Goal: Task Accomplishment & Management: Manage account settings

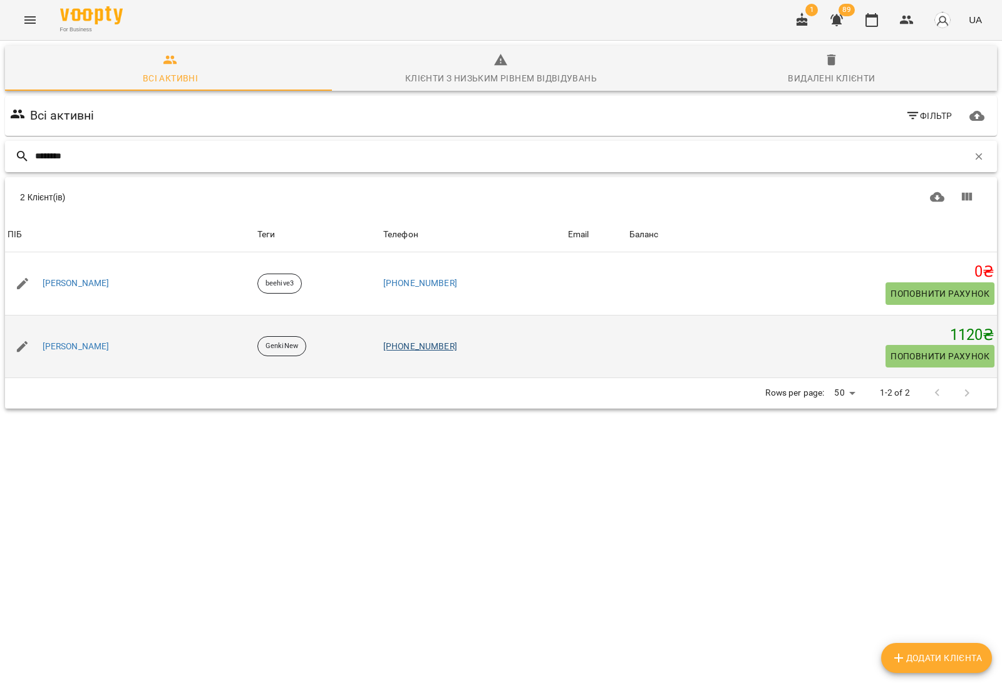
type input "********"
click at [427, 348] on link "+380502331625" at bounding box center [420, 346] width 74 height 10
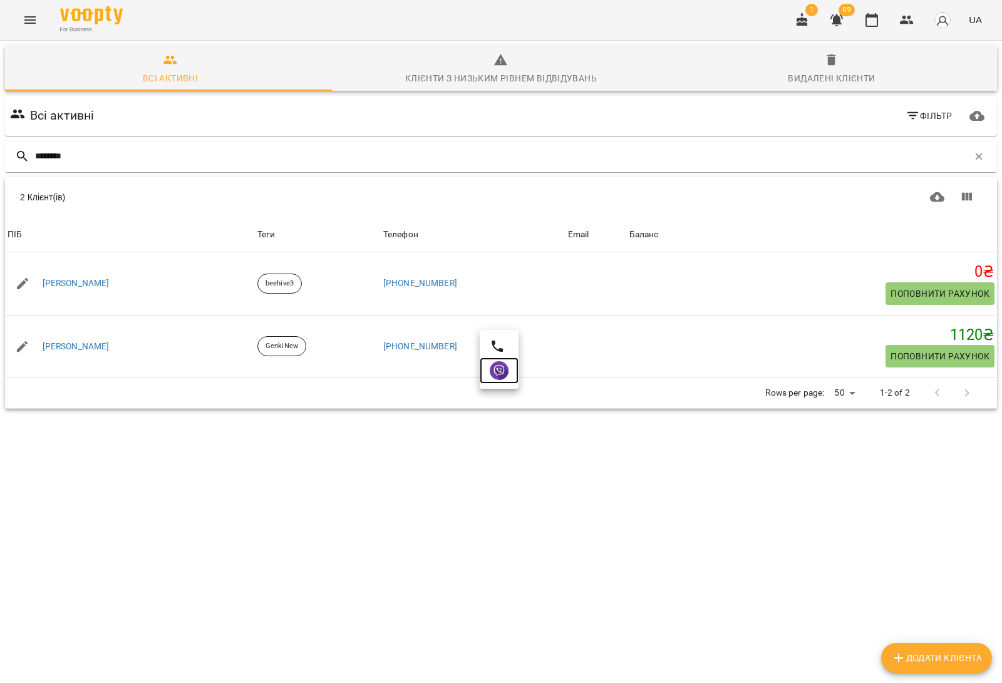
click at [498, 370] on img at bounding box center [499, 370] width 19 height 19
drag, startPoint x: 88, startPoint y: 165, endPoint x: 0, endPoint y: 124, distance: 96.6
click at [0, 124] on div "Всі активні Клієнти з низьким рівнем відвідувань Видалені клієнти Всі активні Ф…" at bounding box center [500, 271] width 1007 height 466
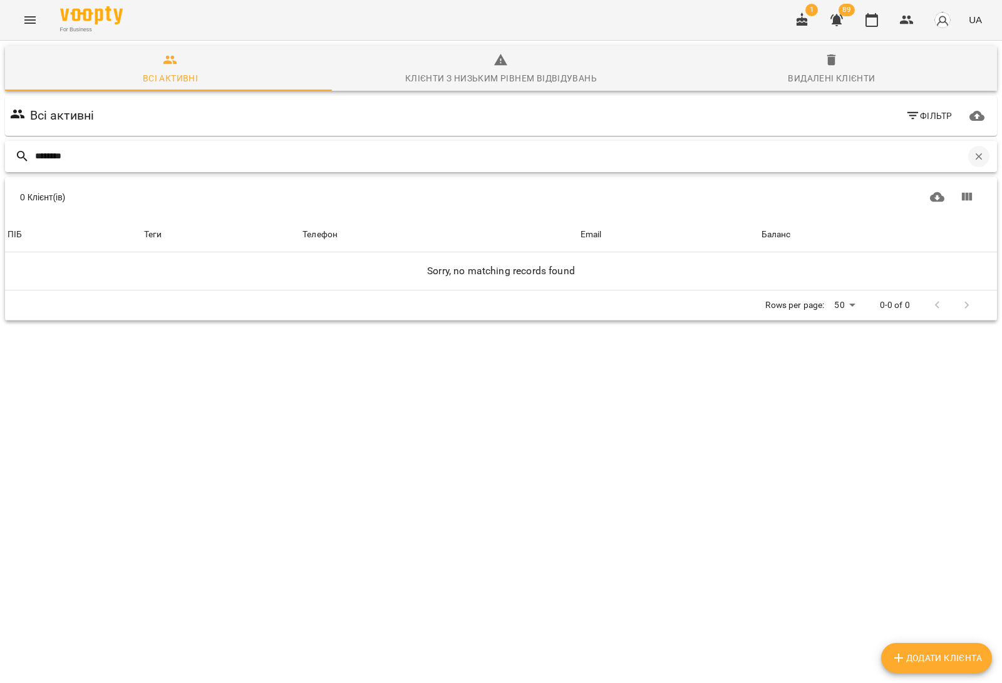
type input "********"
click at [973, 157] on icon "button" at bounding box center [978, 156] width 11 height 11
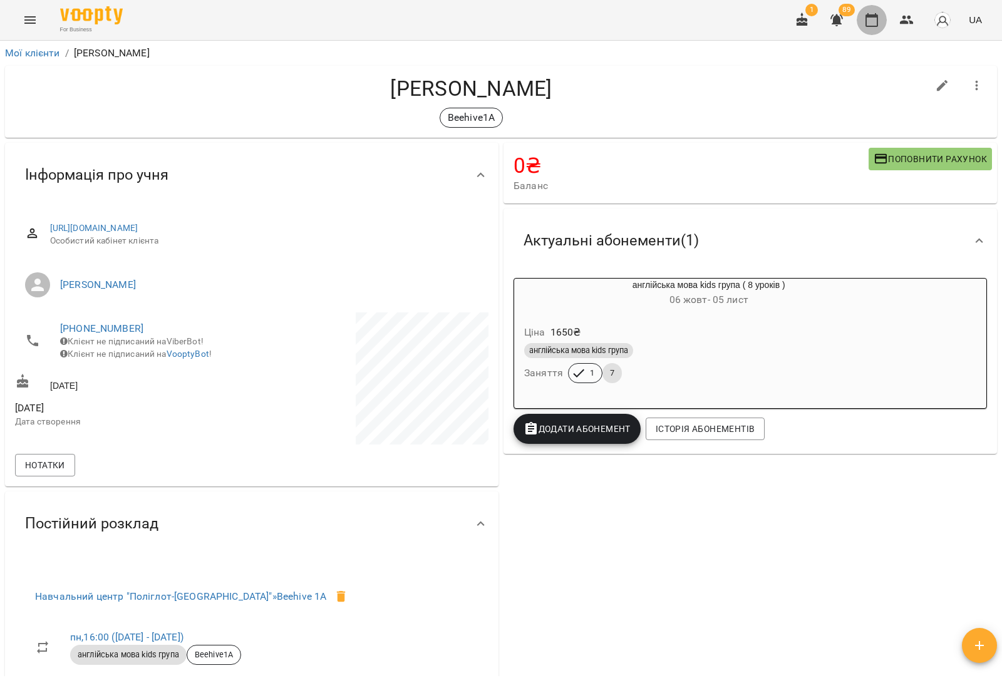
click at [878, 18] on icon "button" at bounding box center [871, 20] width 13 height 14
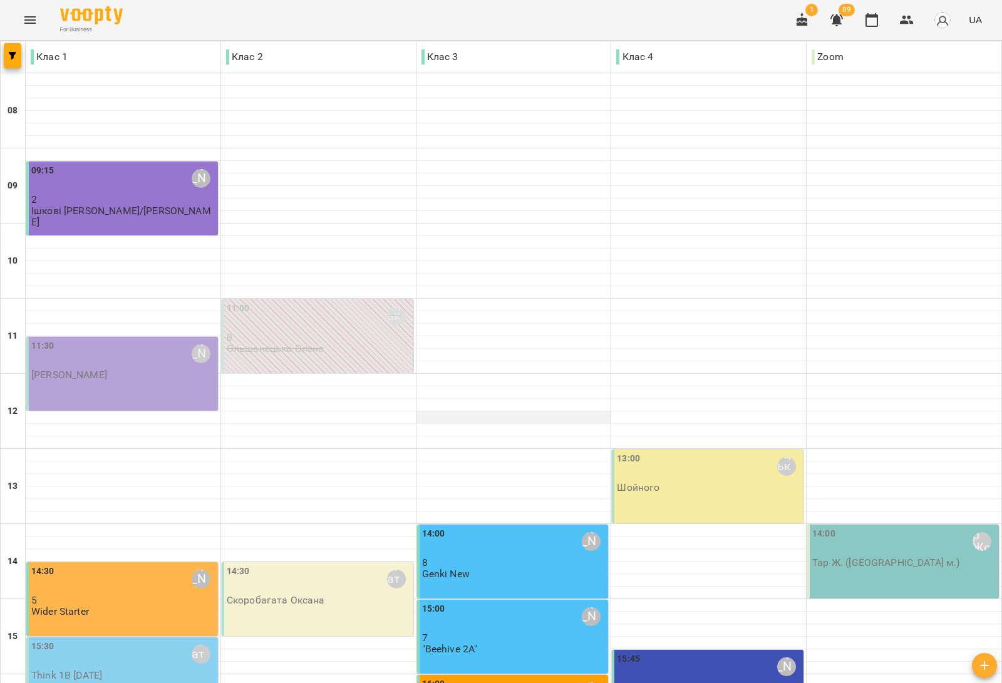
scroll to position [157, 0]
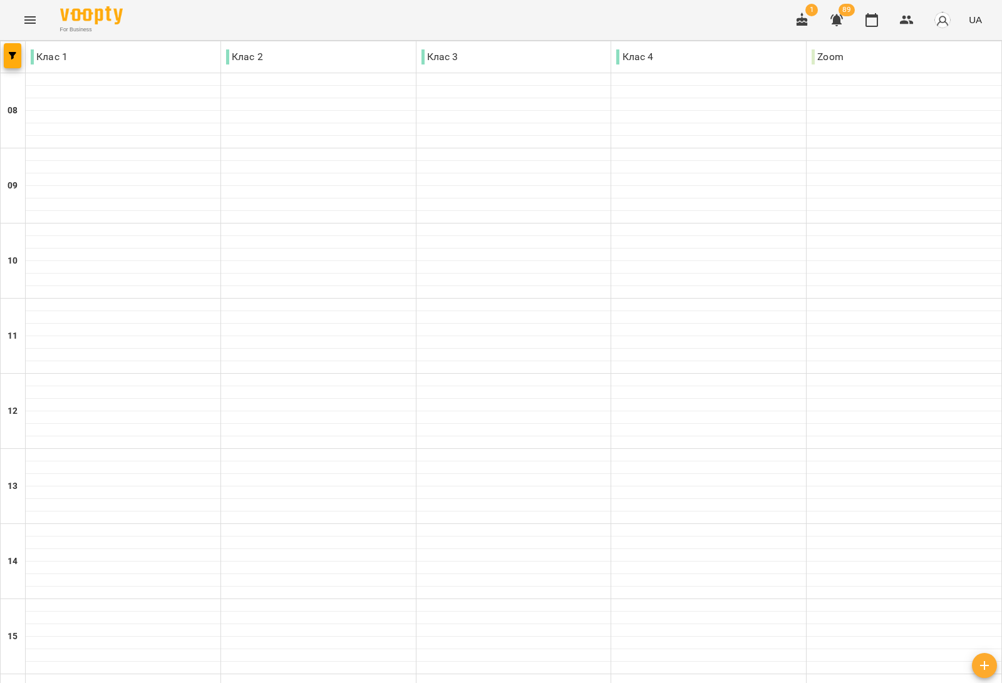
type input "**********"
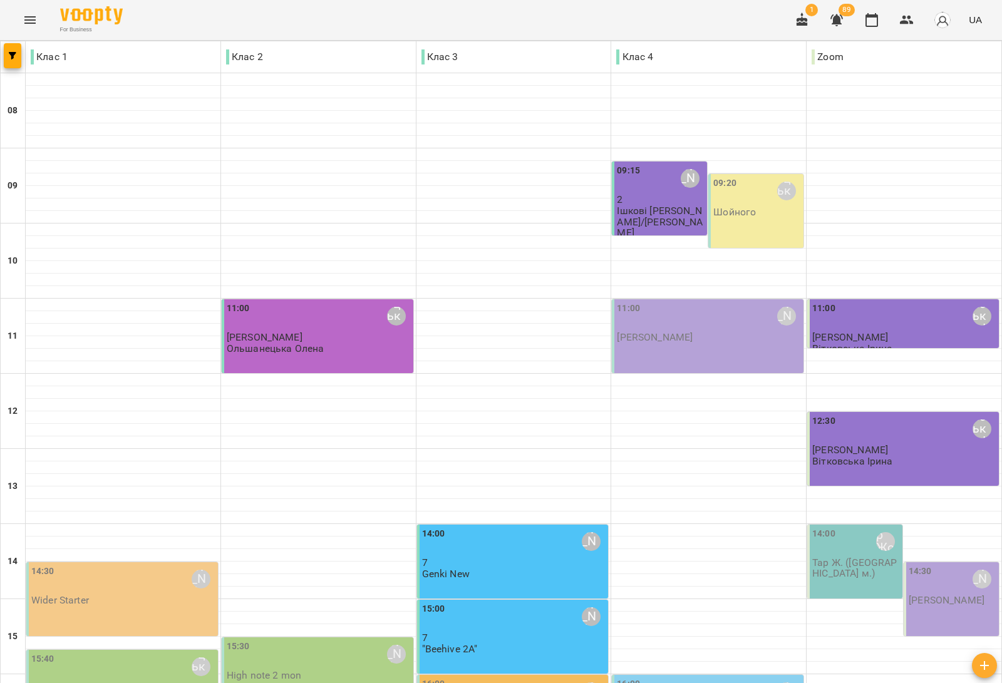
type input "**********"
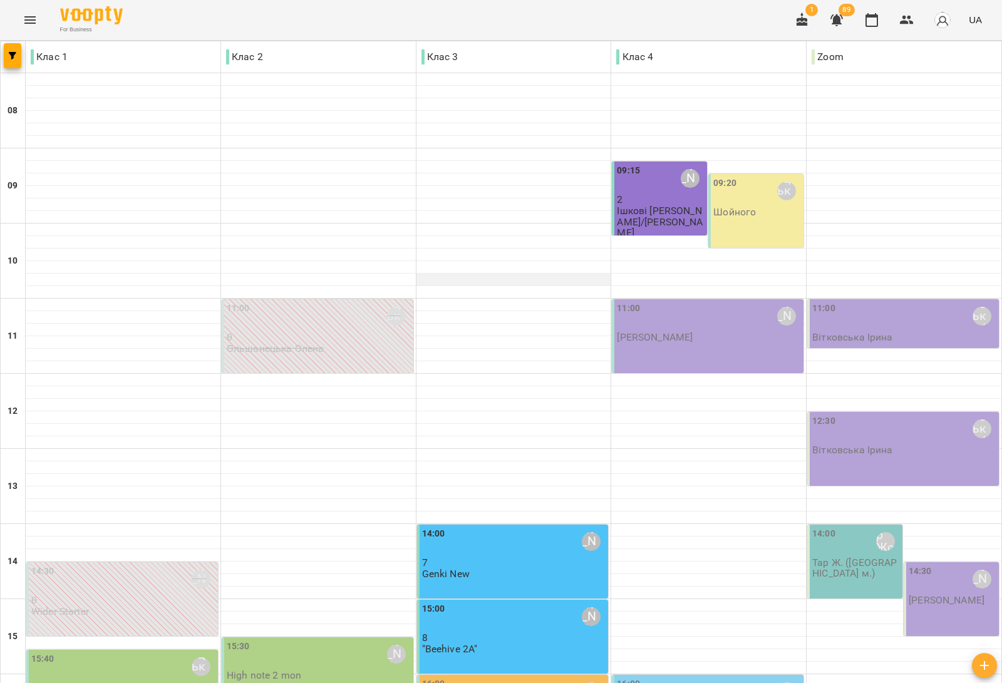
scroll to position [235, 0]
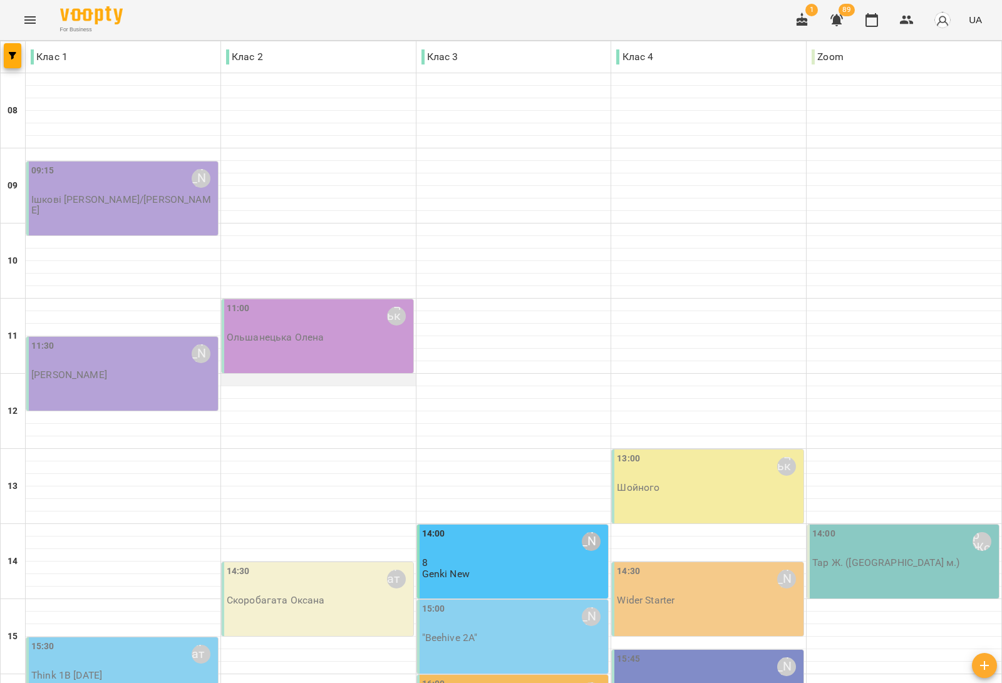
scroll to position [235, 0]
click at [476, 527] on div "14:00 Сарканич Мирослава 8 Genki New" at bounding box center [514, 553] width 184 height 53
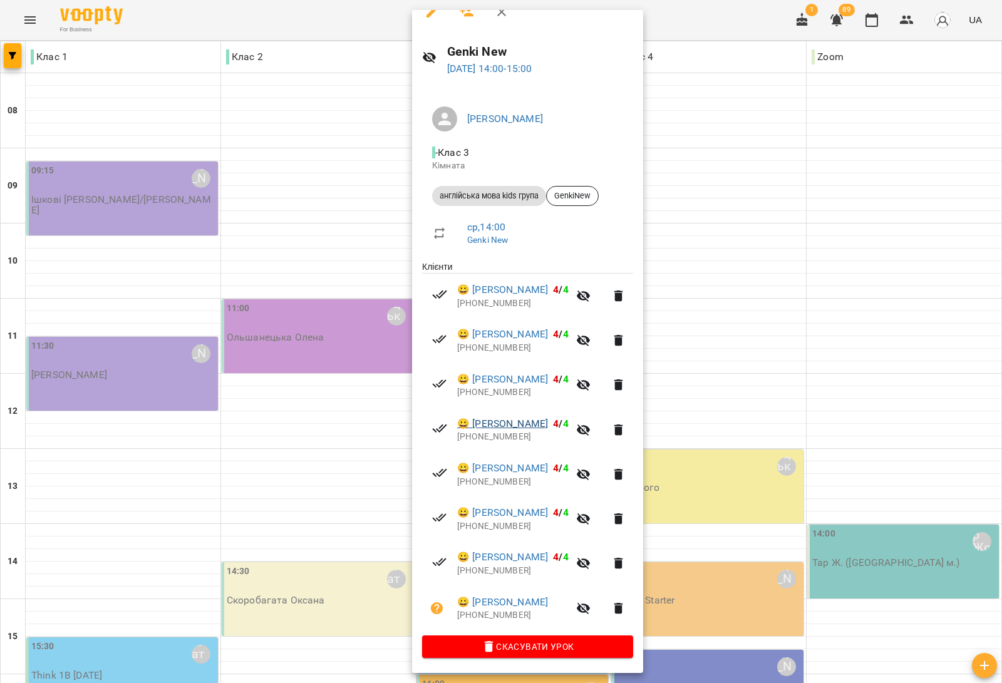
scroll to position [0, 0]
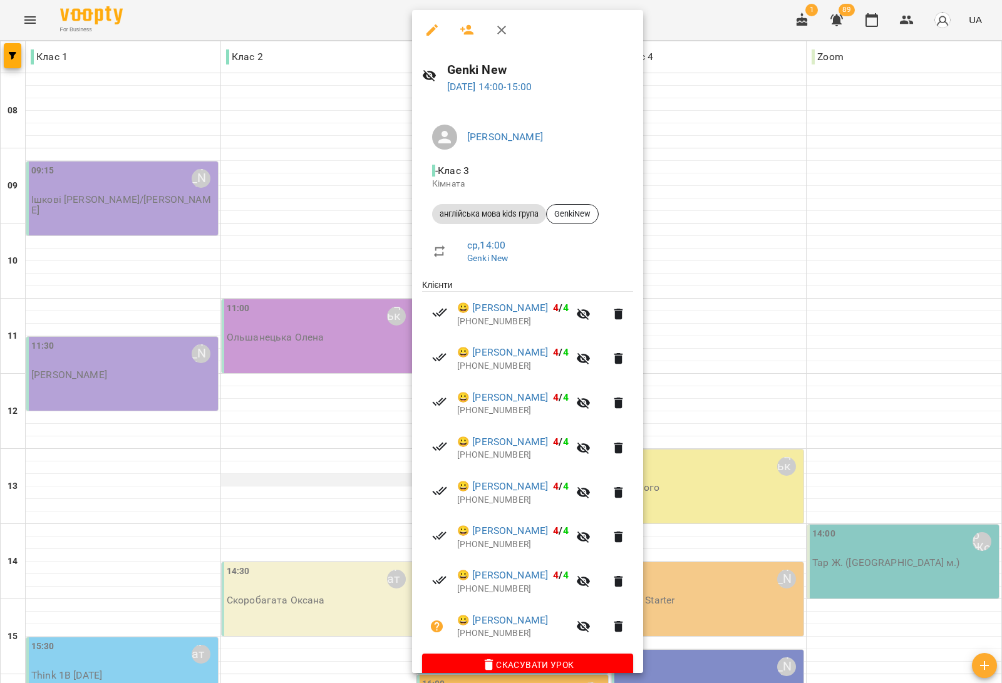
click at [356, 250] on div at bounding box center [501, 341] width 1002 height 683
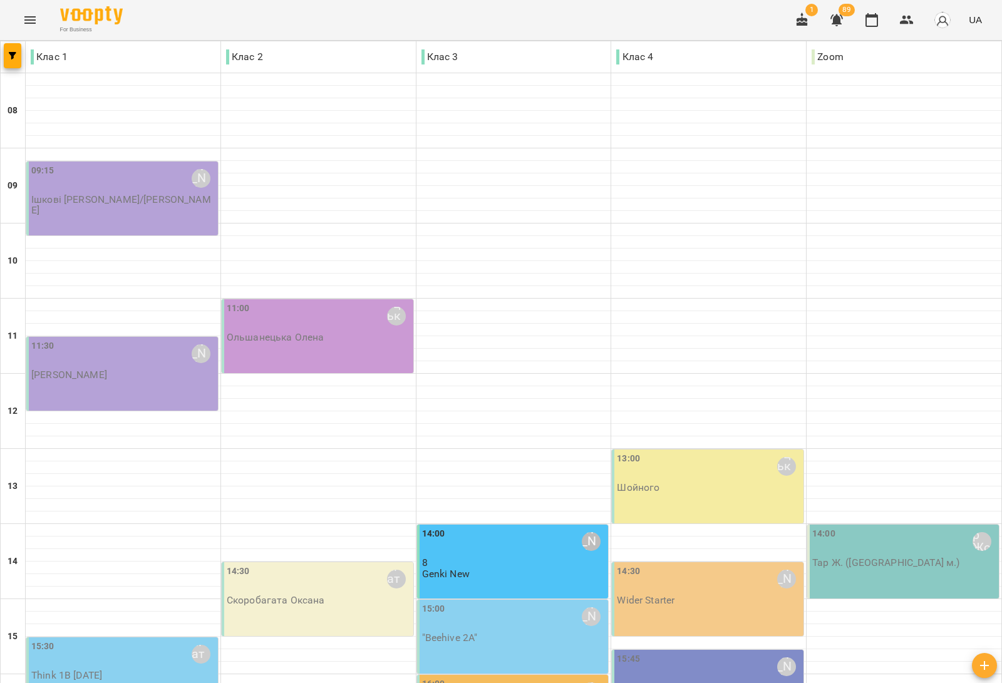
click at [664, 565] on div "14:30 Медвідь Мирослава" at bounding box center [709, 579] width 184 height 29
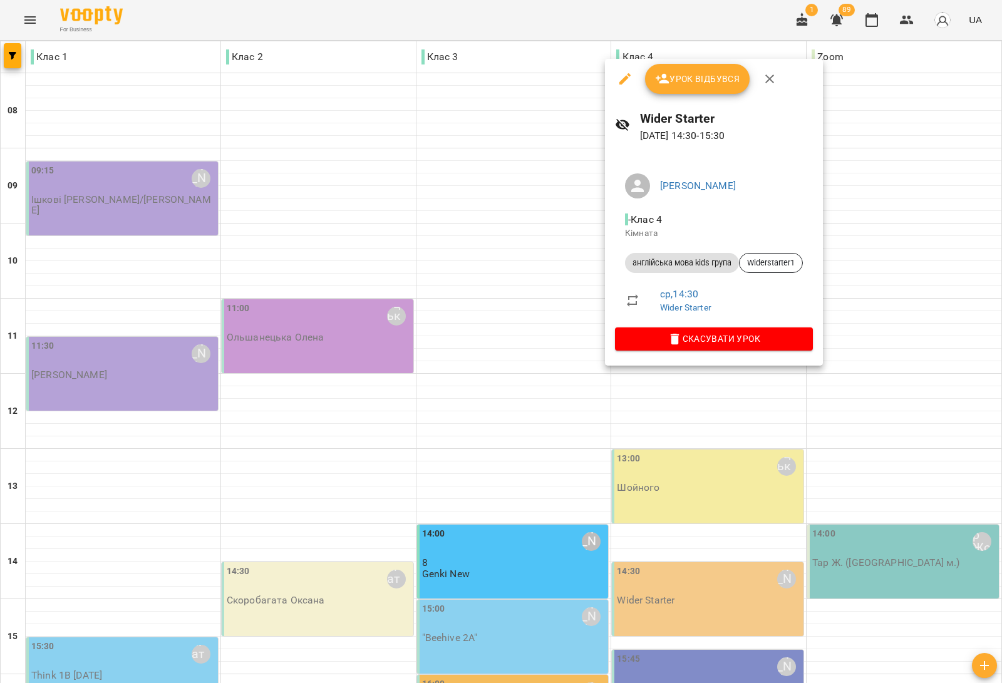
click at [480, 402] on div at bounding box center [501, 341] width 1002 height 683
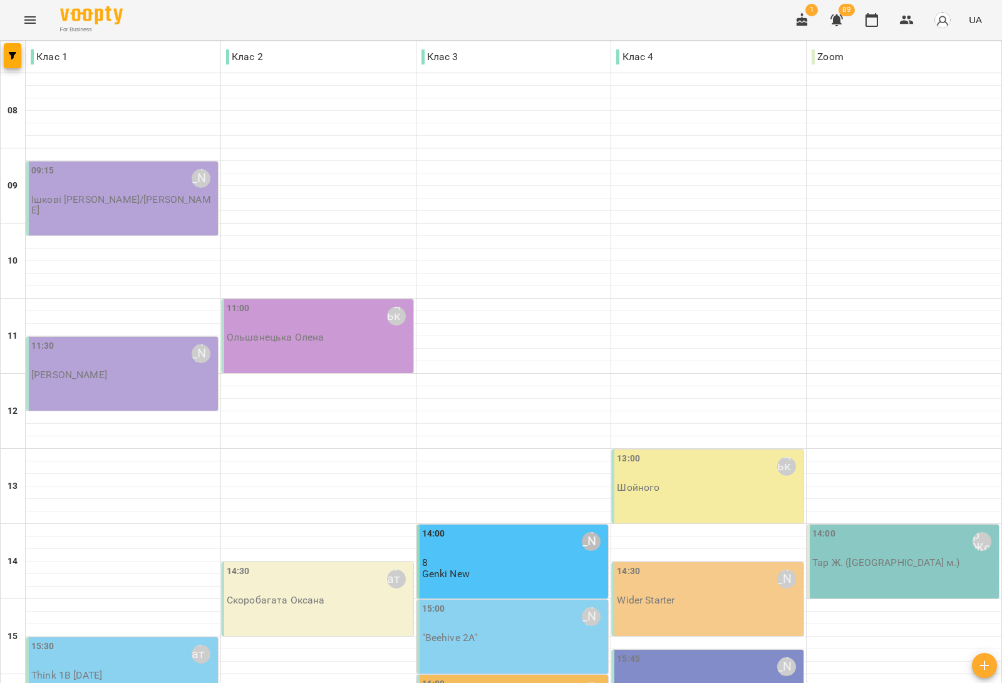
click at [480, 602] on div "15:00 Сарканич Мирослава "Beehive 2A"" at bounding box center [514, 622] width 184 height 41
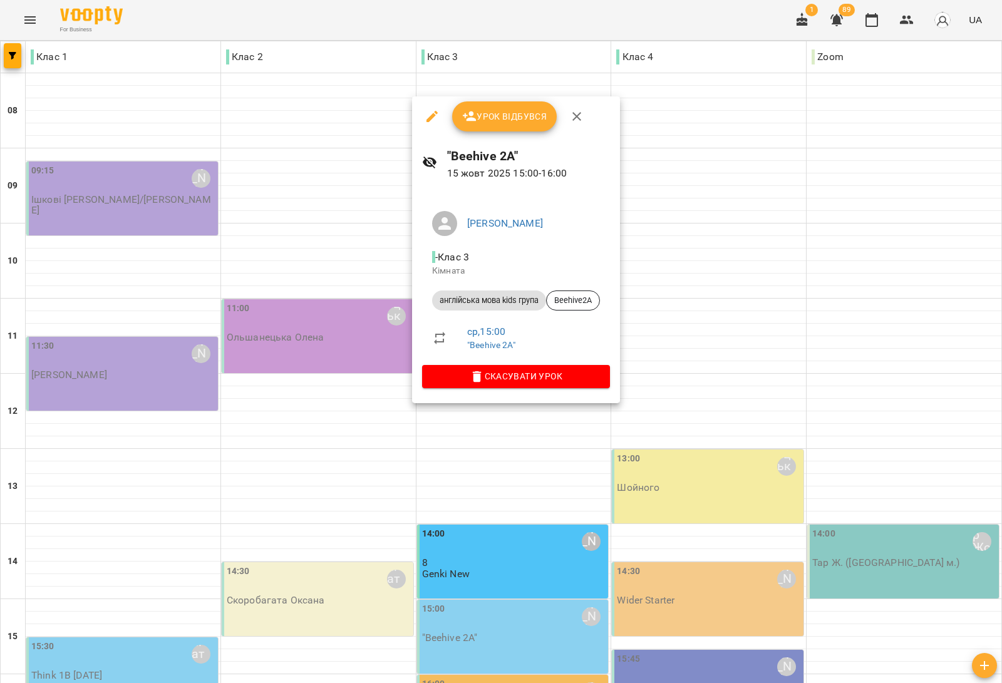
click at [933, 376] on div at bounding box center [501, 341] width 1002 height 683
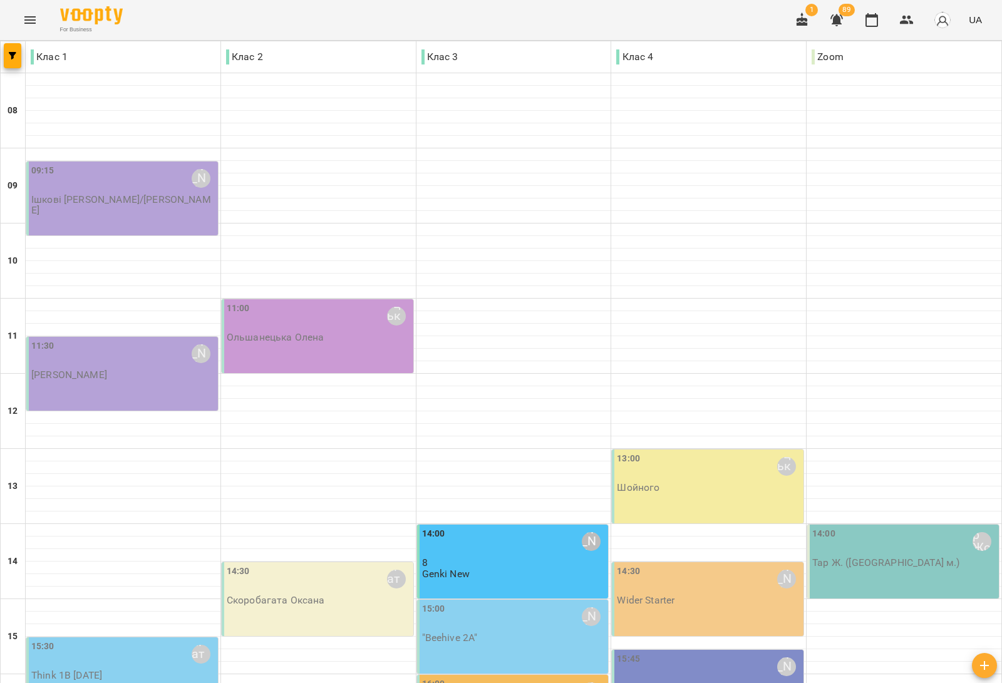
click at [499, 677] on div "16:00 Медвідь Мирослава" at bounding box center [514, 691] width 184 height 29
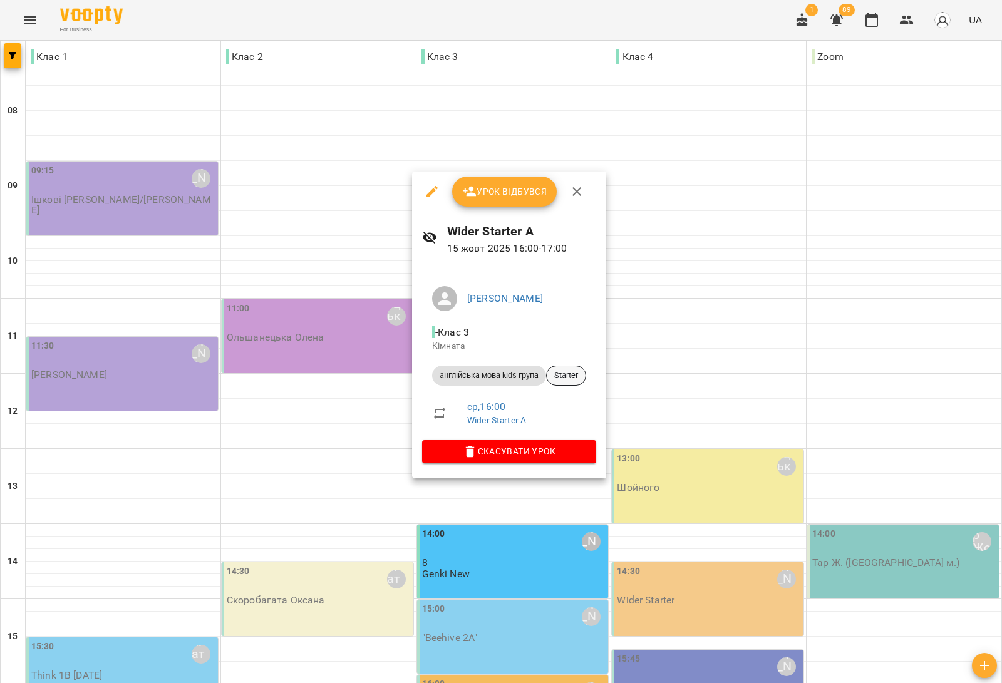
click at [576, 370] on span "Starter" at bounding box center [566, 375] width 39 height 11
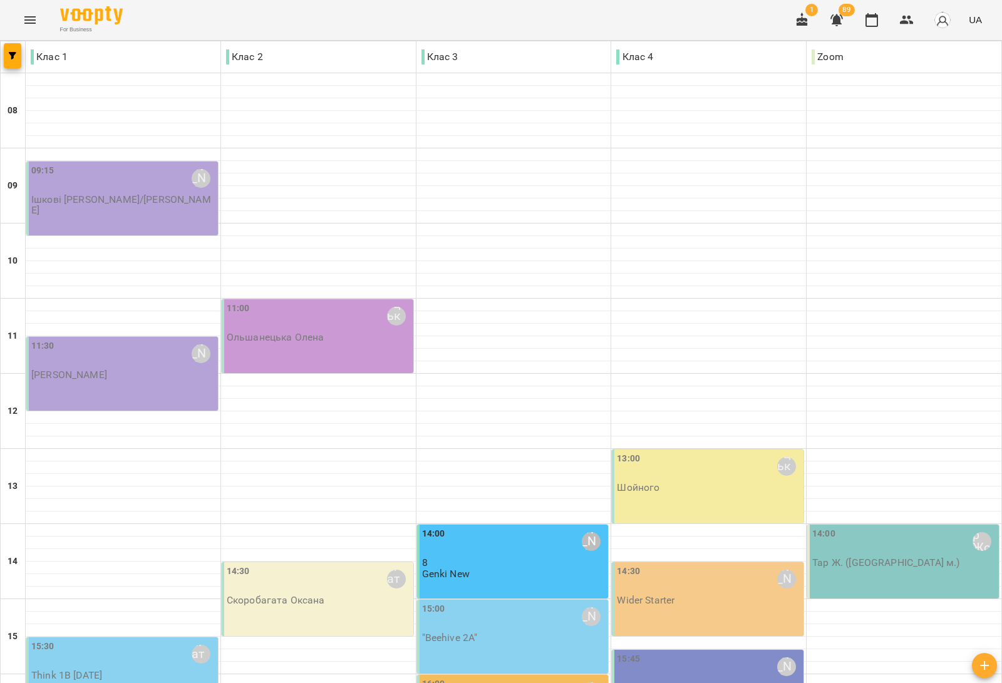
scroll to position [376, 0]
click at [717, 565] on div "14:30 Медвідь Мирослава" at bounding box center [709, 579] width 184 height 29
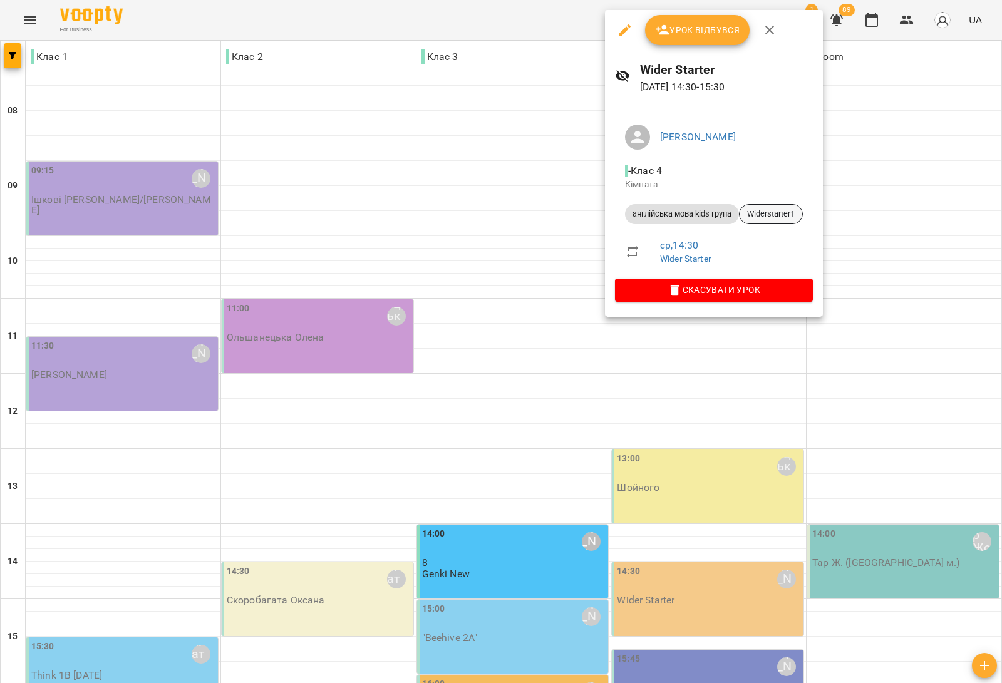
click at [799, 215] on span "Widerstarter1" at bounding box center [770, 213] width 63 height 11
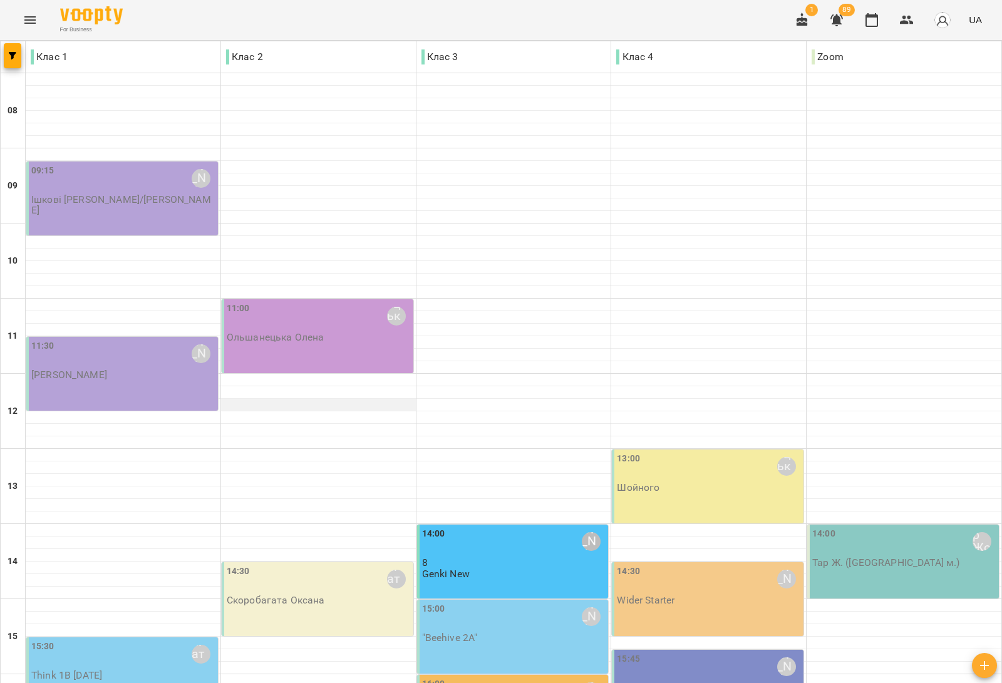
scroll to position [297, 0]
click at [700, 565] on div "14:30 Медвідь Мирослава Wider Starter" at bounding box center [709, 585] width 184 height 41
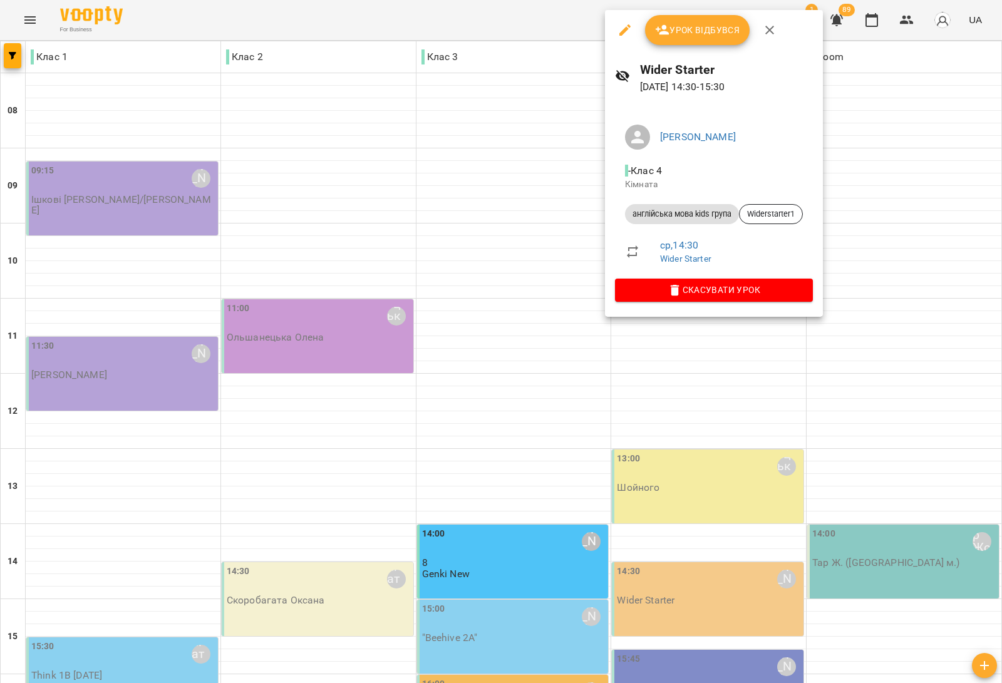
click at [517, 424] on div at bounding box center [501, 341] width 1002 height 683
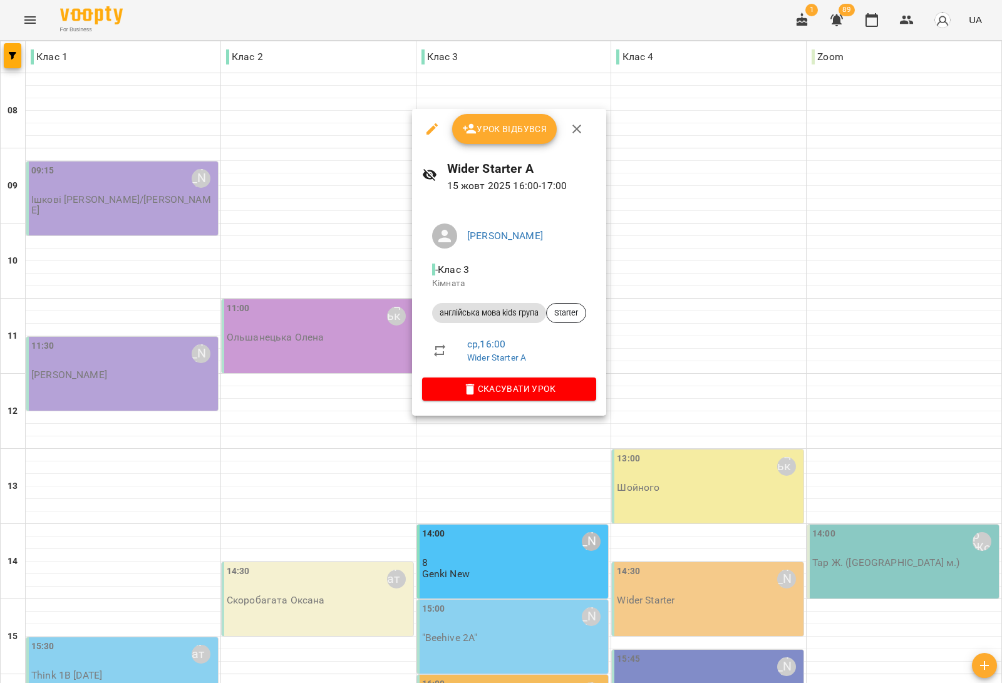
click at [282, 405] on div at bounding box center [501, 341] width 1002 height 683
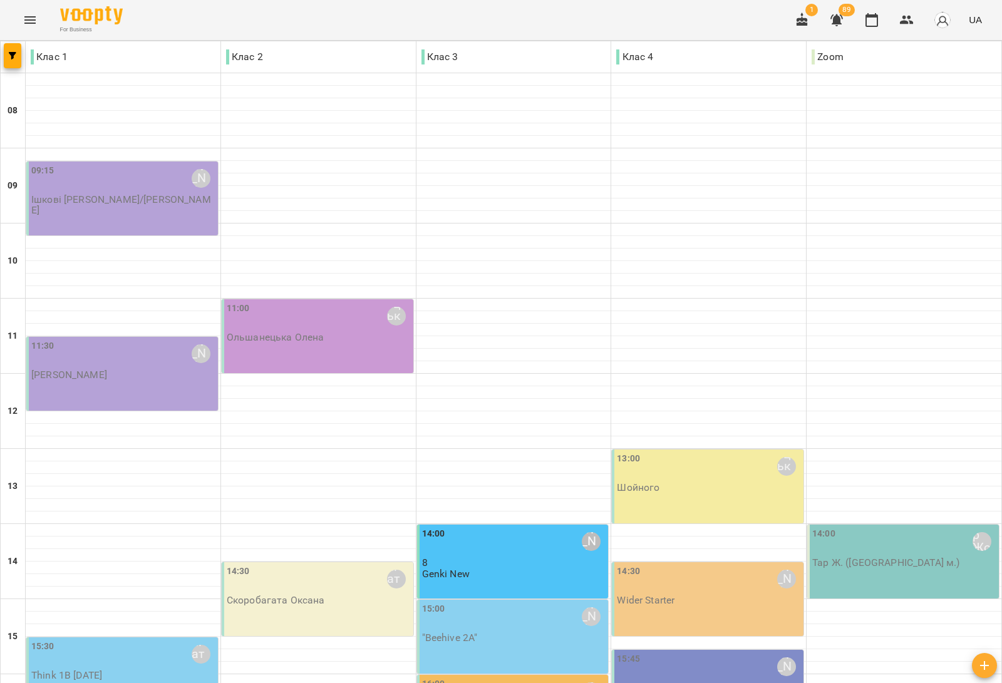
click at [736, 565] on div "14:30 Медвідь Мирослава Wider Starter" at bounding box center [709, 585] width 184 height 41
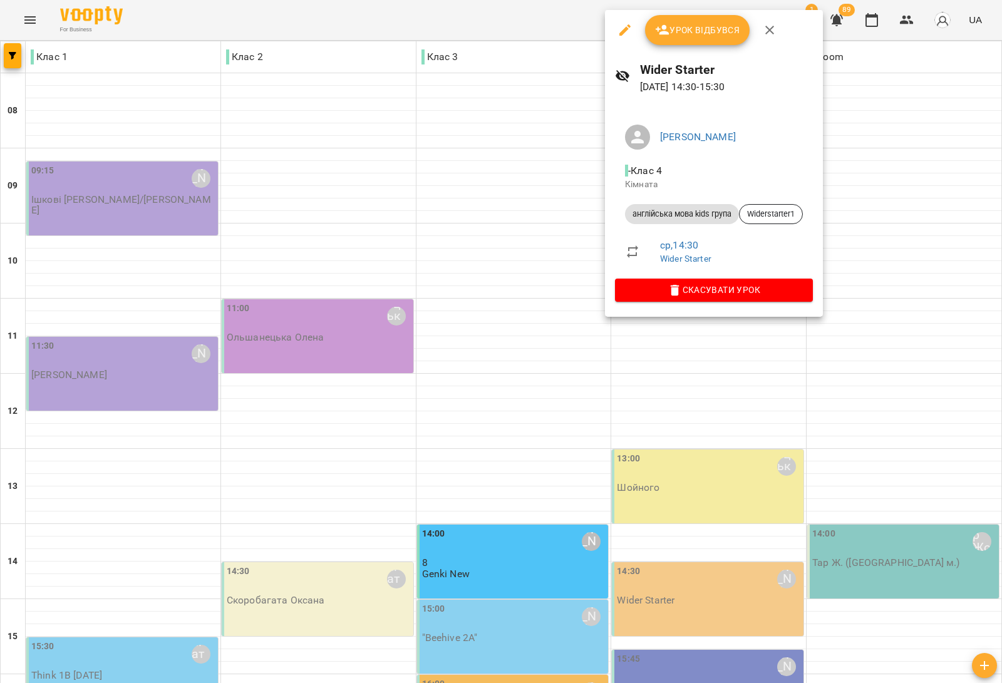
click at [335, 393] on div at bounding box center [501, 341] width 1002 height 683
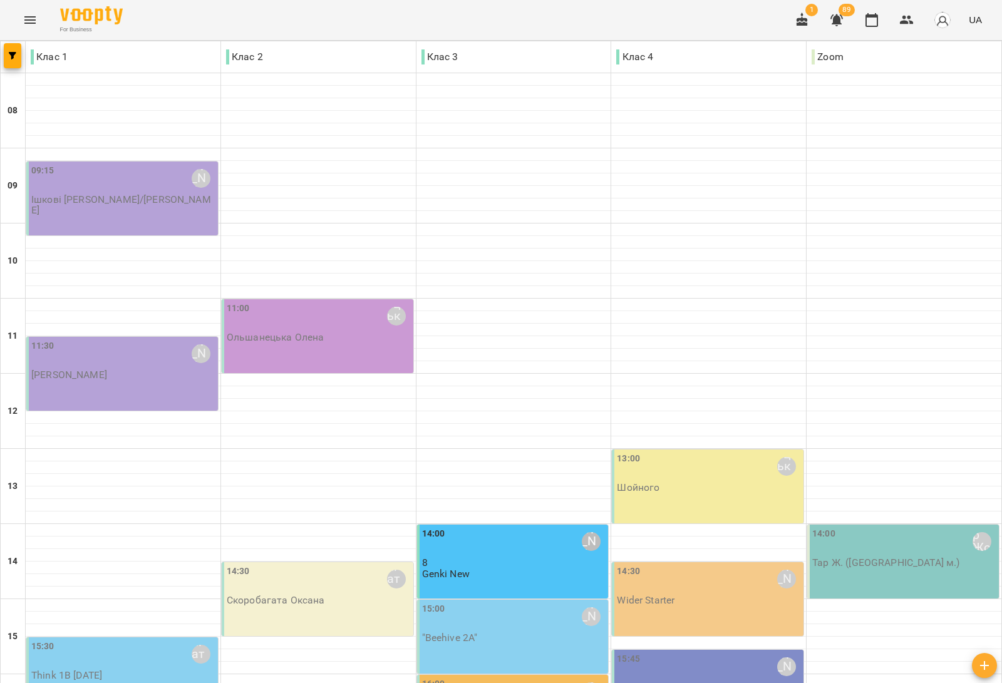
scroll to position [219, 0]
click at [705, 452] on div "13:00 Ольшанецька Олена Шойного" at bounding box center [709, 472] width 184 height 41
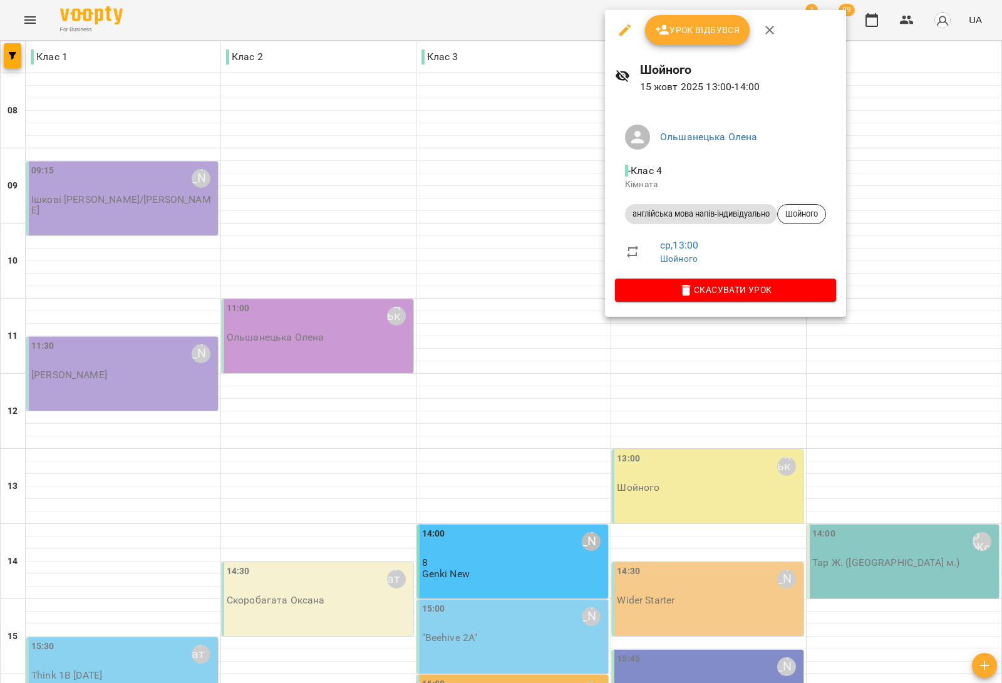
click at [668, 31] on icon "button" at bounding box center [662, 30] width 15 height 15
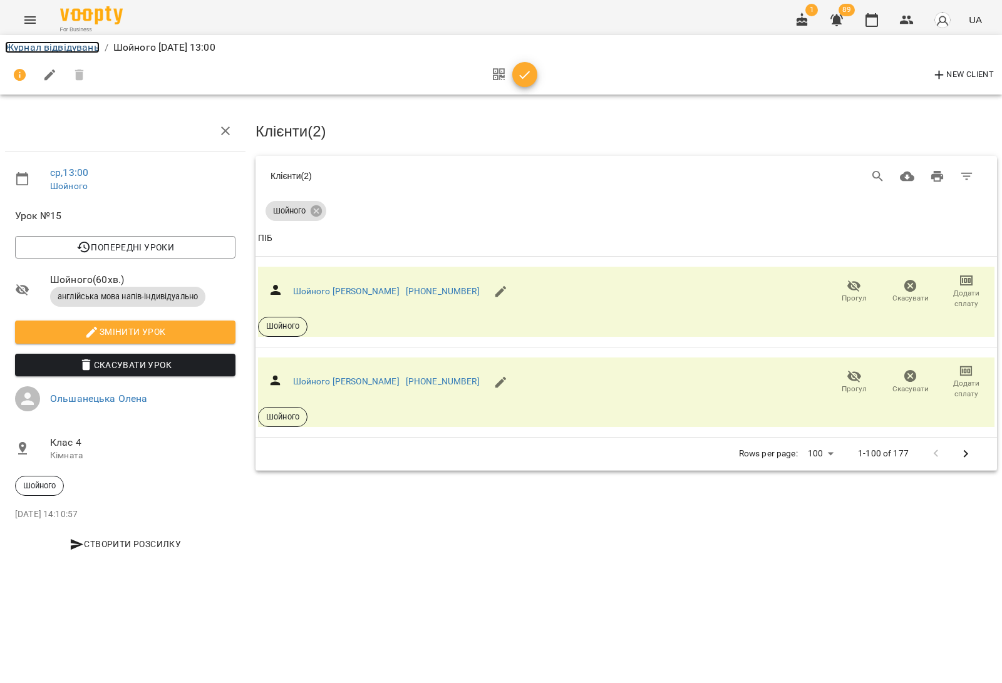
click at [64, 48] on link "Журнал відвідувань" at bounding box center [52, 47] width 95 height 12
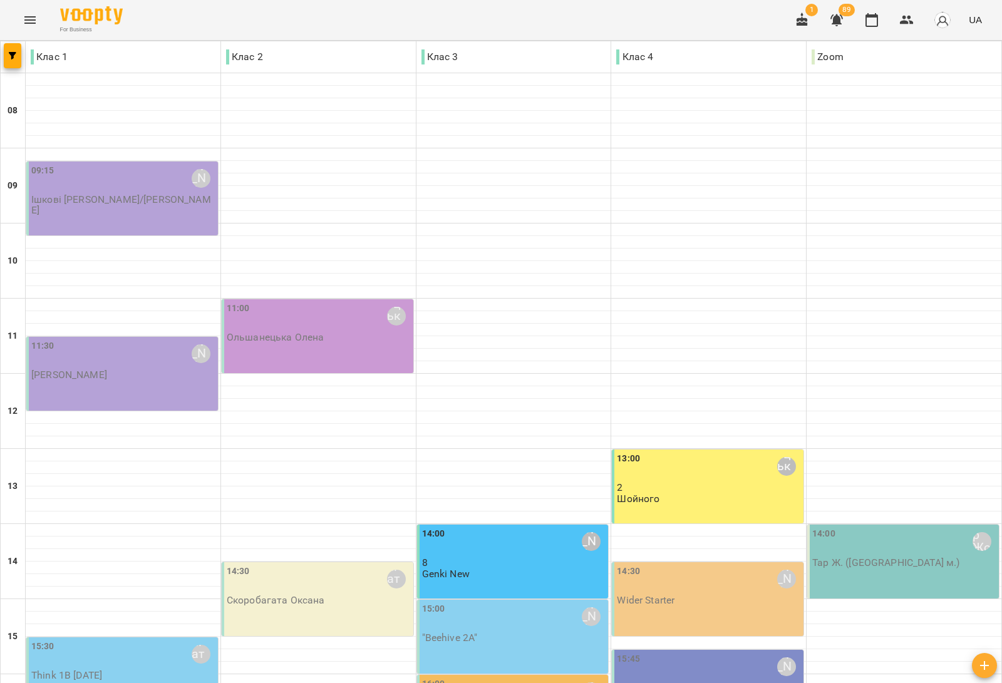
scroll to position [78, 0]
click at [333, 299] on div "11:00 Ольшанецька Олена Ольшанецька Олена" at bounding box center [318, 336] width 192 height 74
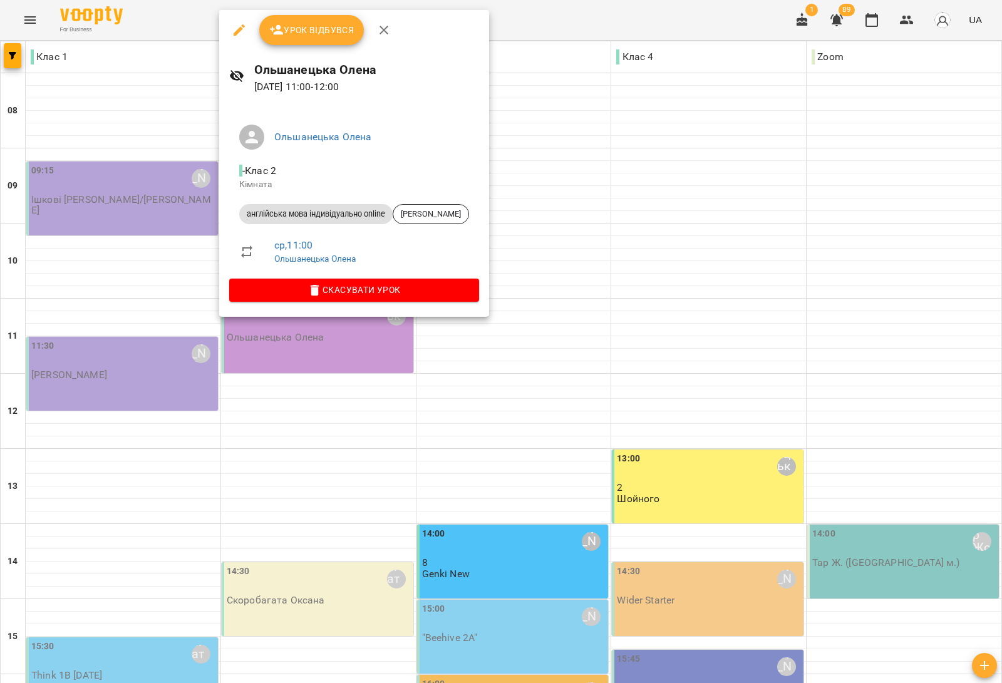
click at [308, 401] on div at bounding box center [501, 341] width 1002 height 683
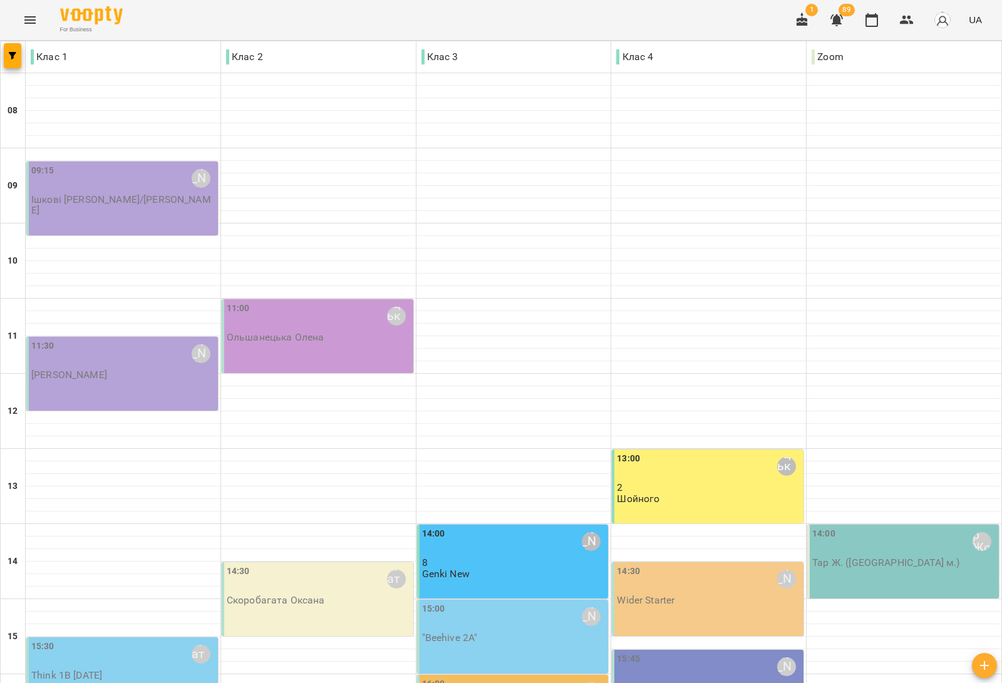
scroll to position [235, 0]
click at [322, 565] on div "14:30 Скоробагата Оксана" at bounding box center [319, 579] width 184 height 29
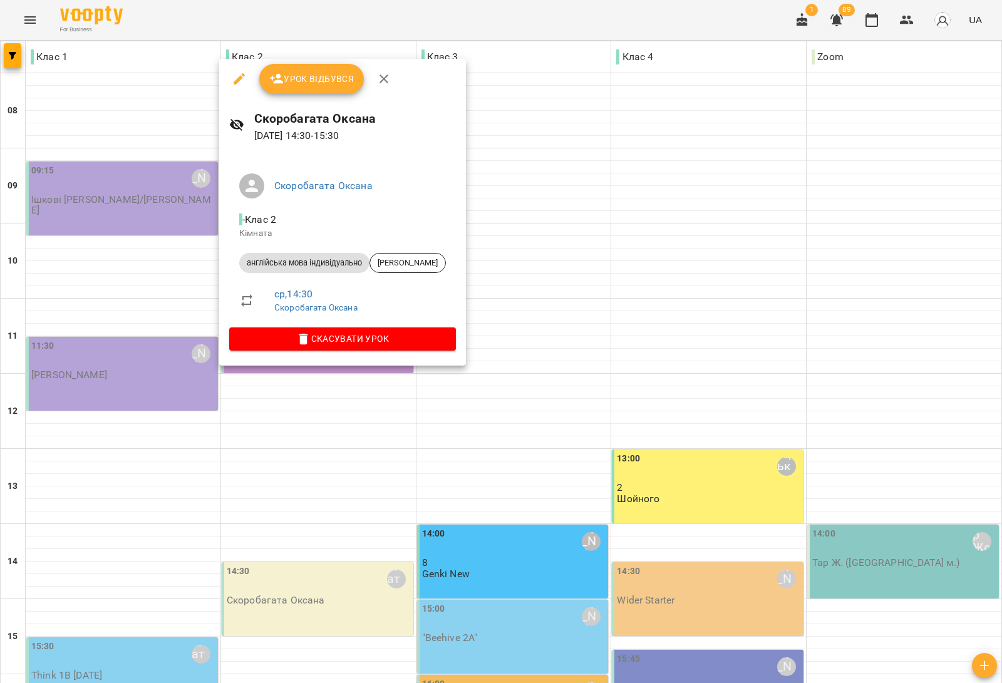
click at [334, 505] on div at bounding box center [501, 341] width 1002 height 683
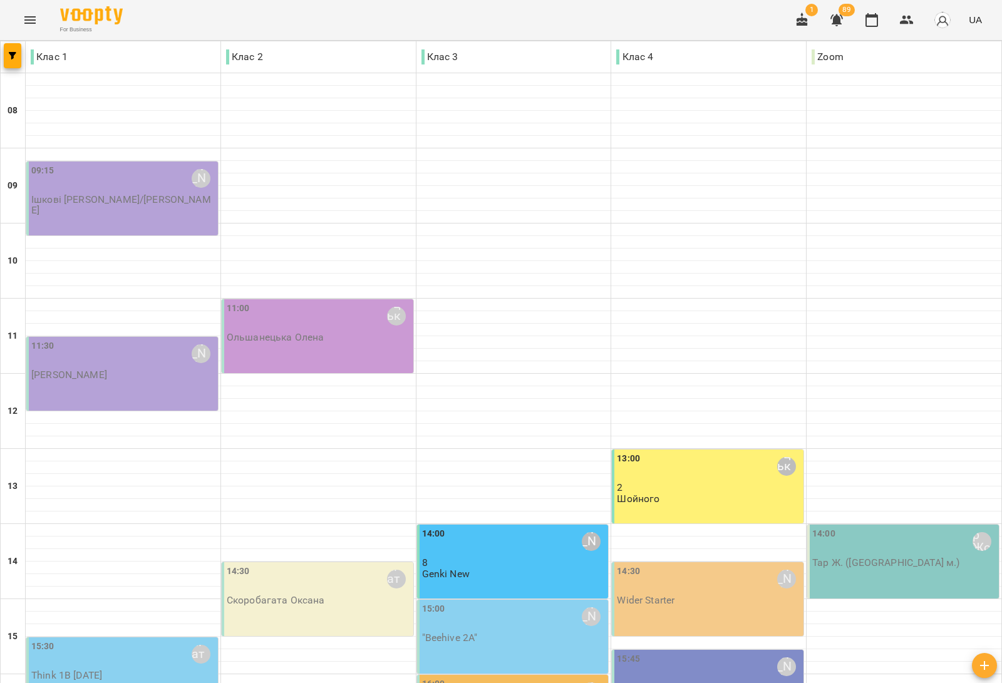
click at [717, 562] on div "14:30 Медвідь Мирослава Wider Starter" at bounding box center [708, 599] width 192 height 74
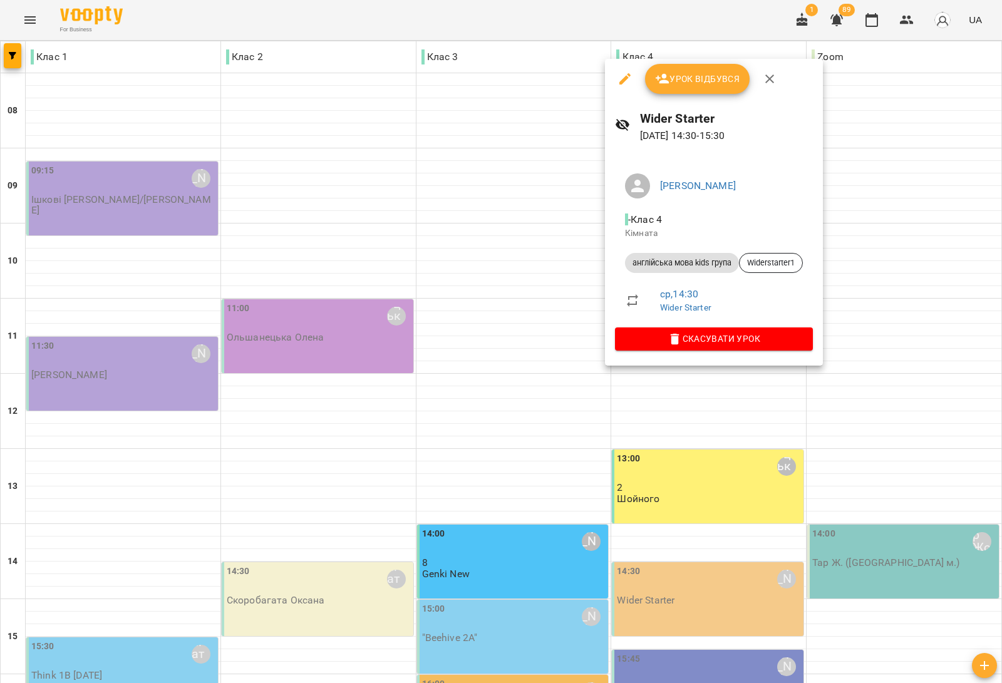
click at [869, 433] on div at bounding box center [501, 341] width 1002 height 683
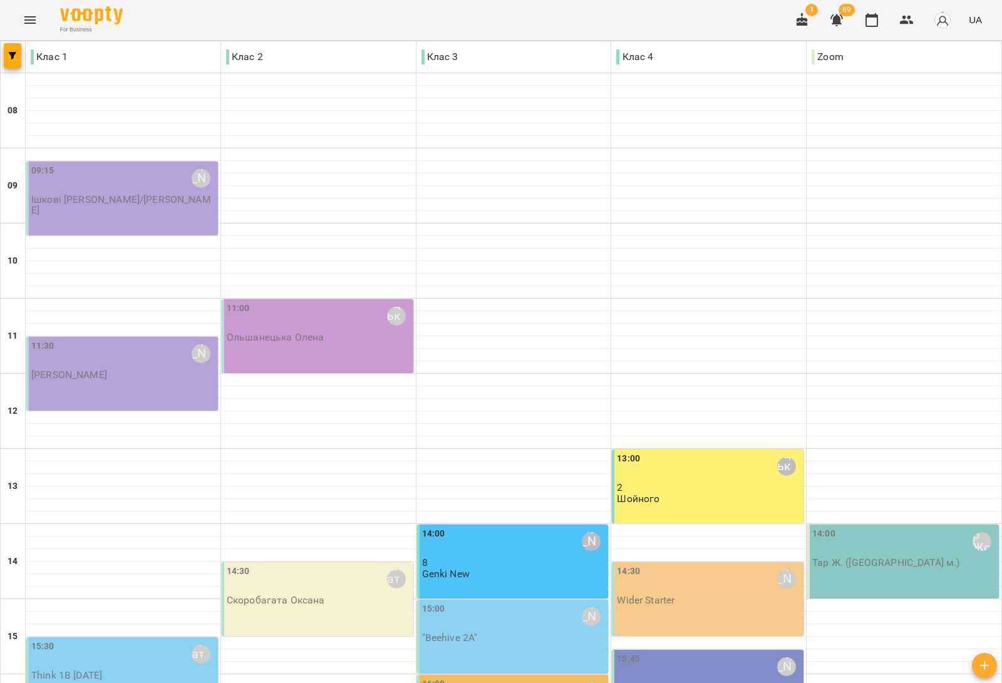
click at [342, 565] on div "14:30 Скоробагата Оксана Скоробагата Оксана" at bounding box center [319, 585] width 184 height 41
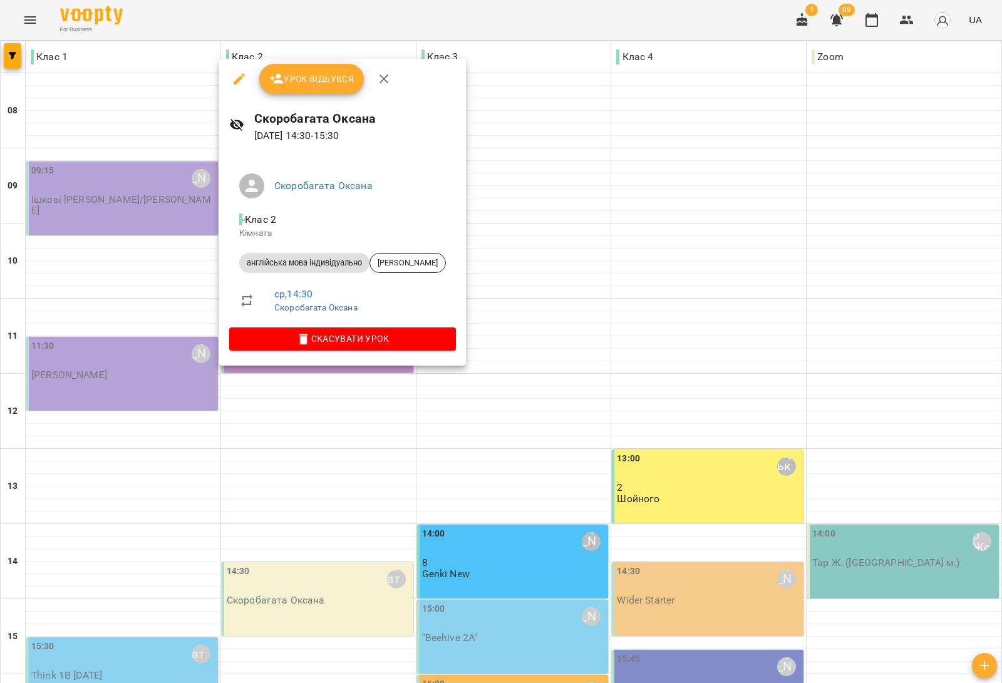
click at [342, 493] on div at bounding box center [501, 341] width 1002 height 683
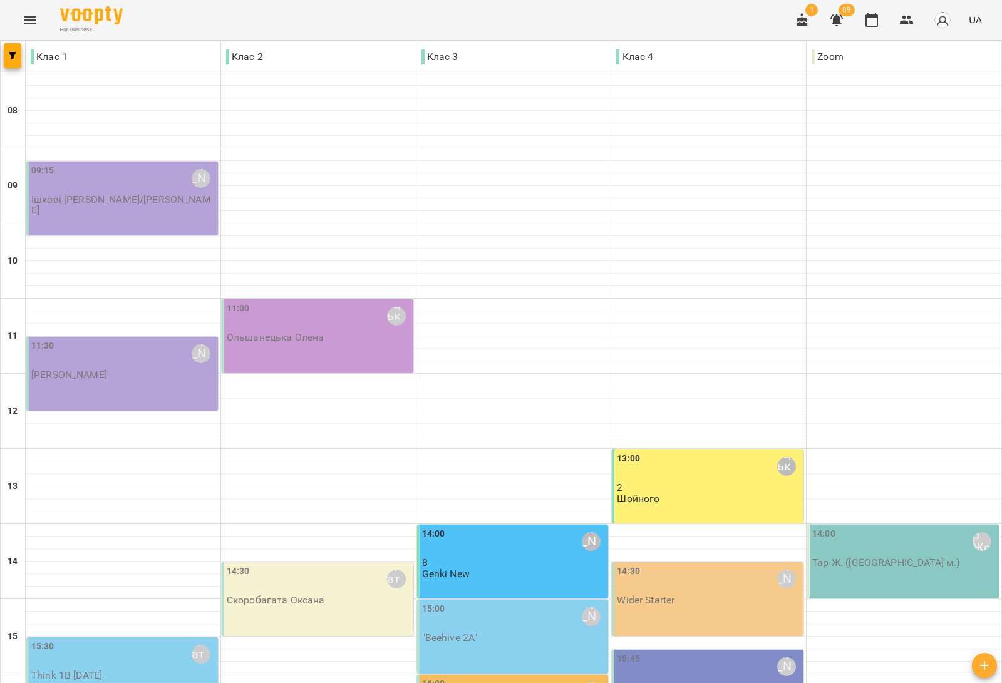
click at [301, 562] on div "14:30 Скоробагата Оксана Скоробагата Оксана" at bounding box center [318, 599] width 192 height 74
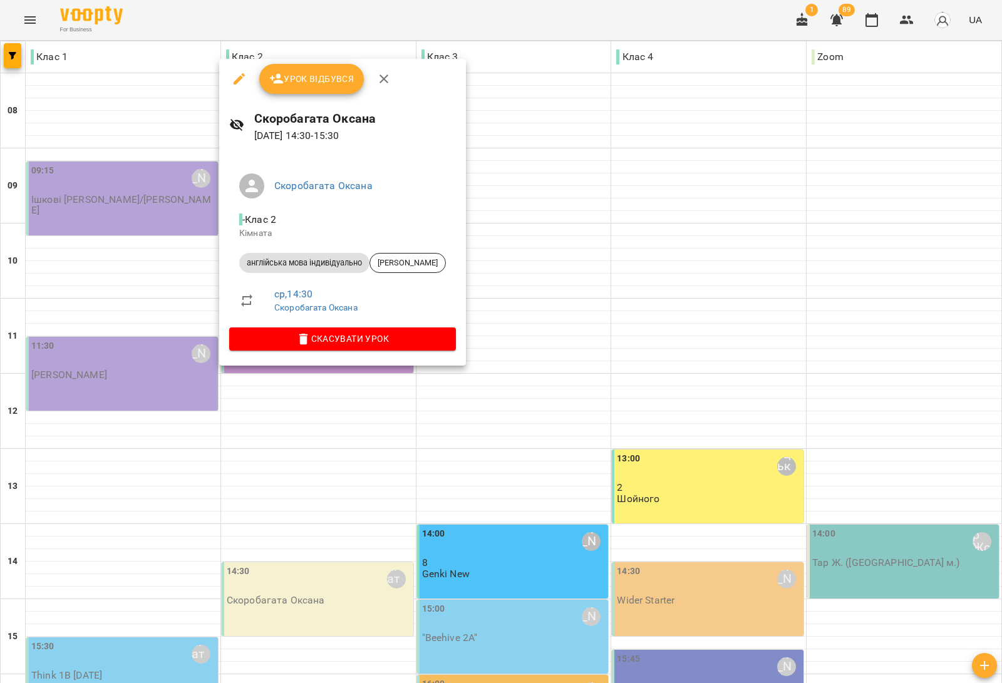
click at [305, 446] on div at bounding box center [501, 341] width 1002 height 683
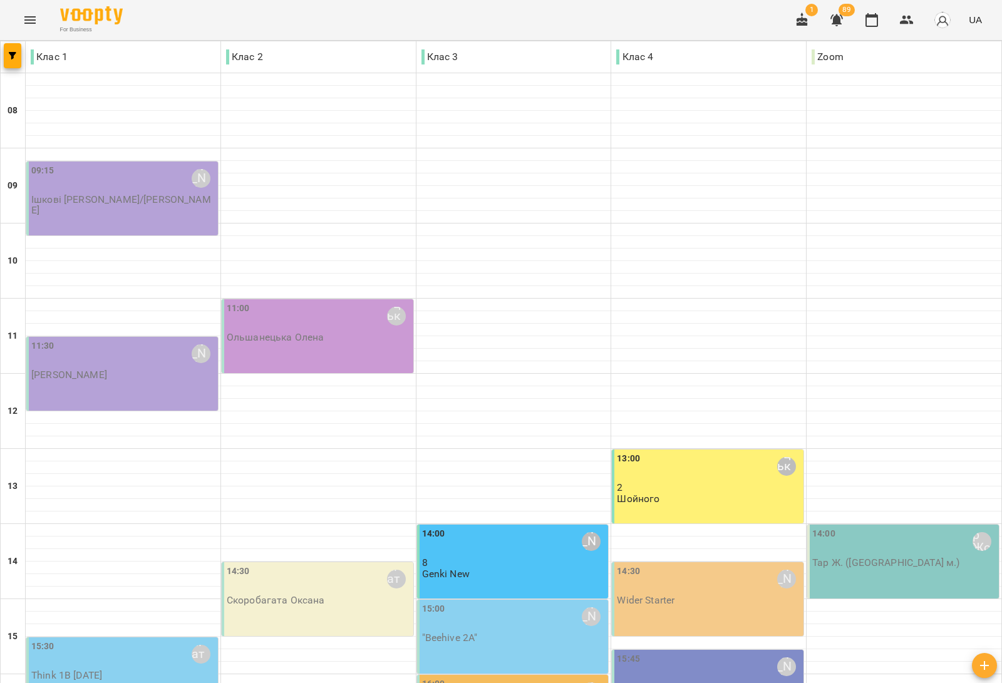
click at [582, 607] on div "Сарканич Мирослава" at bounding box center [591, 616] width 19 height 19
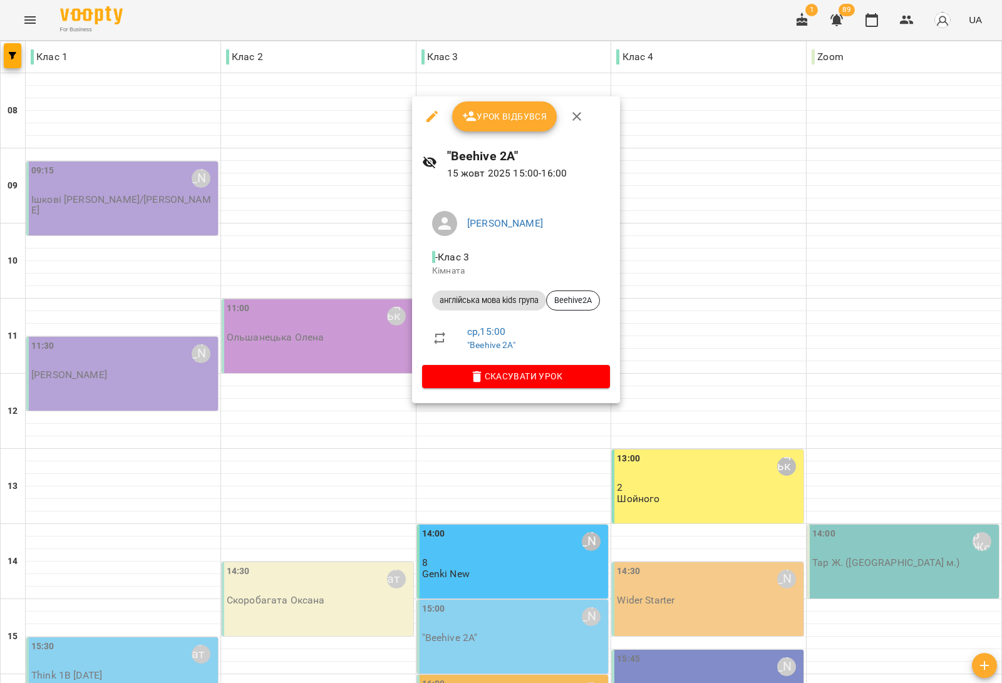
click at [367, 461] on div at bounding box center [501, 341] width 1002 height 683
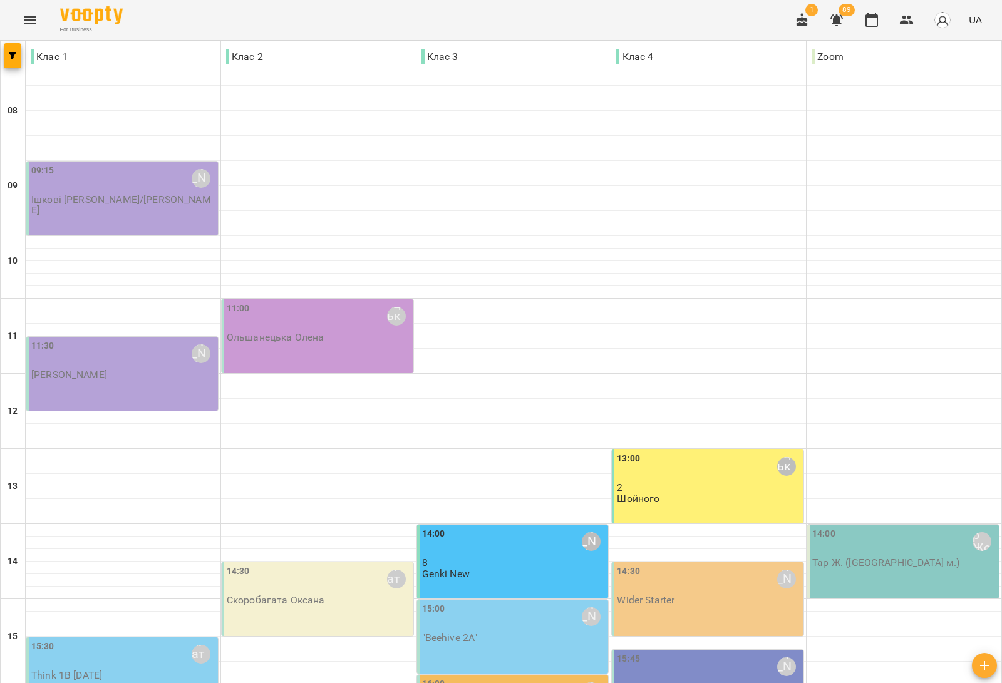
click at [457, 600] on div "15:00 Сарканич Мирослава "Beehive 2A"" at bounding box center [513, 637] width 192 height 74
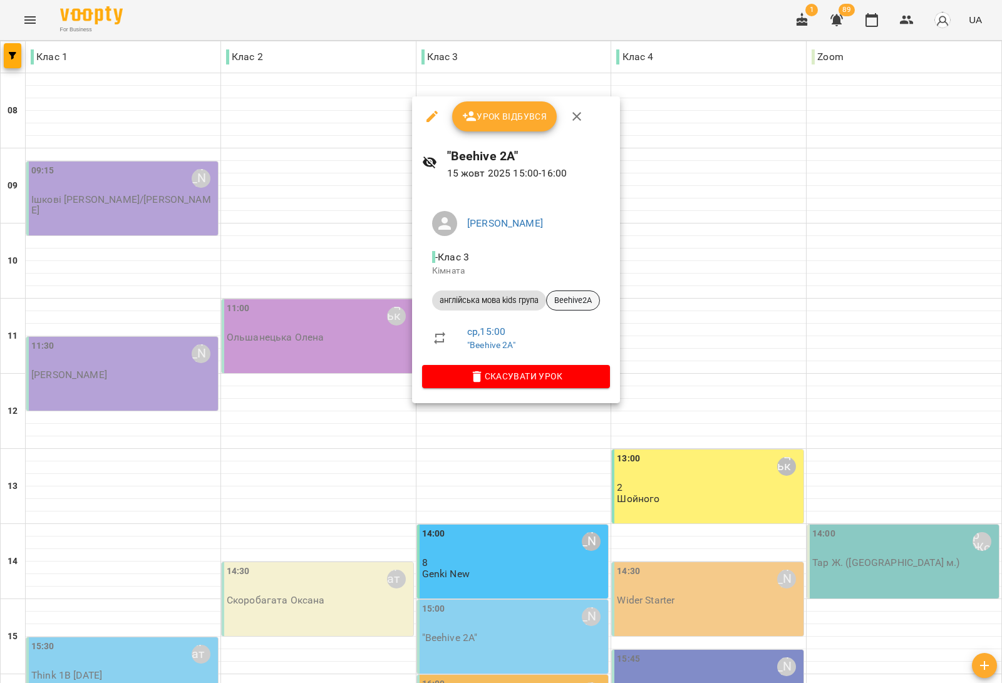
drag, startPoint x: 570, startPoint y: 295, endPoint x: 559, endPoint y: 304, distance: 13.4
click at [559, 304] on span "Beehive2A" at bounding box center [573, 300] width 53 height 11
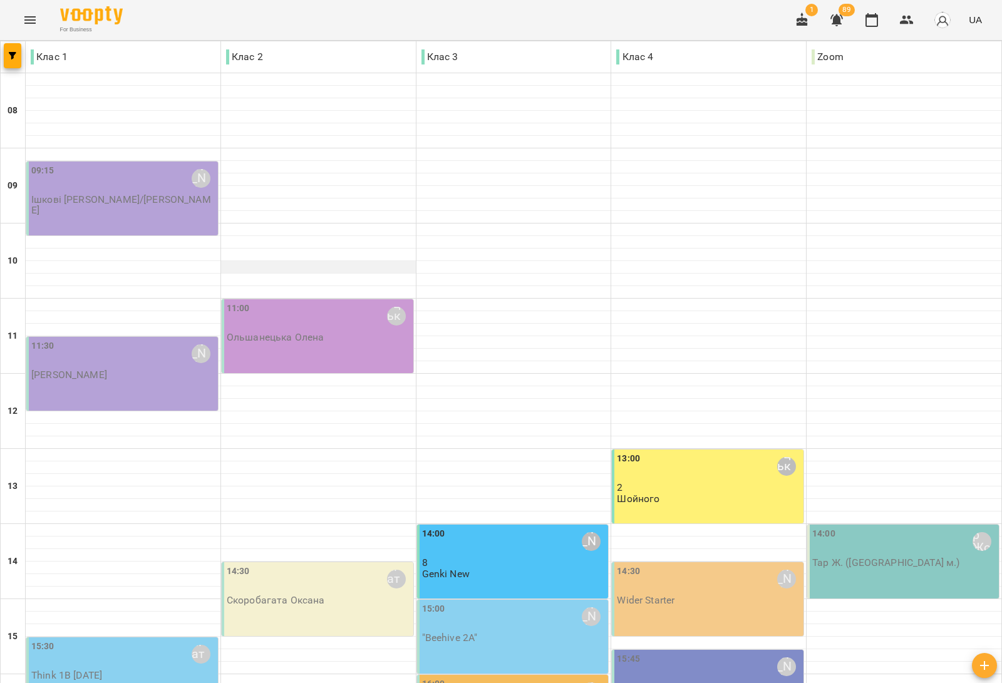
scroll to position [235, 0]
click at [347, 565] on div "14:30 Скоробагата Оксана Скоробагата Оксана" at bounding box center [319, 585] width 184 height 41
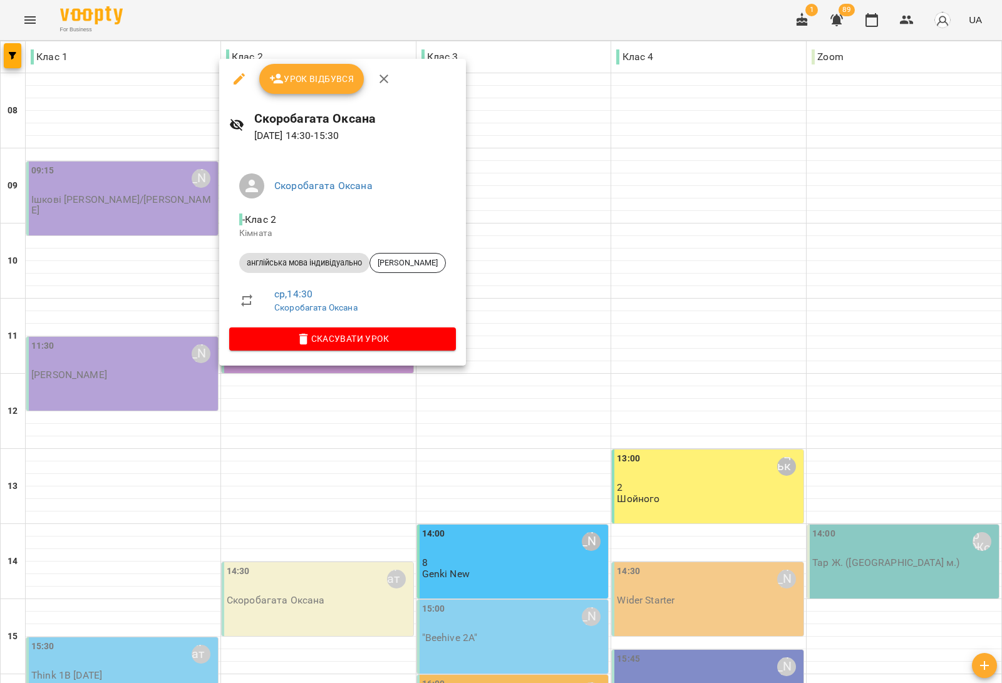
click at [310, 524] on div at bounding box center [501, 341] width 1002 height 683
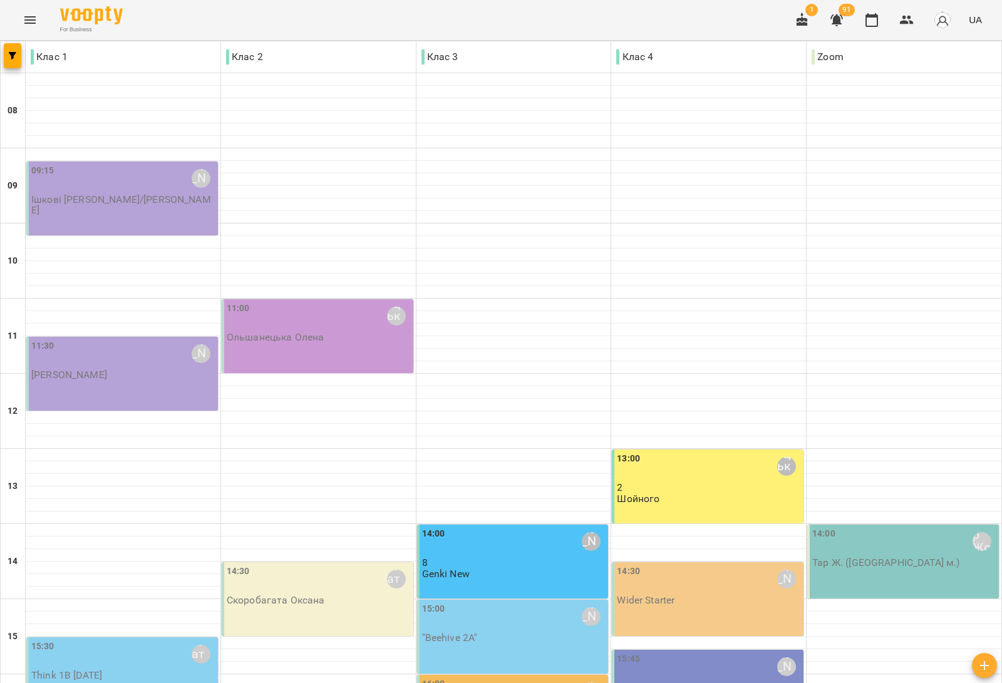
click at [320, 565] on div "14:30 Скоробагата Оксана" at bounding box center [319, 579] width 184 height 29
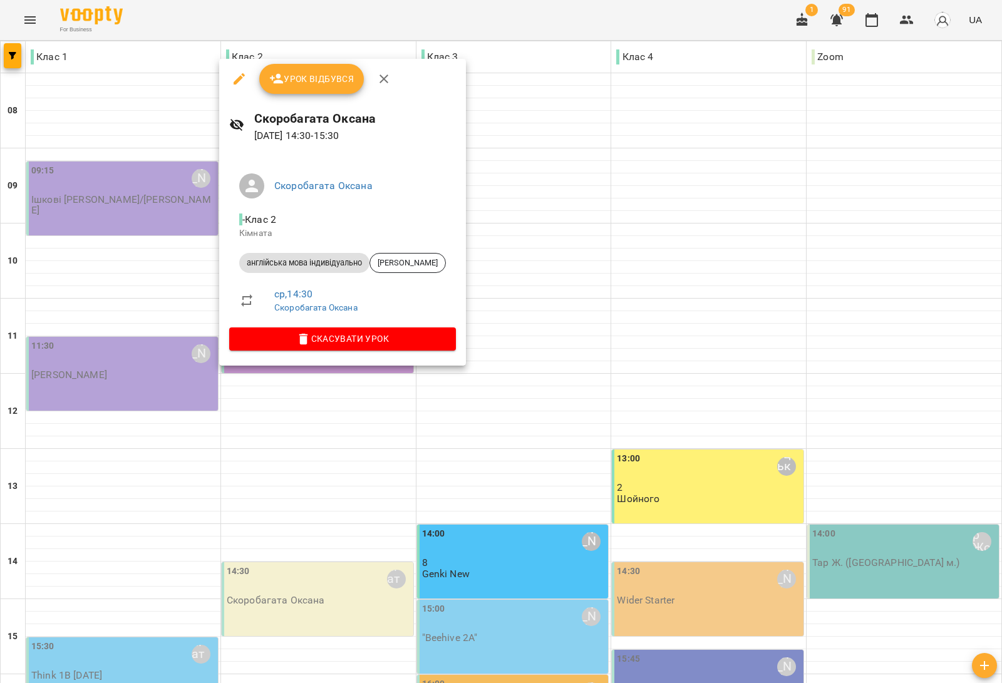
click at [329, 527] on div at bounding box center [501, 341] width 1002 height 683
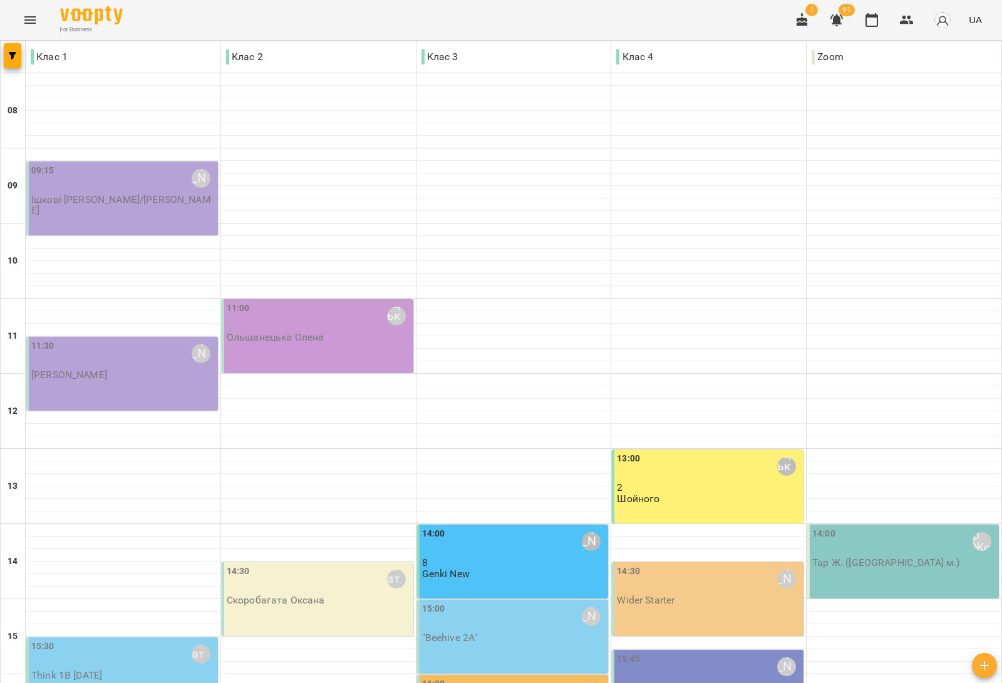
scroll to position [376, 0]
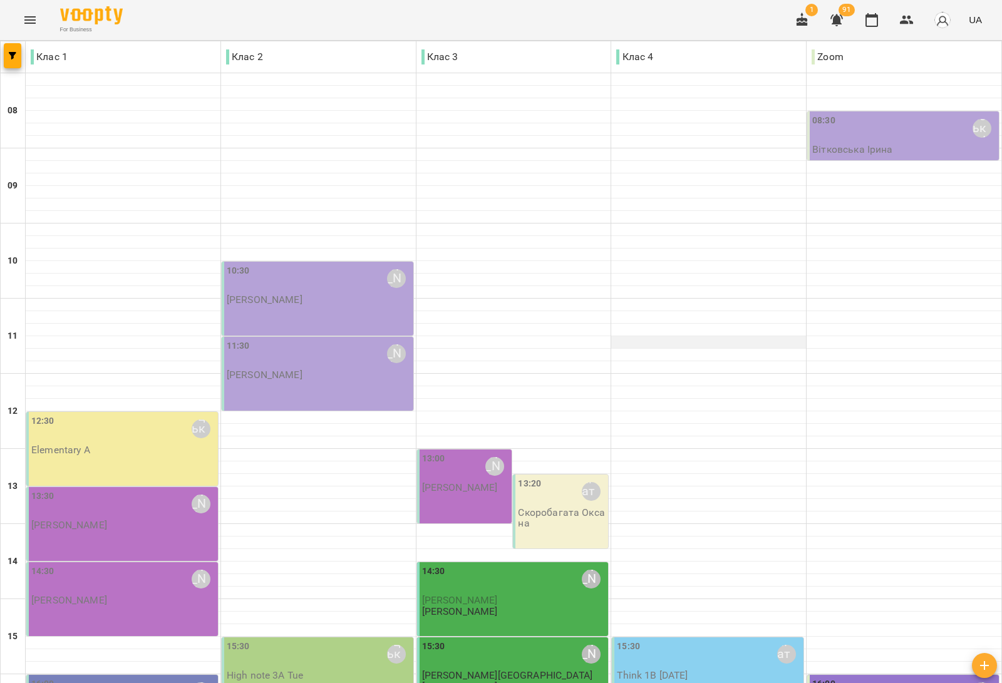
scroll to position [313, 0]
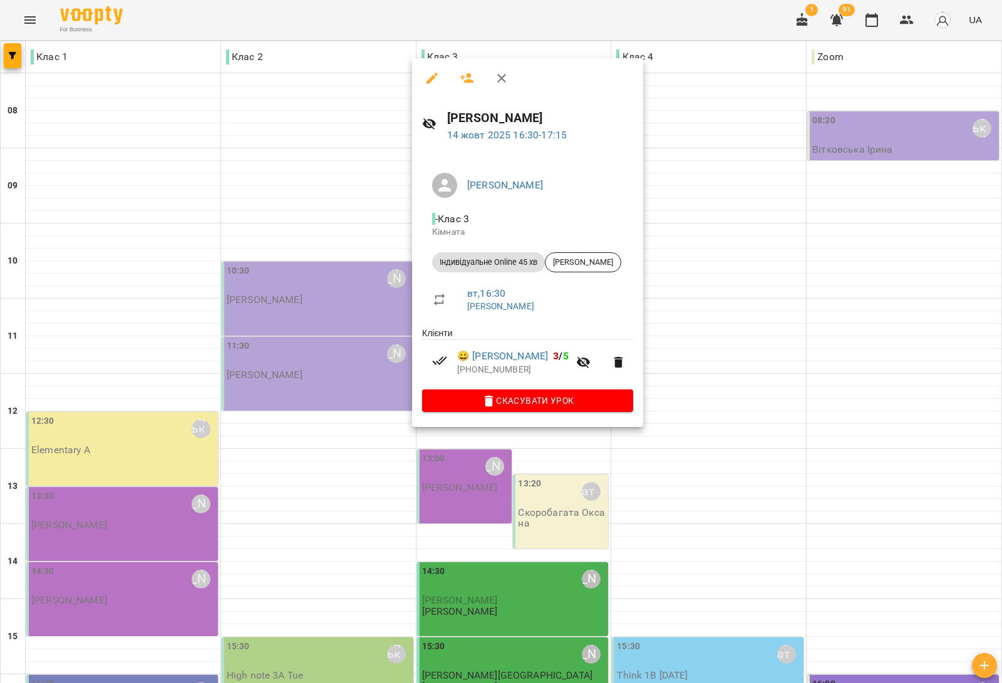
click at [767, 227] on div at bounding box center [501, 341] width 1002 height 683
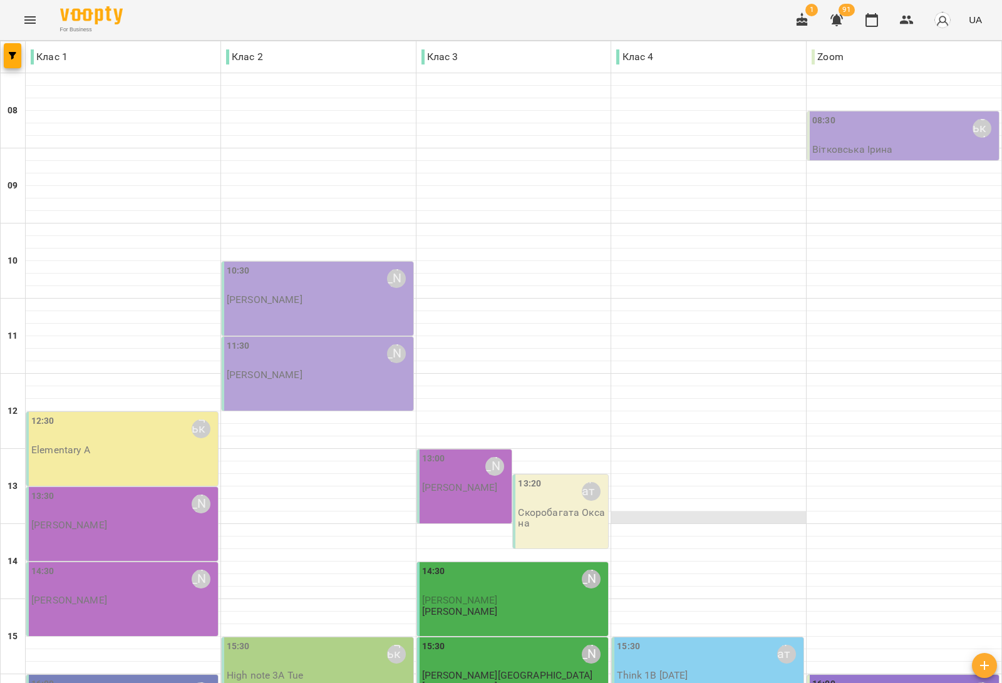
scroll to position [376, 0]
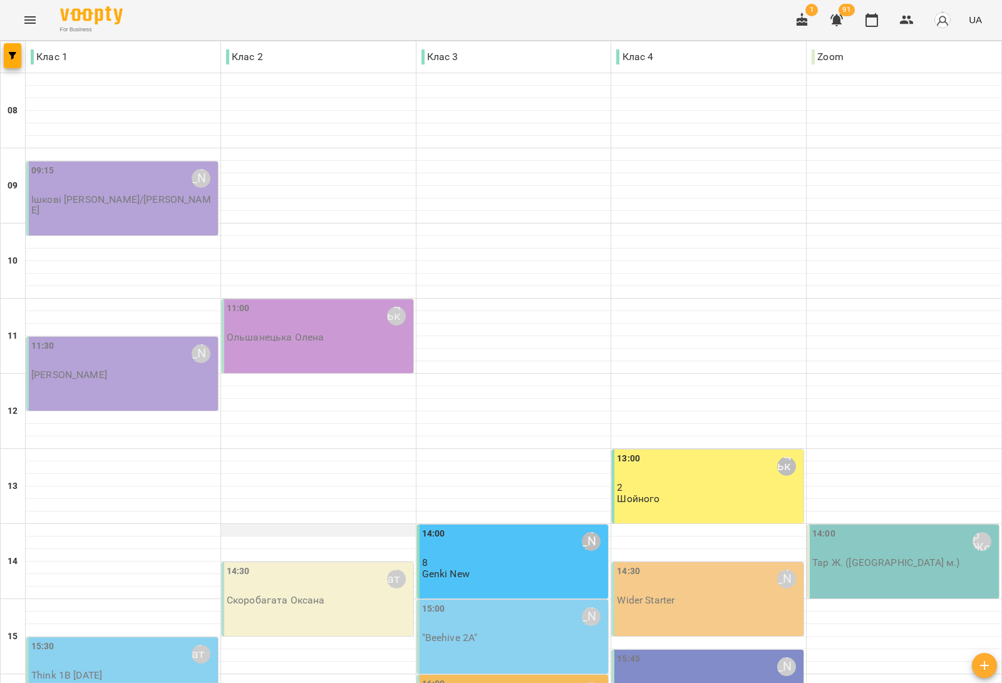
scroll to position [313, 0]
click at [337, 562] on div "14:30 Скоробагата Оксана Скоробагата Оксана" at bounding box center [318, 599] width 192 height 74
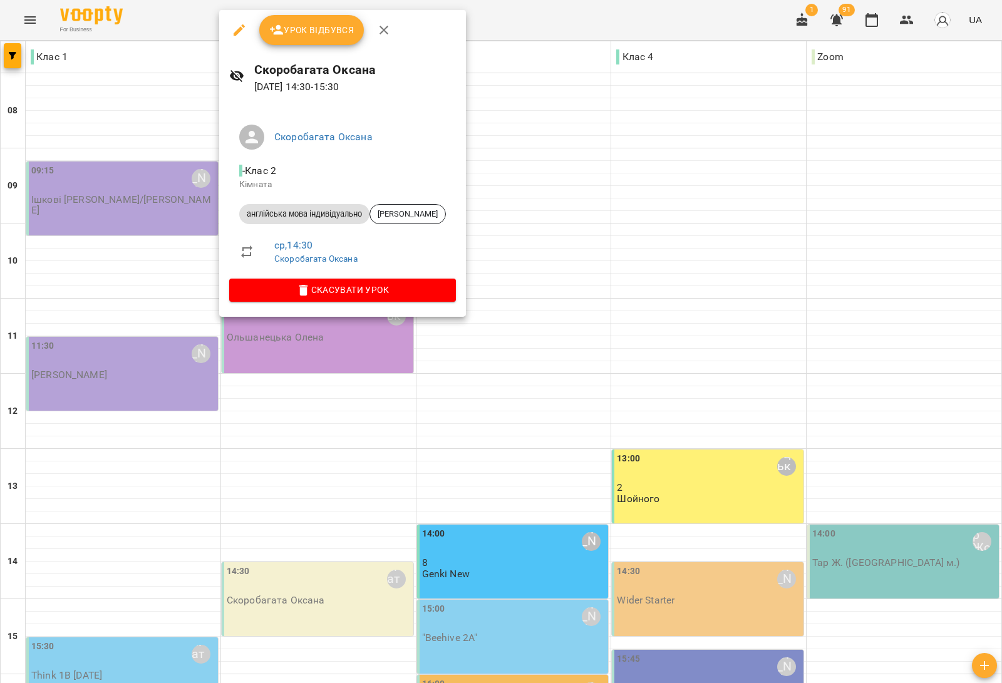
click at [342, 414] on div at bounding box center [501, 341] width 1002 height 683
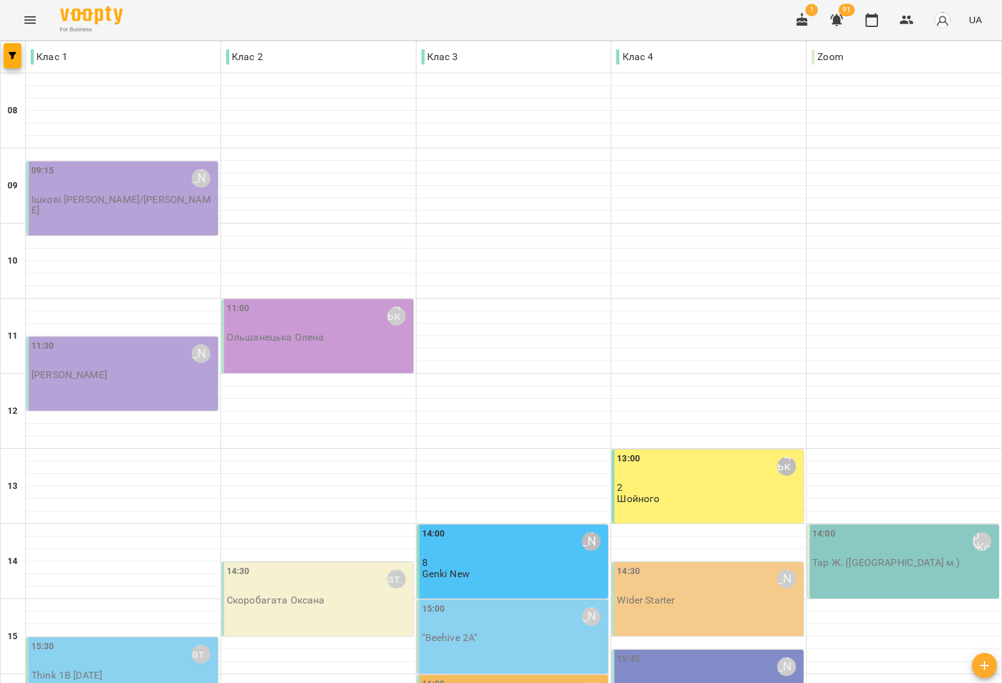
click at [682, 565] on div "14:30 Медвідь Мирослава" at bounding box center [709, 579] width 184 height 29
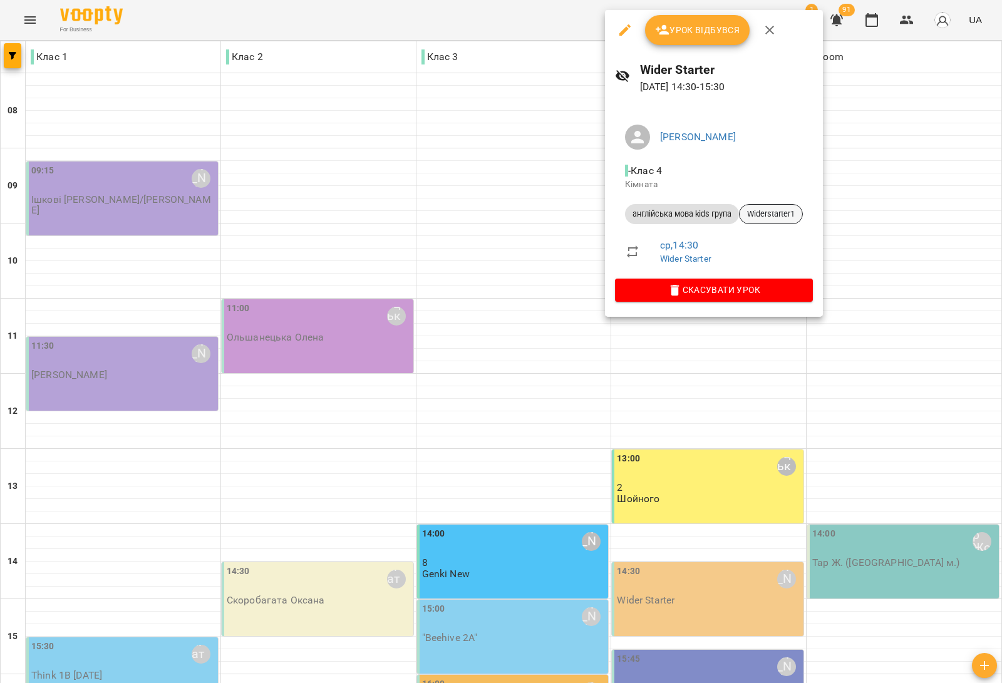
click at [795, 210] on span "Widerstarter1" at bounding box center [770, 213] width 63 height 11
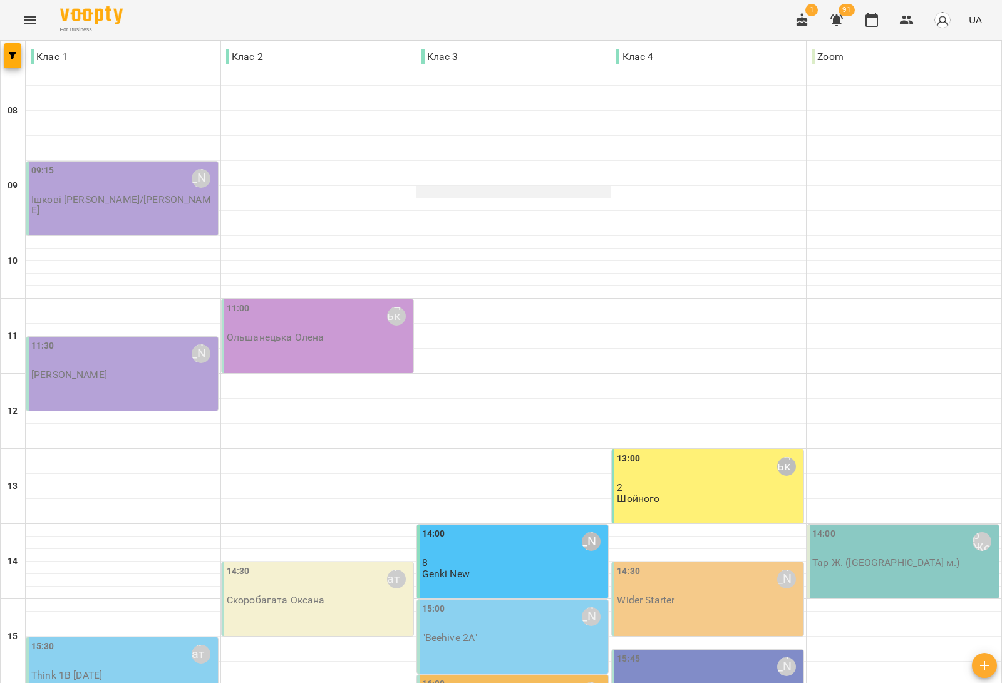
scroll to position [235, 0]
click at [304, 595] on p "Скоробагата Оксана" at bounding box center [276, 600] width 98 height 11
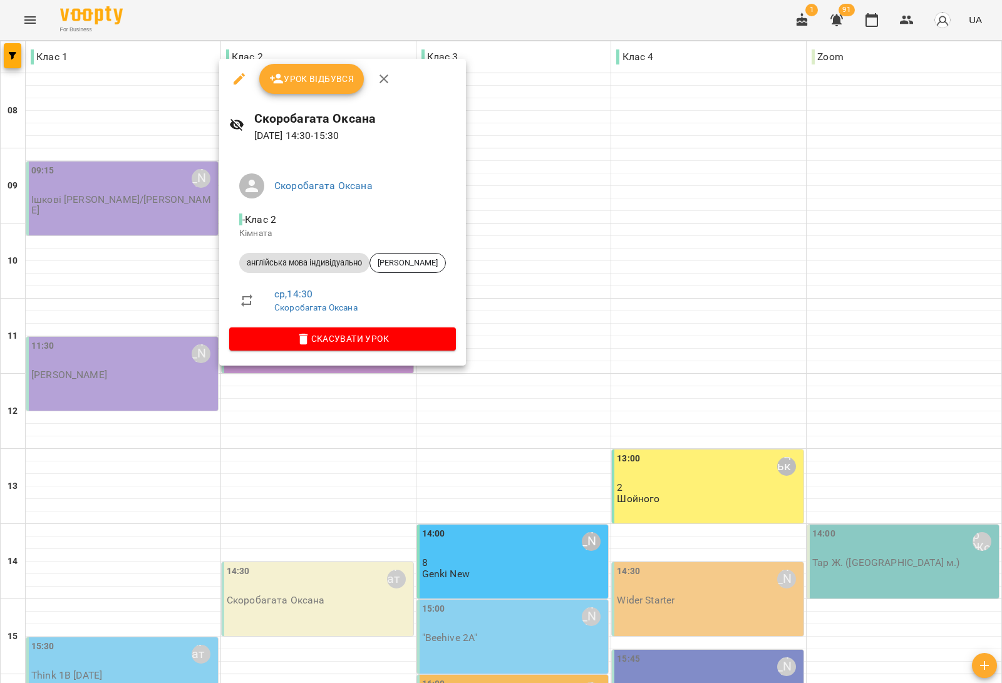
click at [329, 75] on span "Урок відбувся" at bounding box center [311, 78] width 85 height 15
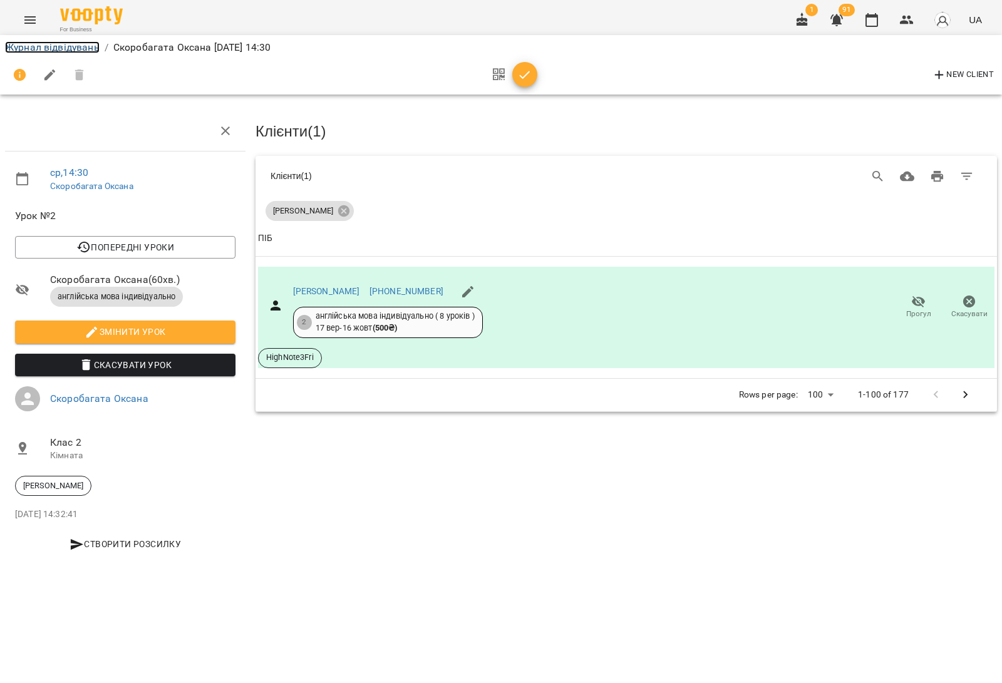
click at [72, 47] on link "Журнал відвідувань" at bounding box center [52, 47] width 95 height 12
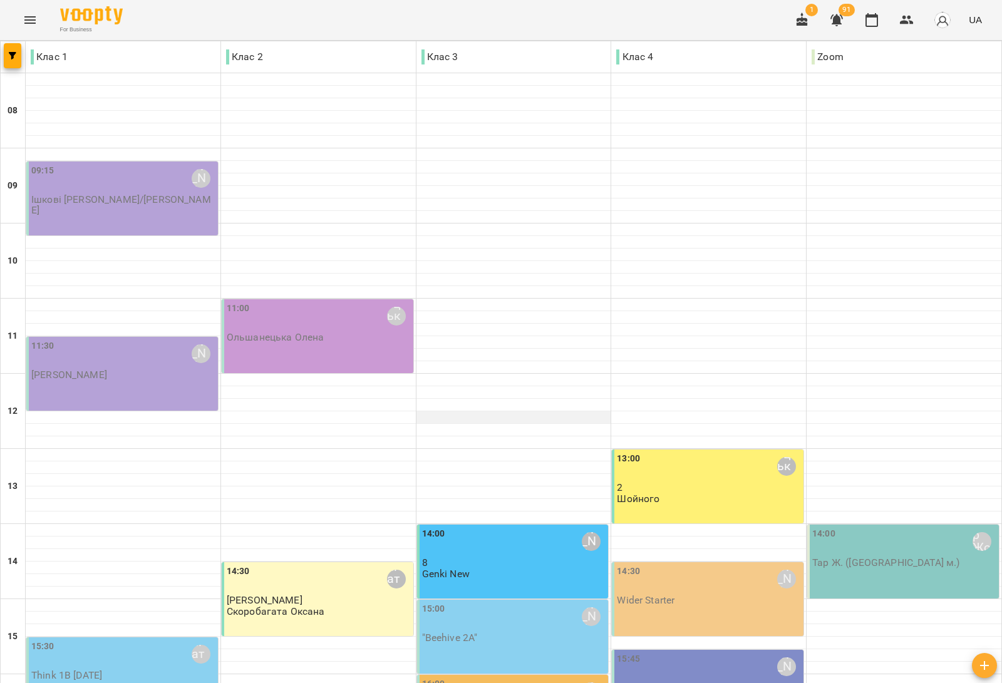
scroll to position [313, 0]
click at [462, 600] on div "15:00 Сарканич Мирослава "Beehive 2A"" at bounding box center [513, 637] width 192 height 74
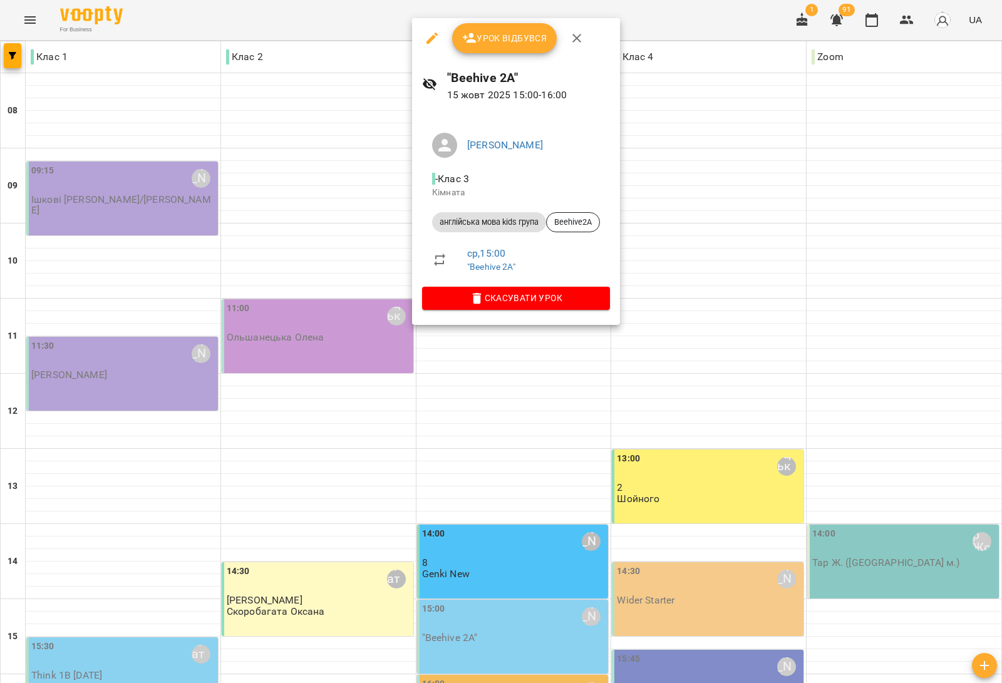
click at [324, 382] on div at bounding box center [501, 341] width 1002 height 683
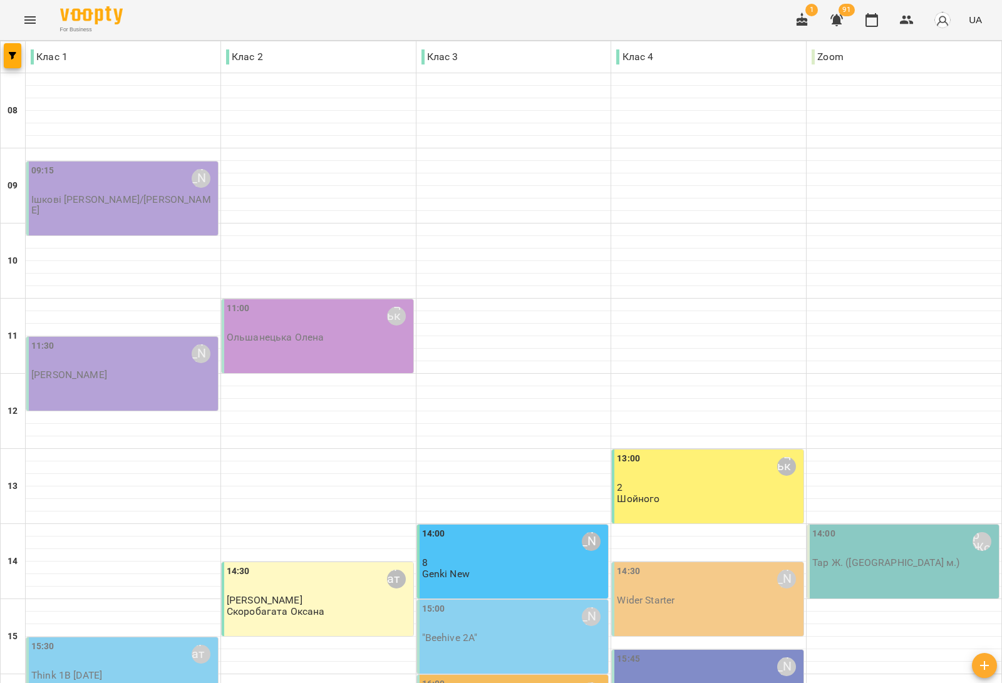
click at [476, 602] on div "15:00 Сарканич Мирослава" at bounding box center [514, 616] width 184 height 29
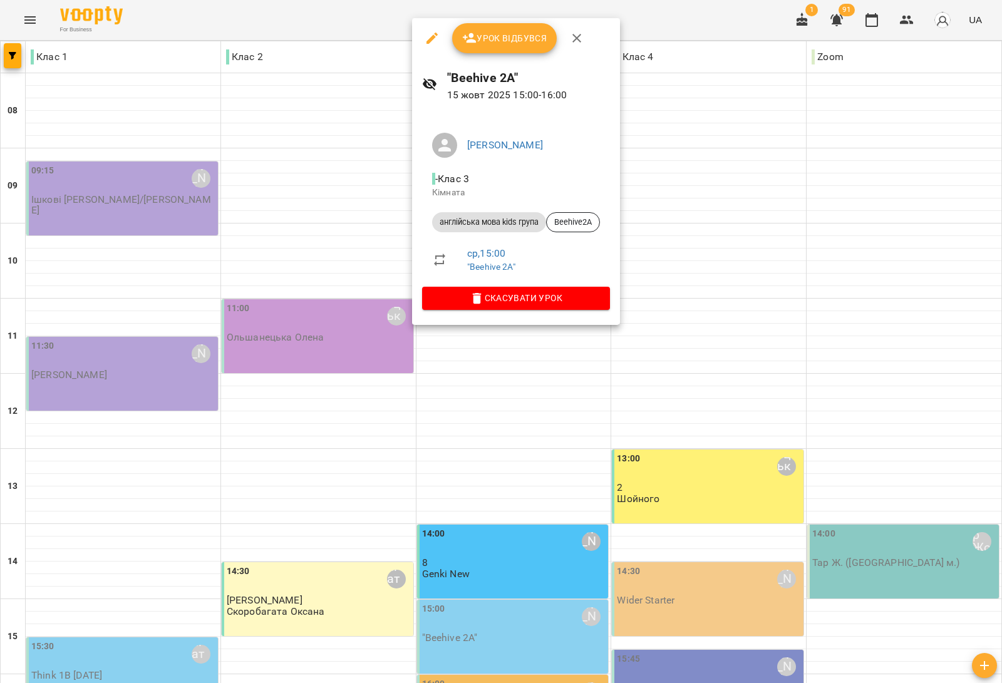
click at [260, 343] on div at bounding box center [501, 341] width 1002 height 683
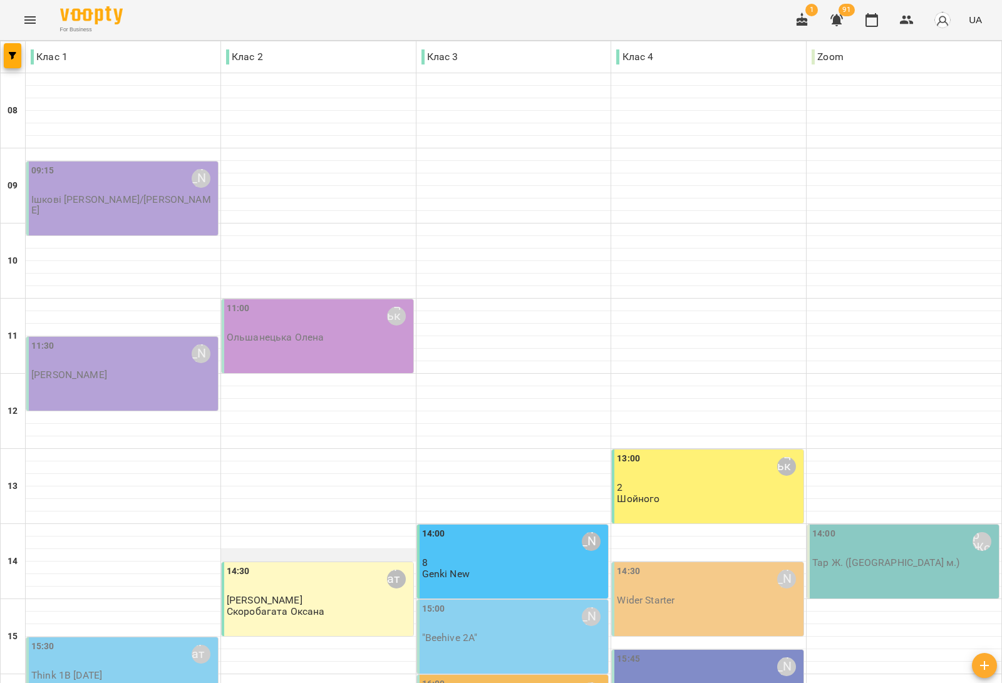
scroll to position [376, 0]
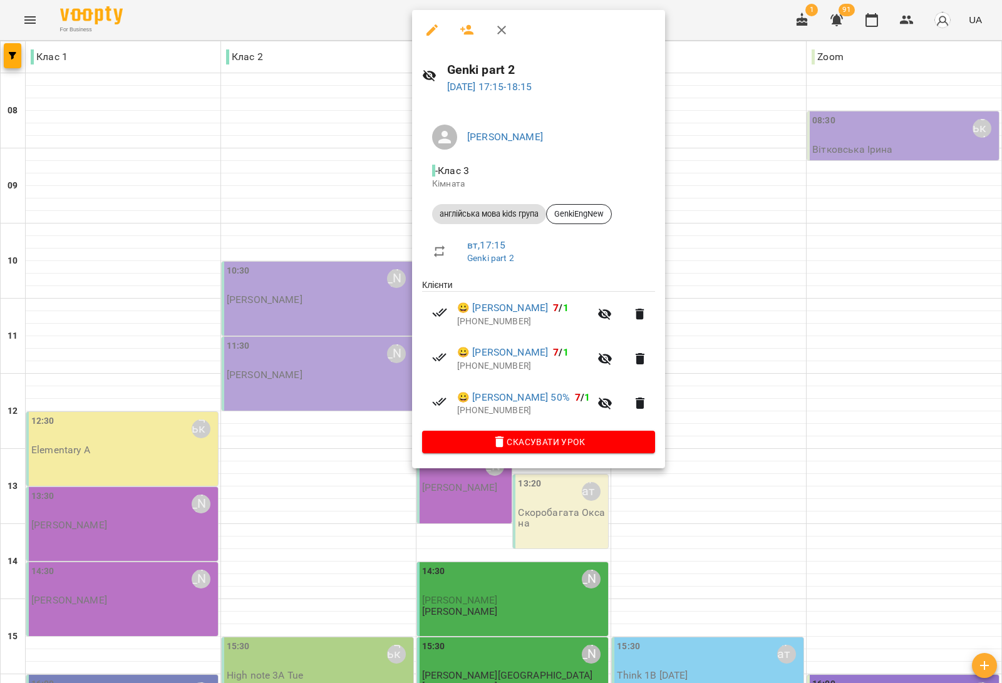
click at [330, 476] on div at bounding box center [501, 341] width 1002 height 683
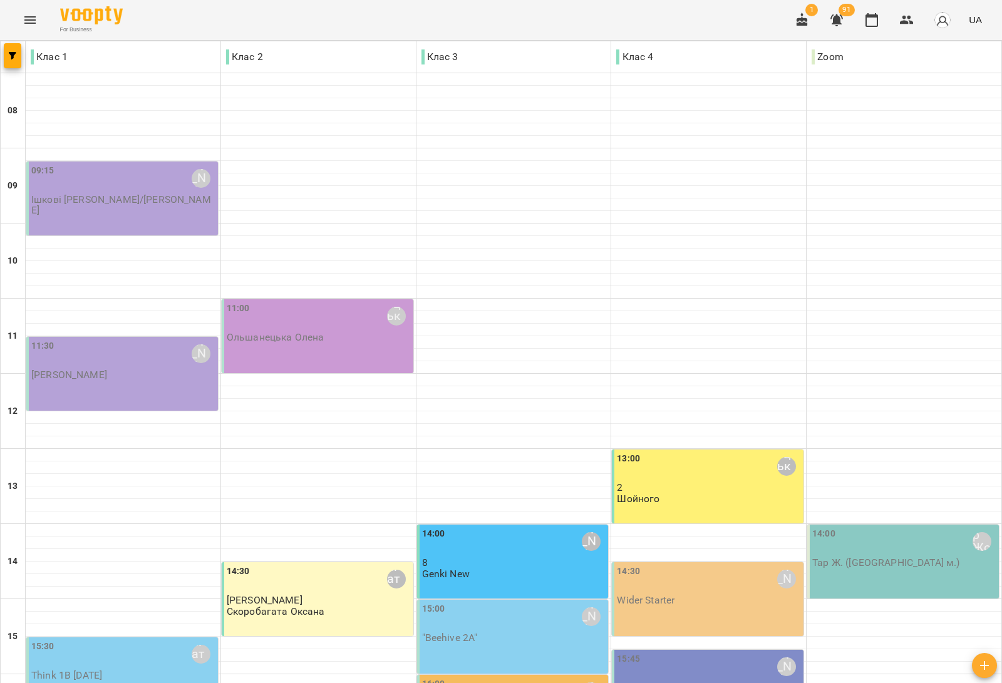
scroll to position [313, 0]
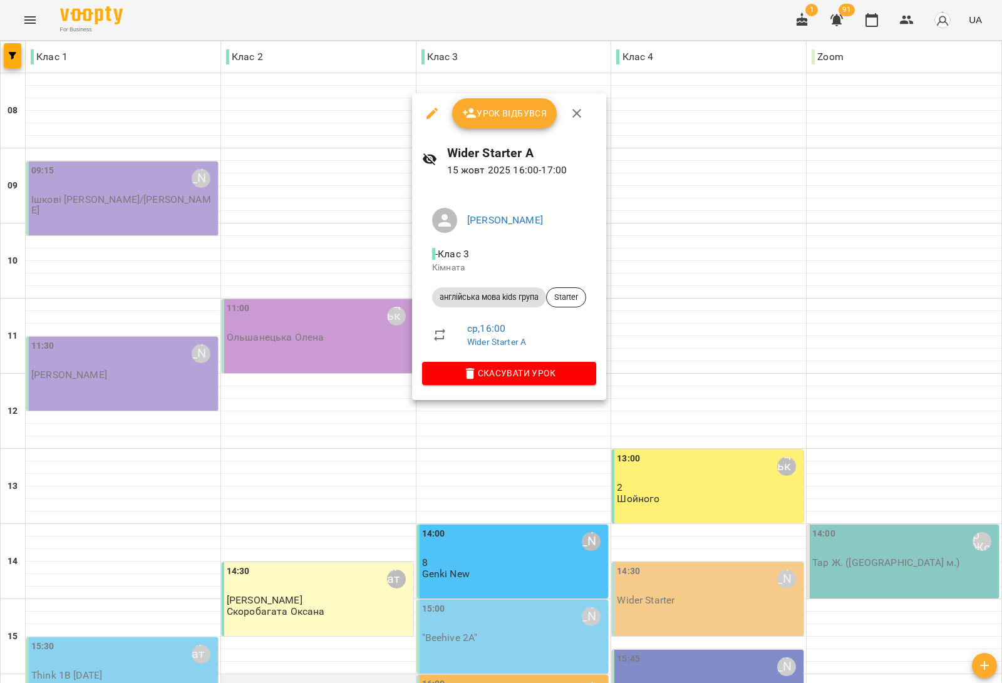
click at [326, 370] on div at bounding box center [501, 341] width 1002 height 683
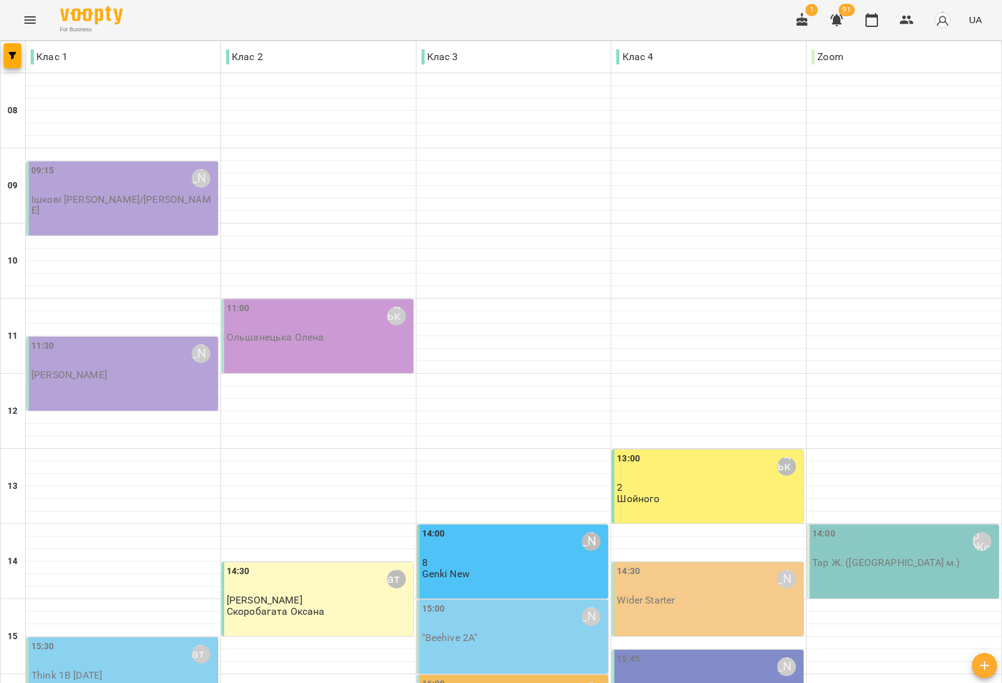
click at [465, 600] on div "15:00 Сарканич Мирослава "Beehive 2A"" at bounding box center [513, 637] width 192 height 74
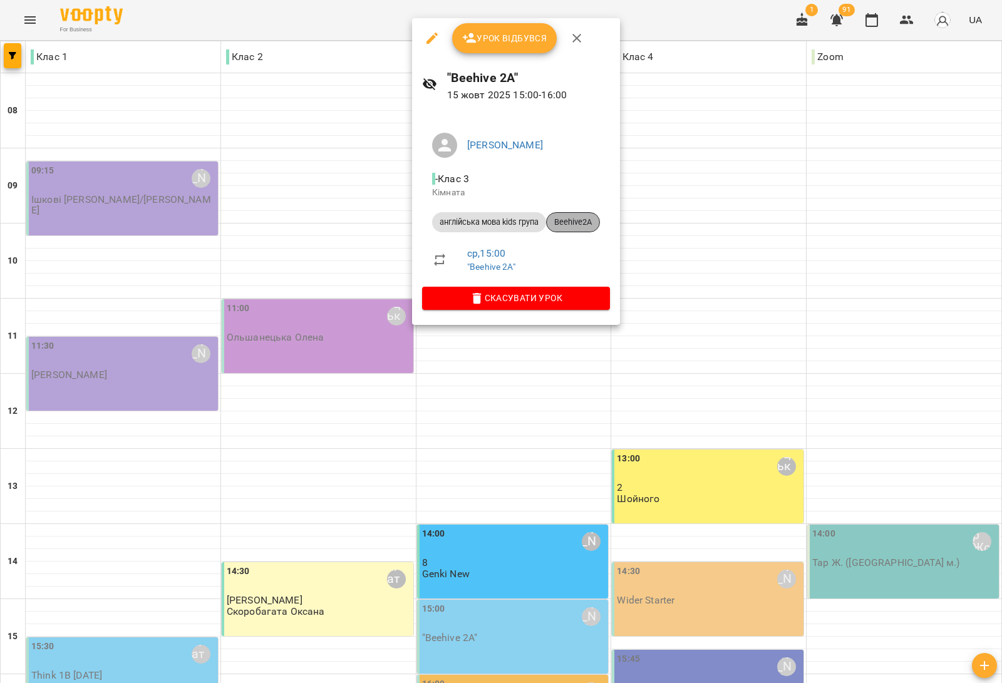
click at [582, 215] on div "Beehive2A" at bounding box center [573, 222] width 54 height 20
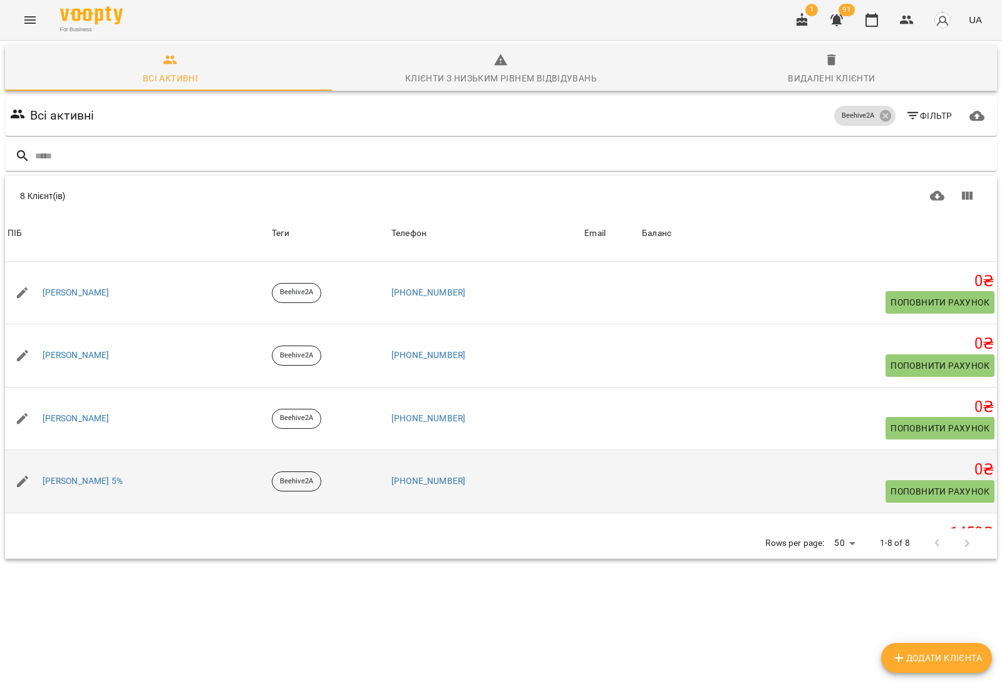
scroll to position [227, 0]
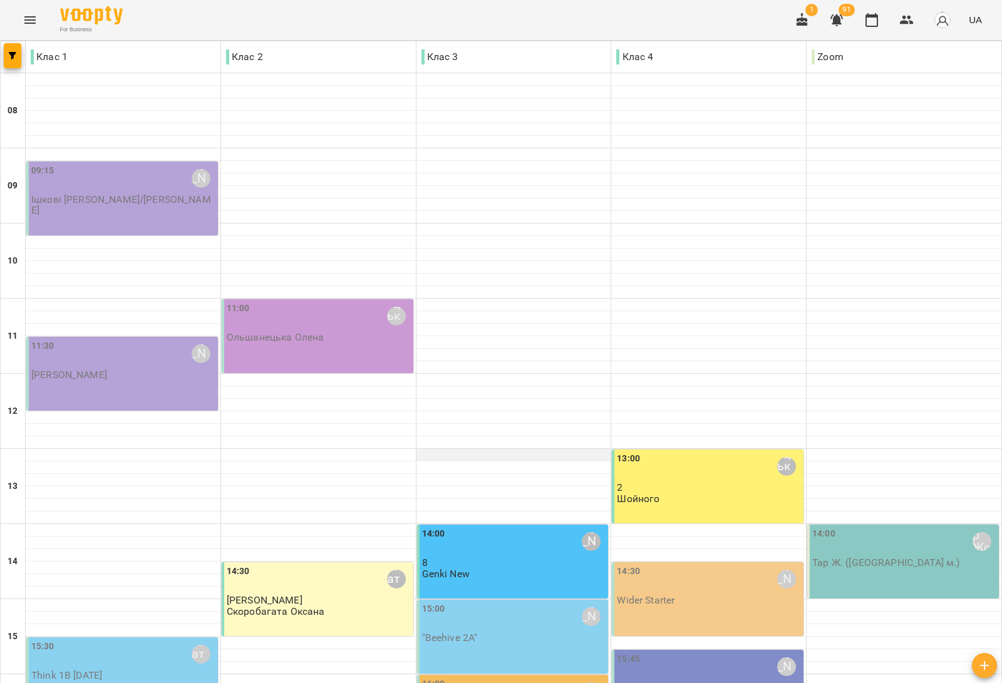
scroll to position [235, 0]
click at [731, 652] on div "15:45 Дем'янчук Катерина" at bounding box center [709, 666] width 184 height 29
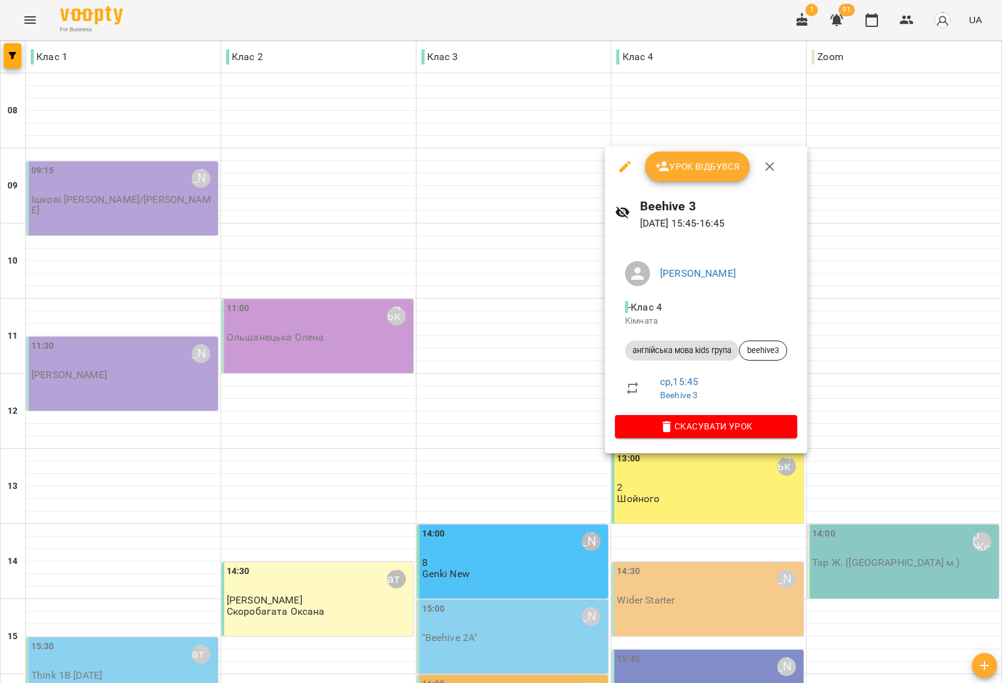
click at [548, 501] on div at bounding box center [501, 341] width 1002 height 683
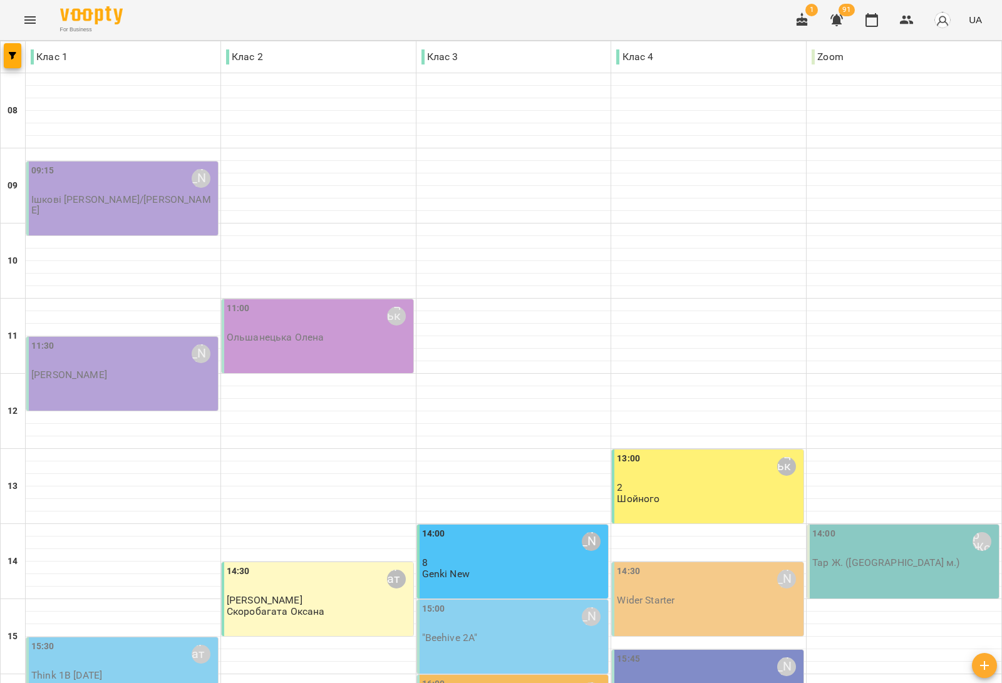
click at [557, 677] on div "16:00 Медвідь Мирослава" at bounding box center [514, 691] width 184 height 29
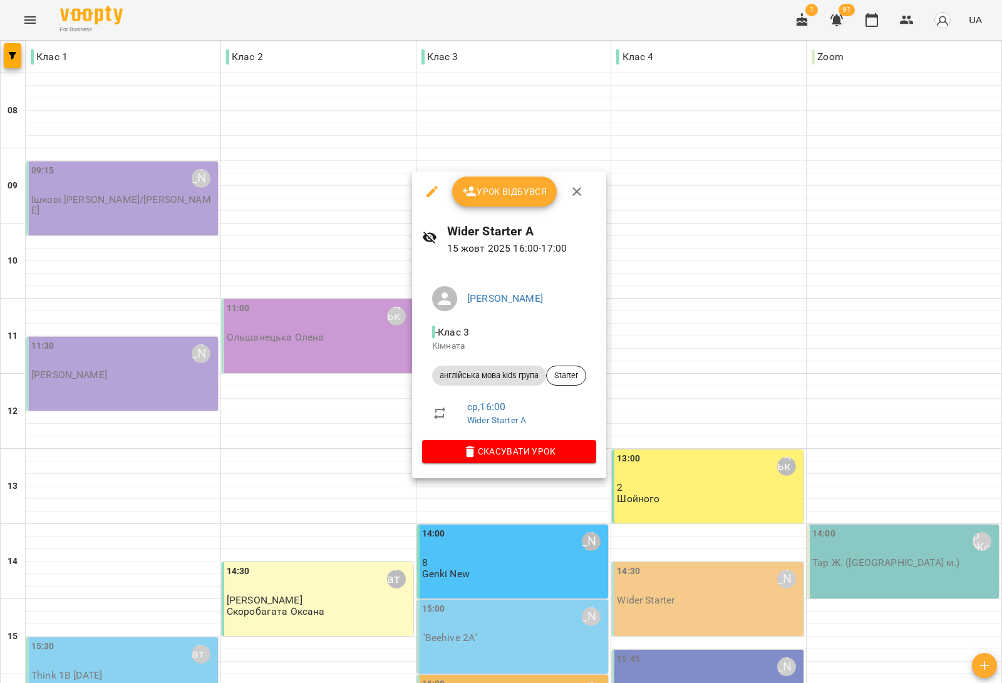
click at [703, 376] on div at bounding box center [501, 341] width 1002 height 683
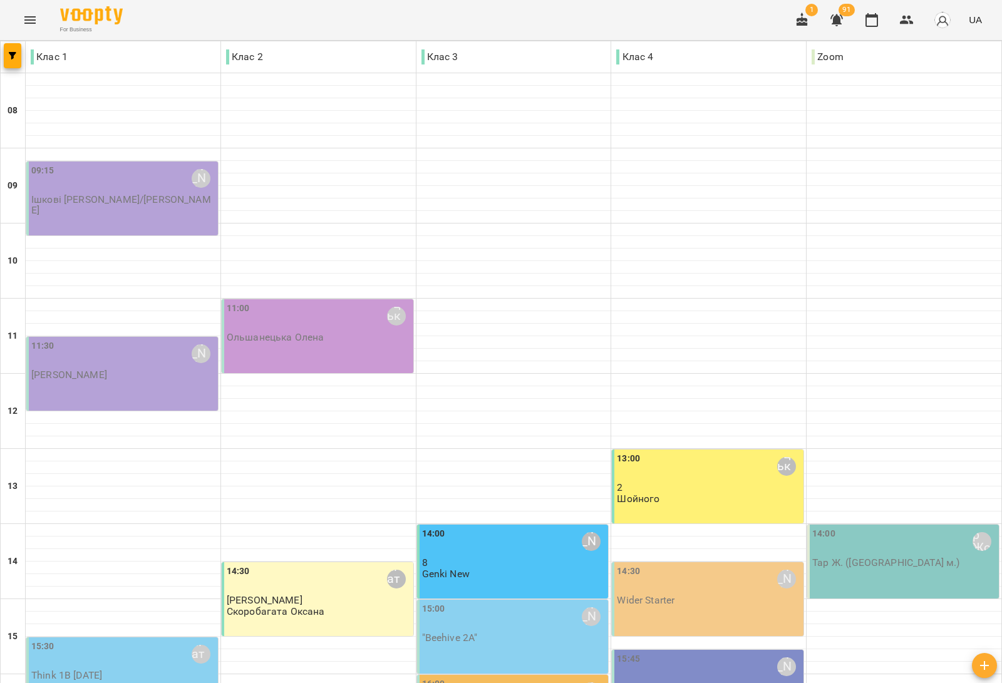
click at [709, 565] on div "14:30 Медвідь Мирослава Wider Starter" at bounding box center [709, 585] width 184 height 41
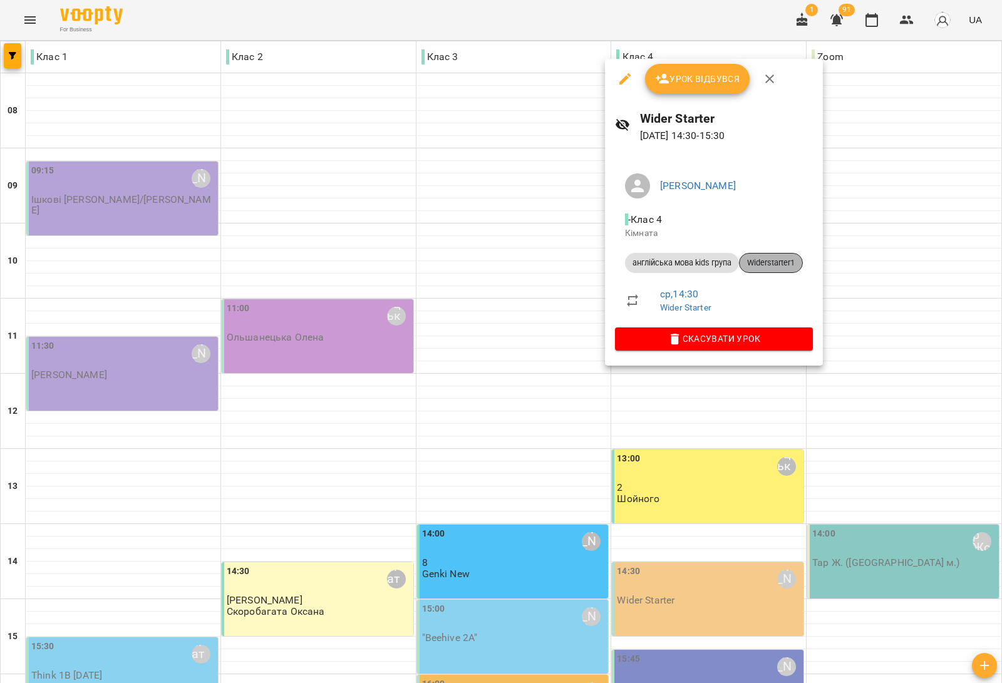
click at [787, 265] on span "Widerstarter1" at bounding box center [770, 262] width 63 height 11
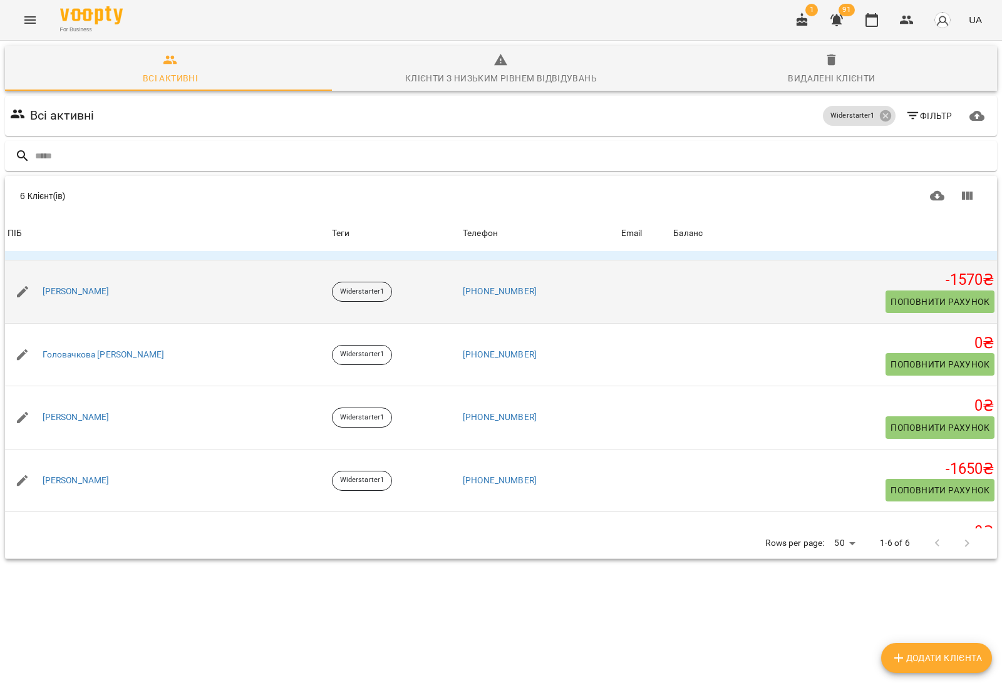
scroll to position [101, 0]
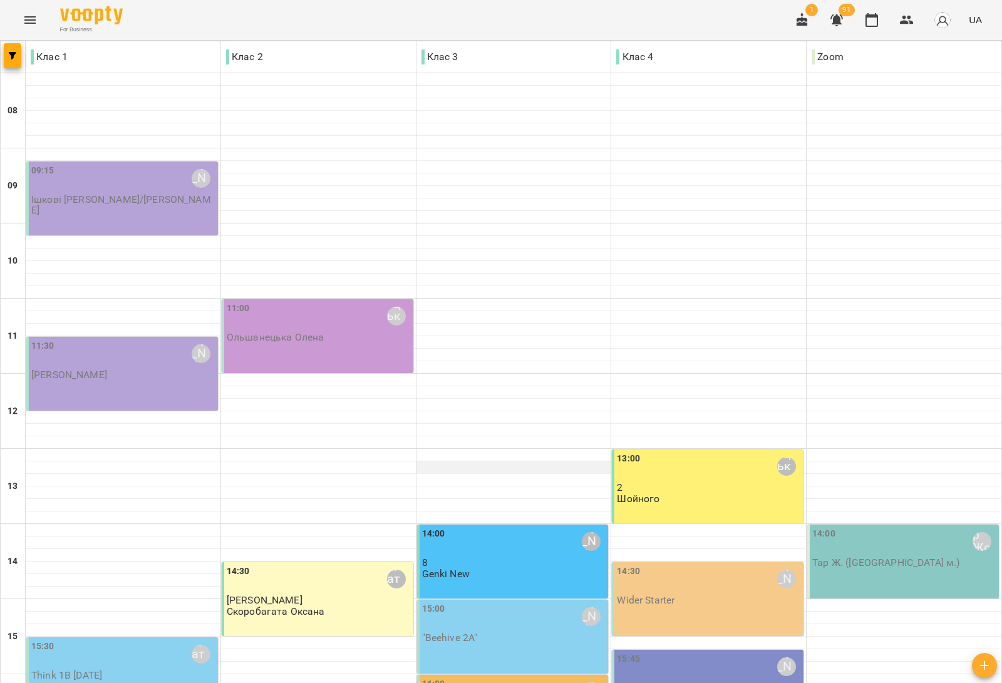
scroll to position [313, 0]
click at [530, 602] on div "15:00 Сарканич Мирослава "Beehive 2A"" at bounding box center [514, 622] width 184 height 41
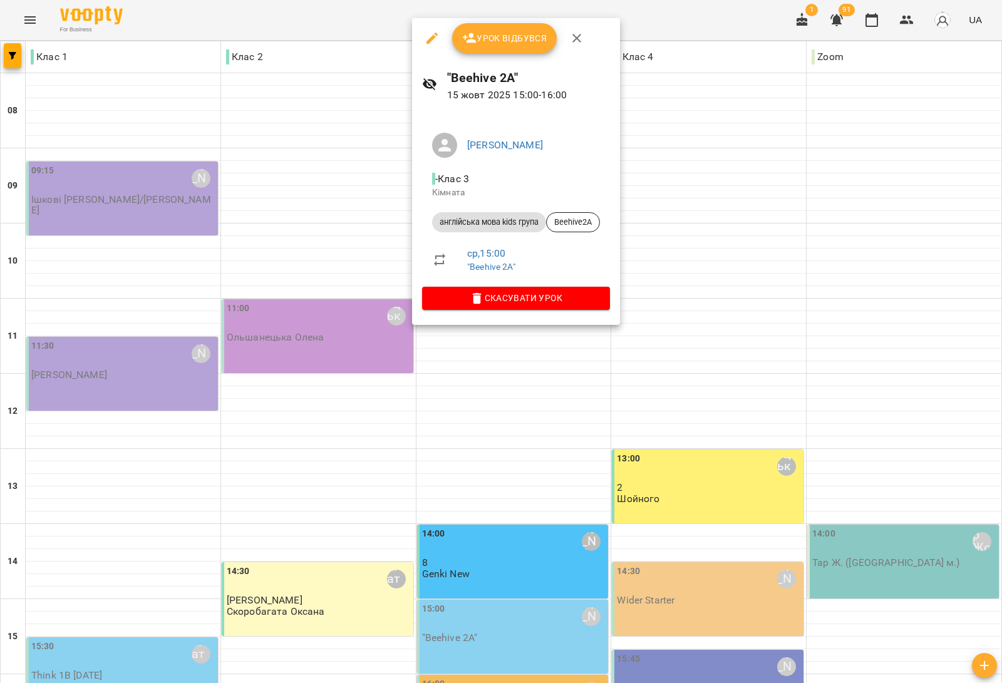
click at [345, 431] on div at bounding box center [501, 341] width 1002 height 683
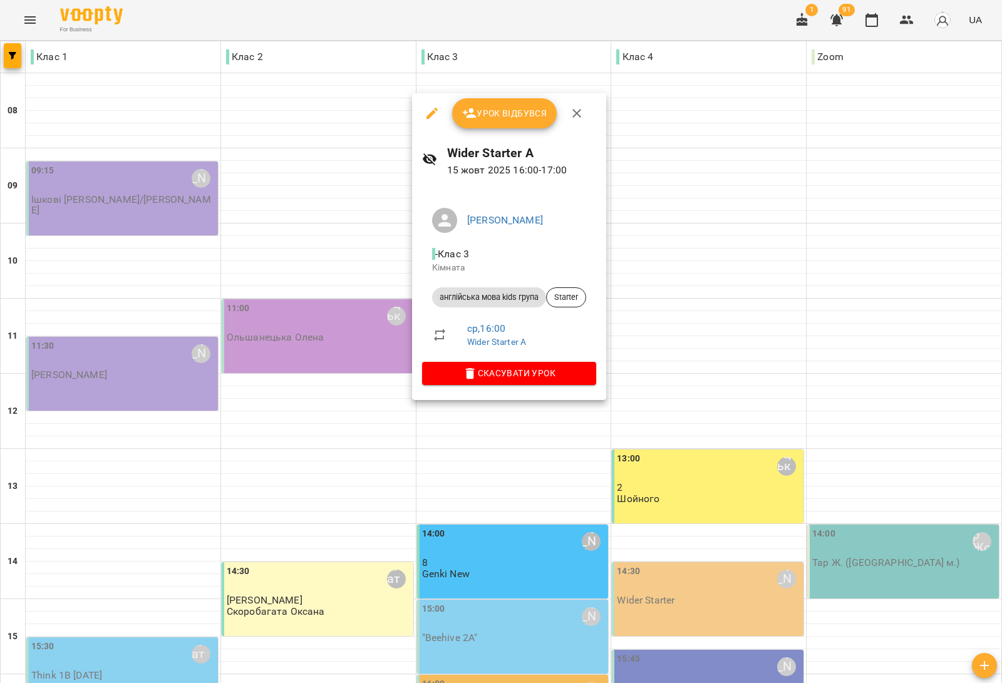
click at [252, 496] on div at bounding box center [501, 341] width 1002 height 683
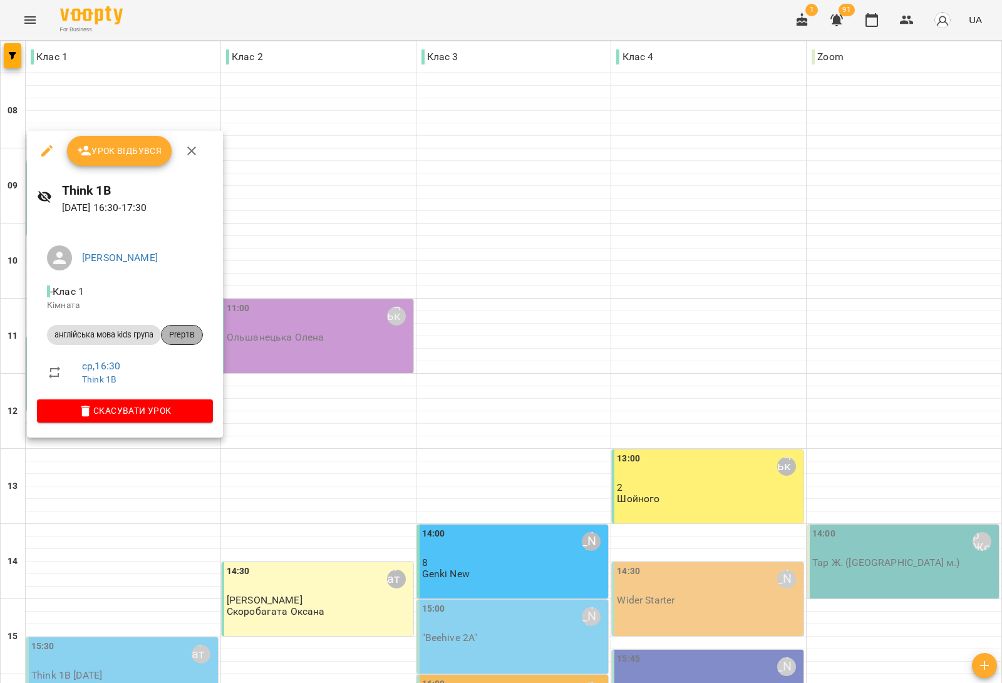
click at [191, 325] on div "Prep1B" at bounding box center [182, 335] width 42 height 20
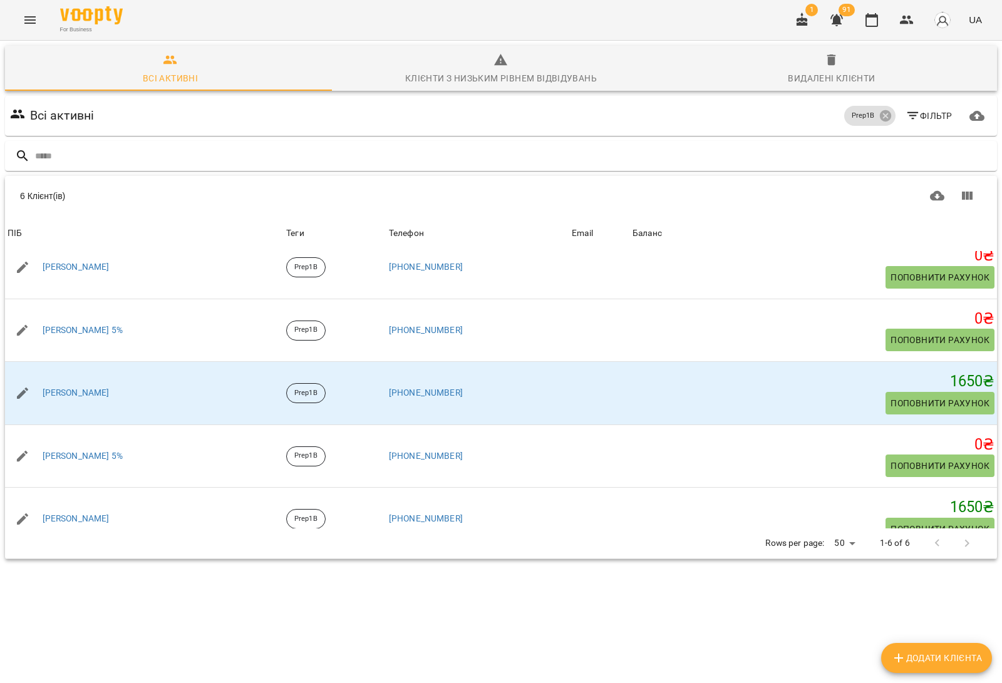
scroll to position [101, 0]
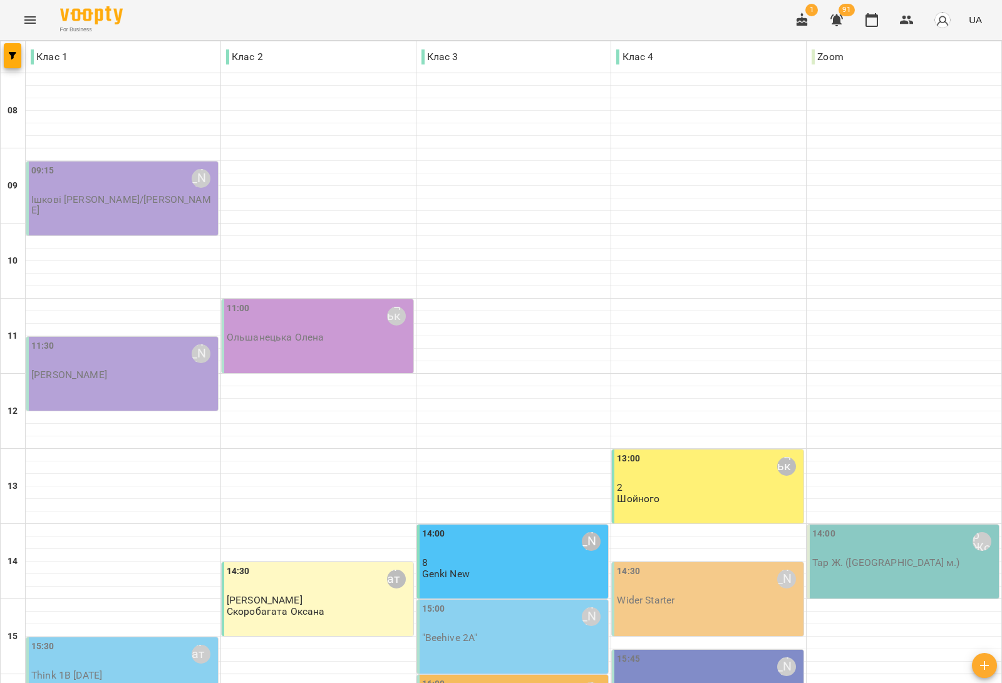
scroll to position [376, 0]
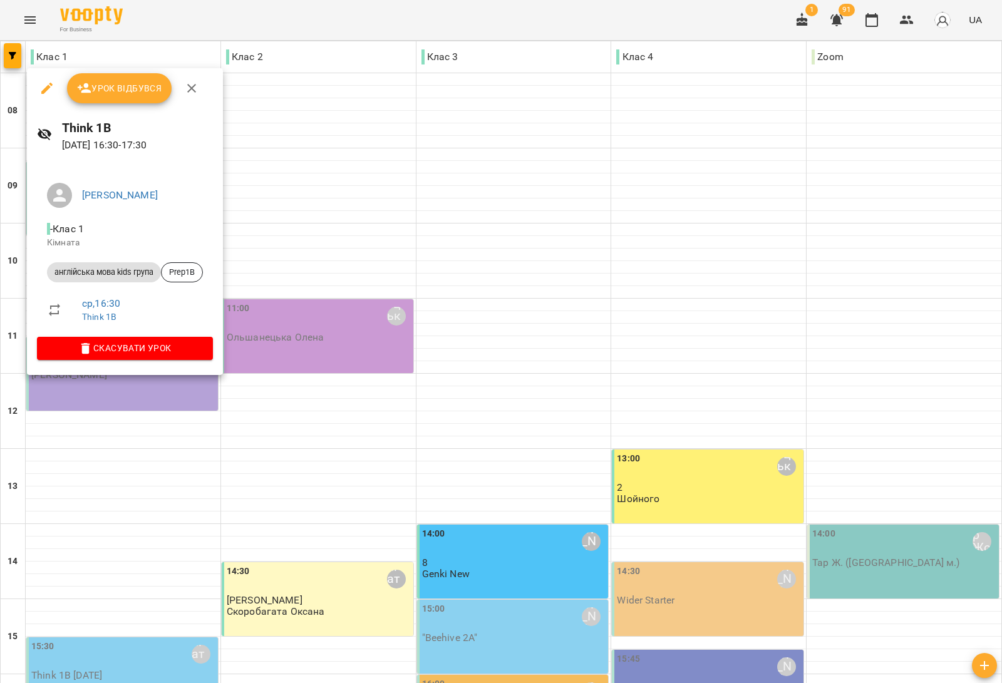
click at [283, 418] on div at bounding box center [501, 341] width 1002 height 683
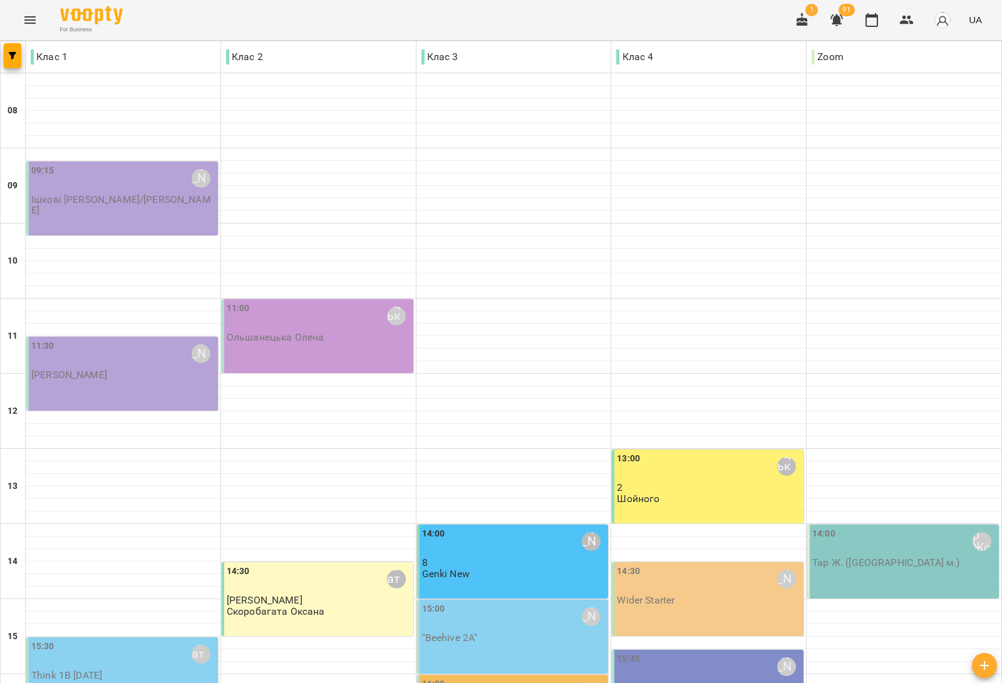
click at [124, 637] on div "15:30 Скоробагата Оксана Think 1B Monday" at bounding box center [122, 674] width 192 height 74
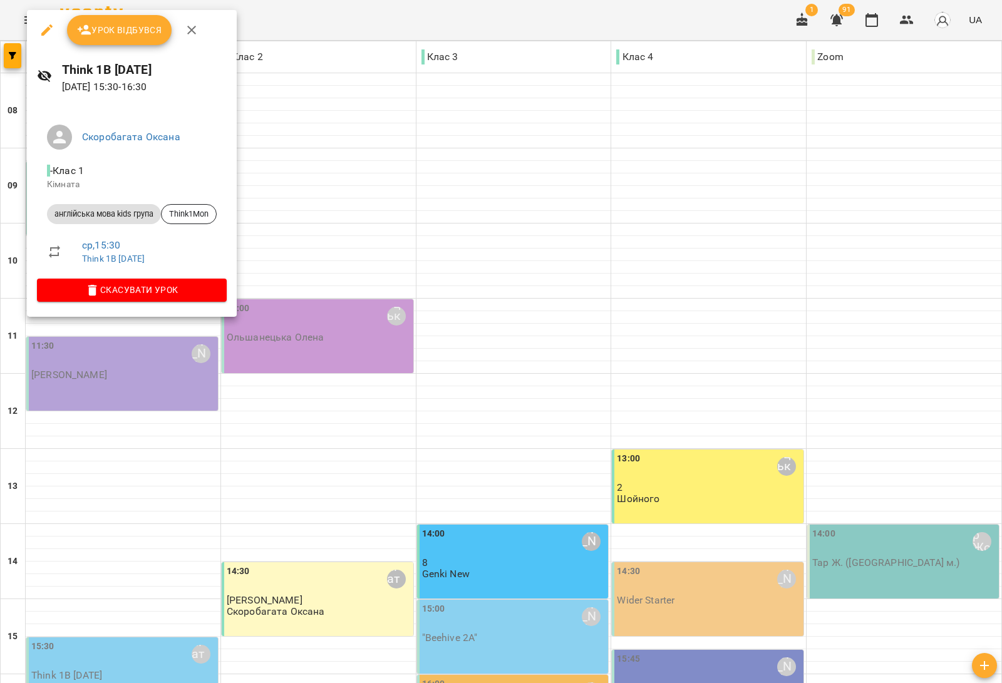
click at [357, 383] on div at bounding box center [501, 341] width 1002 height 683
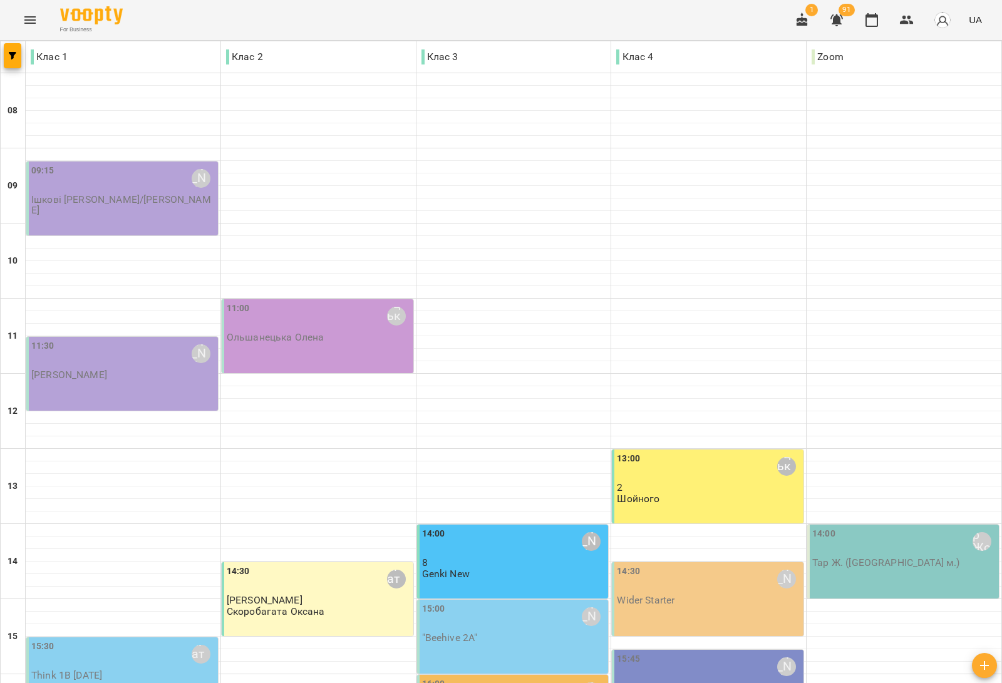
click at [110, 640] on div "15:30 Скоробагата Оксана" at bounding box center [123, 654] width 184 height 29
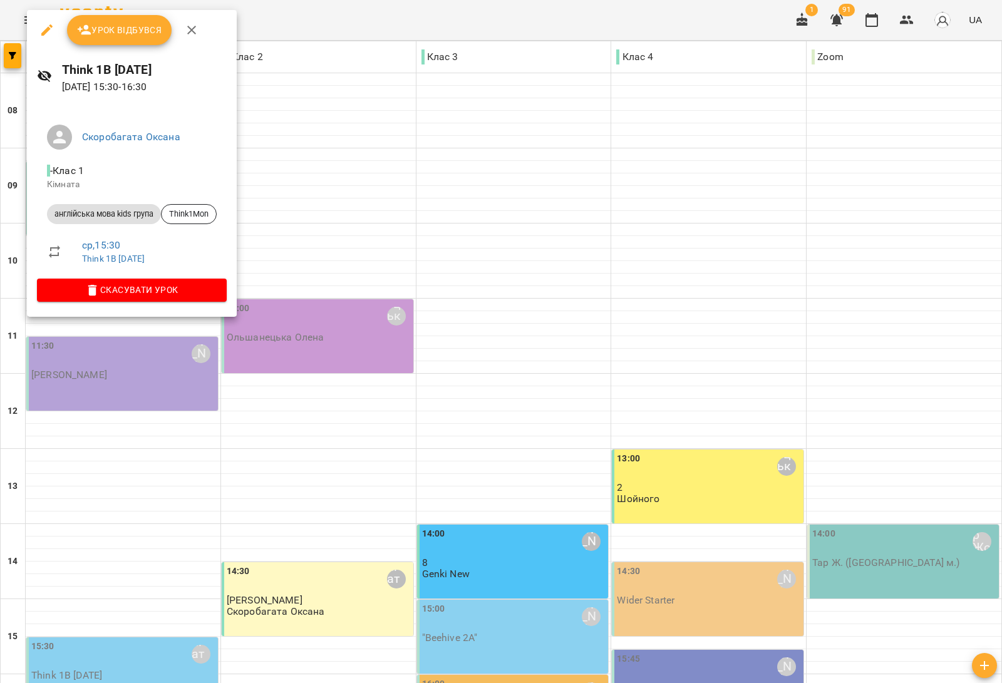
click at [329, 460] on div at bounding box center [501, 341] width 1002 height 683
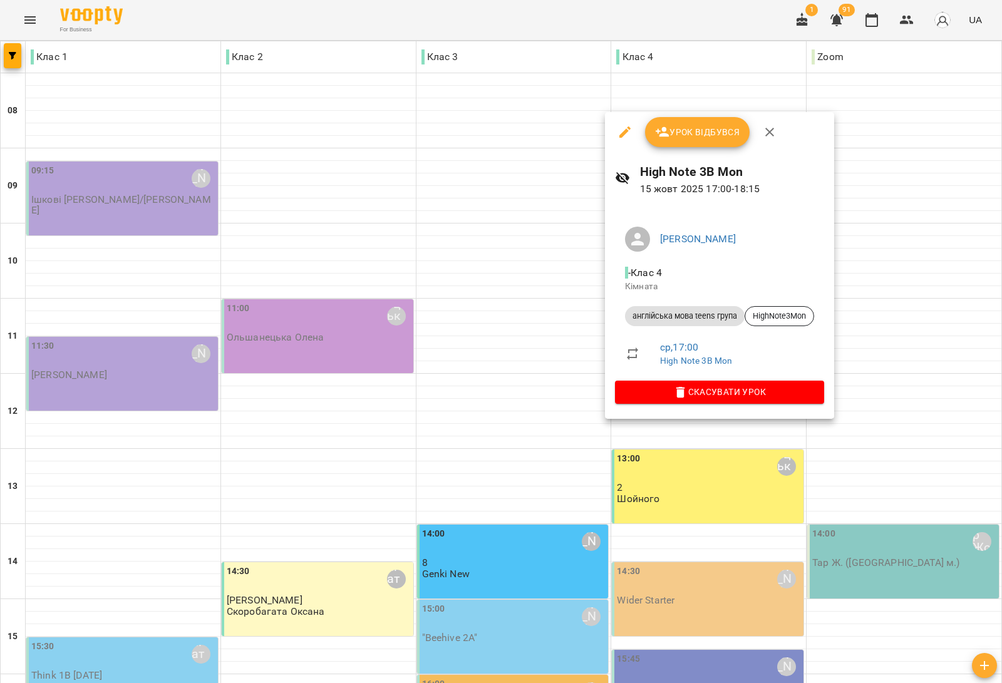
click at [332, 453] on div at bounding box center [501, 341] width 1002 height 683
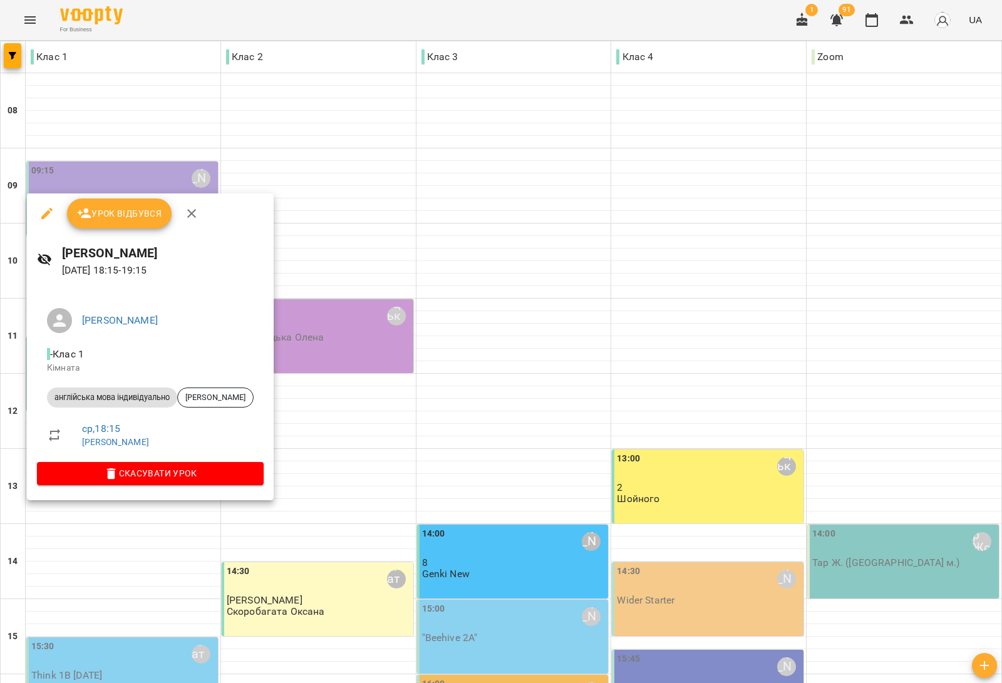
click at [295, 358] on div at bounding box center [501, 341] width 1002 height 683
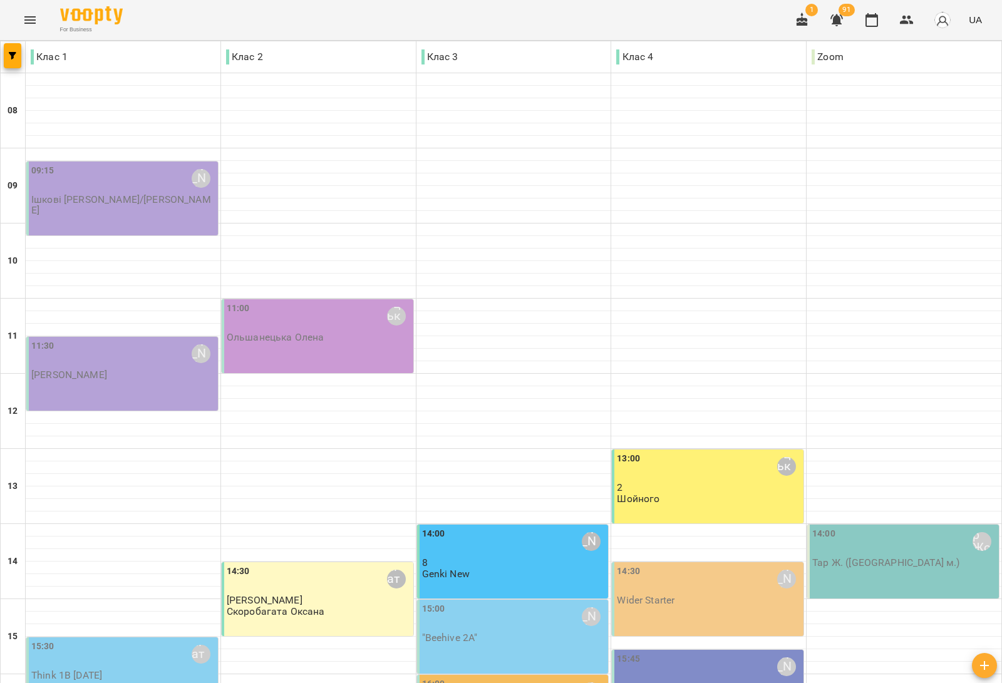
click at [669, 650] on div "15:45 Дем'янчук Катерина Beehive 3" at bounding box center [708, 687] width 192 height 74
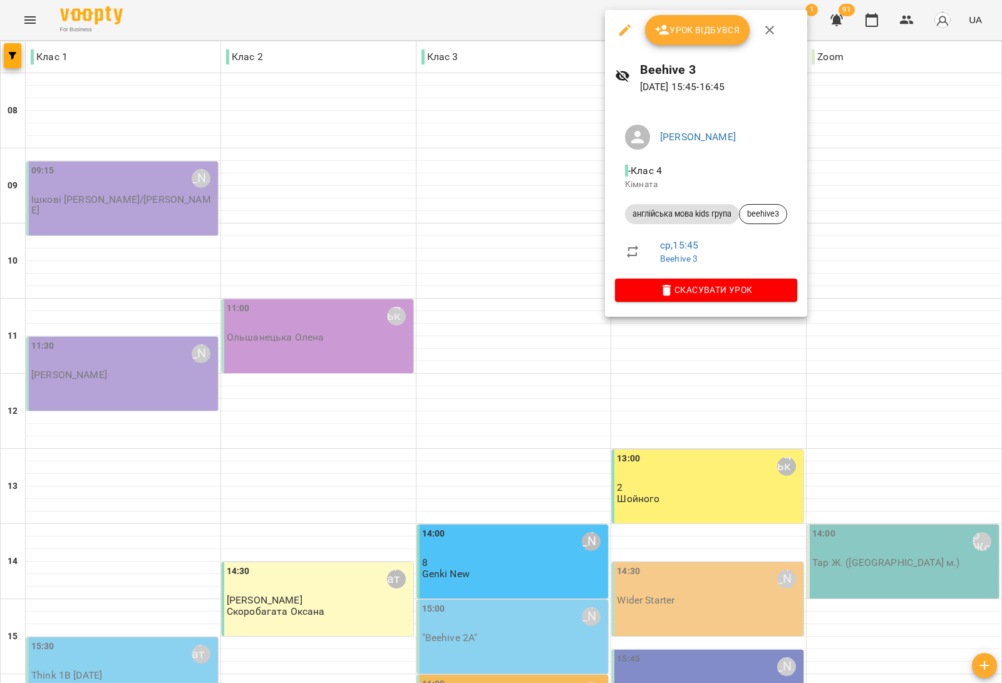
click at [542, 258] on div at bounding box center [501, 341] width 1002 height 683
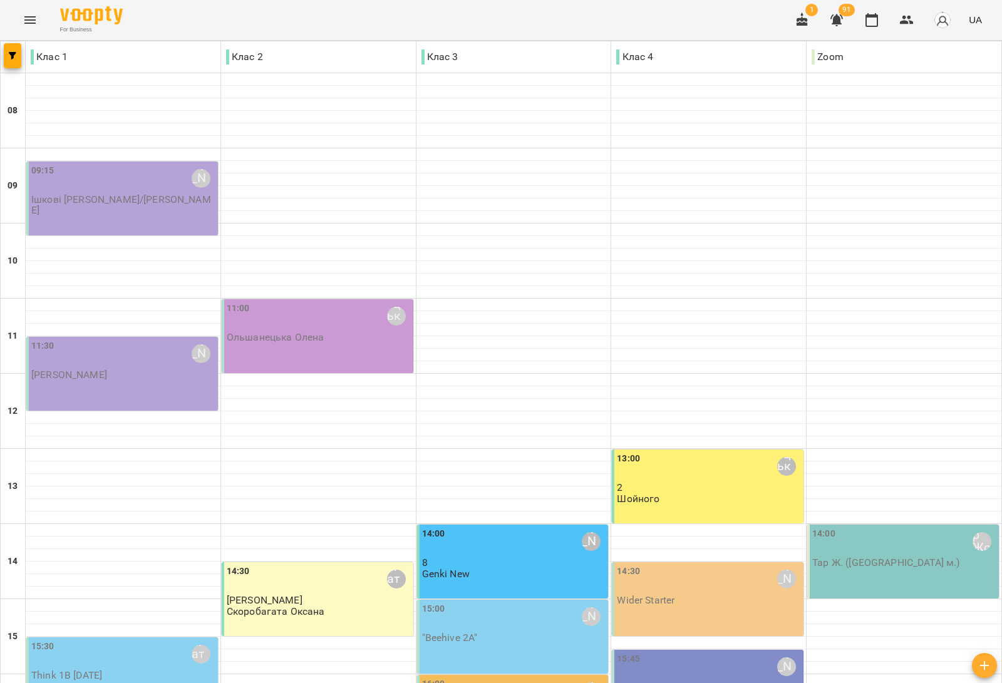
click at [658, 652] on div "15:45 Дем'янчук Катерина Beehive 3" at bounding box center [709, 672] width 184 height 41
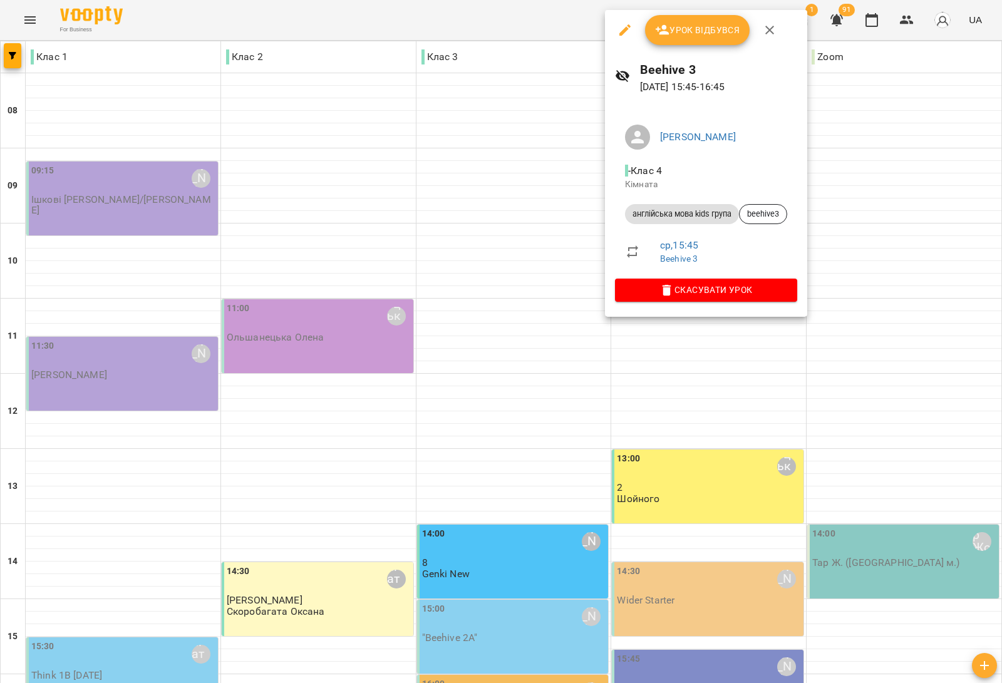
click at [324, 354] on div at bounding box center [501, 341] width 1002 height 683
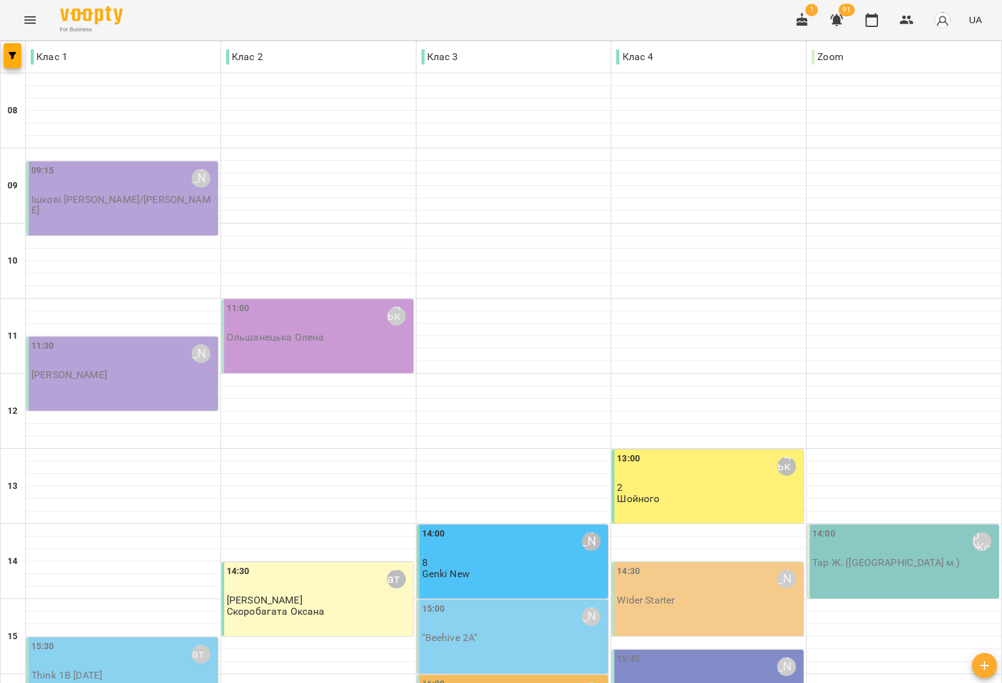
click at [152, 640] on div "15:30 Скоробагата Оксана Think 1B Monday" at bounding box center [123, 660] width 184 height 41
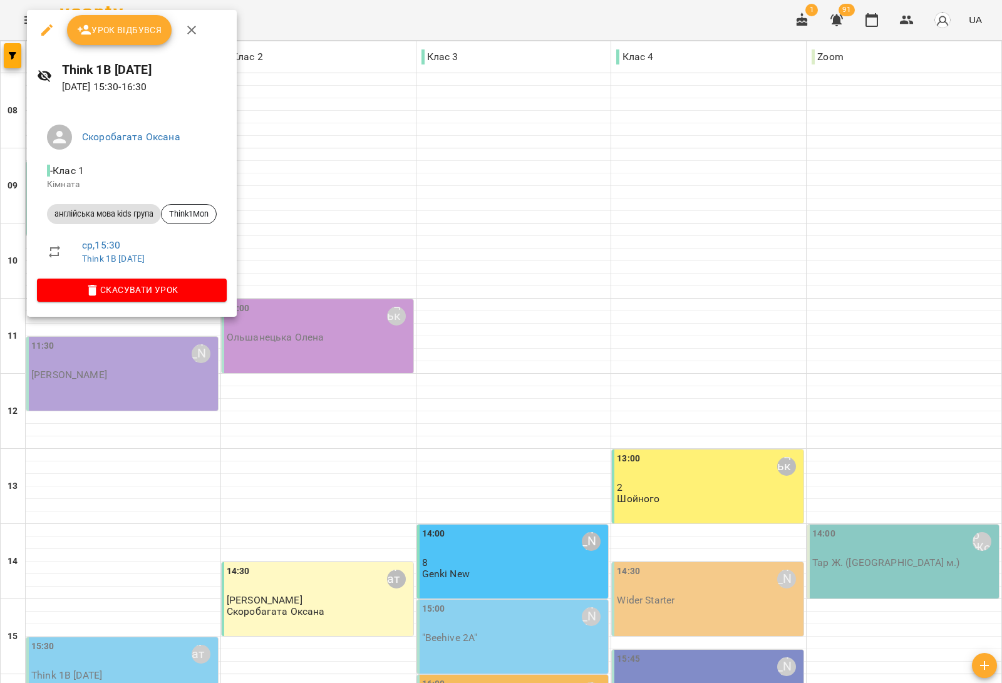
click at [242, 363] on div at bounding box center [501, 341] width 1002 height 683
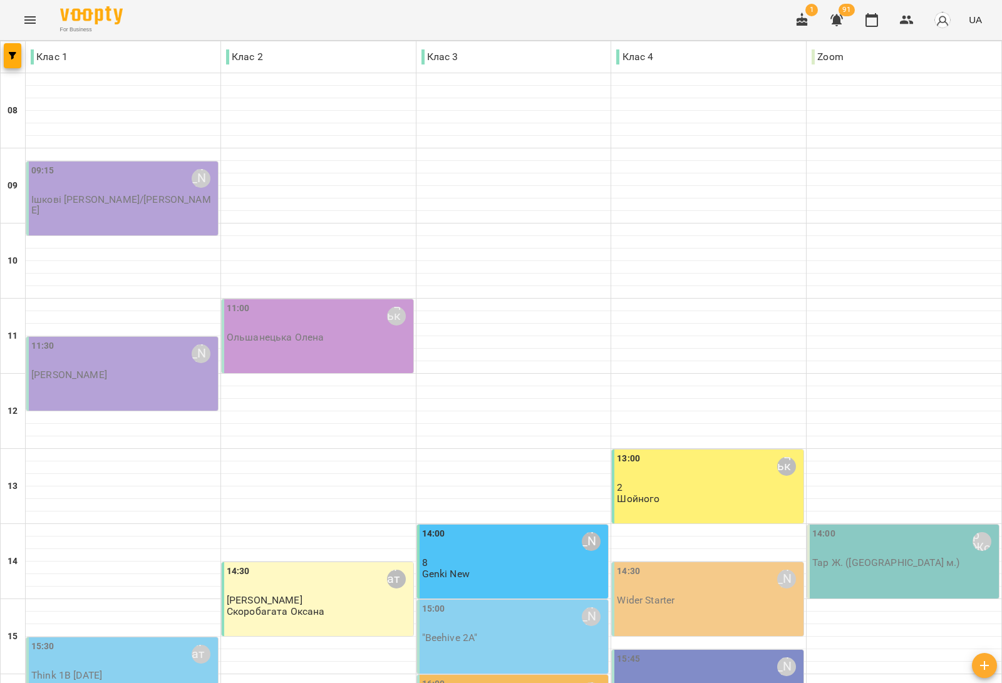
click at [495, 602] on div "15:00 Сарканич Мирослава" at bounding box center [514, 616] width 184 height 29
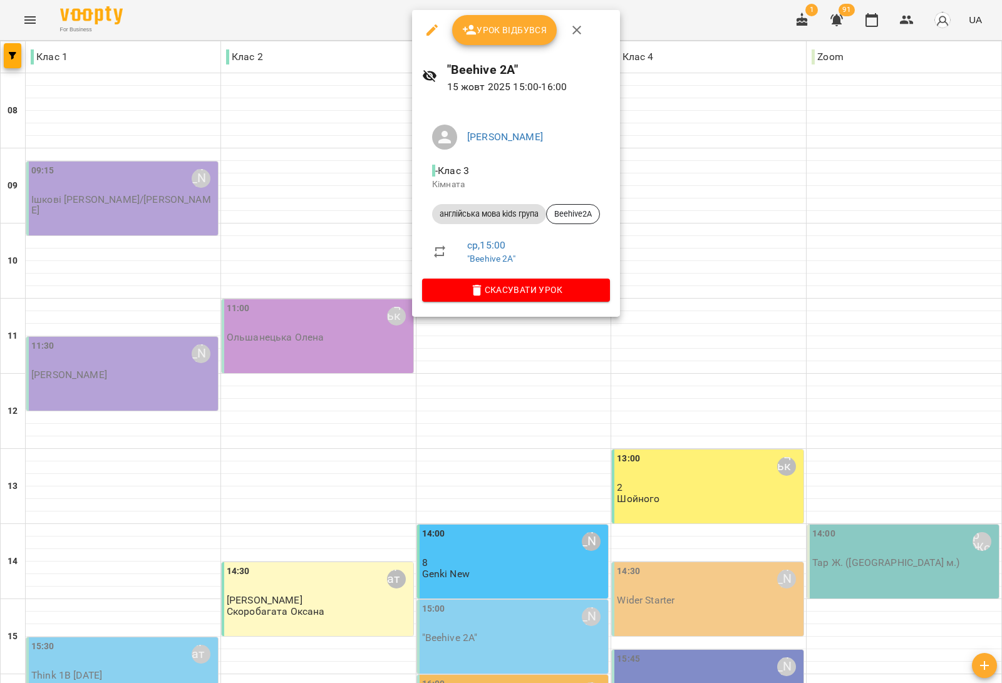
click at [380, 366] on div at bounding box center [501, 341] width 1002 height 683
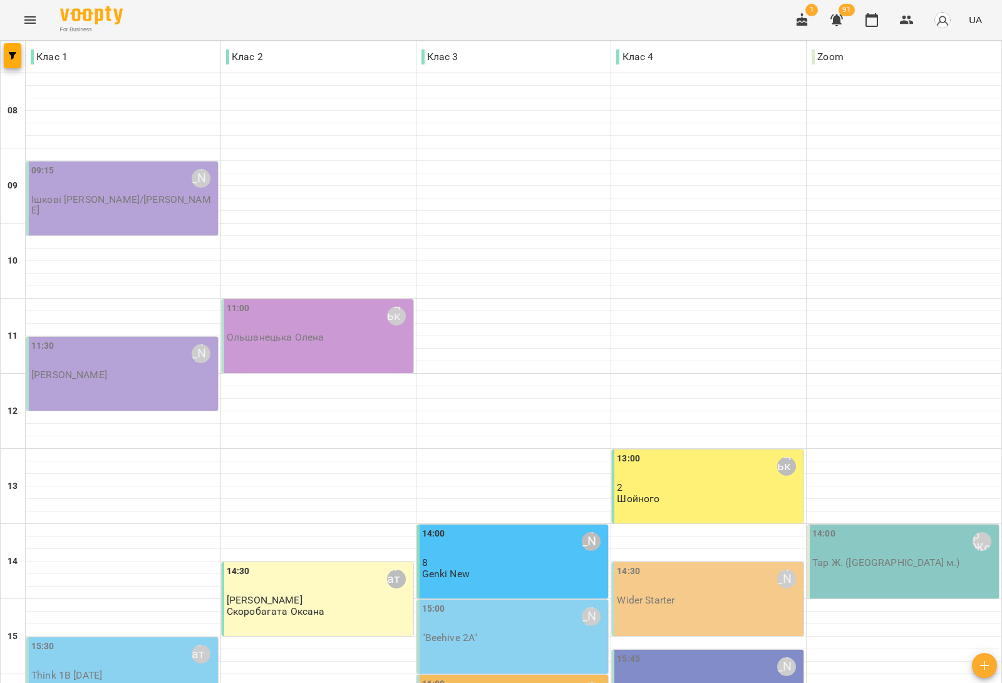
click at [729, 650] on div "15:45 Дем'янчук Катерина Beehive 3" at bounding box center [708, 687] width 192 height 74
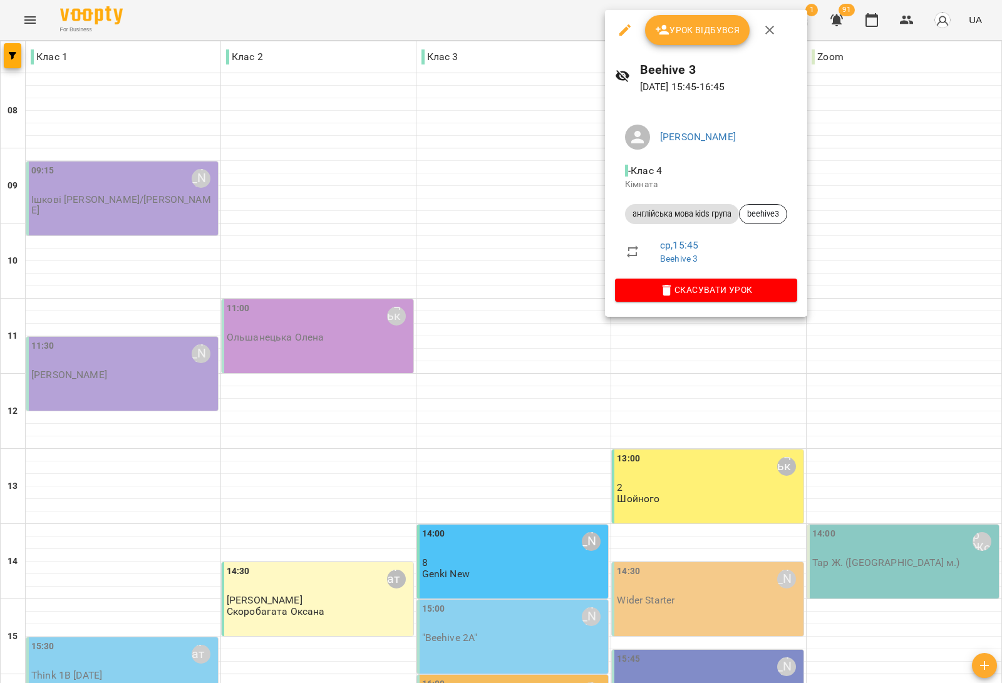
click at [927, 326] on div at bounding box center [501, 341] width 1002 height 683
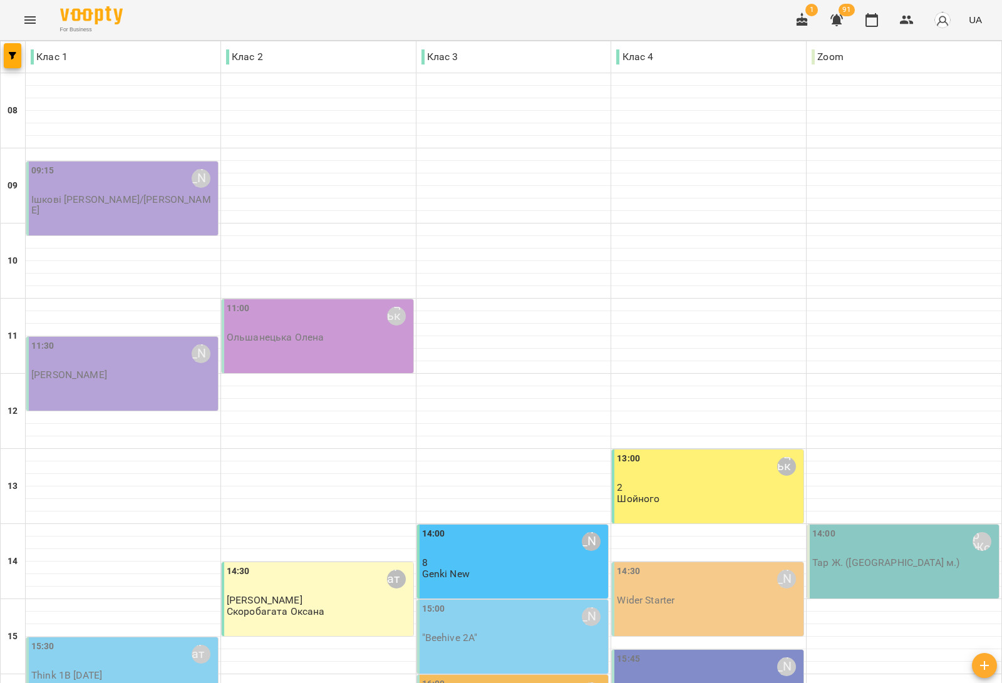
click at [677, 562] on div "14:30 Медвідь Мирослава Wider Starter" at bounding box center [708, 599] width 192 height 74
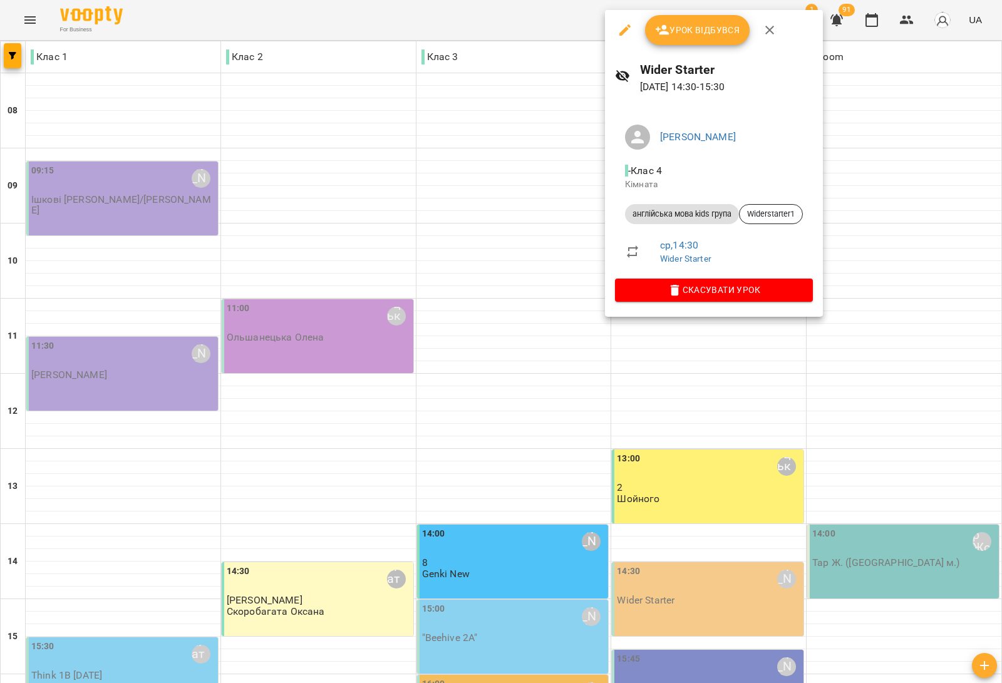
click at [895, 305] on div at bounding box center [501, 341] width 1002 height 683
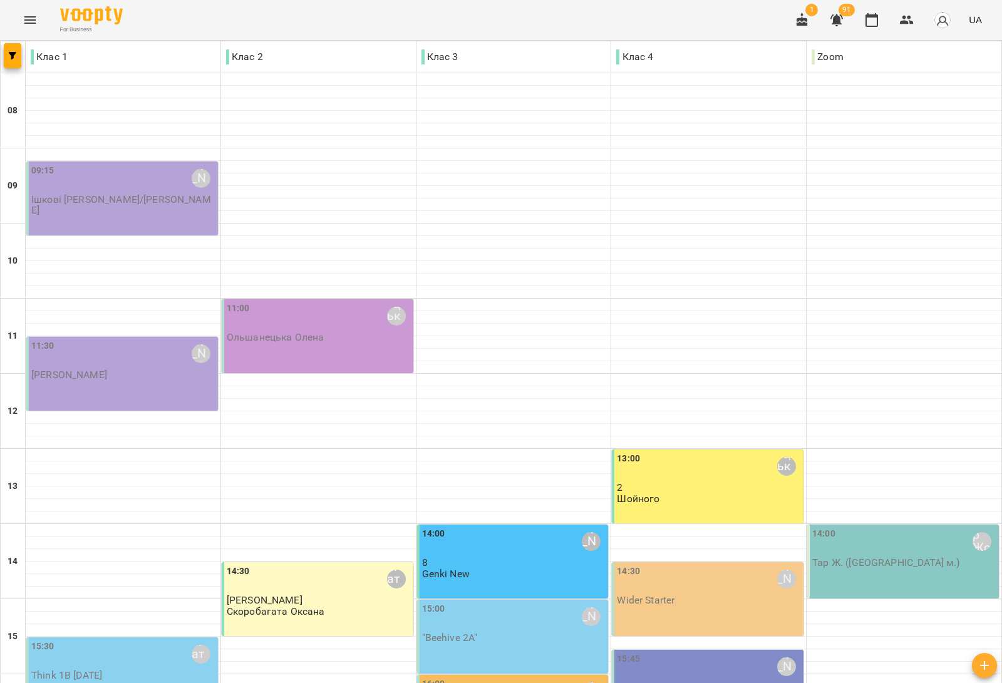
click at [484, 677] on div "16:00 Медвідь Мирослава" at bounding box center [514, 691] width 184 height 29
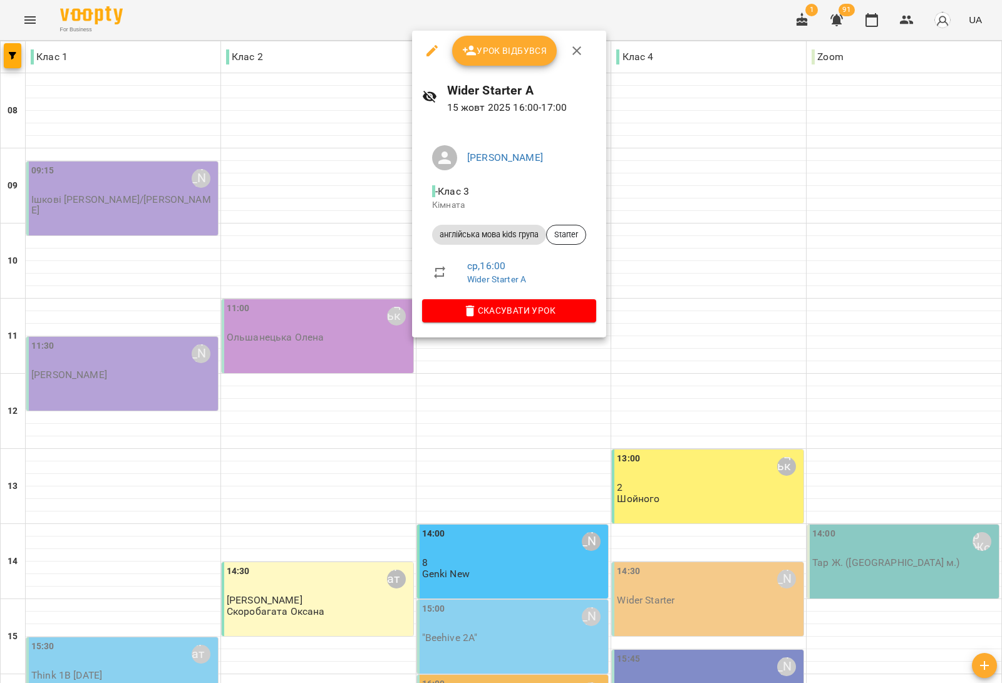
click at [881, 301] on div at bounding box center [501, 341] width 1002 height 683
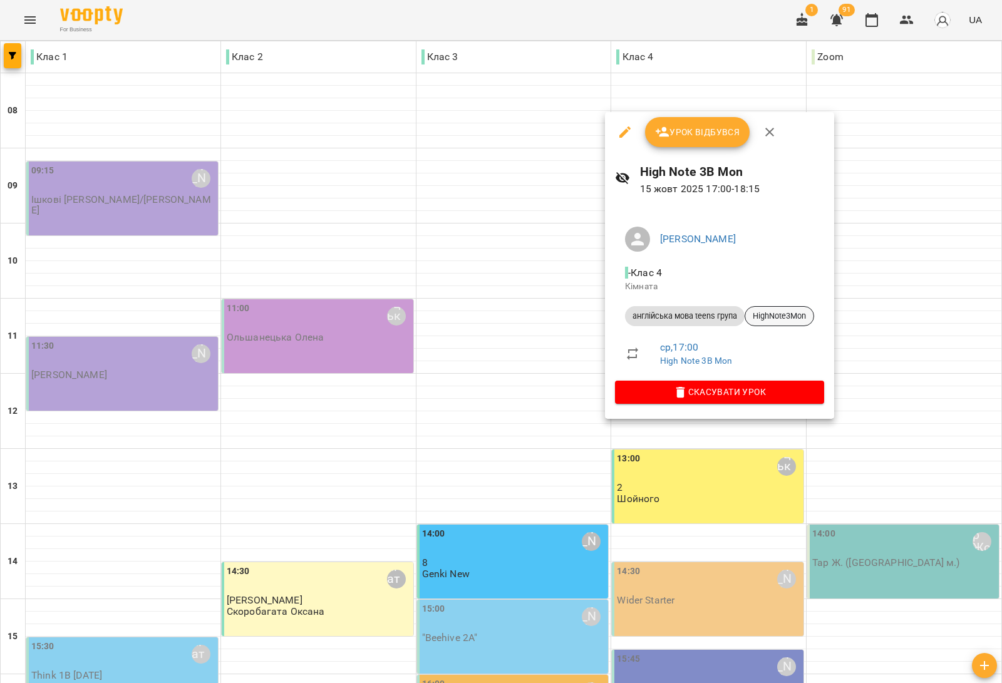
click at [783, 311] on span "HighNote3Mon" at bounding box center [779, 316] width 68 height 11
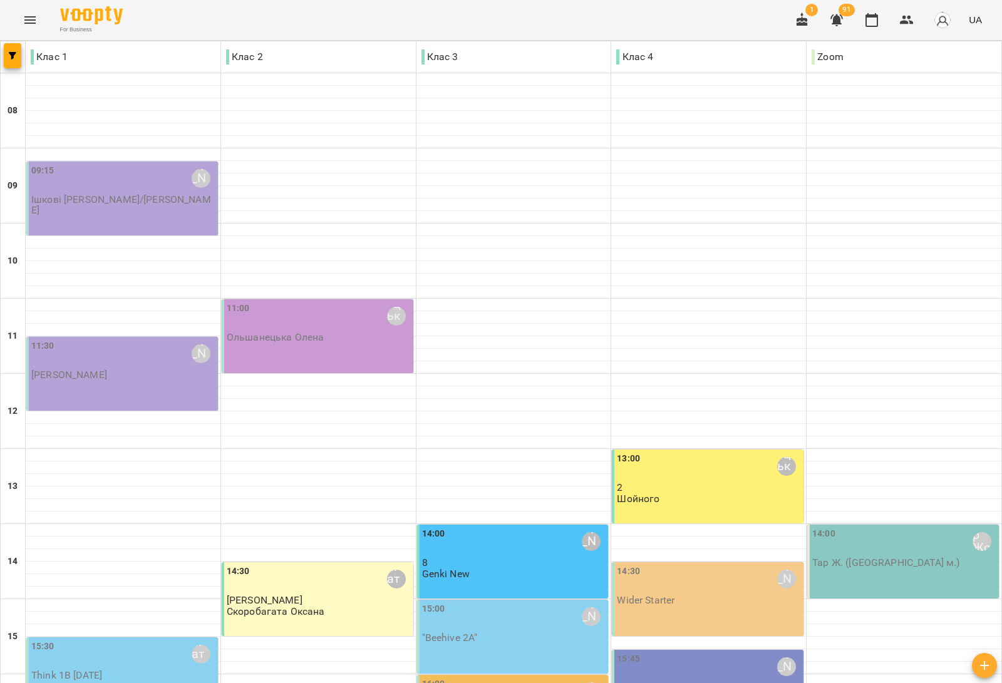
scroll to position [313, 0]
click at [518, 602] on div "15:00 Сарканич Мирослава "Beehive 2A"" at bounding box center [514, 622] width 184 height 41
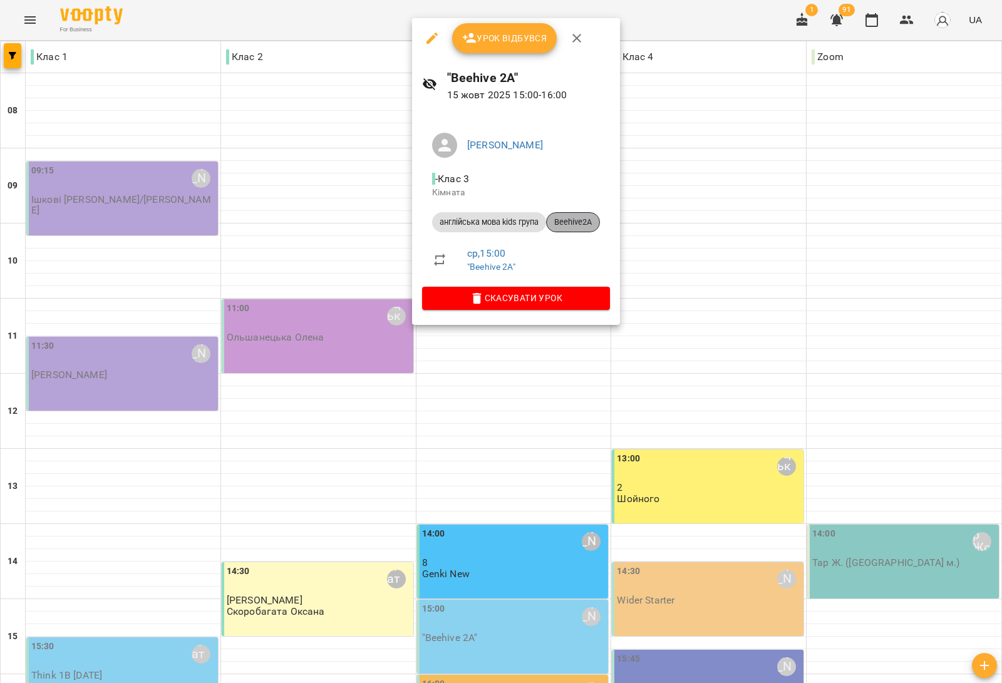
click at [592, 217] on span "Beehive2A" at bounding box center [573, 222] width 53 height 11
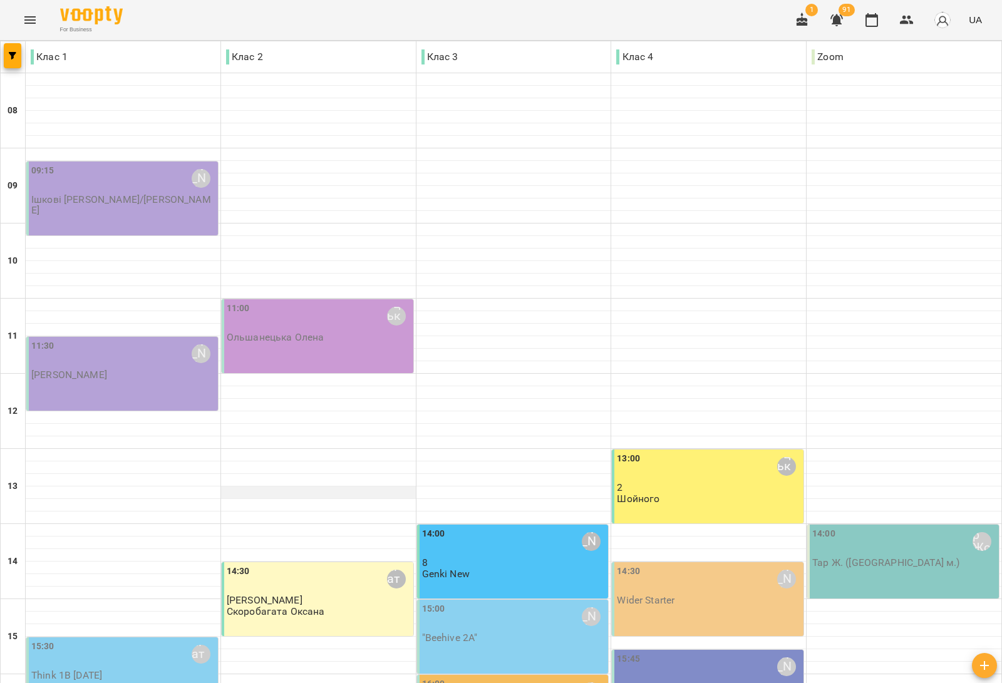
scroll to position [376, 0]
click at [719, 565] on div "14:30 Медвідь Мирослава Wider Starter" at bounding box center [709, 585] width 184 height 41
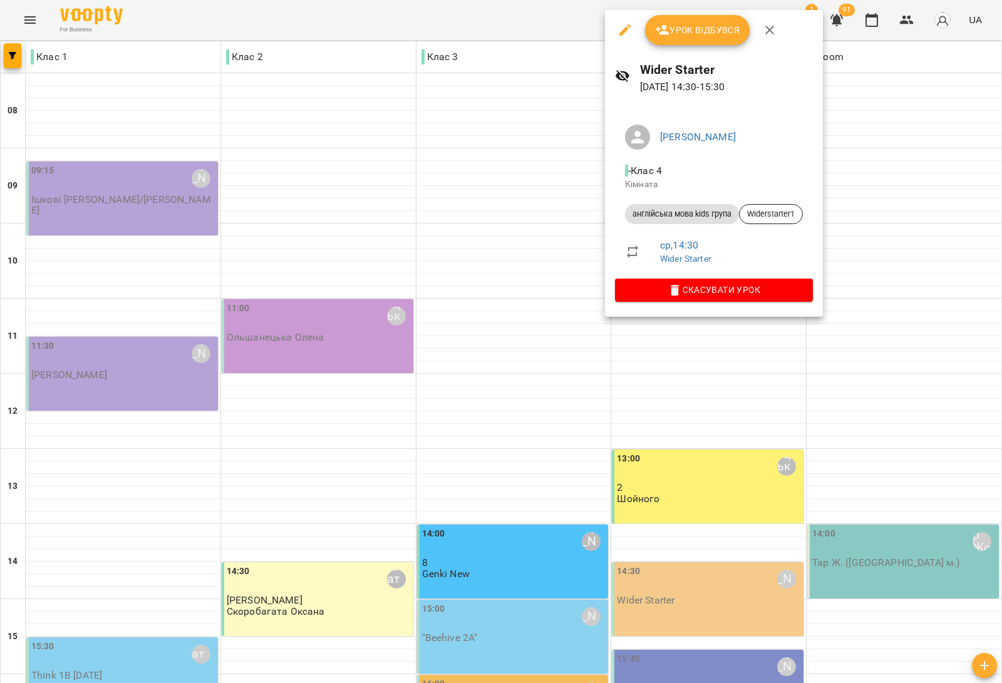
click at [927, 319] on div at bounding box center [501, 341] width 1002 height 683
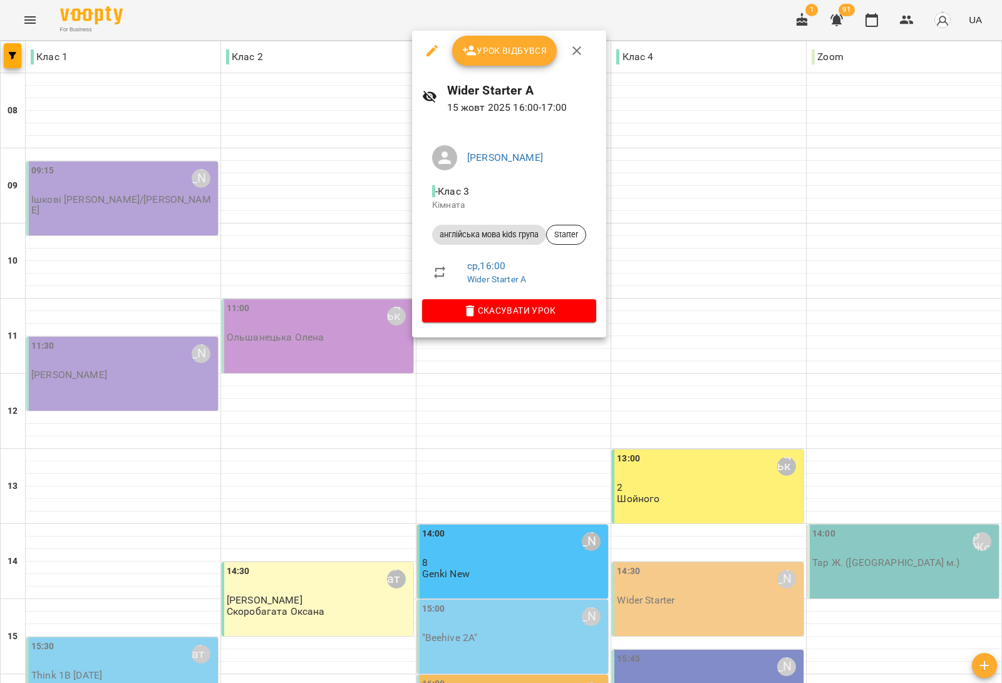
click at [917, 315] on div at bounding box center [501, 341] width 1002 height 683
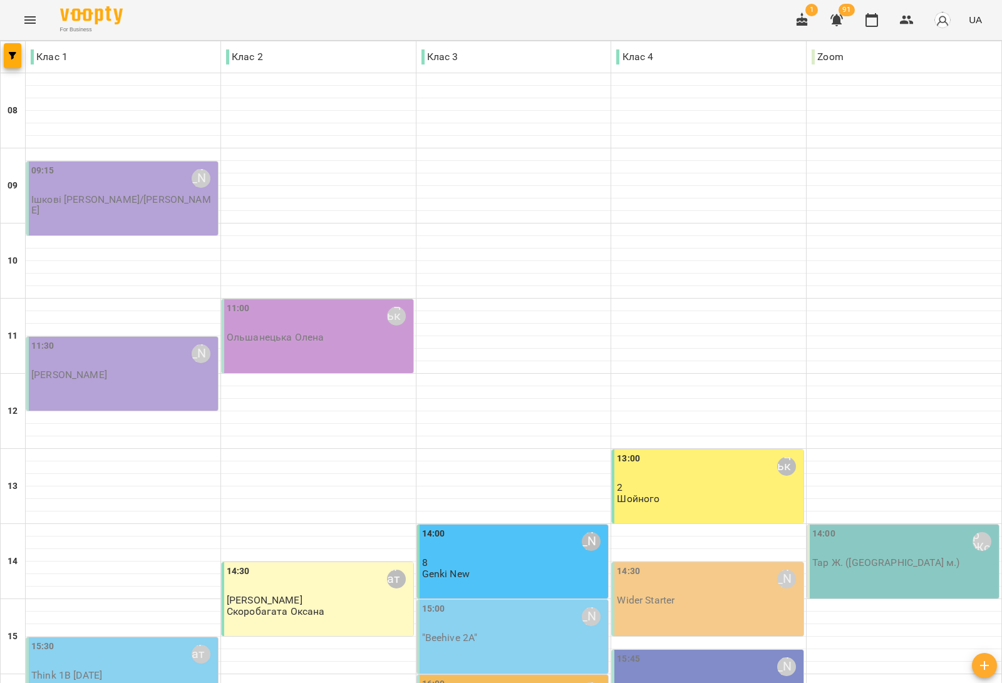
click at [686, 650] on div "15:45 Дем'янчук Катерина Beehive 3" at bounding box center [708, 687] width 192 height 74
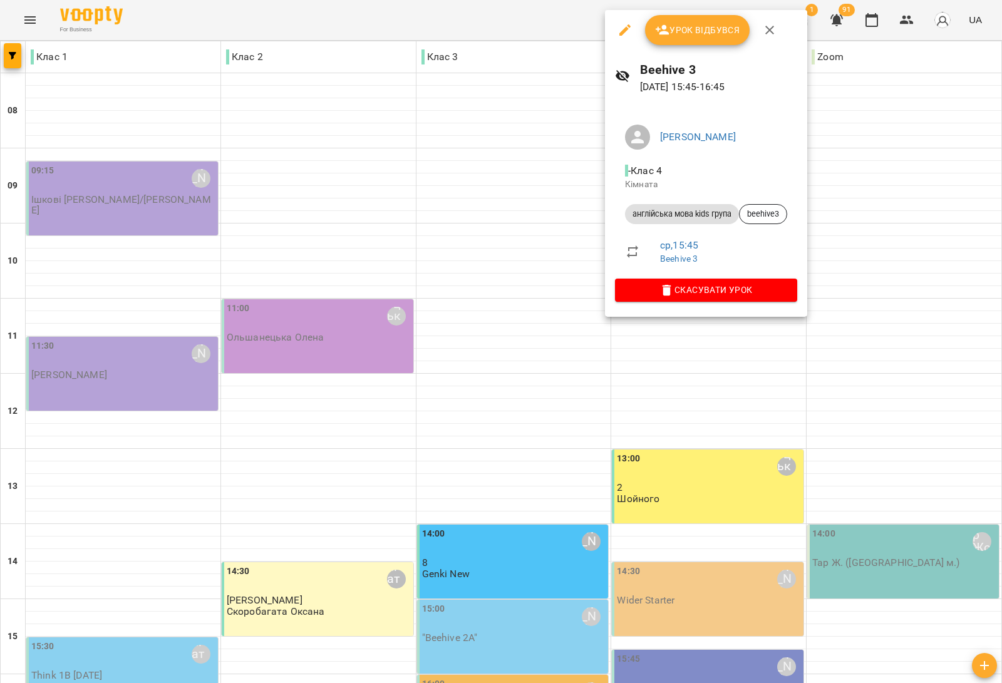
click at [75, 386] on div at bounding box center [501, 341] width 1002 height 683
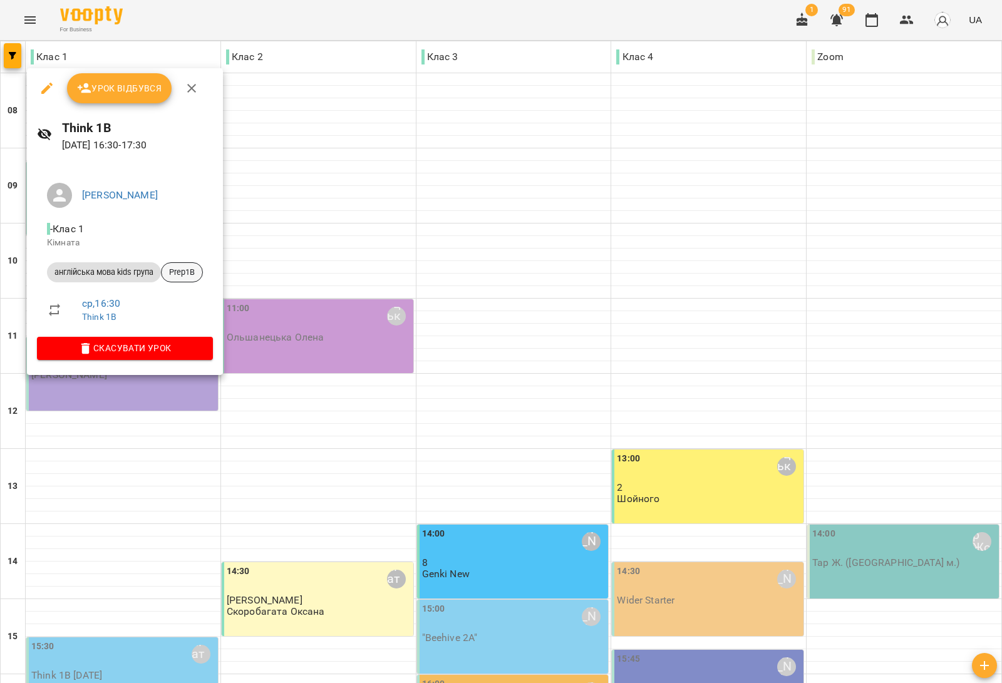
click at [200, 267] on span "Prep1B" at bounding box center [182, 272] width 41 height 11
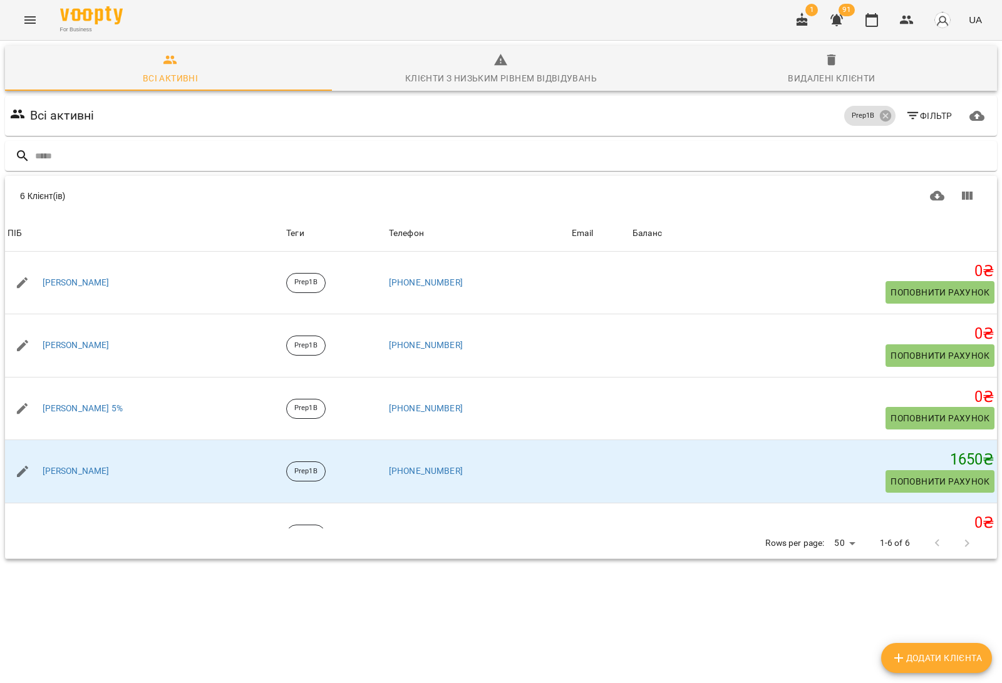
click at [809, 24] on icon "button" at bounding box center [801, 20] width 15 height 15
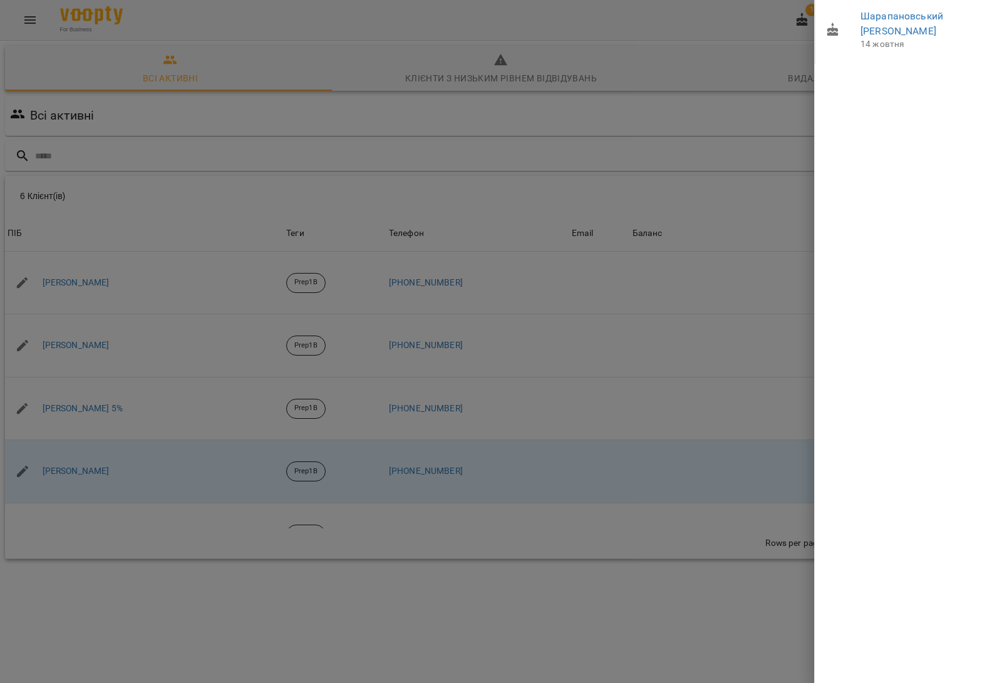
click at [808, 18] on div at bounding box center [501, 341] width 1002 height 683
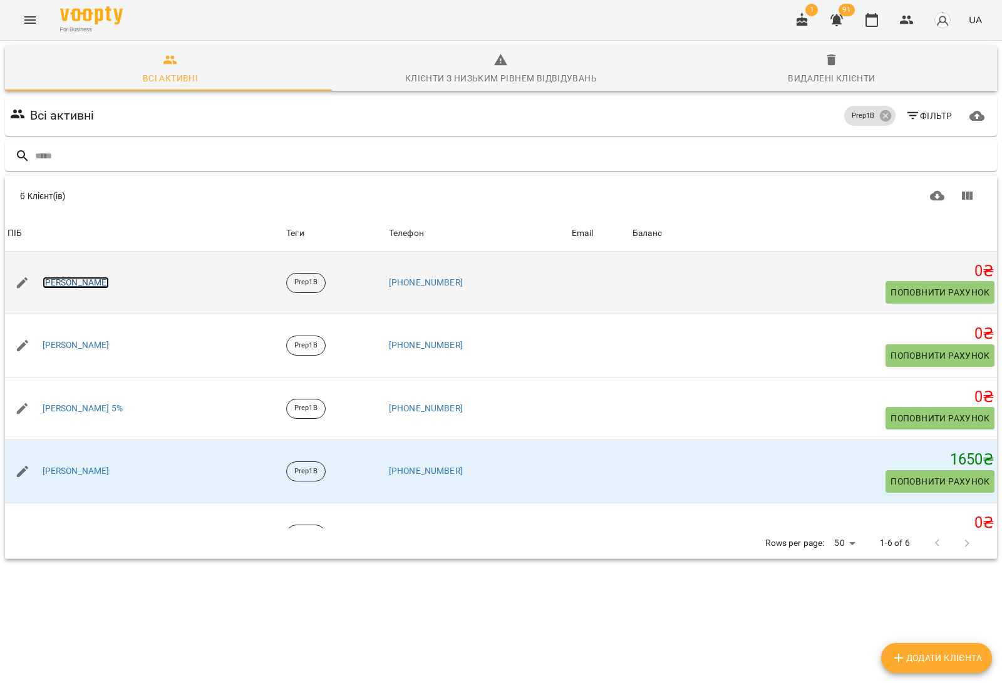
click at [57, 279] on link "[PERSON_NAME]" at bounding box center [76, 283] width 67 height 13
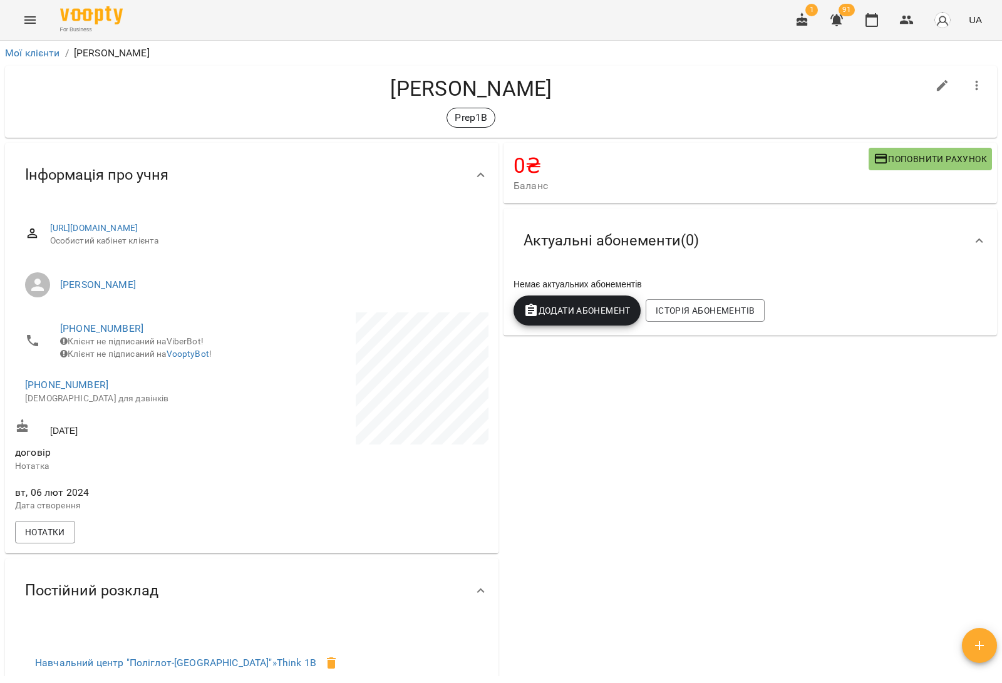
scroll to position [78, 0]
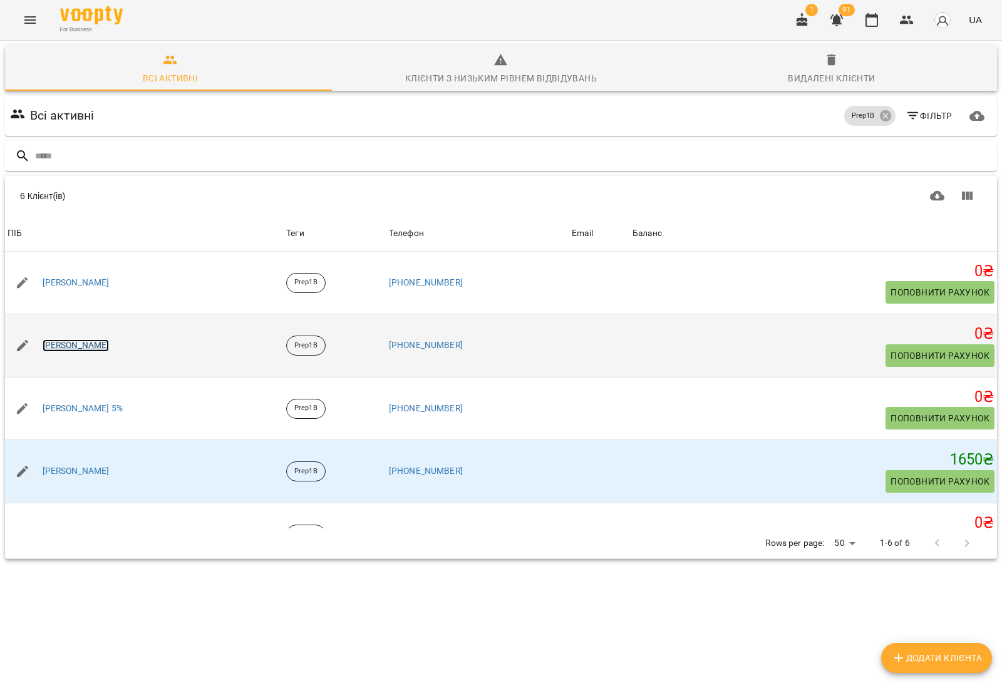
click at [71, 340] on link "Попп Анастасія" at bounding box center [76, 345] width 67 height 13
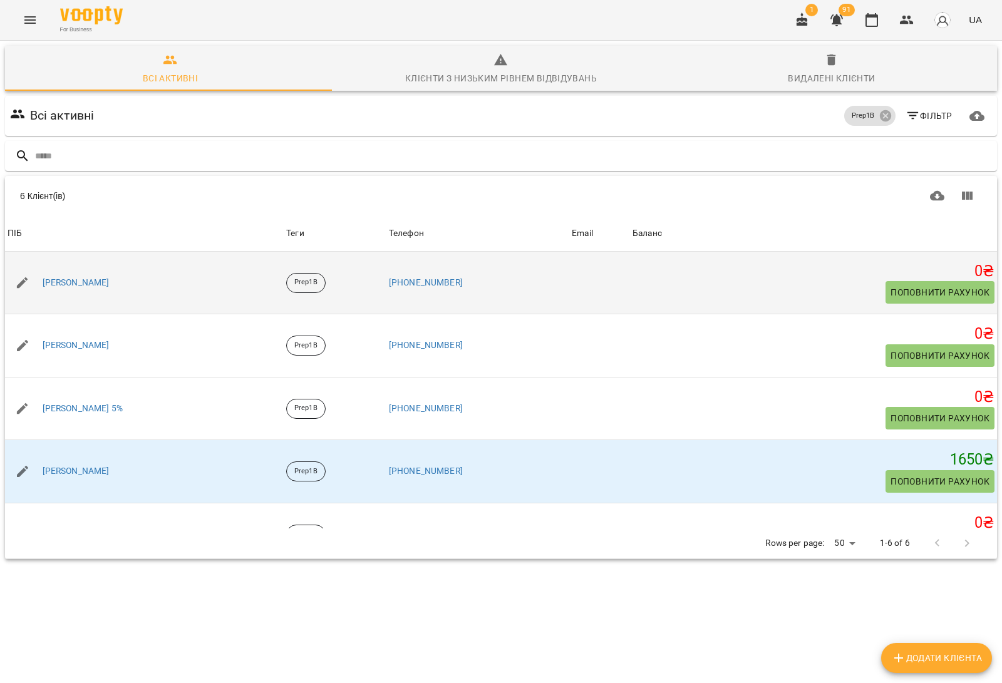
scroll to position [78, 0]
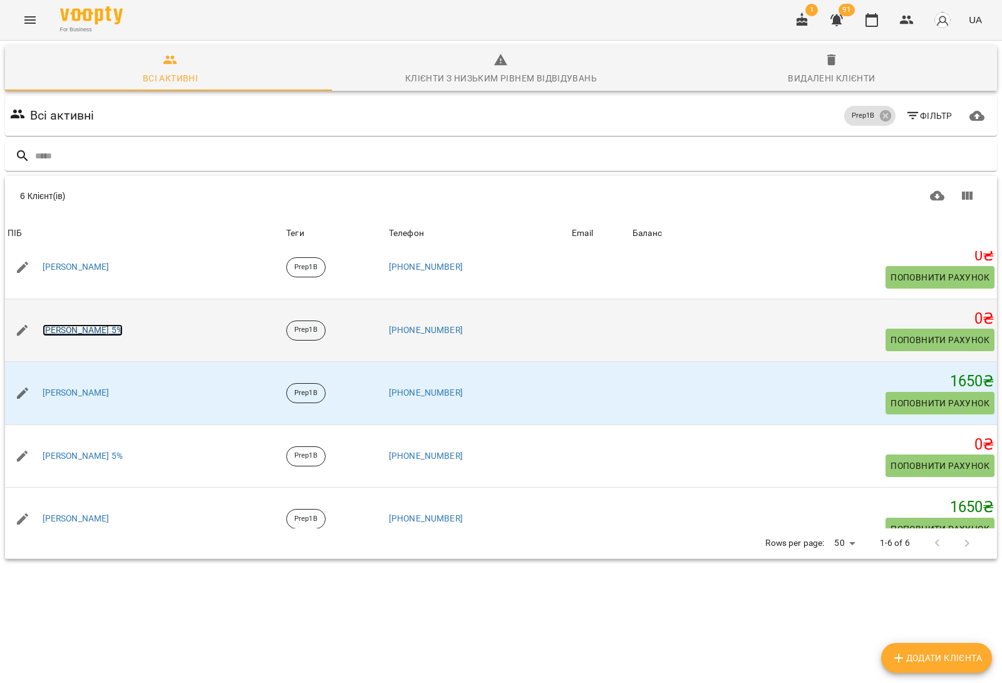
click at [119, 329] on link "Самойленко Георгій 5%" at bounding box center [83, 330] width 80 height 13
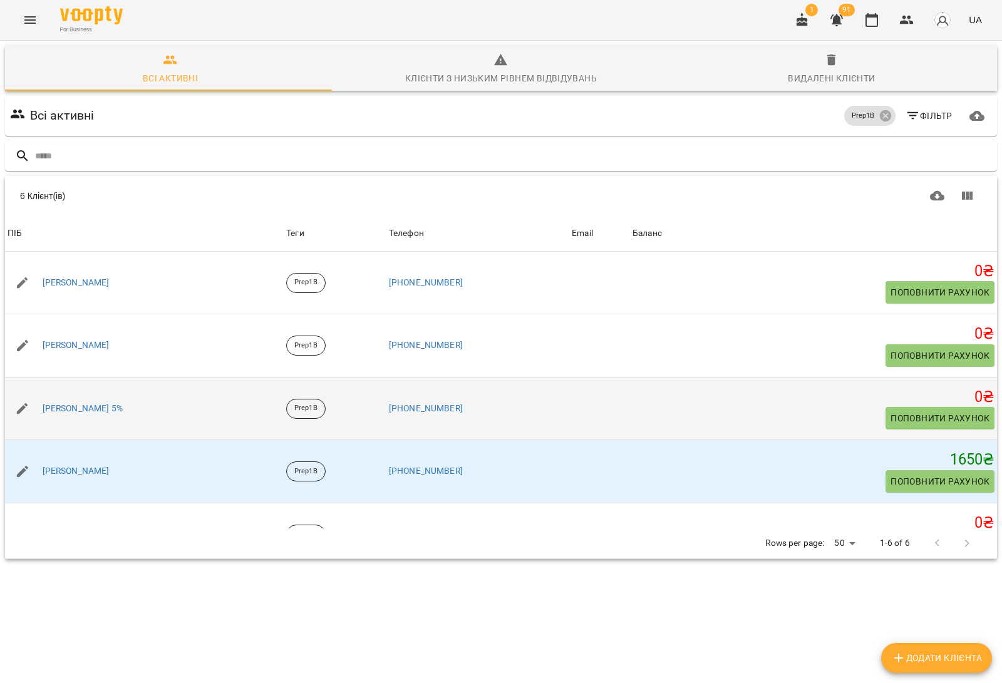
scroll to position [78, 0]
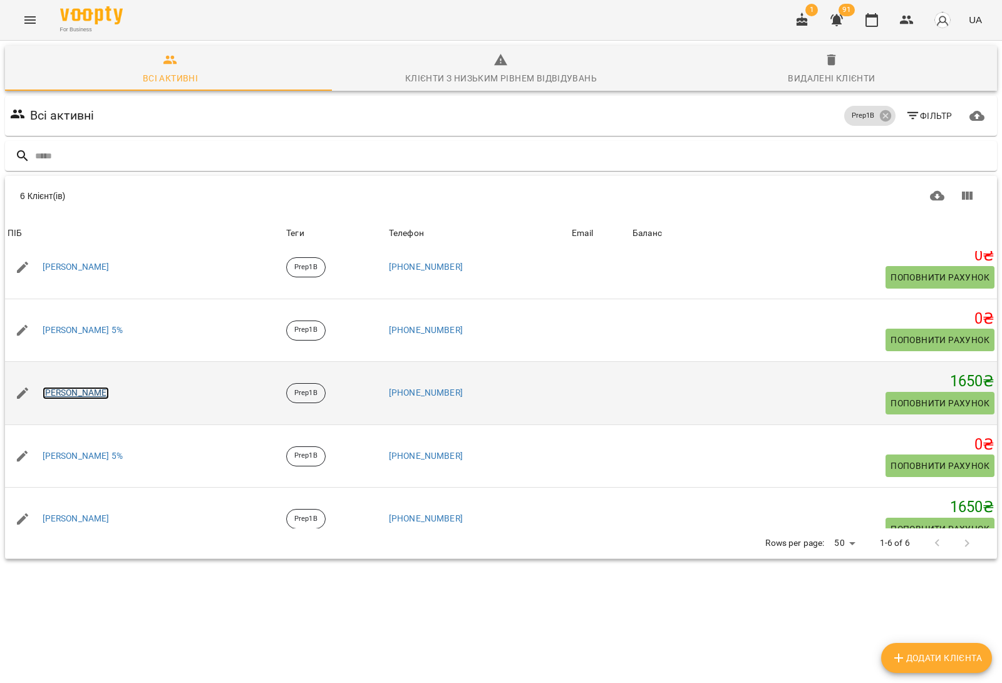
click at [96, 392] on link "Станкович Арсеній" at bounding box center [76, 393] width 67 height 13
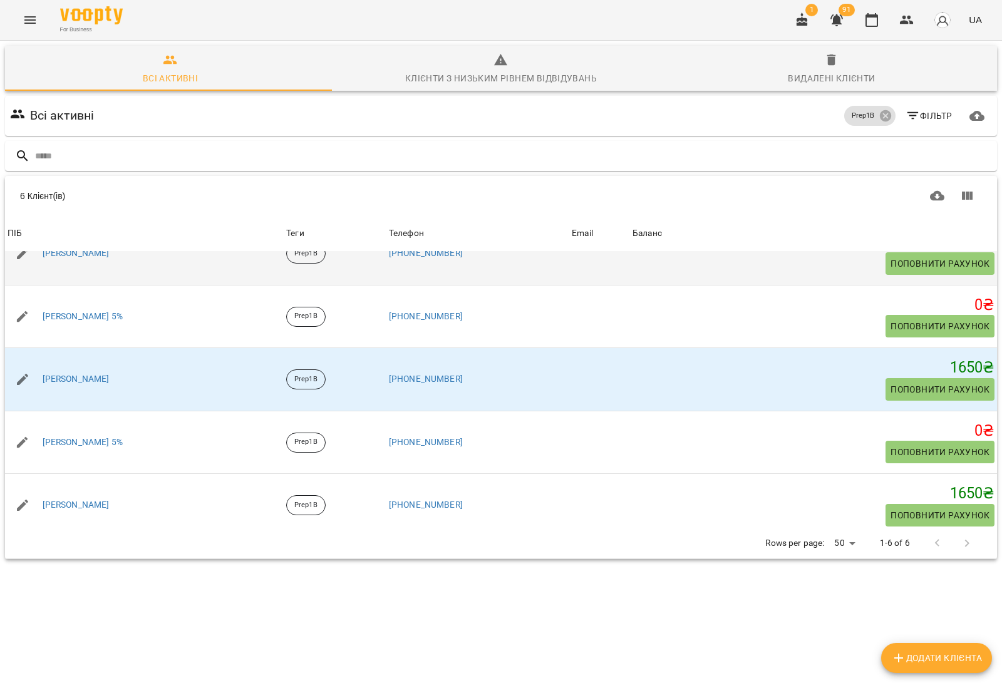
scroll to position [101, 0]
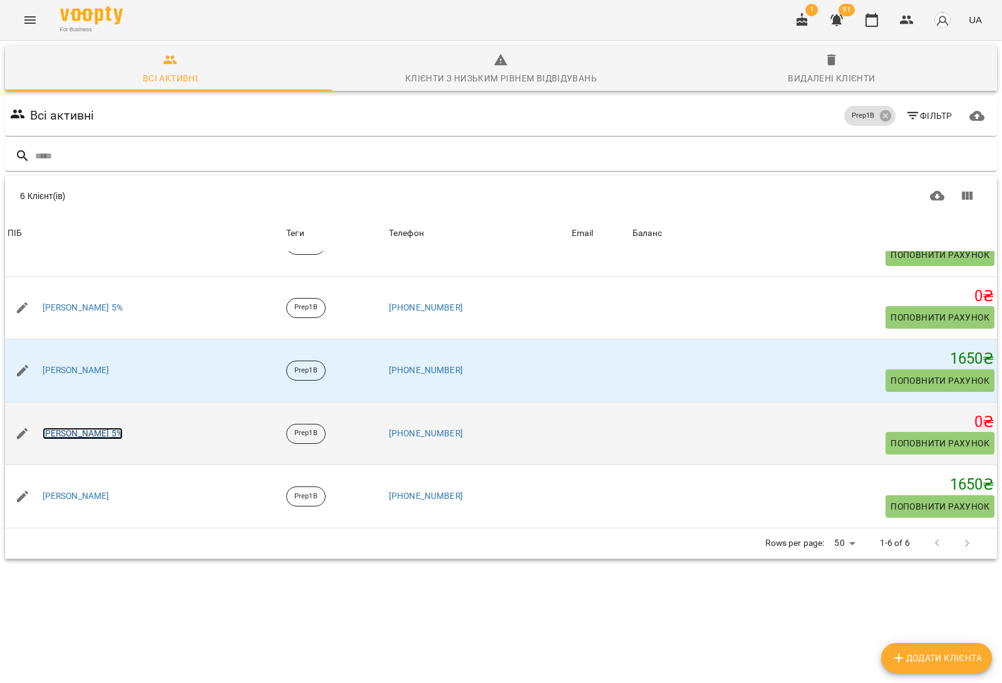
click at [91, 435] on link "Фельцан Марк 5%" at bounding box center [83, 434] width 80 height 13
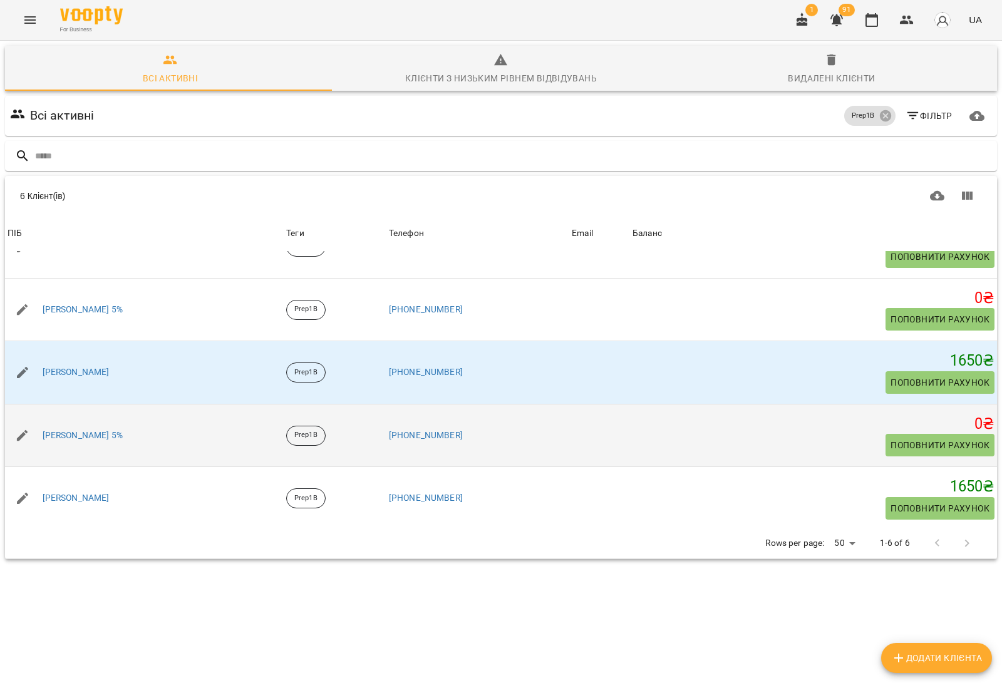
scroll to position [101, 0]
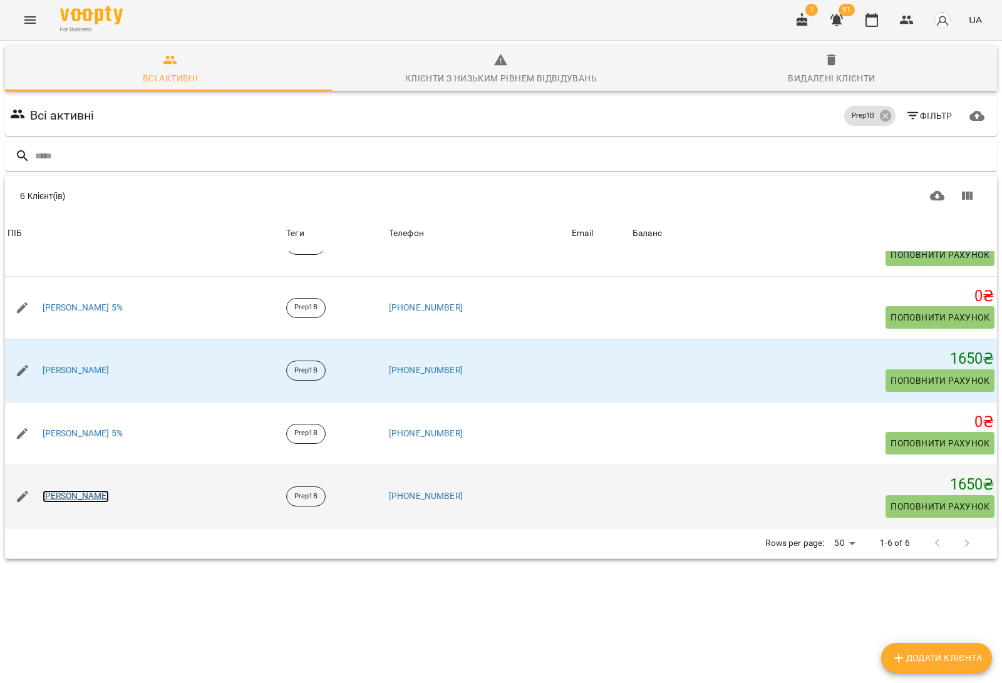
click at [95, 499] on link "Чигарьов Максим" at bounding box center [76, 496] width 67 height 13
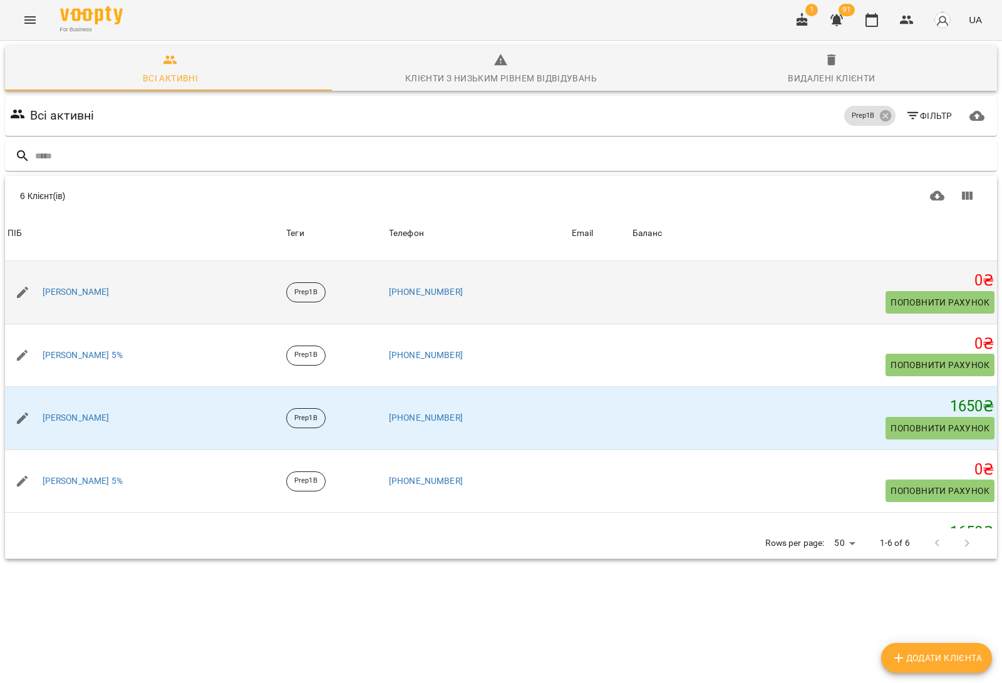
scroll to position [101, 0]
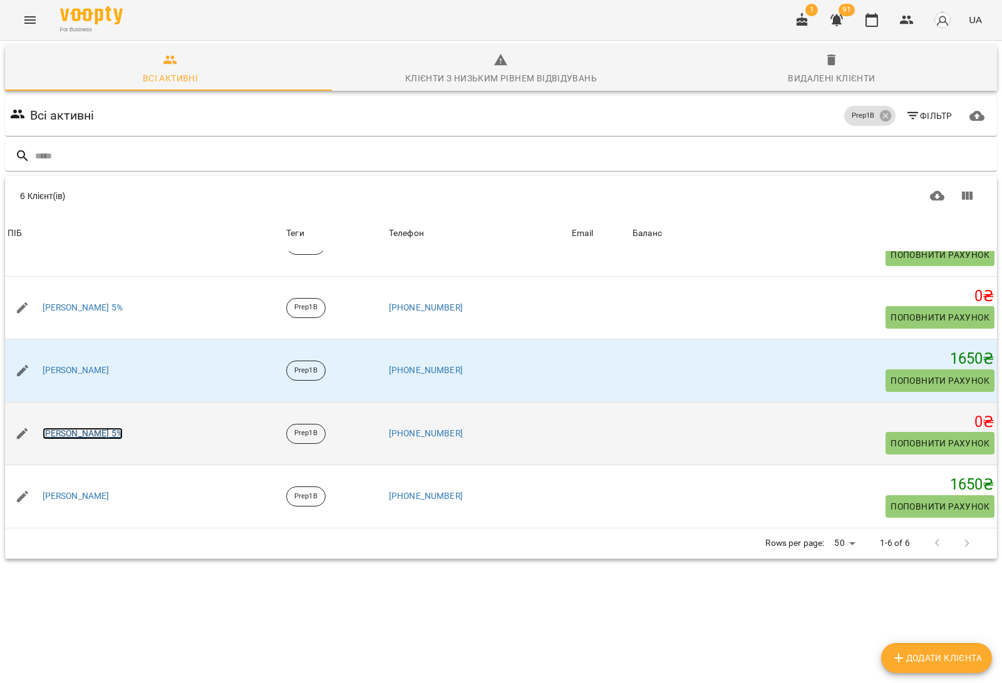
click at [80, 437] on link "Фельцан Марк 5%" at bounding box center [83, 434] width 80 height 13
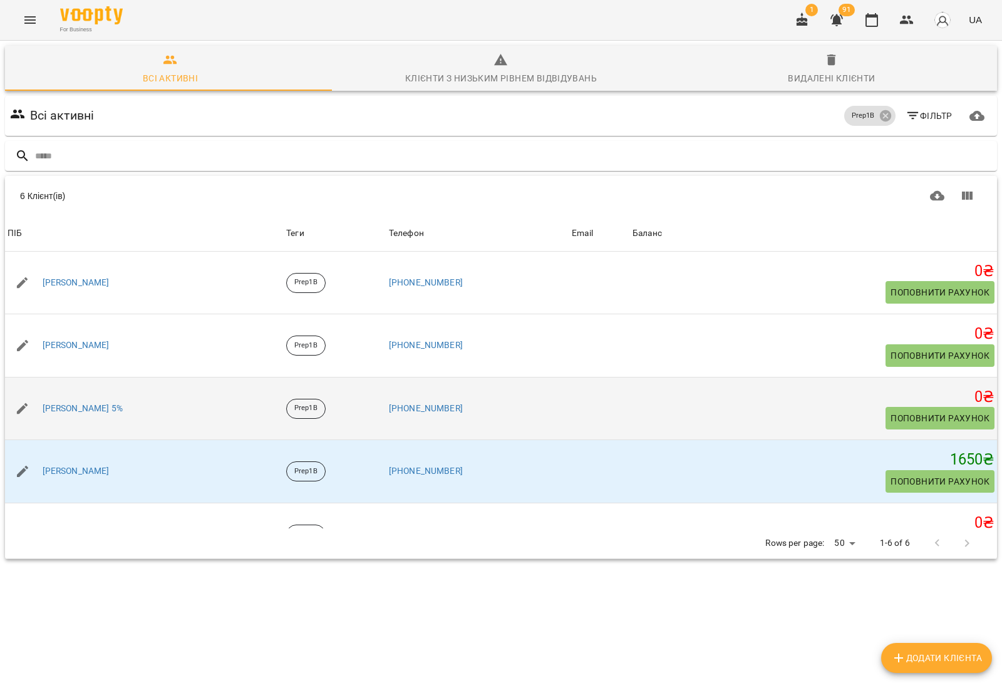
scroll to position [101, 0]
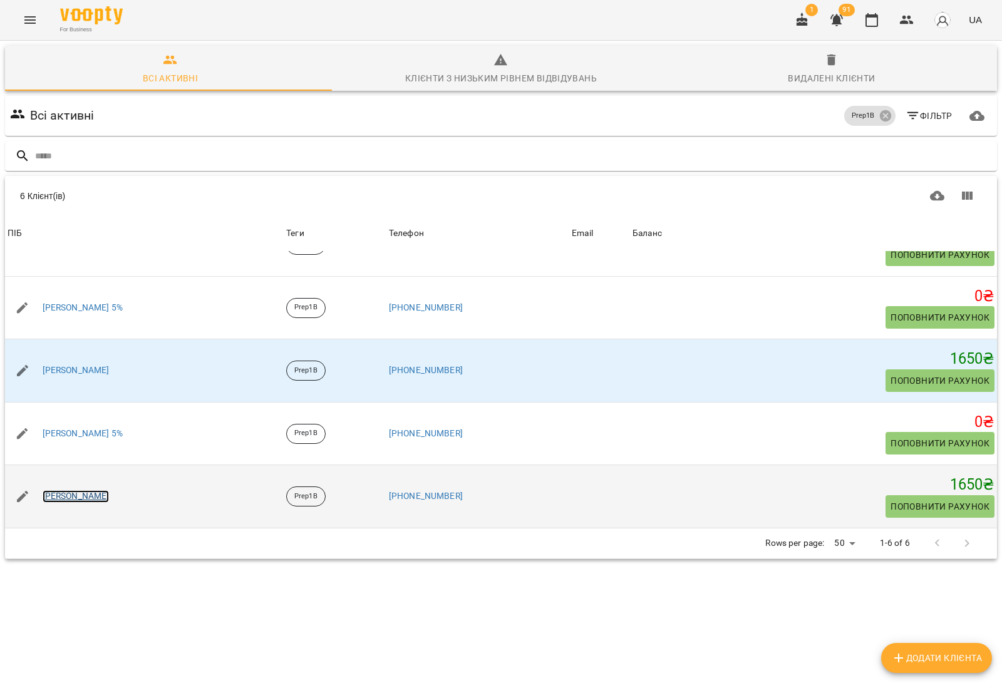
click at [96, 493] on link "Чигарьов Максим" at bounding box center [76, 496] width 67 height 13
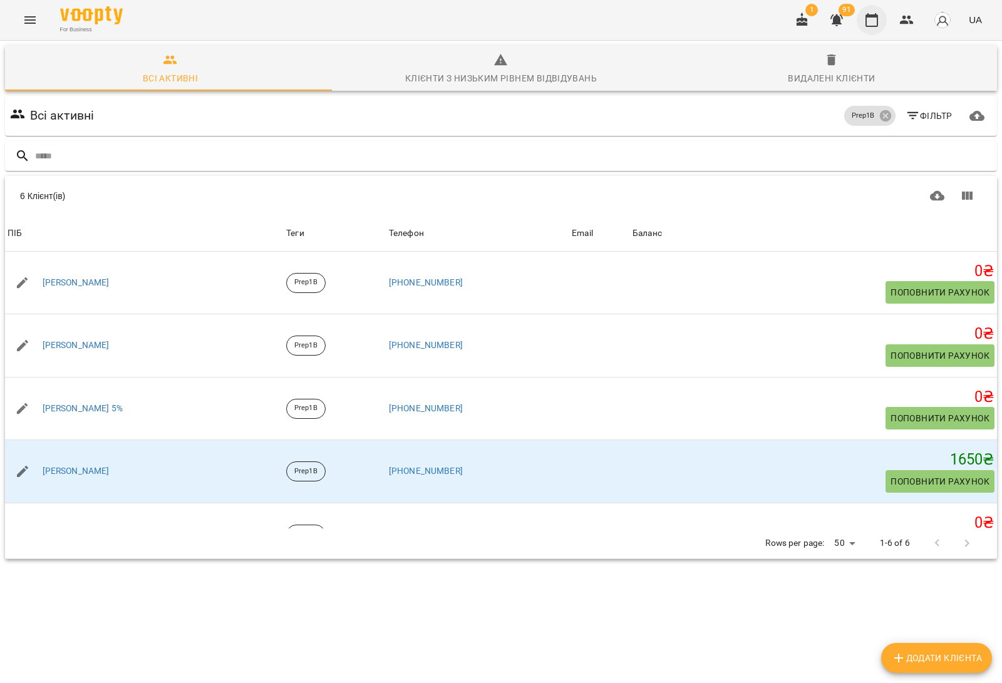
click at [871, 26] on icon "button" at bounding box center [871, 20] width 13 height 14
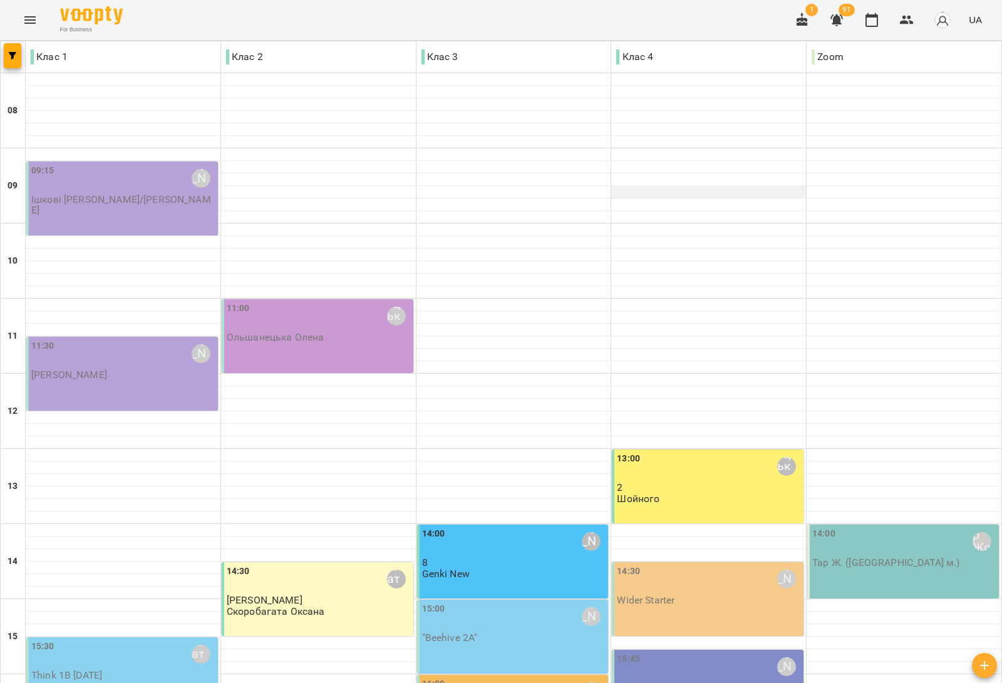
scroll to position [376, 0]
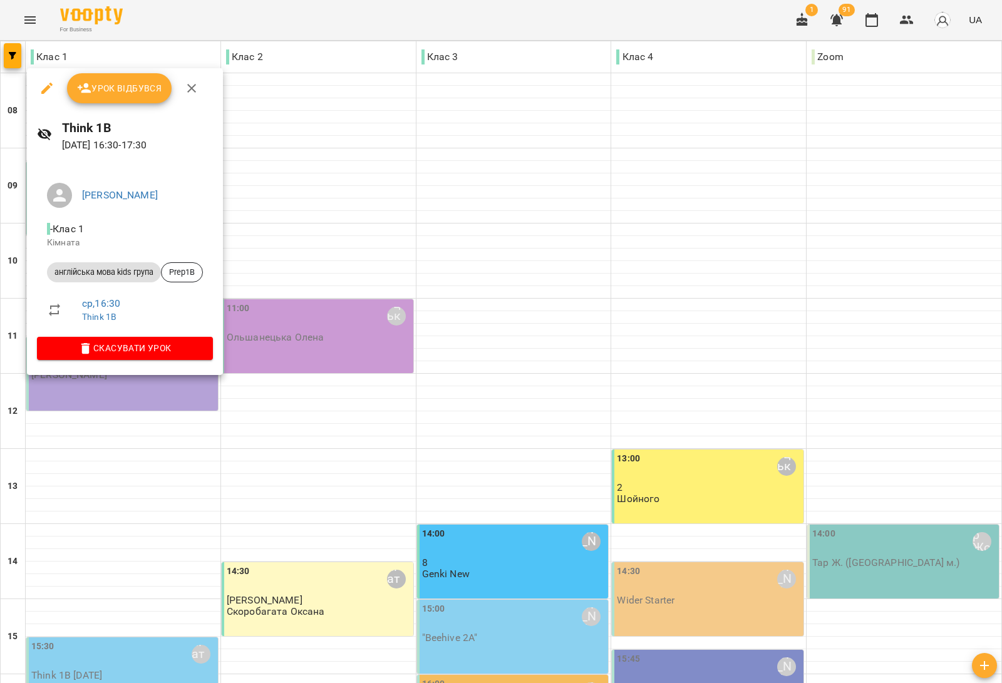
click at [299, 380] on div at bounding box center [501, 341] width 1002 height 683
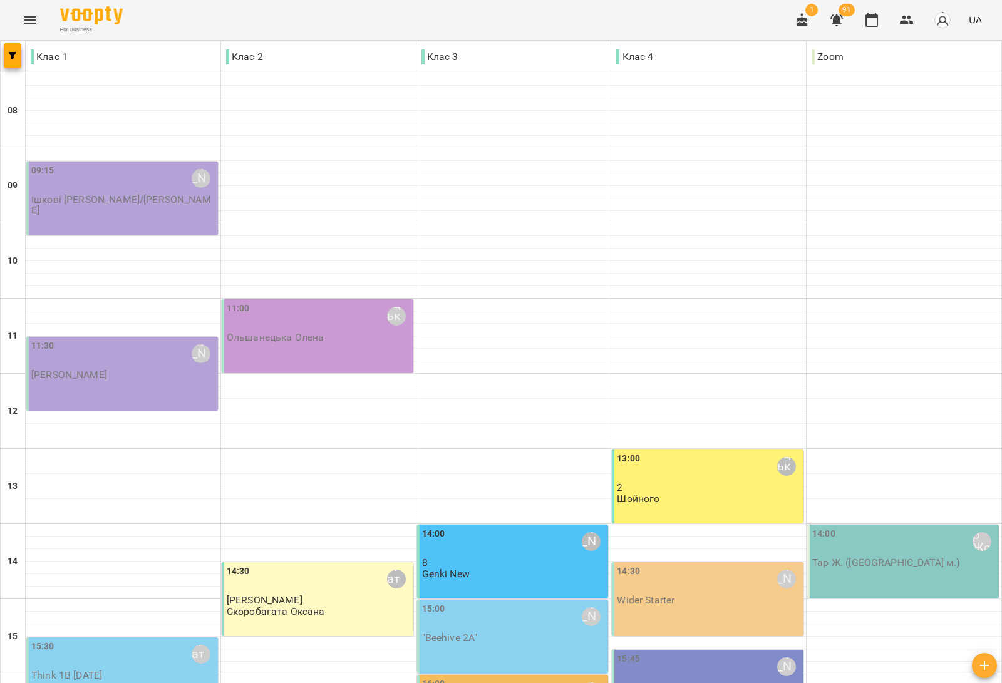
click at [679, 565] on div "14:30 Медвідь Мирослава Wider Starter" at bounding box center [709, 585] width 184 height 41
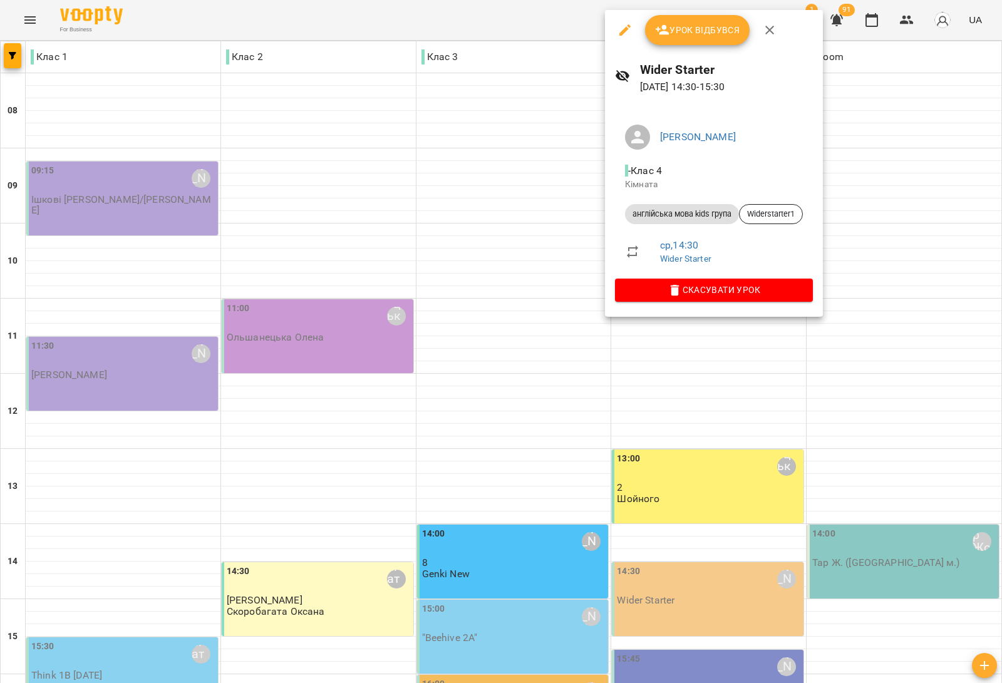
click at [531, 316] on div at bounding box center [501, 341] width 1002 height 683
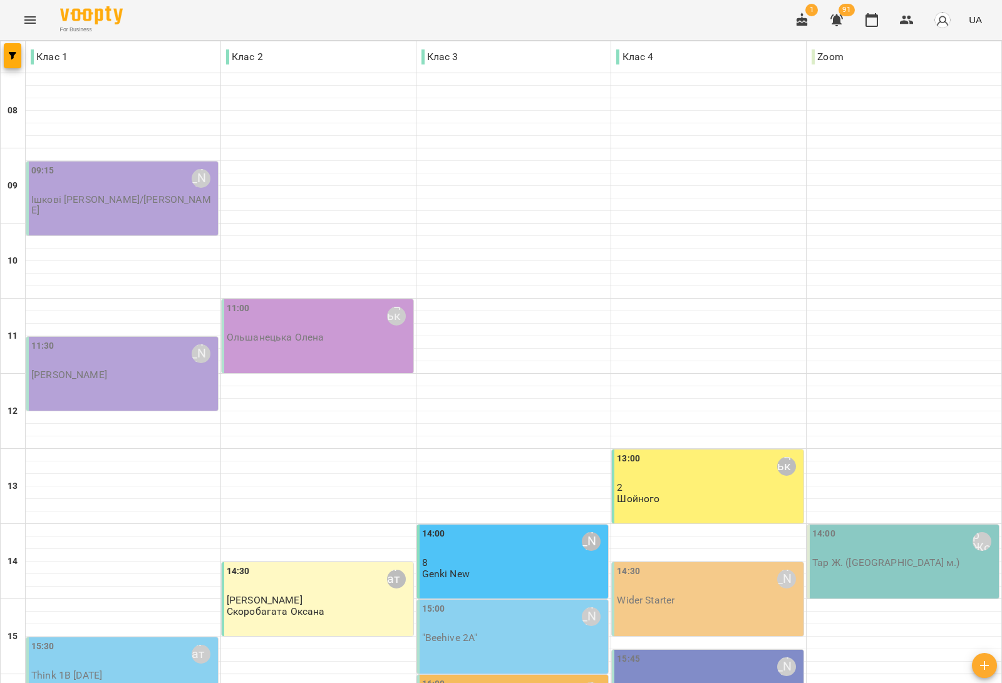
click at [531, 677] on div "16:00 Медвідь Мирослава" at bounding box center [514, 691] width 184 height 29
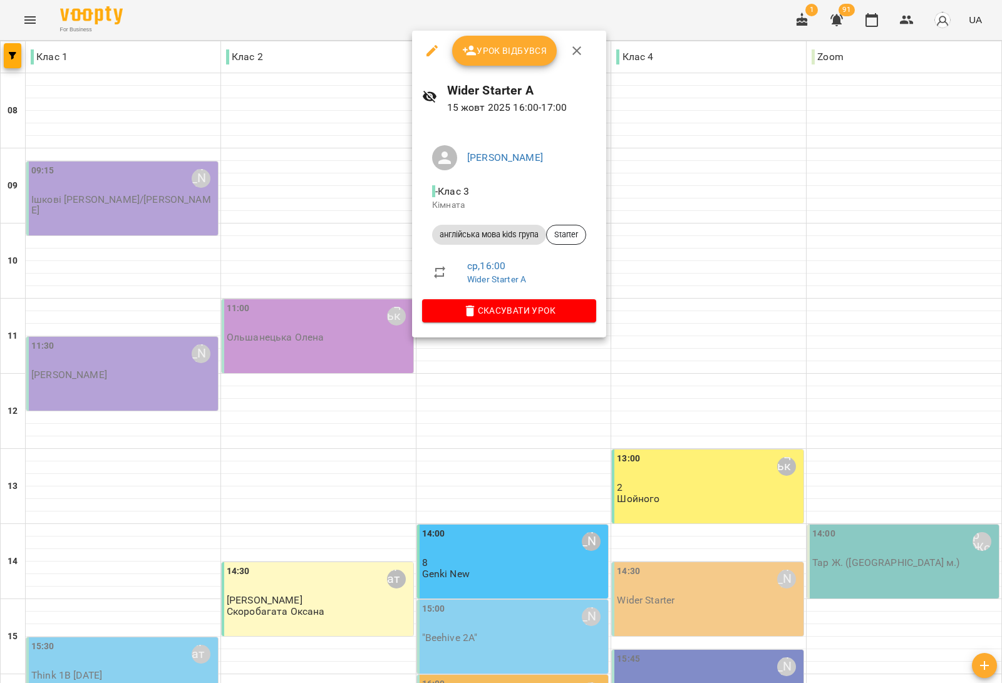
click at [689, 324] on div at bounding box center [501, 341] width 1002 height 683
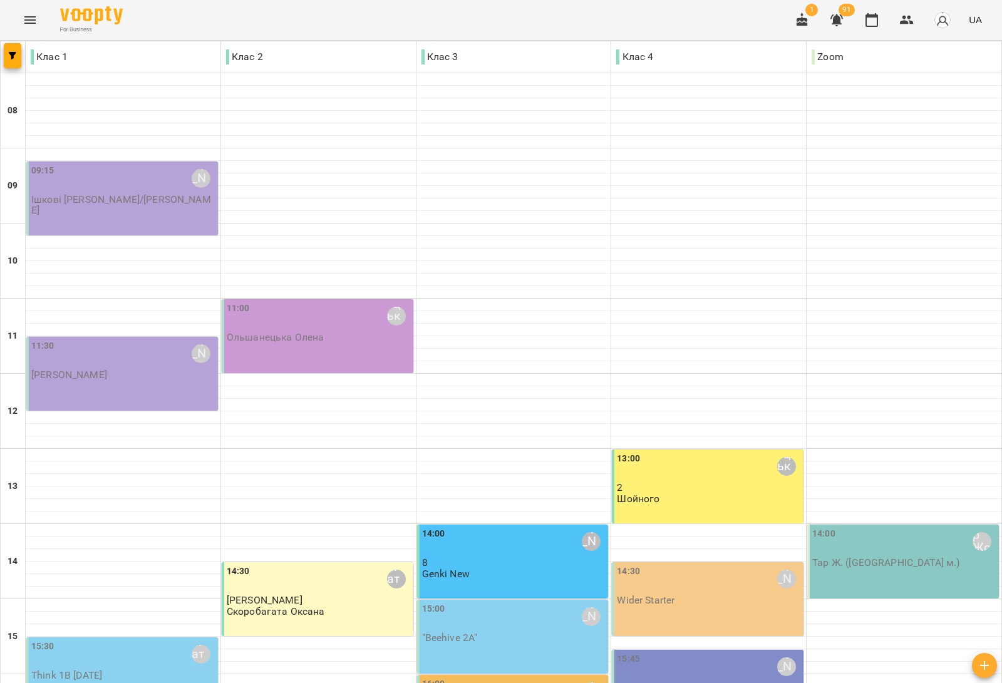
click at [689, 650] on div "15:45 Дем'янчук Катерина Beehive 3" at bounding box center [708, 687] width 192 height 74
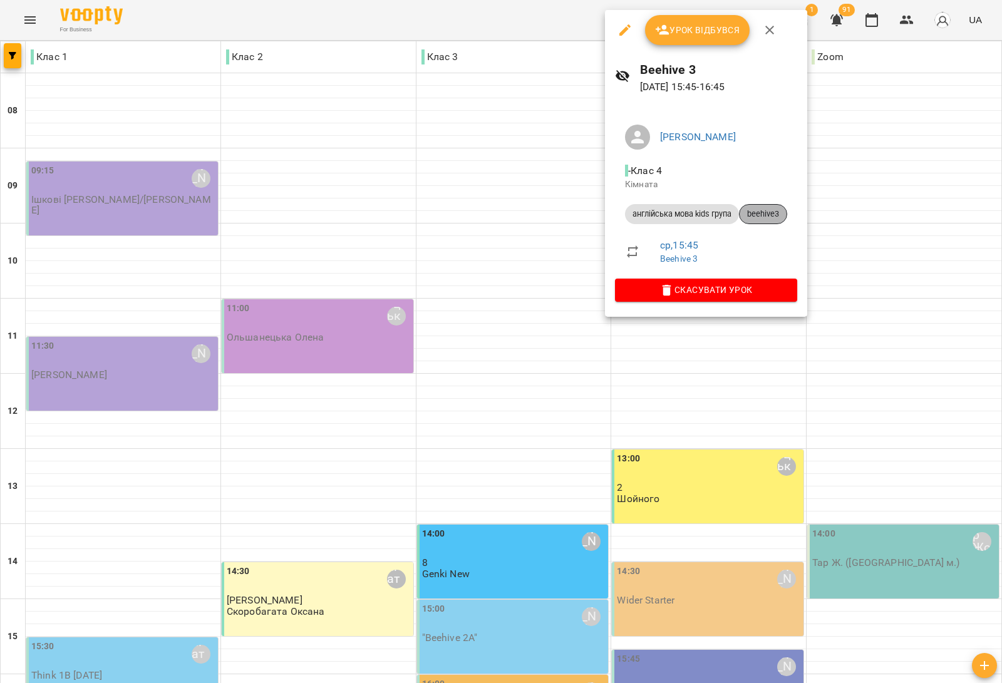
click at [759, 217] on span "beehive3" at bounding box center [762, 213] width 47 height 11
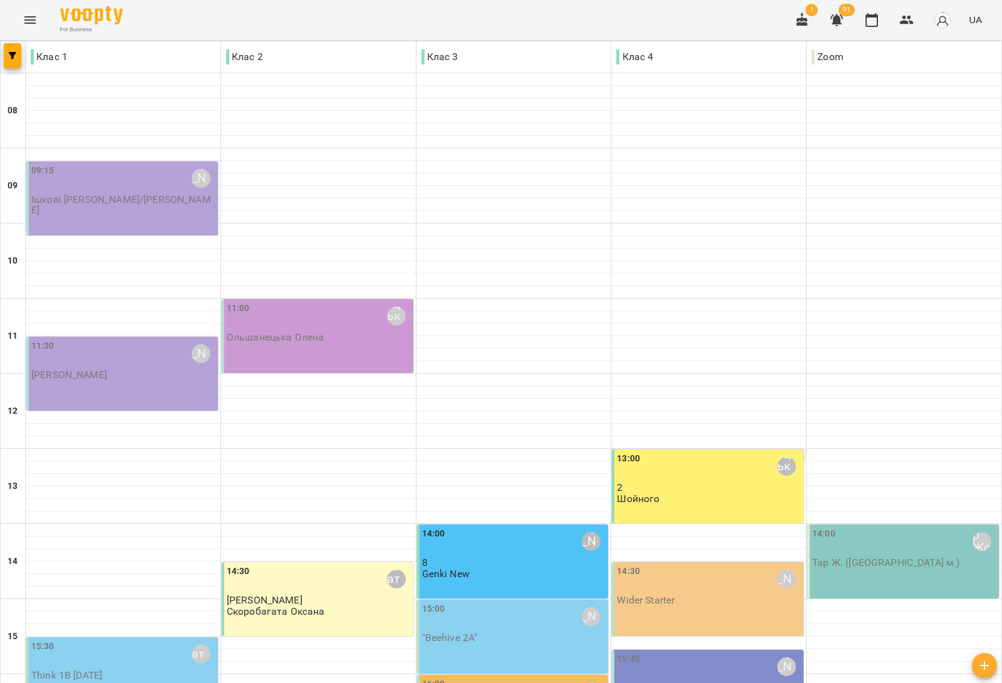
scroll to position [376, 0]
click at [687, 565] on div "14:30 Медвідь Мирослава" at bounding box center [709, 579] width 184 height 29
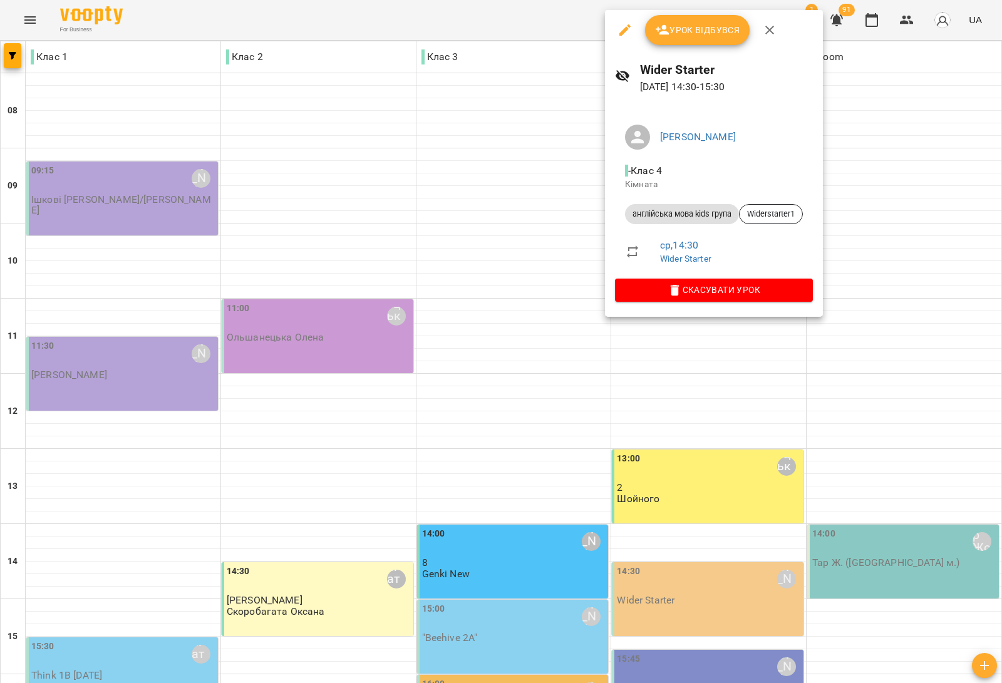
click at [505, 71] on div at bounding box center [501, 341] width 1002 height 683
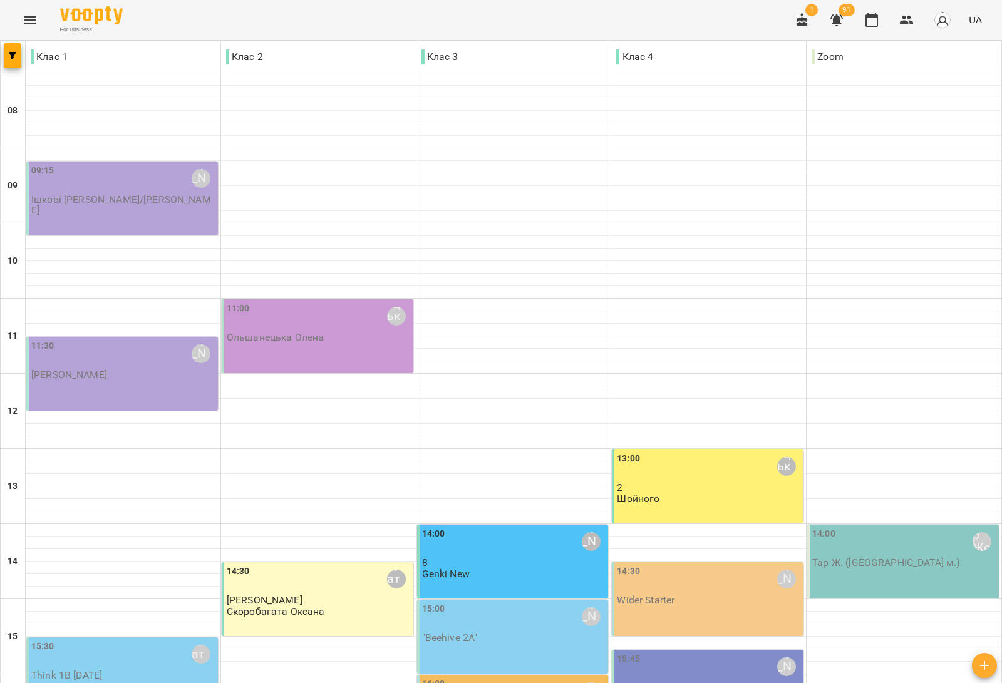
click at [662, 595] on div "Wider Starter" at bounding box center [646, 600] width 58 height 11
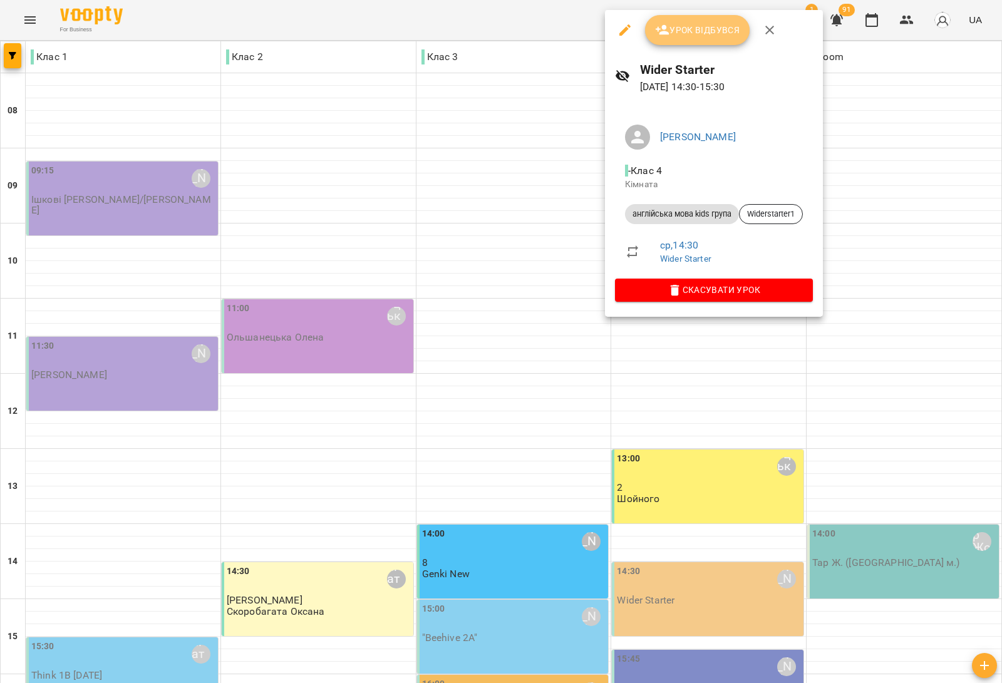
click at [711, 34] on span "Урок відбувся" at bounding box center [697, 30] width 85 height 15
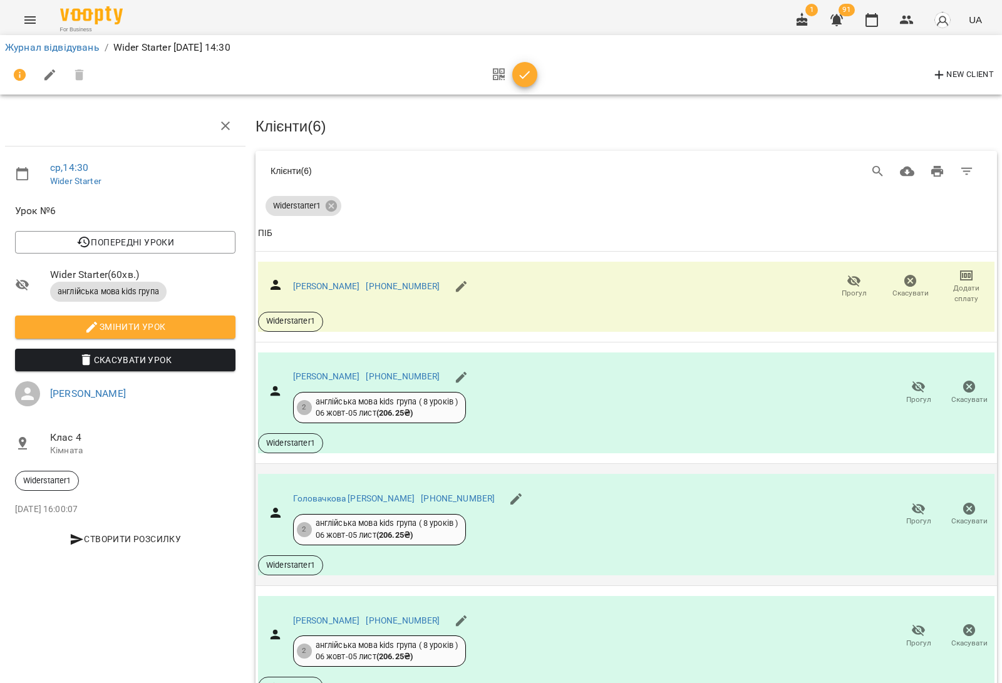
scroll to position [327, 0]
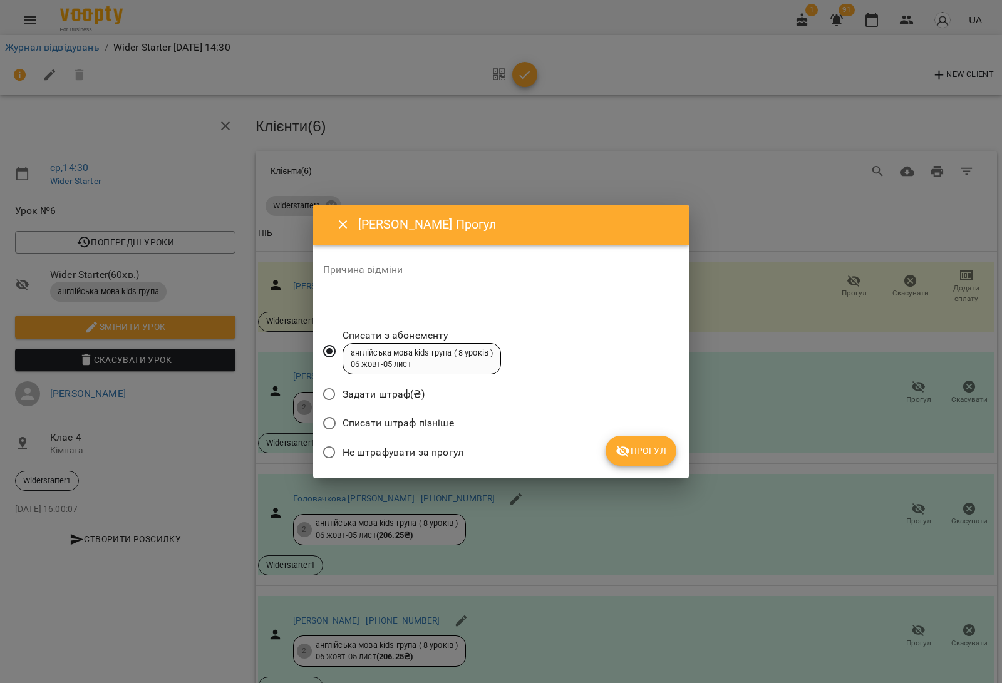
click at [416, 424] on span "Списати штраф пізніше" at bounding box center [397, 423] width 111 height 15
click at [640, 452] on span "Прогул" at bounding box center [640, 450] width 51 height 15
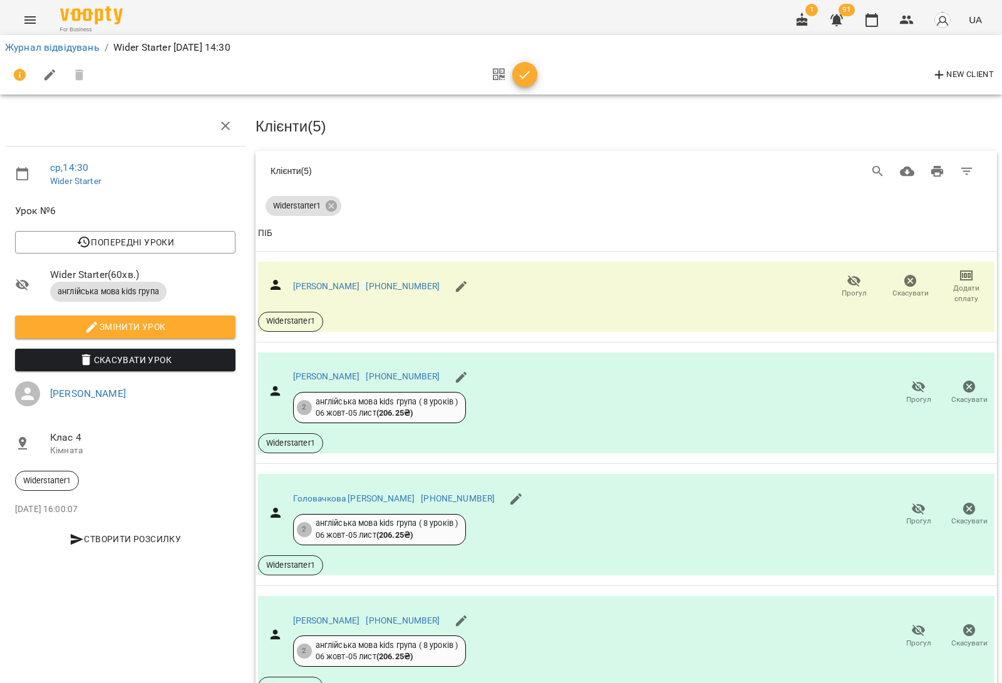
scroll to position [0, 0]
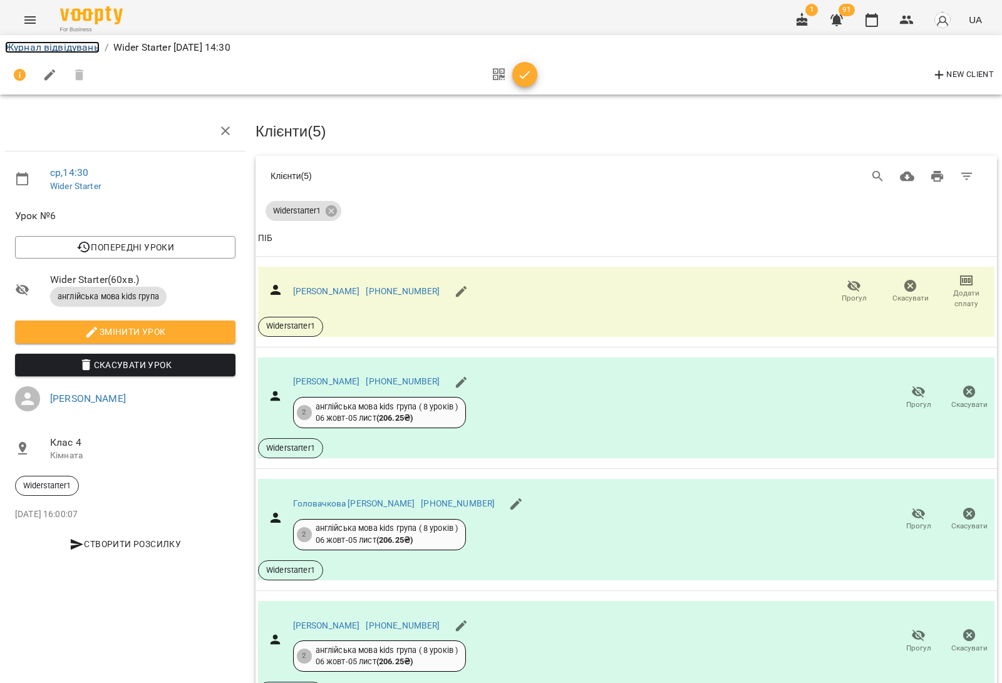
click at [67, 44] on link "Журнал відвідувань" at bounding box center [52, 47] width 95 height 12
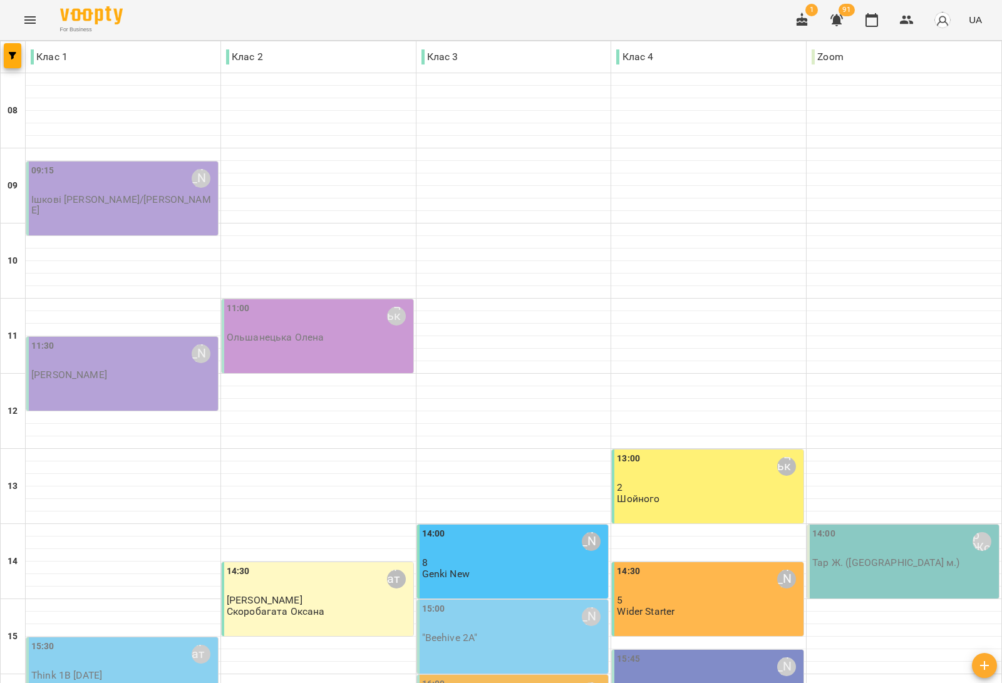
scroll to position [376, 0]
click at [145, 640] on div "15:30 Скоробагата Оксана Think 1B Monday" at bounding box center [123, 660] width 184 height 41
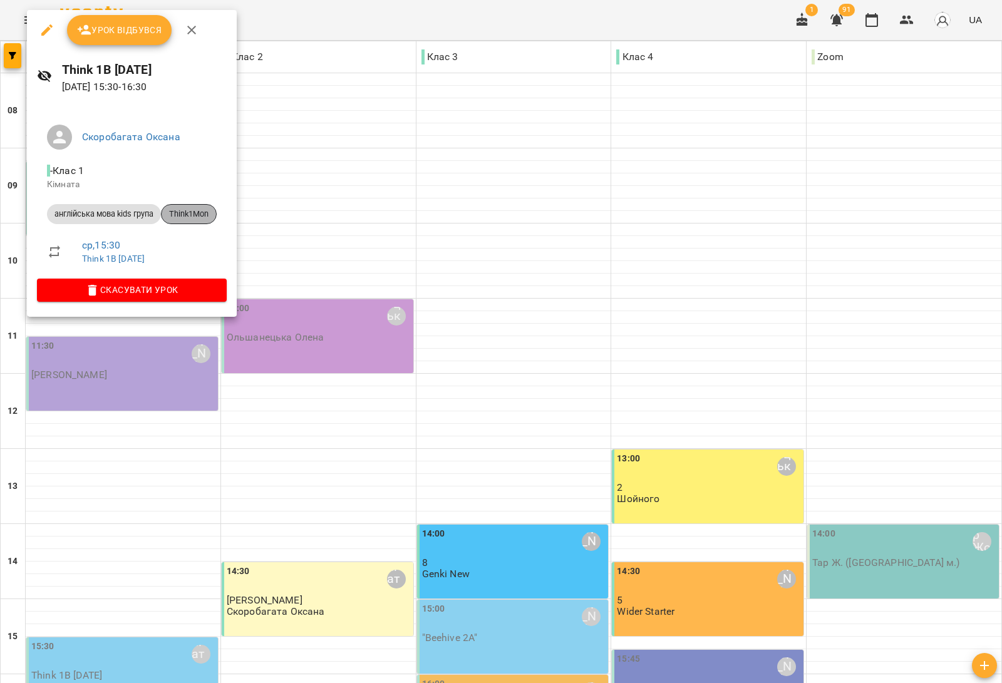
click at [198, 217] on span "Think1Mon" at bounding box center [189, 213] width 54 height 11
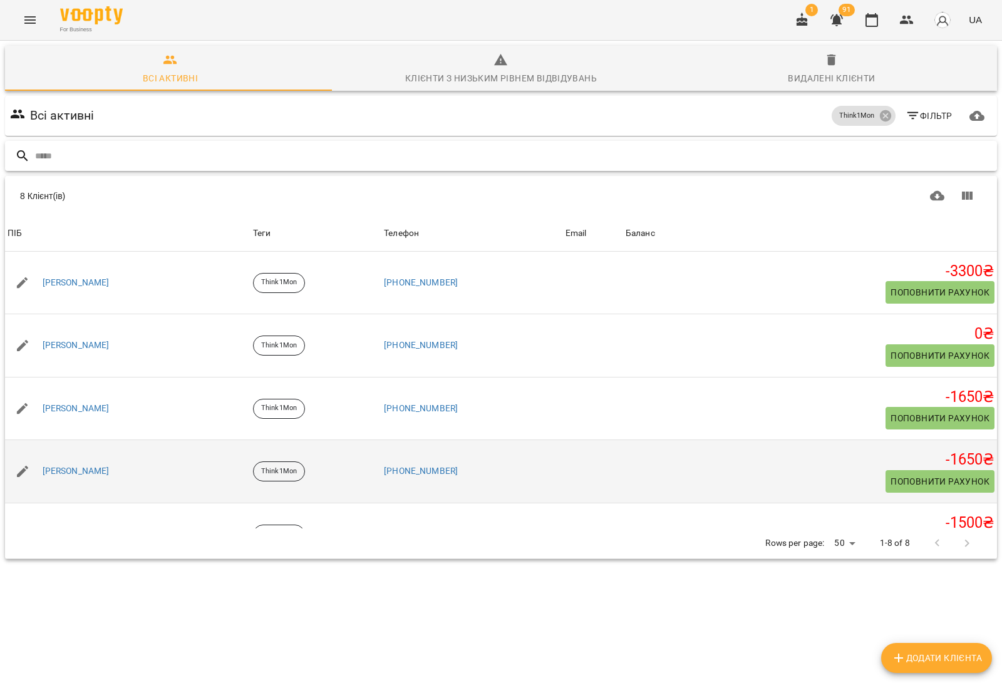
scroll to position [78, 0]
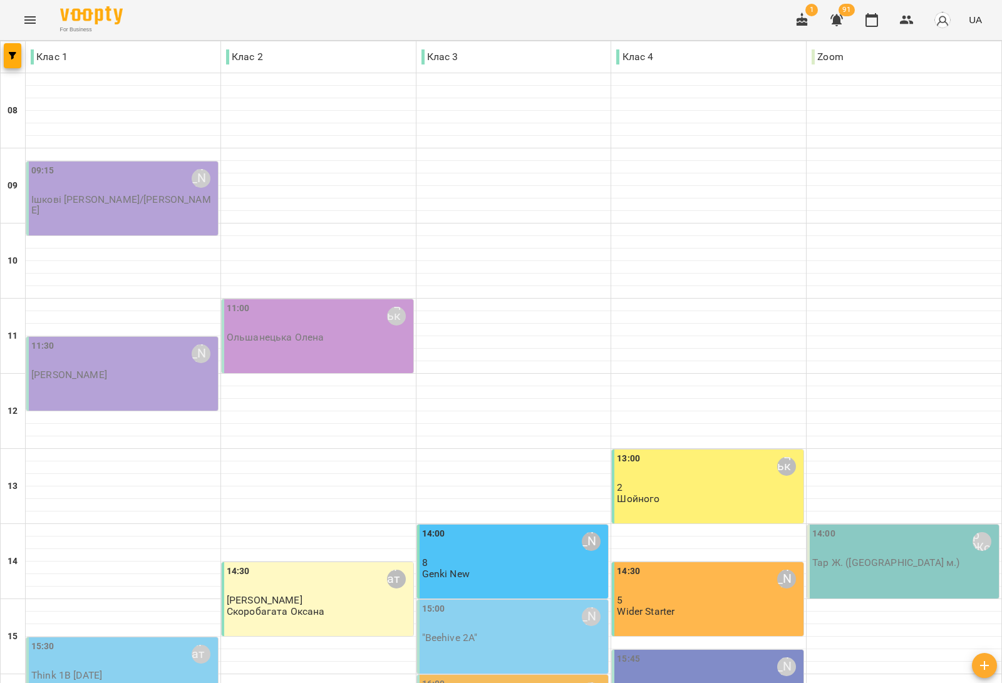
scroll to position [376, 0]
click at [133, 640] on div "15:30 Скоробагата Оксана Think 1B Monday" at bounding box center [123, 660] width 184 height 41
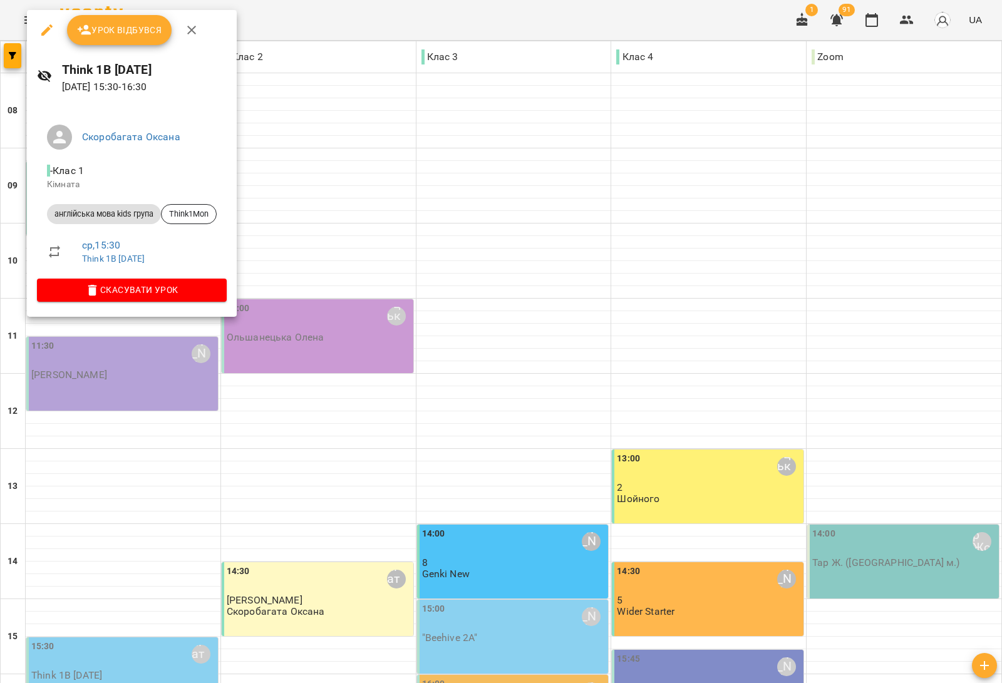
click at [129, 24] on span "Урок відбувся" at bounding box center [119, 30] width 85 height 15
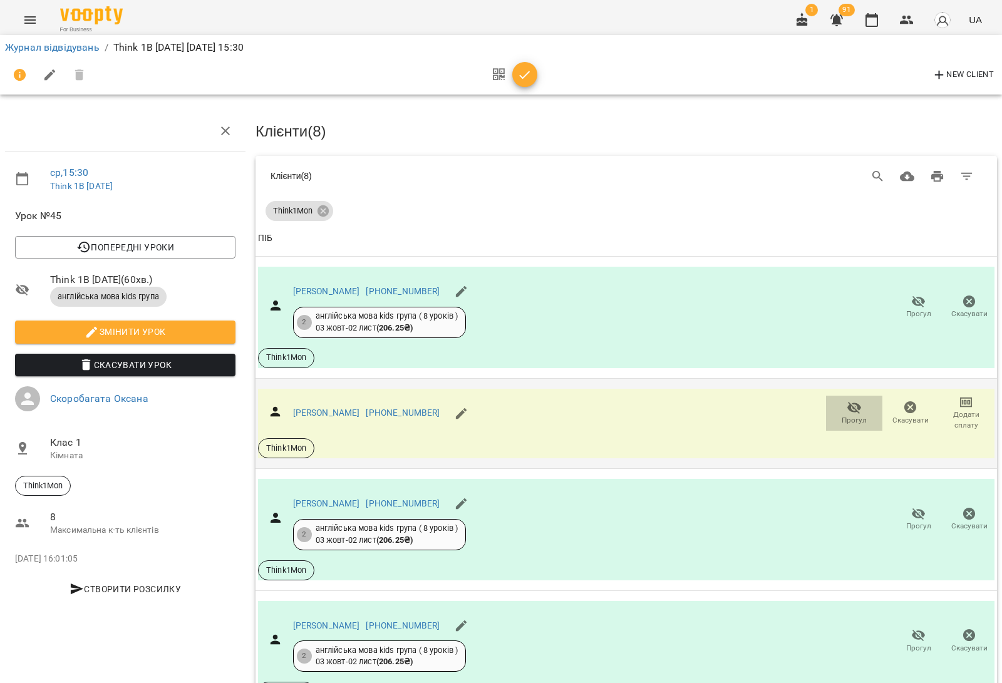
click at [834, 404] on span "Прогул" at bounding box center [853, 412] width 41 height 25
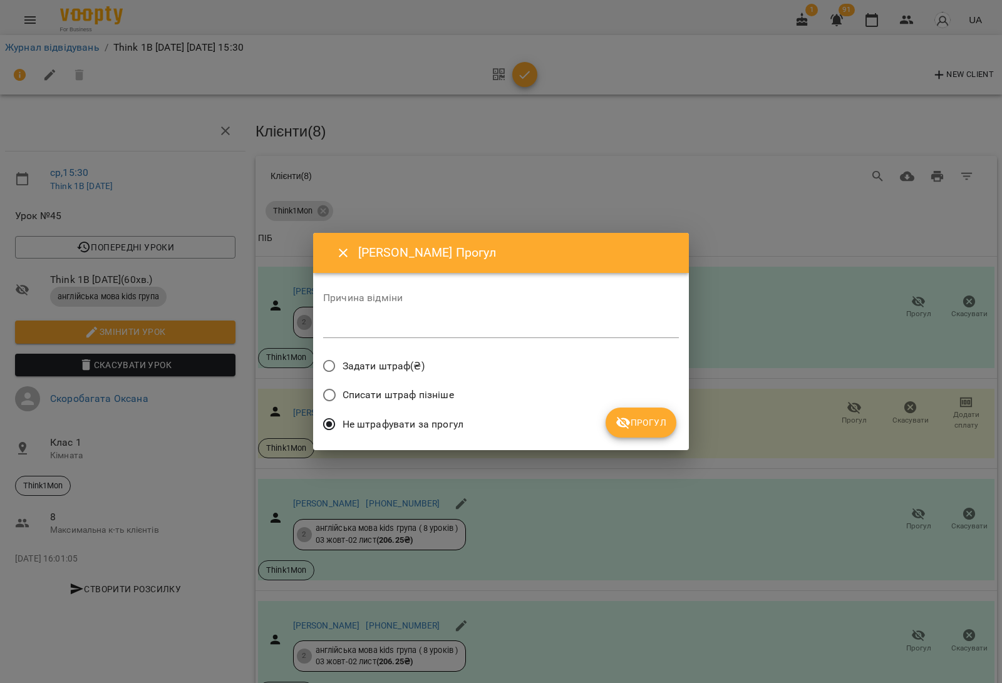
click at [403, 398] on span "Списати штраф пізніше" at bounding box center [397, 395] width 111 height 15
click at [644, 427] on span "Прогул" at bounding box center [640, 422] width 51 height 15
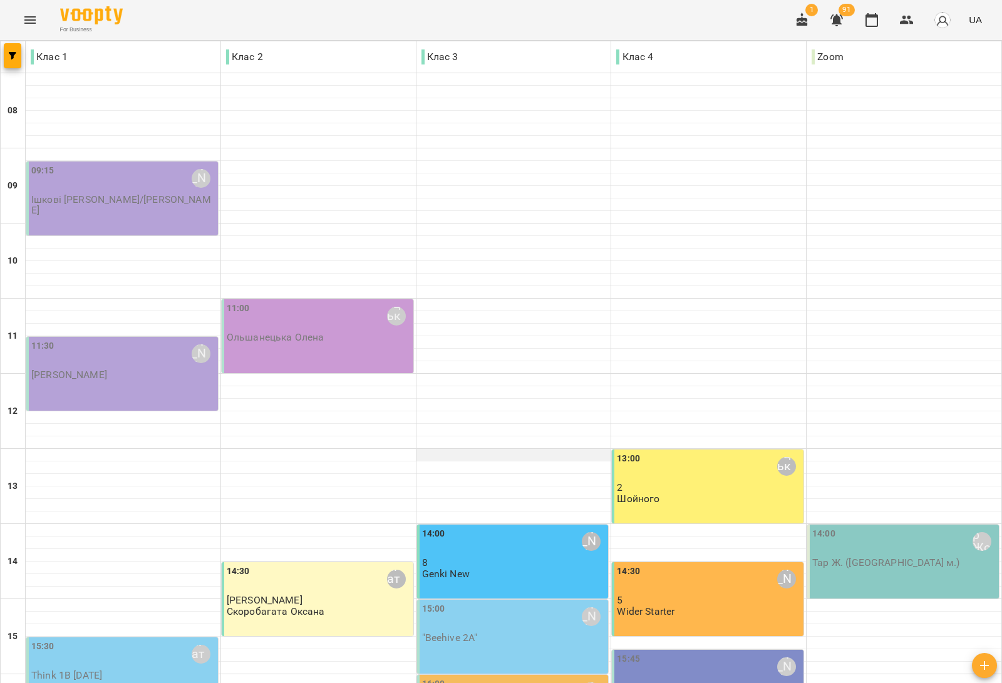
scroll to position [376, 0]
click at [61, 640] on div "15:30 Скоробагата Оксана" at bounding box center [123, 654] width 184 height 29
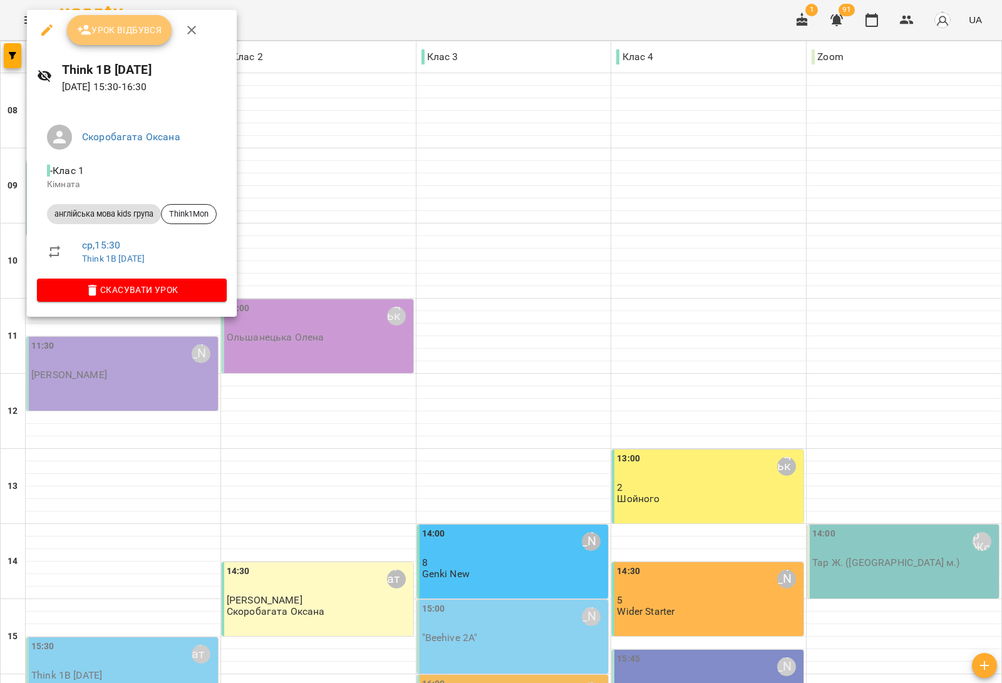
click at [138, 33] on span "Урок відбувся" at bounding box center [119, 30] width 85 height 15
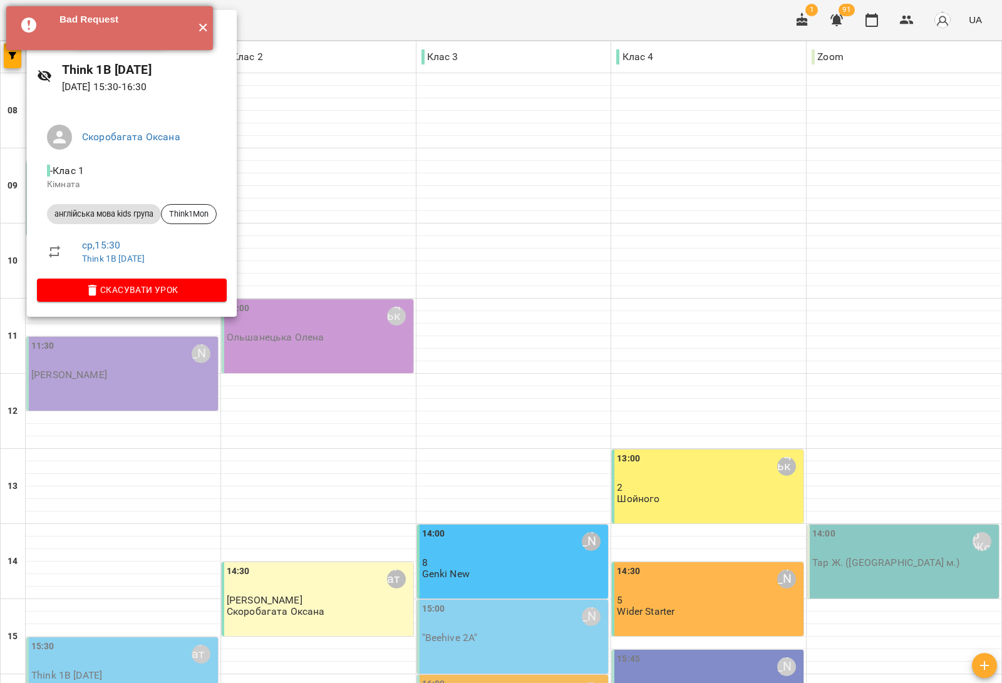
click at [201, 23] on button "✕" at bounding box center [202, 28] width 21 height 44
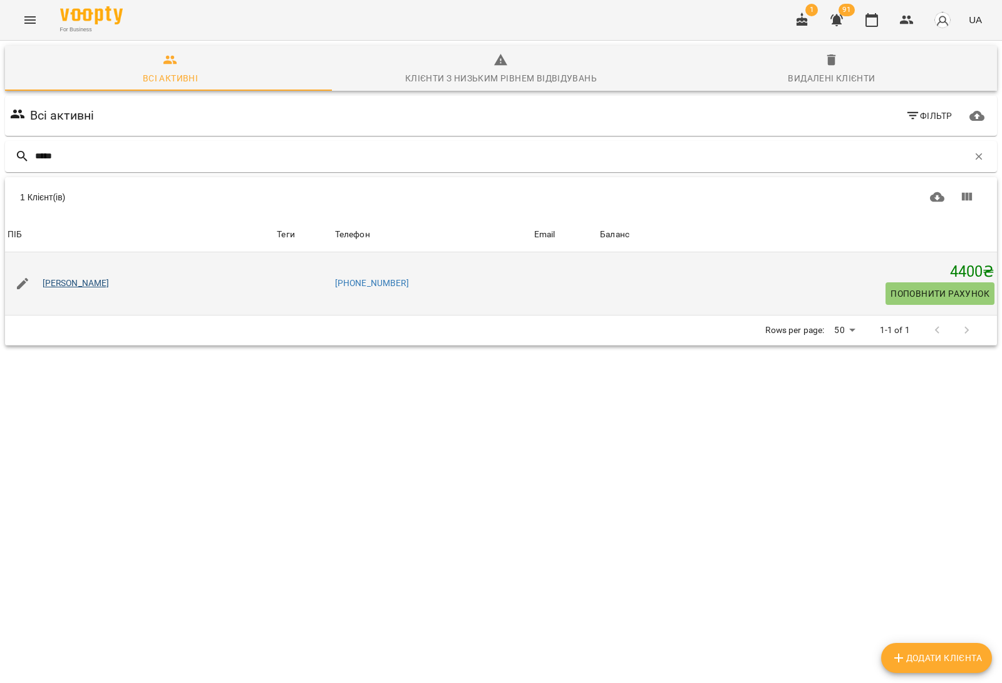
type input "*****"
click at [82, 280] on link "Стець Марія" at bounding box center [76, 283] width 67 height 13
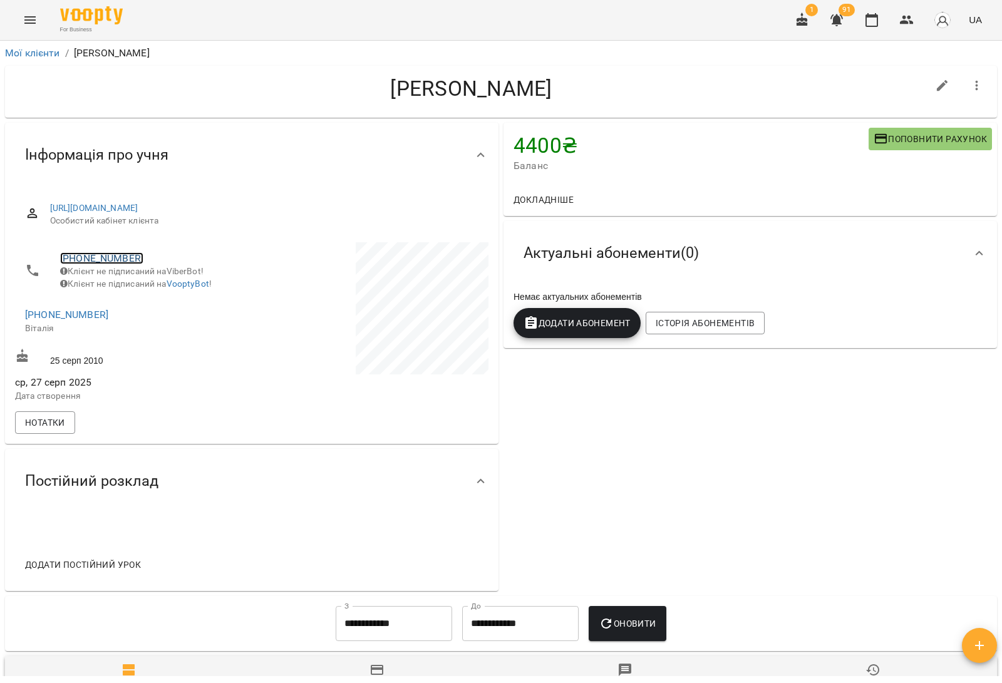
click at [125, 254] on link "+380953207374" at bounding box center [101, 258] width 83 height 12
click at [151, 282] on img at bounding box center [152, 281] width 19 height 19
click at [915, 11] on button "button" at bounding box center [906, 20] width 30 height 30
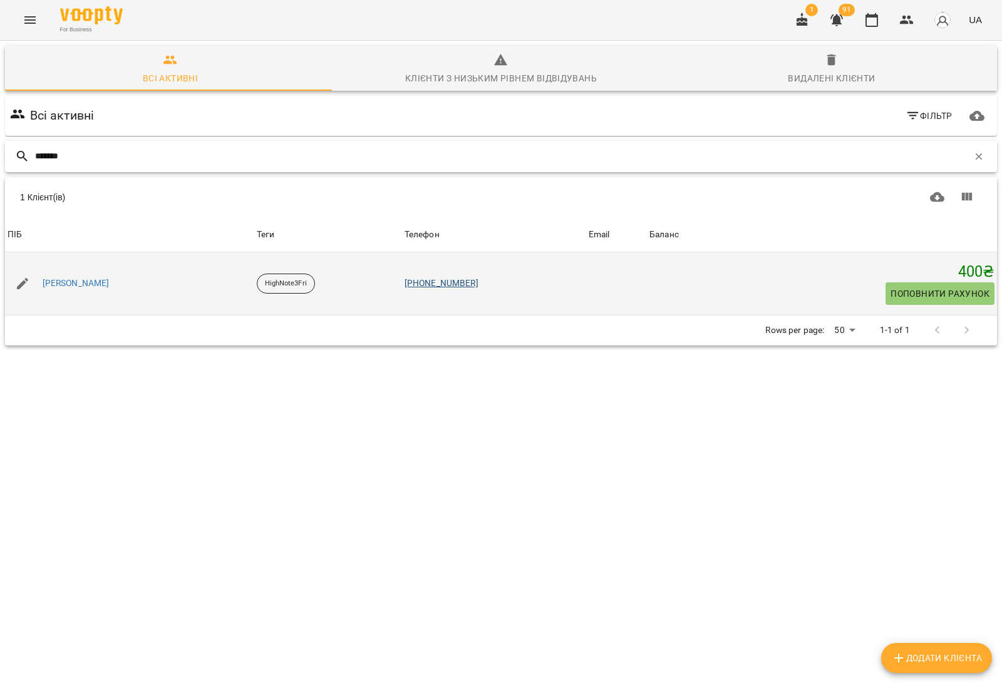
type input "*******"
click at [460, 280] on link "+380509210774" at bounding box center [441, 283] width 74 height 10
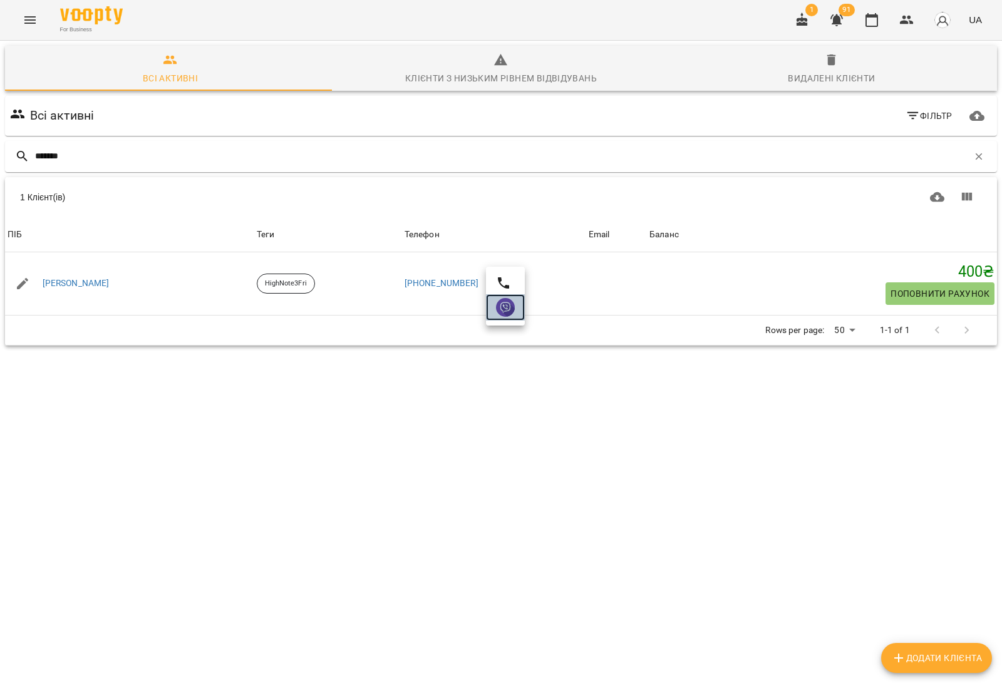
click at [498, 308] on img at bounding box center [505, 307] width 19 height 19
click at [974, 149] on button "button" at bounding box center [978, 156] width 21 height 21
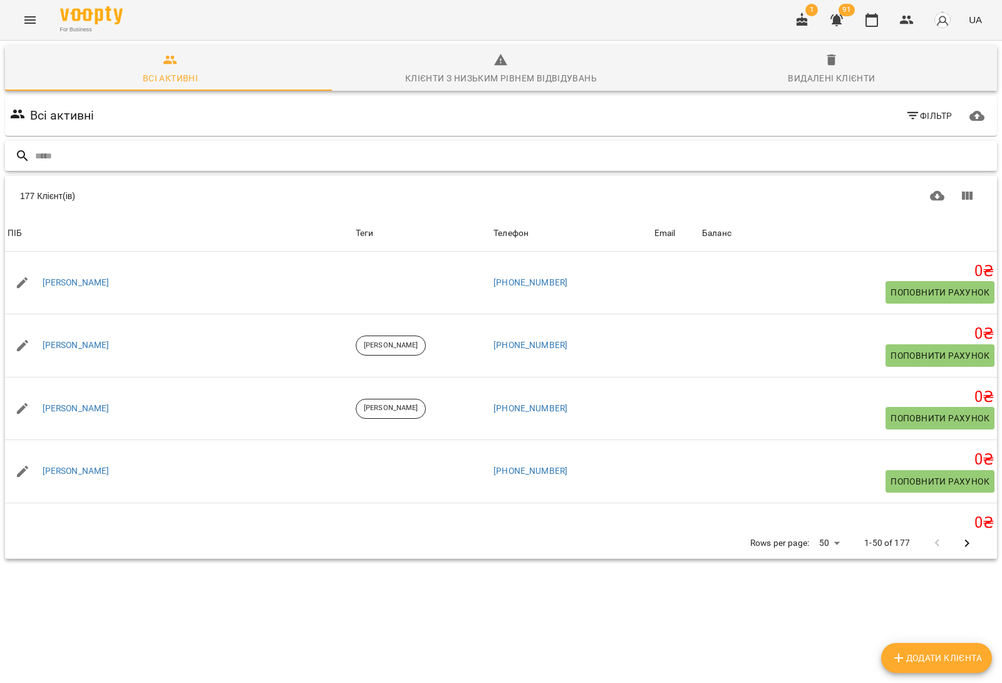
click at [104, 152] on input "text" at bounding box center [513, 156] width 957 height 21
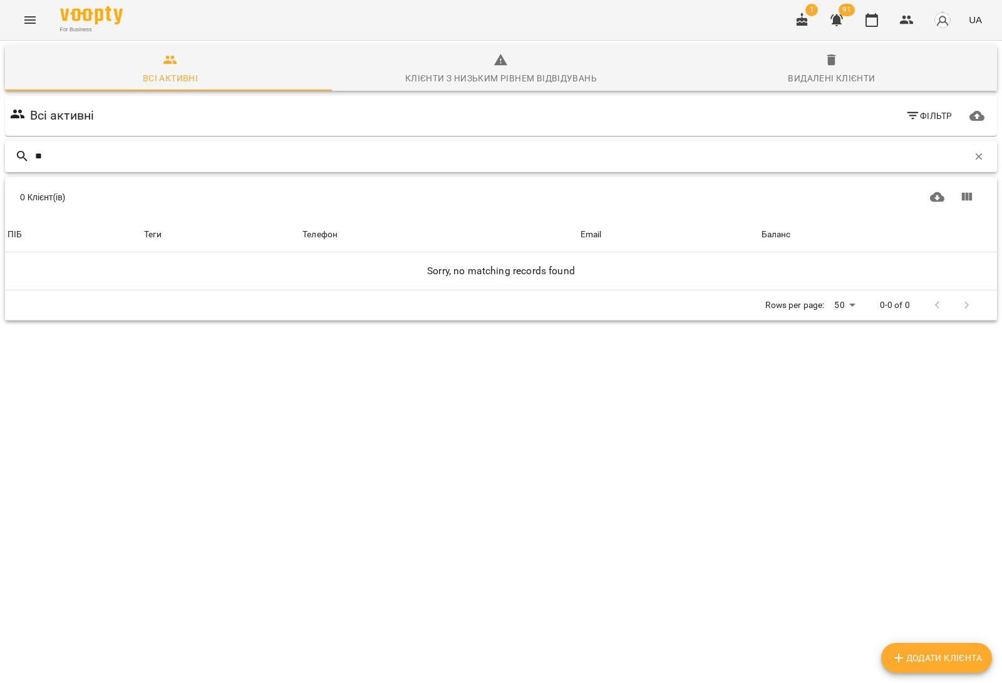
type input "*"
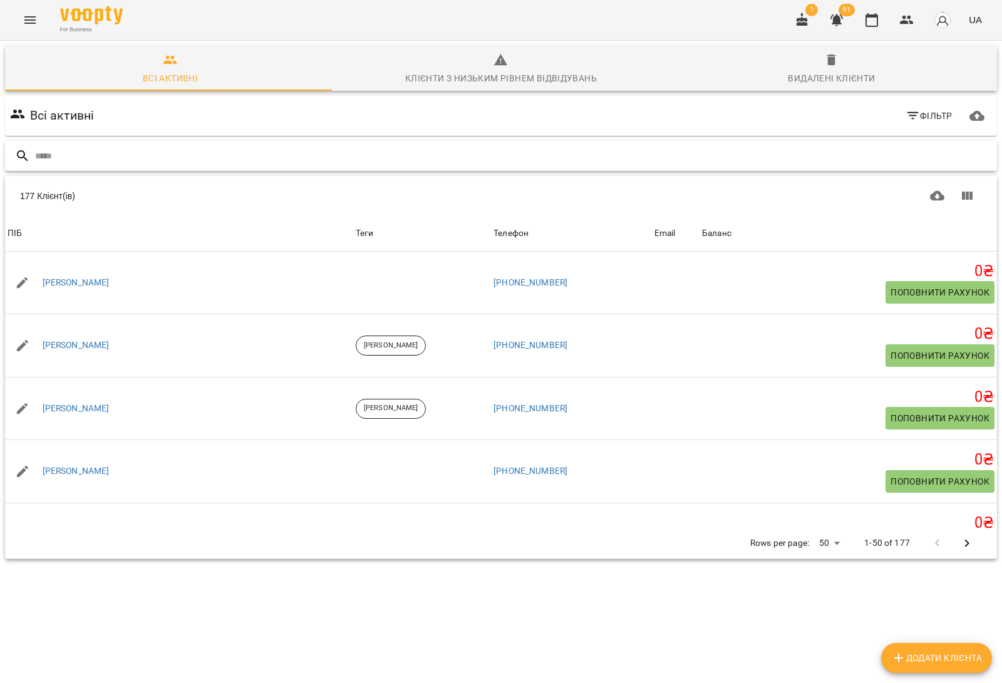
click at [210, 146] on input "text" at bounding box center [513, 156] width 957 height 21
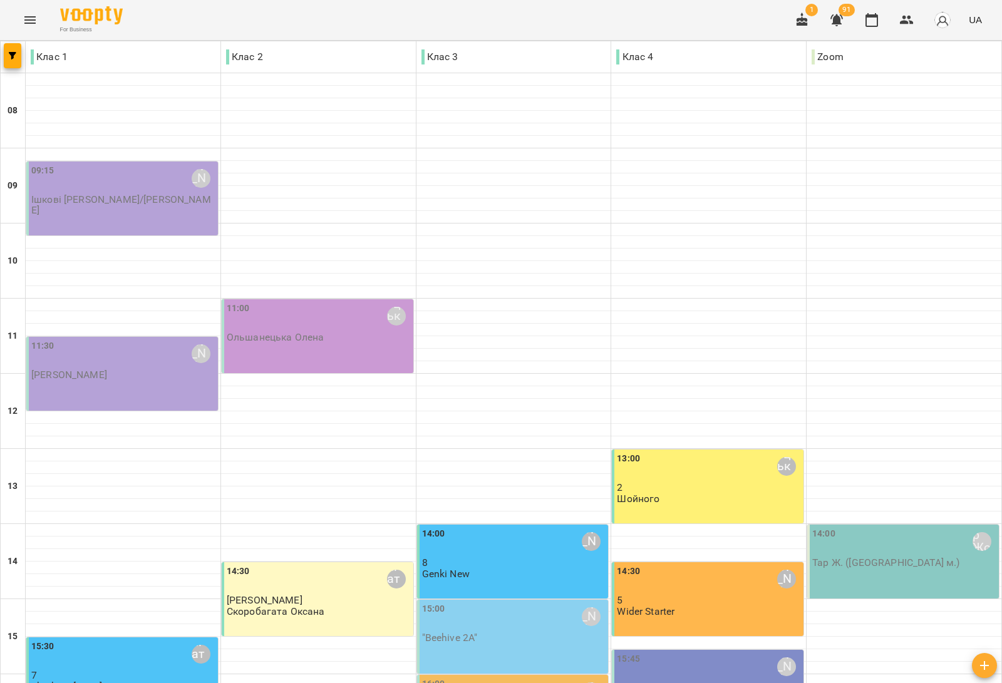
scroll to position [235, 0]
click at [160, 670] on div "7" at bounding box center [123, 675] width 184 height 11
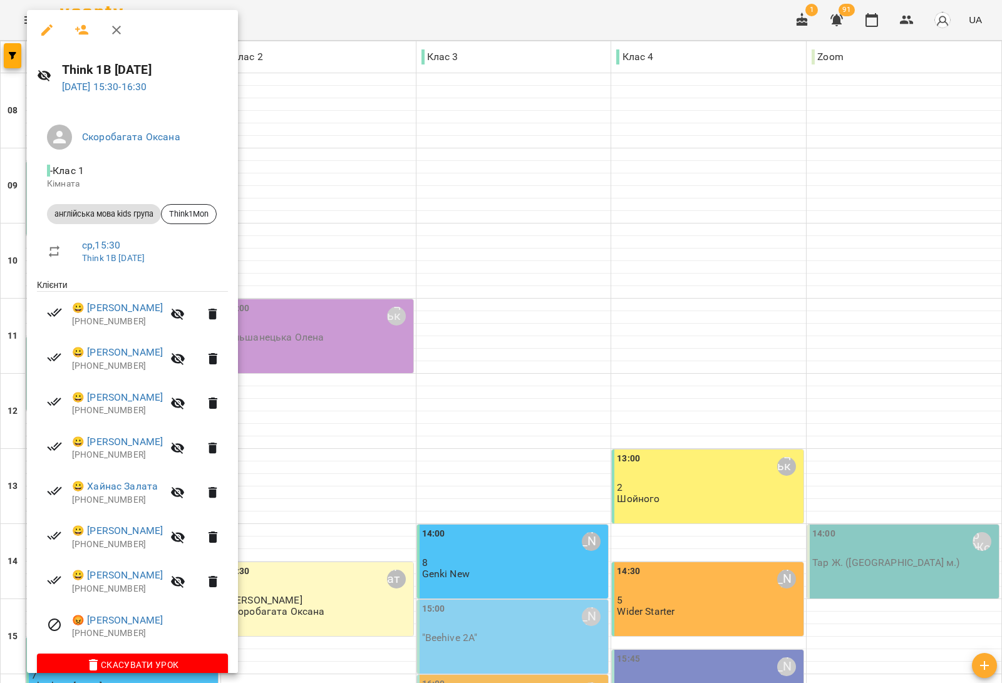
scroll to position [19, 0]
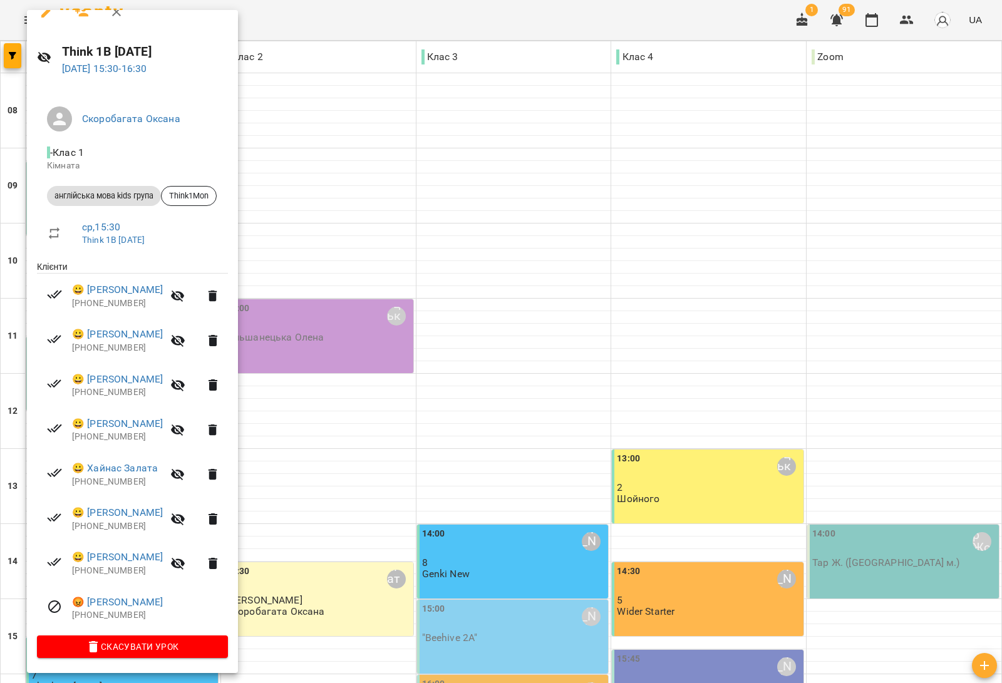
click at [304, 463] on div at bounding box center [501, 341] width 1002 height 683
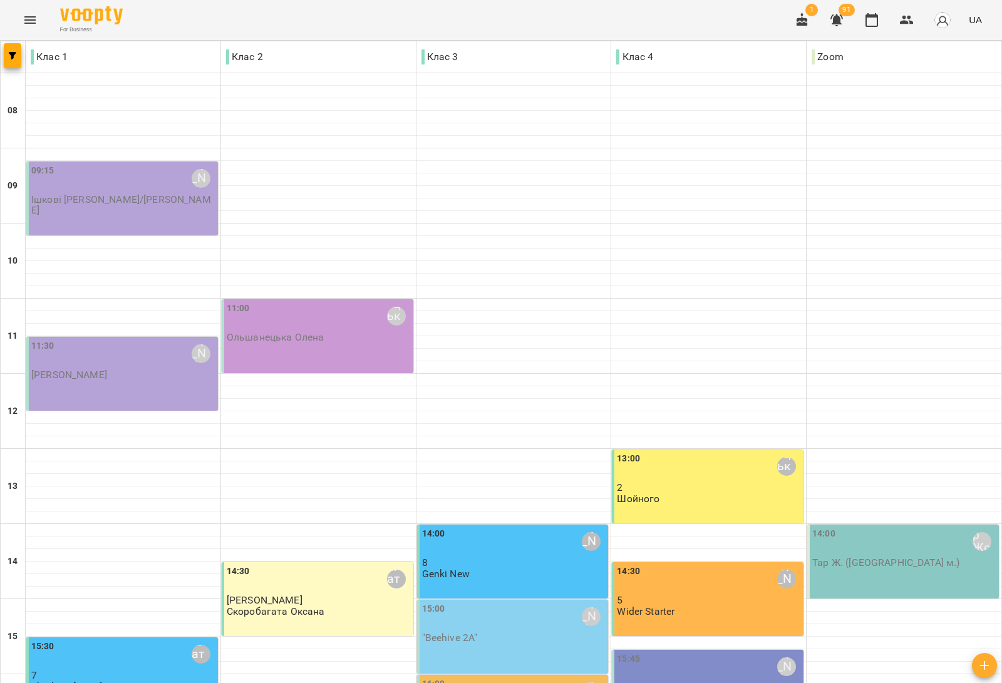
scroll to position [141, 0]
click at [287, 302] on div "11:00 [PERSON_NAME]" at bounding box center [319, 316] width 184 height 29
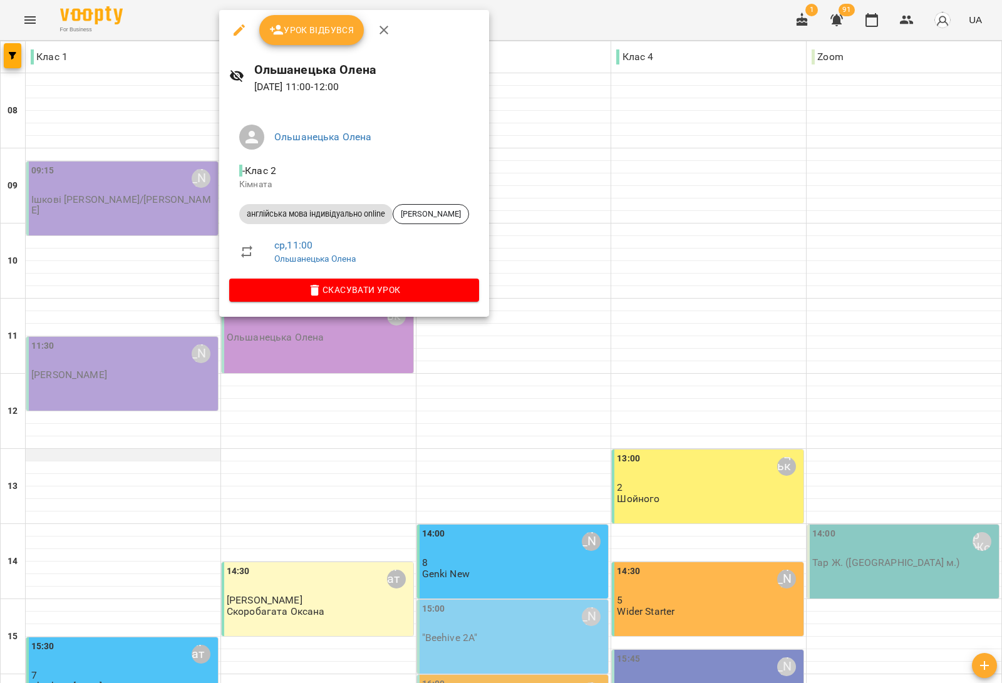
click at [205, 308] on div at bounding box center [501, 341] width 1002 height 683
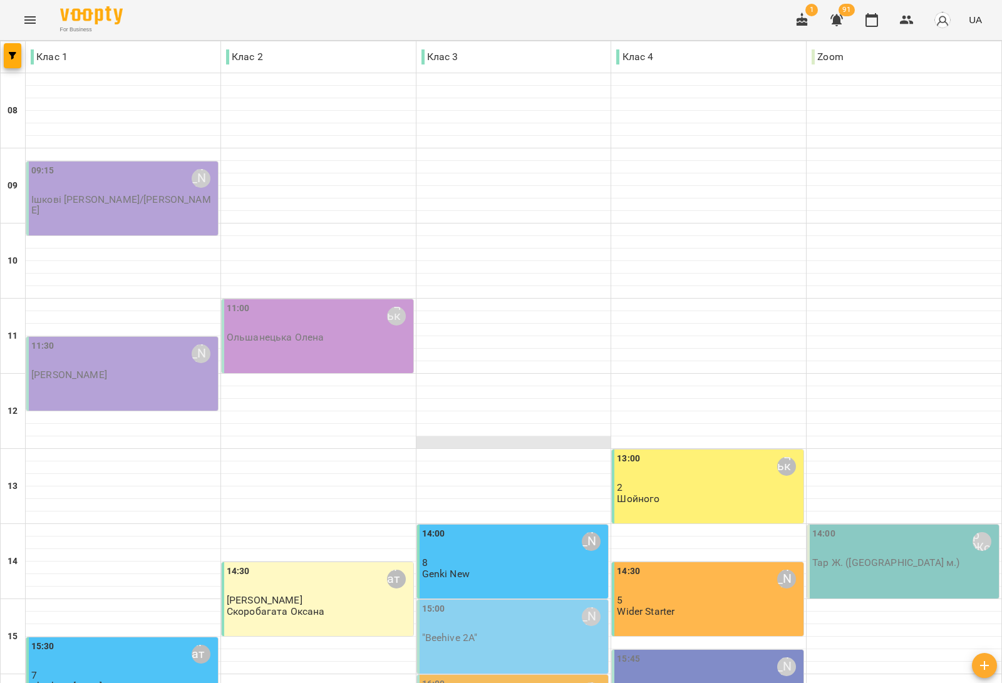
scroll to position [297, 0]
click at [532, 600] on div "15:00 [PERSON_NAME] "Beehive 2A"" at bounding box center [513, 637] width 192 height 74
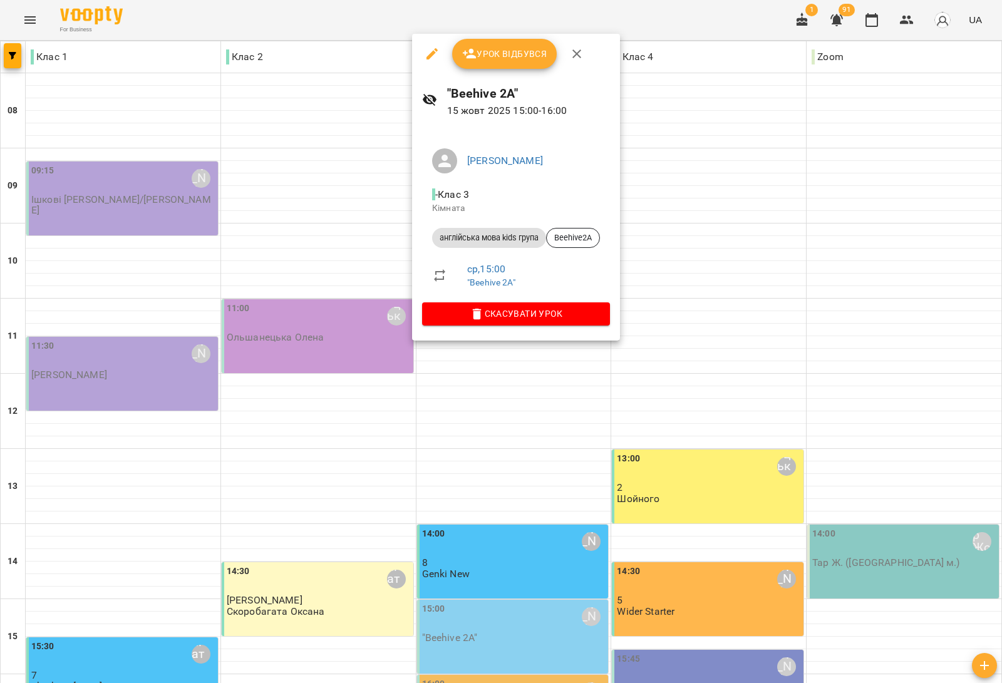
click at [354, 460] on div at bounding box center [501, 341] width 1002 height 683
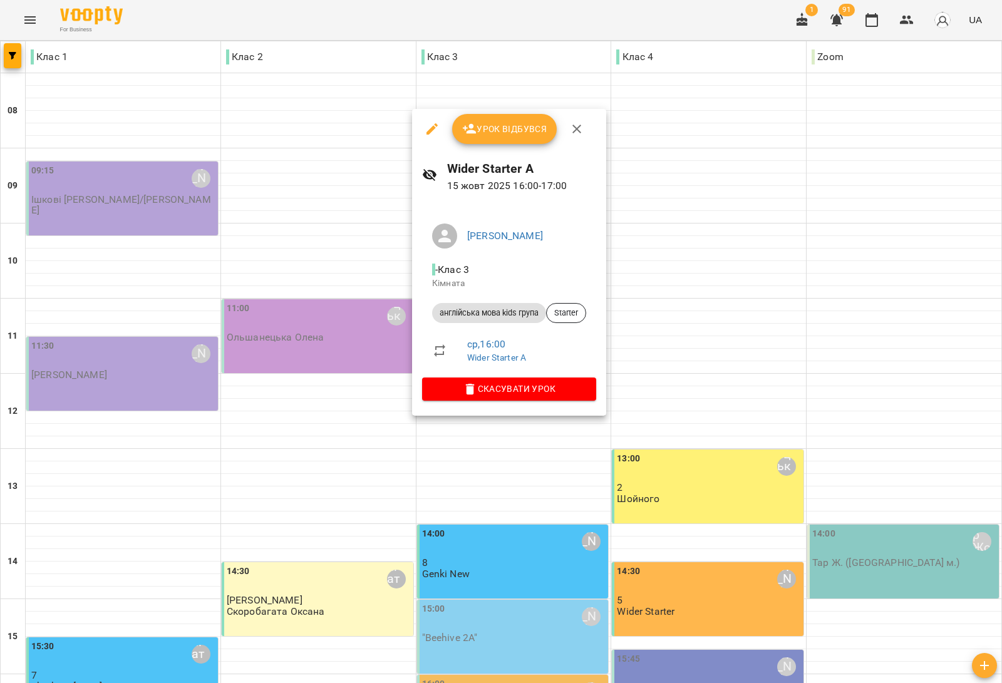
click at [362, 458] on div at bounding box center [501, 341] width 1002 height 683
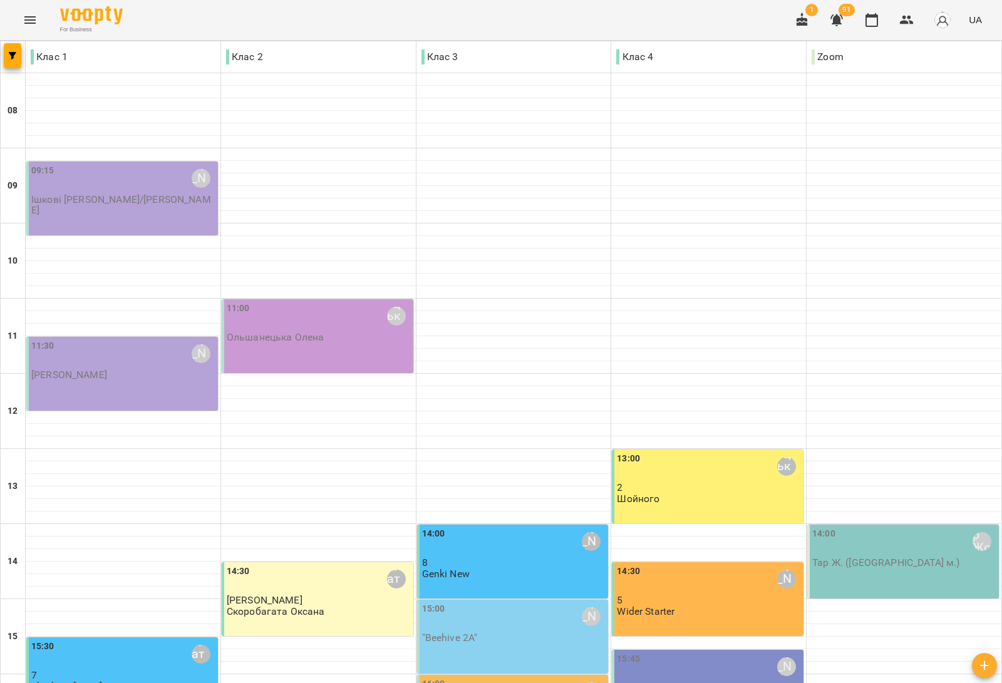
click at [656, 652] on div "15:45 Дем'янчук Катерина Beehive 3" at bounding box center [709, 672] width 184 height 41
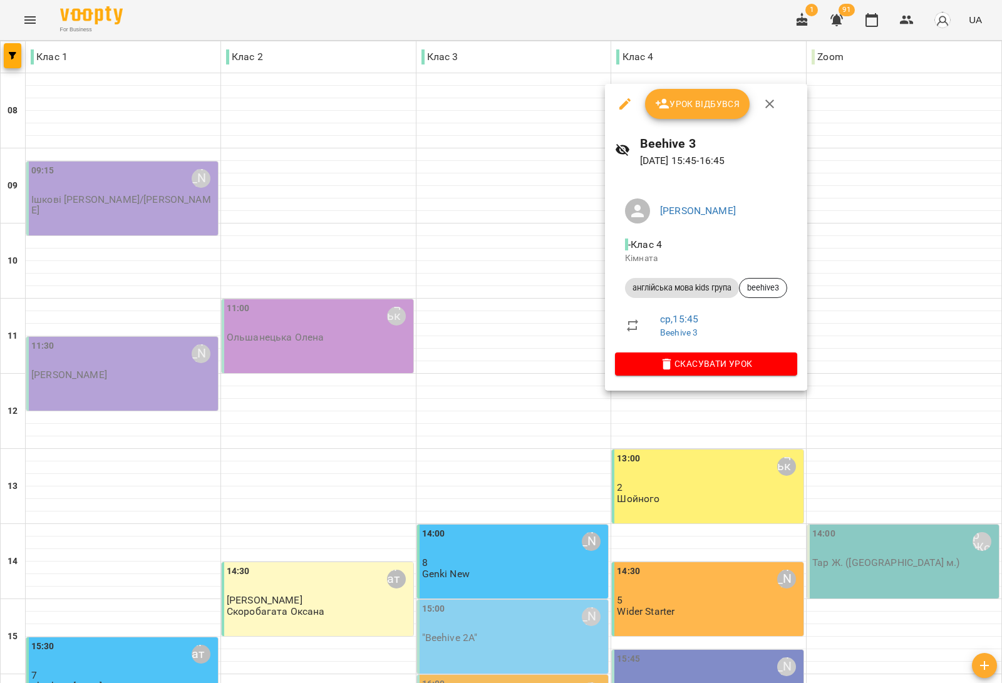
click at [406, 436] on div at bounding box center [501, 341] width 1002 height 683
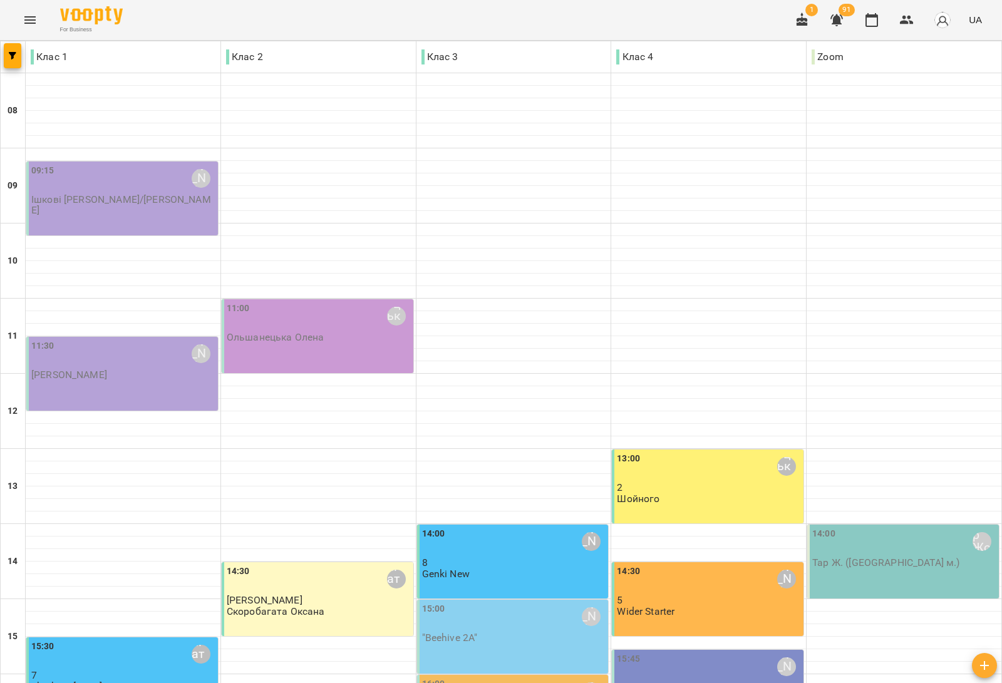
click at [498, 602] on div "15:00 Сарканич Мирослава "Beehive 2A"" at bounding box center [514, 622] width 184 height 41
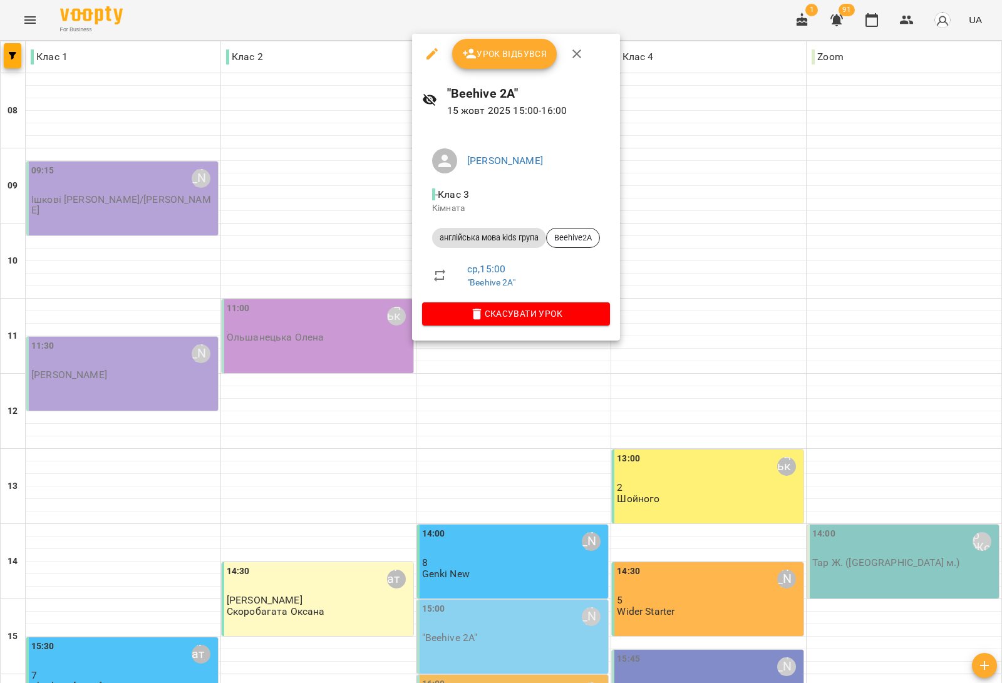
click at [507, 58] on span "Урок відбувся" at bounding box center [504, 53] width 85 height 15
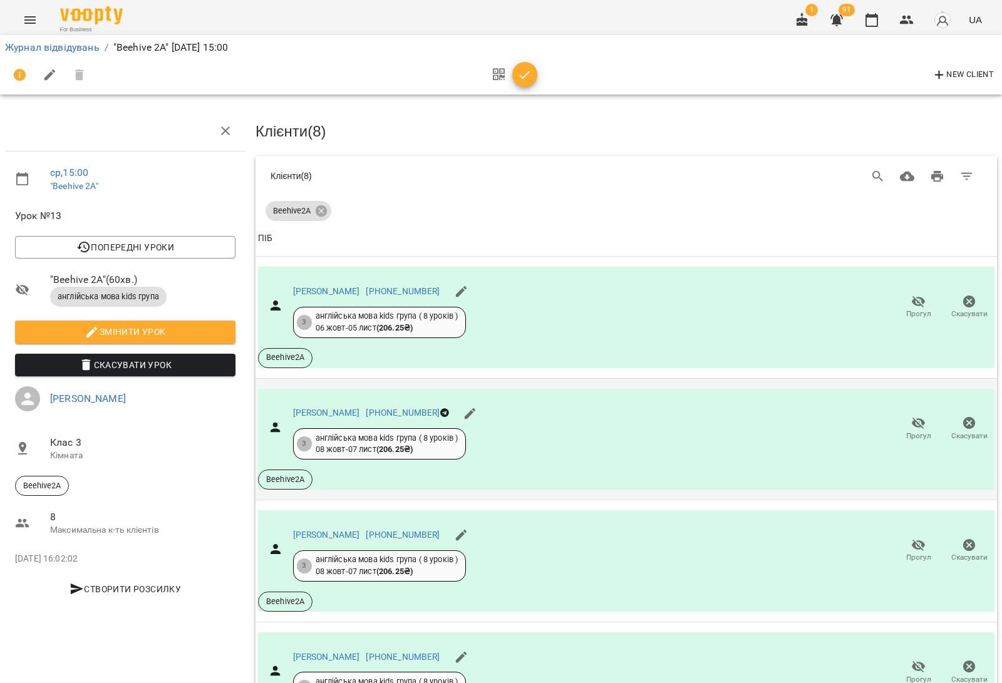
click at [912, 426] on icon "button" at bounding box center [919, 424] width 14 height 12
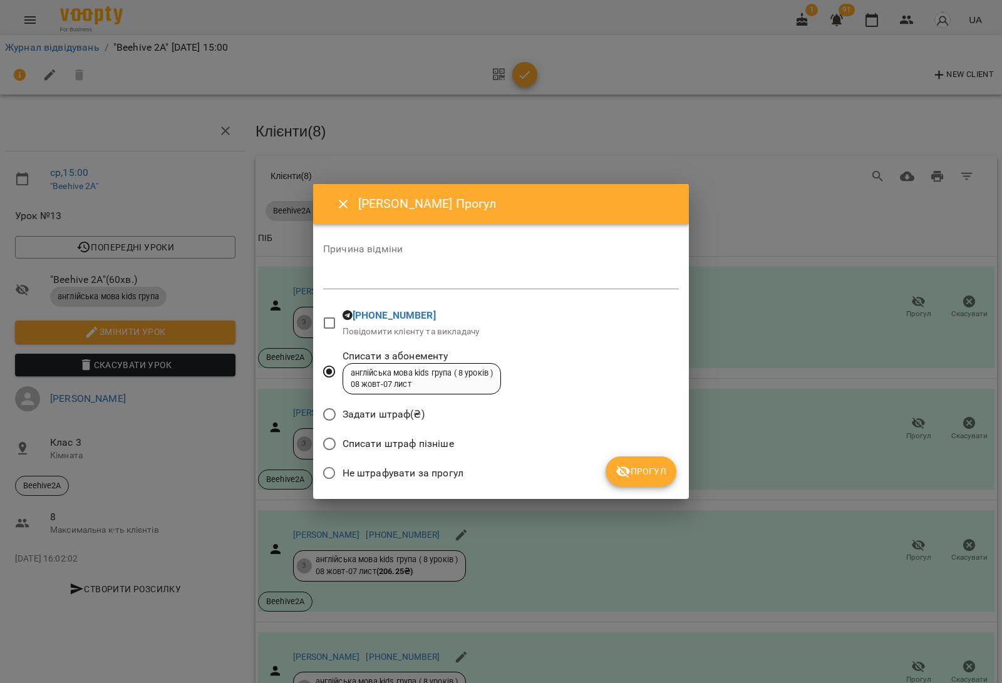
click at [401, 443] on span "Списати штраф пізніше" at bounding box center [397, 443] width 111 height 15
click at [640, 476] on span "Прогул" at bounding box center [640, 471] width 51 height 15
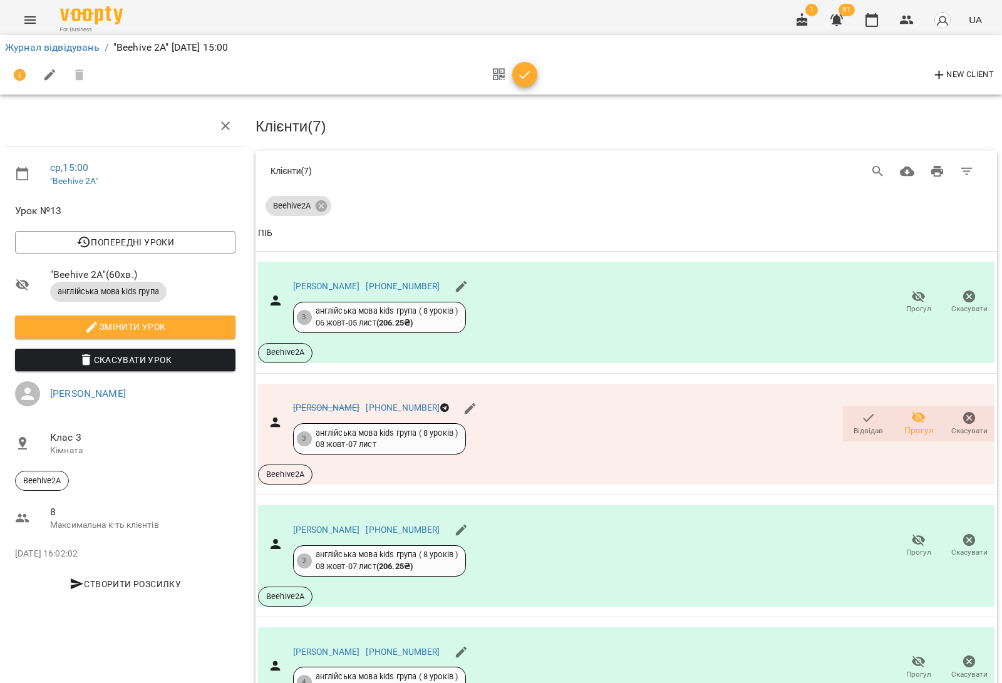
scroll to position [571, 0]
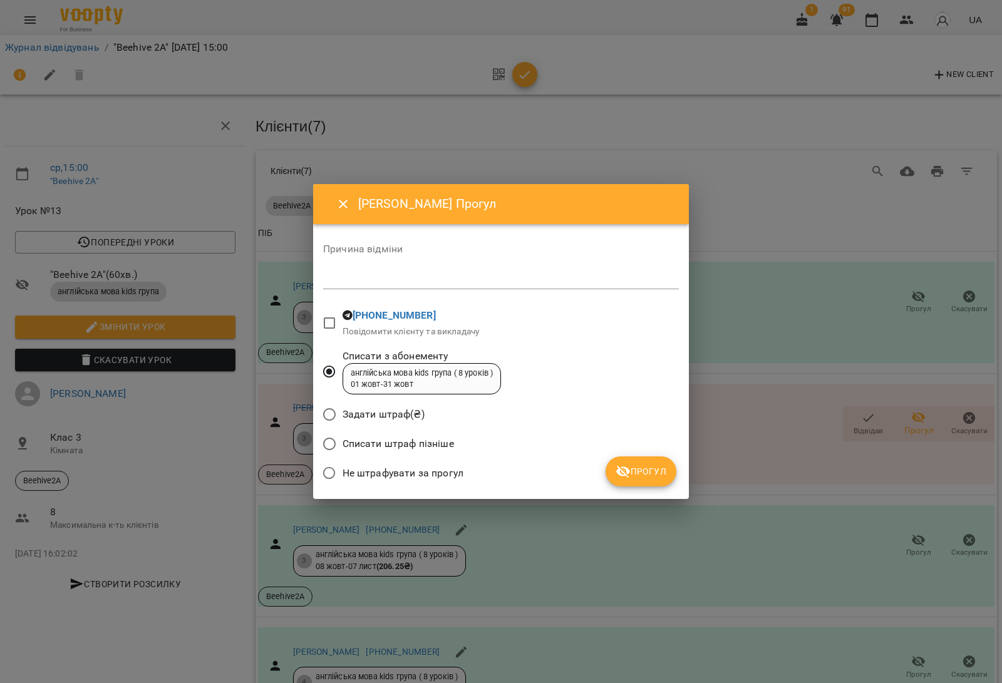
click at [391, 448] on span "Списати штраф пізніше" at bounding box center [397, 443] width 111 height 15
click at [664, 470] on span "Прогул" at bounding box center [640, 471] width 51 height 15
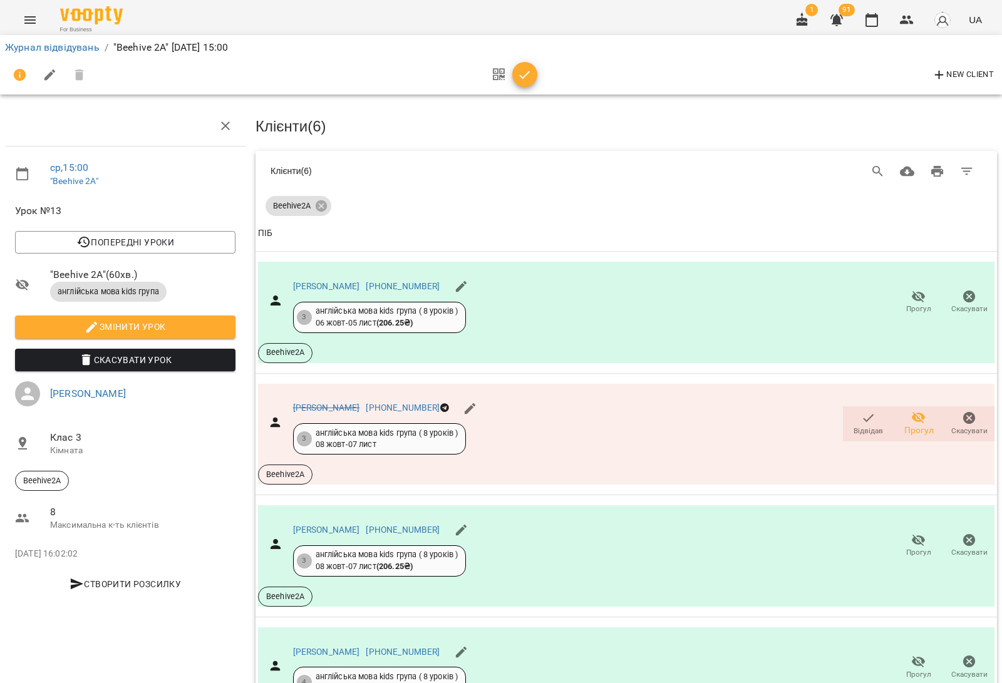
scroll to position [336, 0]
click at [900, 654] on span "Прогул" at bounding box center [918, 666] width 36 height 25
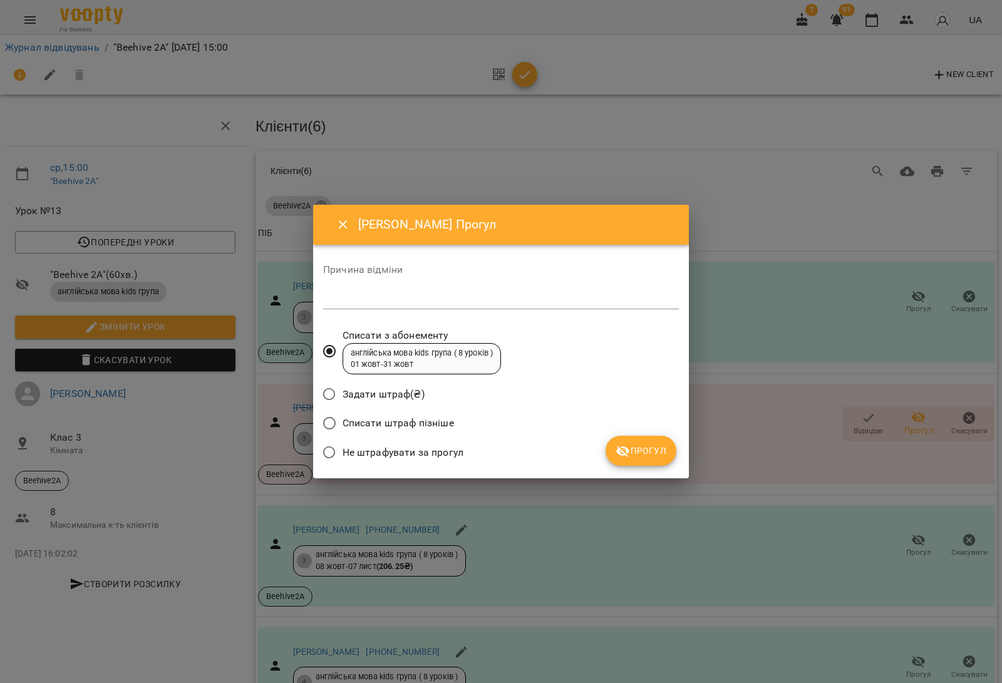
drag, startPoint x: 371, startPoint y: 423, endPoint x: 414, endPoint y: 421, distance: 43.2
click at [372, 423] on span "Списати штраф пізніше" at bounding box center [397, 423] width 111 height 15
click at [645, 460] on button "Прогул" at bounding box center [640, 451] width 71 height 30
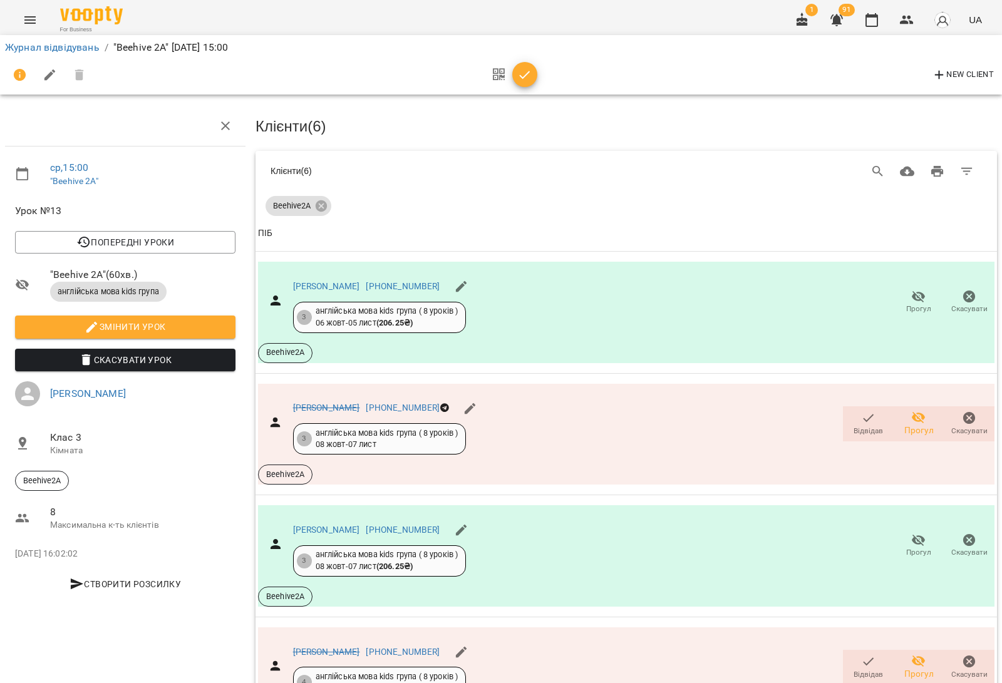
scroll to position [0, 0]
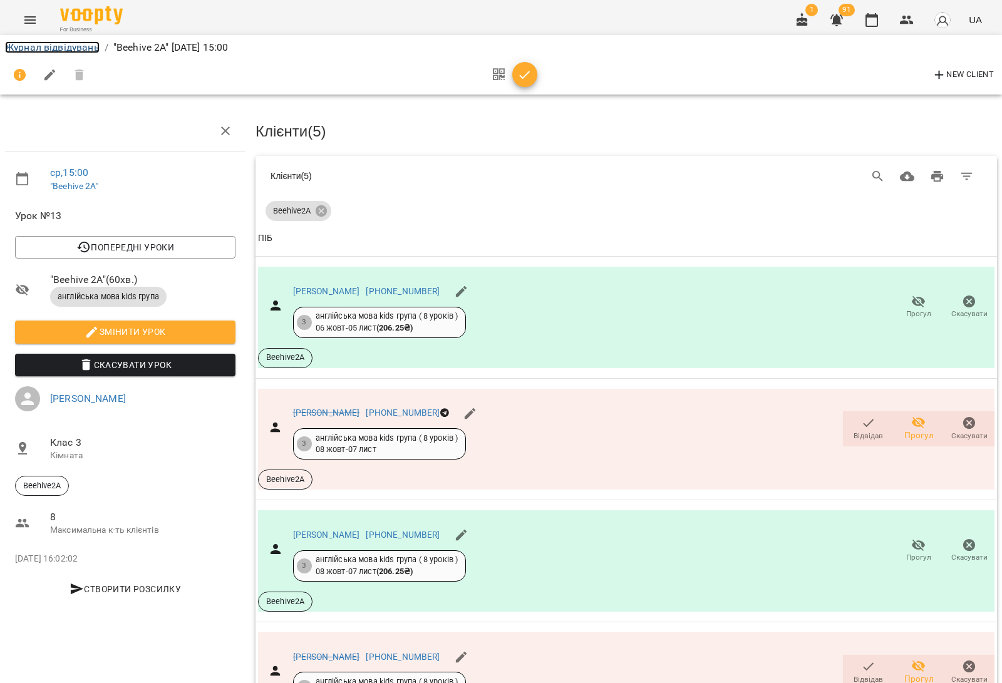
click at [83, 45] on link "Журнал відвідувань" at bounding box center [52, 47] width 95 height 12
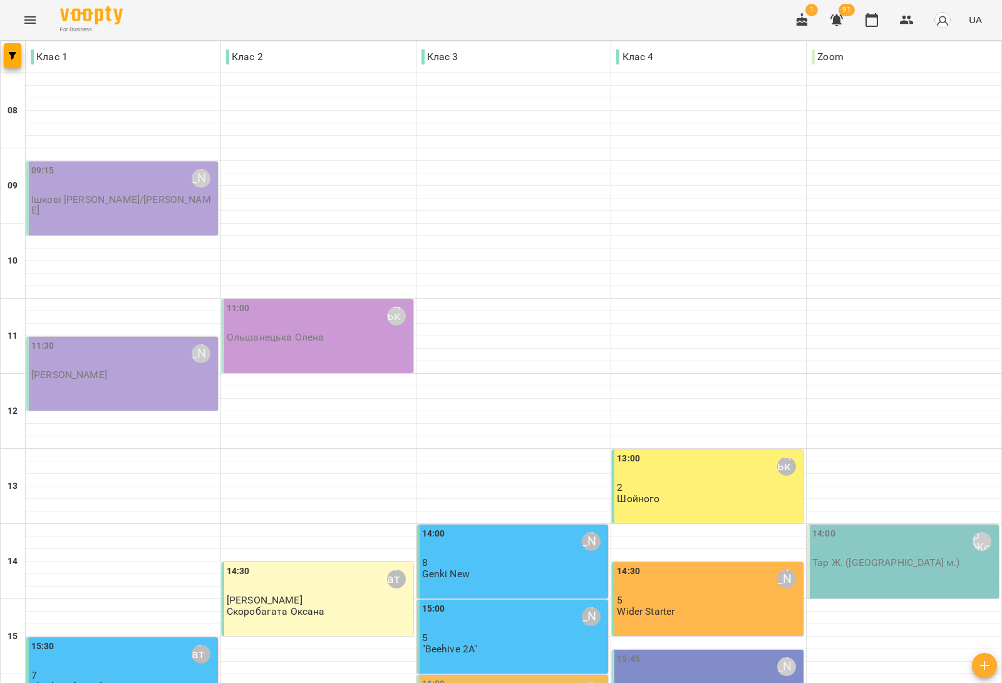
scroll to position [376, 0]
click at [657, 650] on div "15:45 Дем'янчук Катерина Beehive 3" at bounding box center [708, 687] width 192 height 74
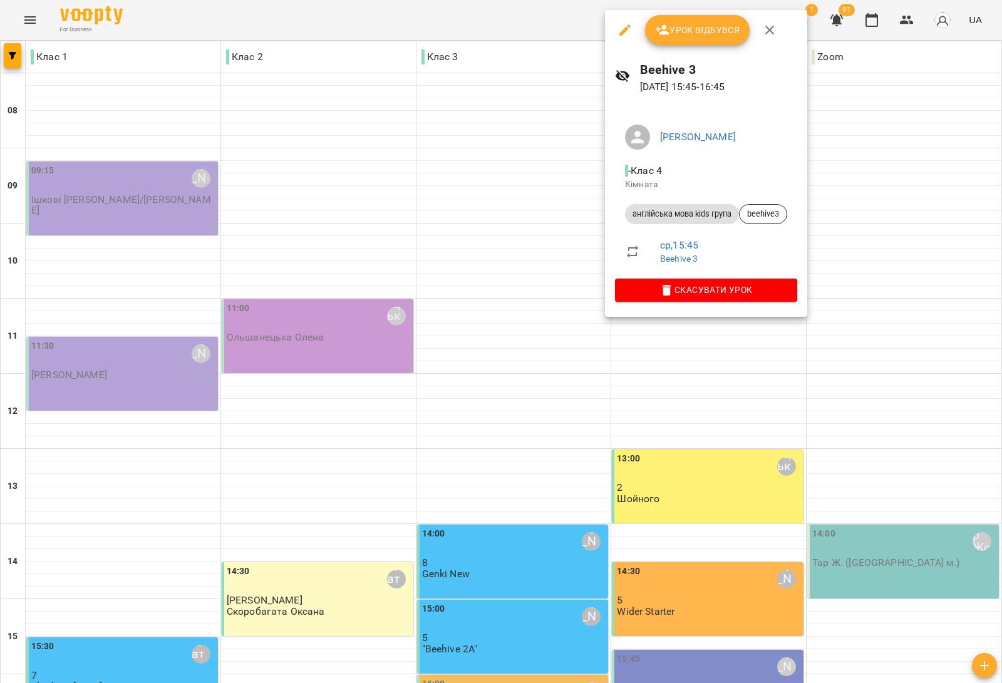
click at [496, 344] on div at bounding box center [501, 341] width 1002 height 683
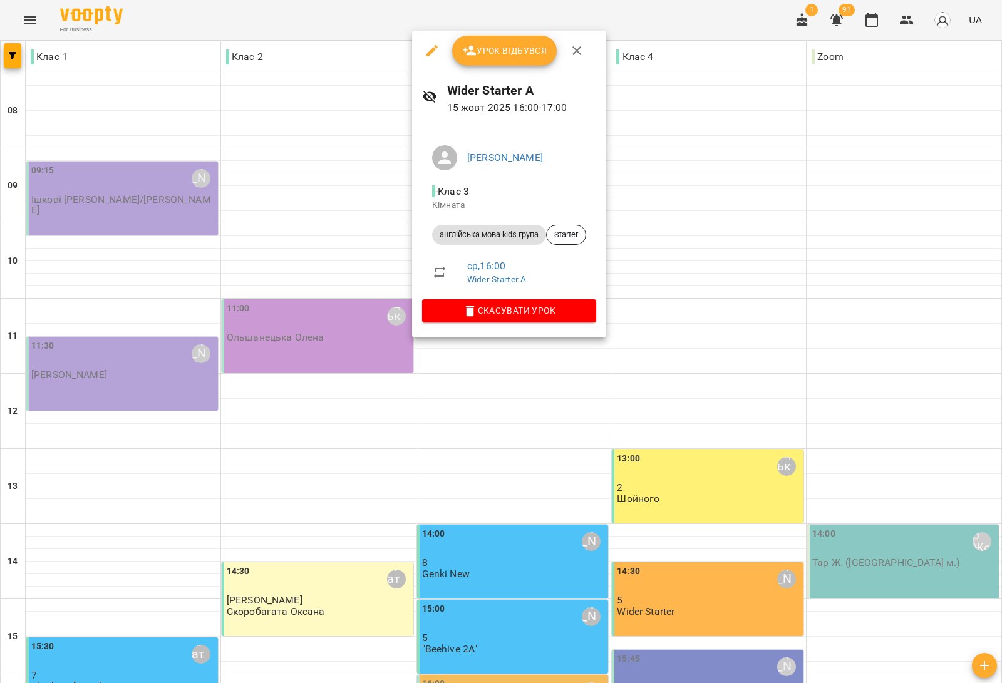
click at [311, 272] on div at bounding box center [501, 341] width 1002 height 683
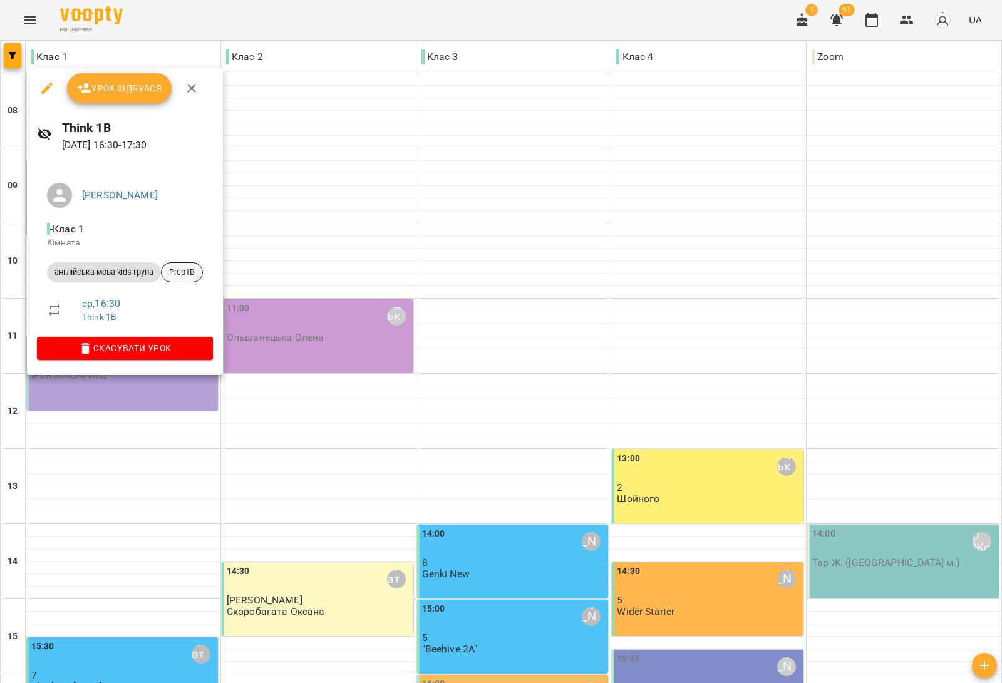
click at [197, 277] on span "Prep1B" at bounding box center [182, 272] width 41 height 11
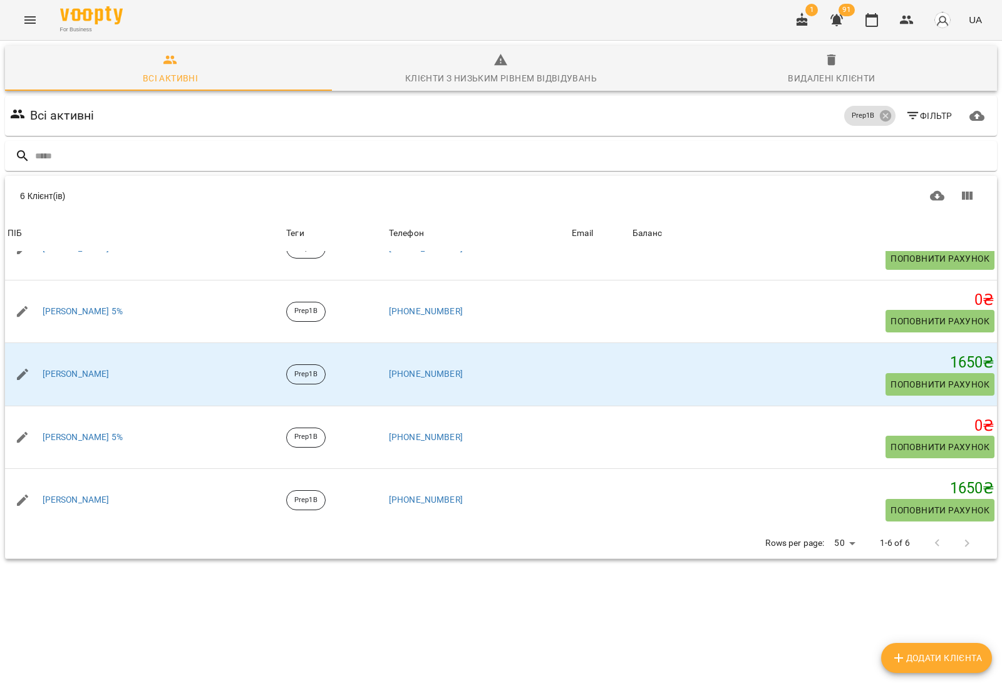
scroll to position [101, 0]
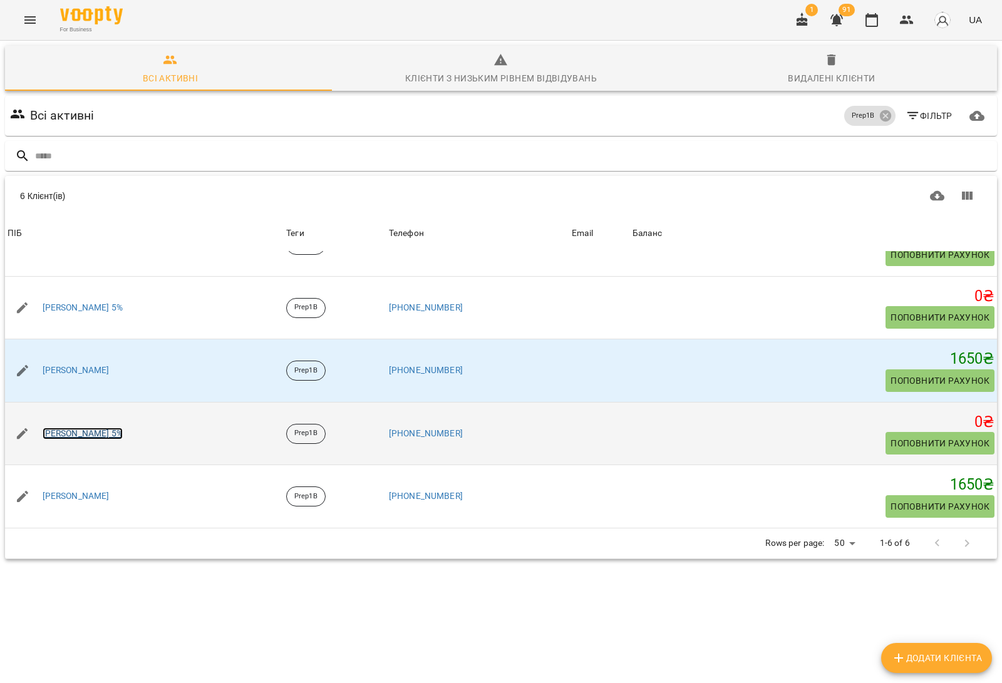
click at [69, 433] on link "Фельцан Марк 5%" at bounding box center [83, 434] width 80 height 13
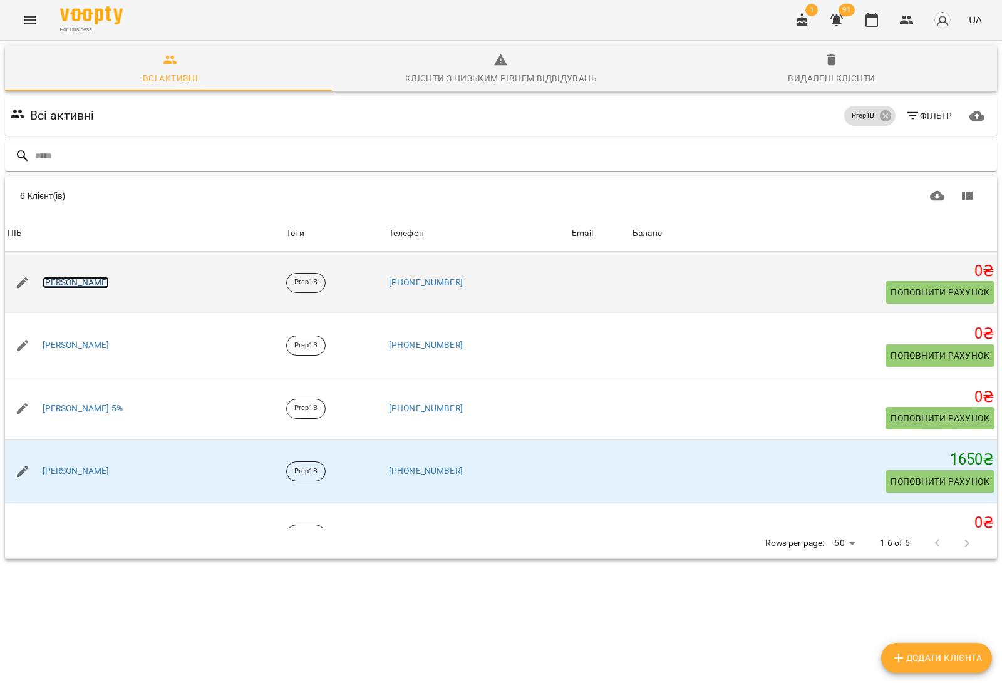
click at [83, 285] on link "[PERSON_NAME]" at bounding box center [76, 283] width 67 height 13
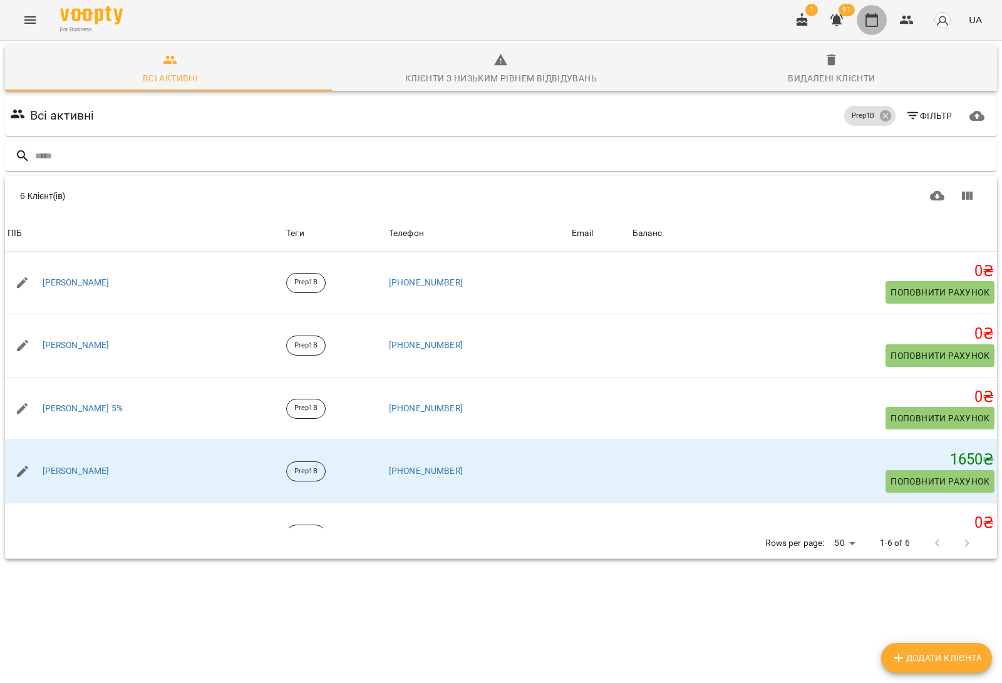
click at [874, 21] on icon "button" at bounding box center [871, 20] width 15 height 15
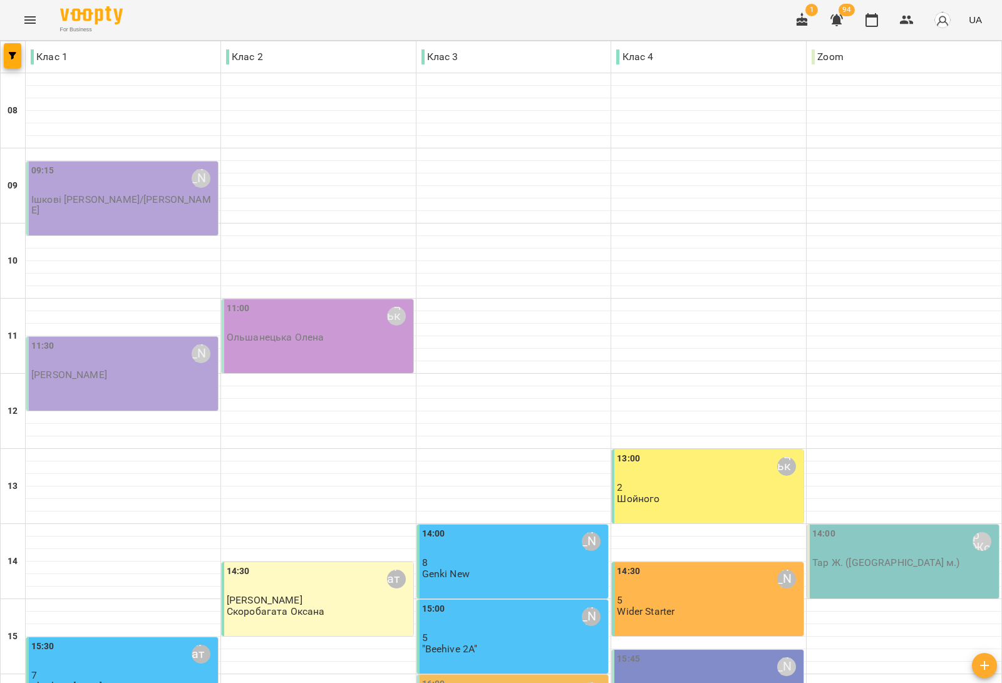
scroll to position [376, 0]
click at [674, 650] on div "15:45 Дем'янчук Катерина Beehive 3" at bounding box center [708, 687] width 192 height 74
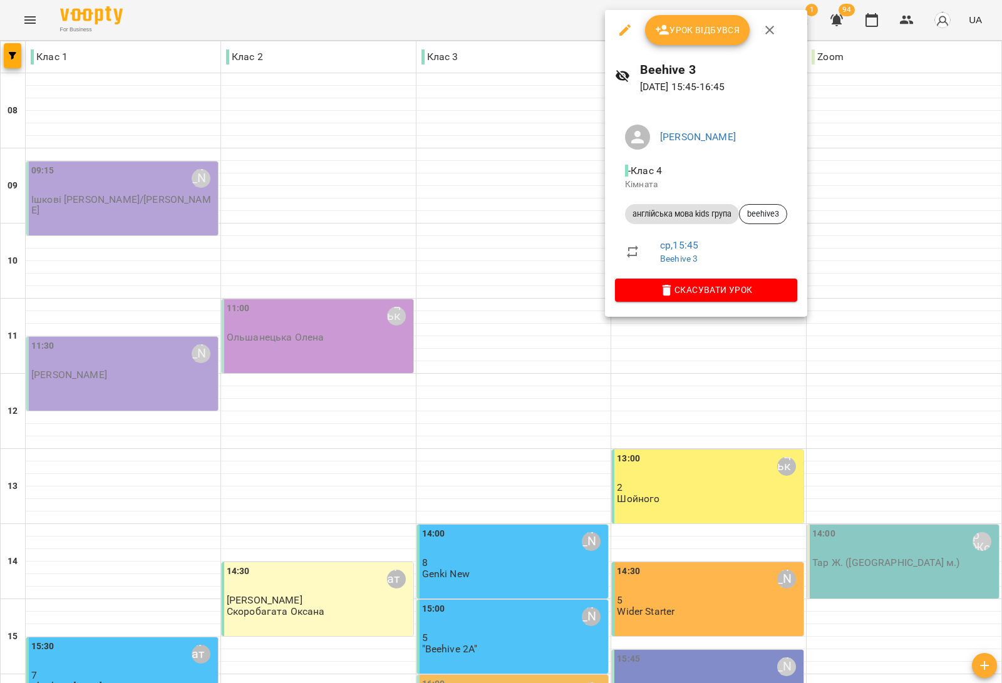
click at [548, 439] on div at bounding box center [501, 341] width 1002 height 683
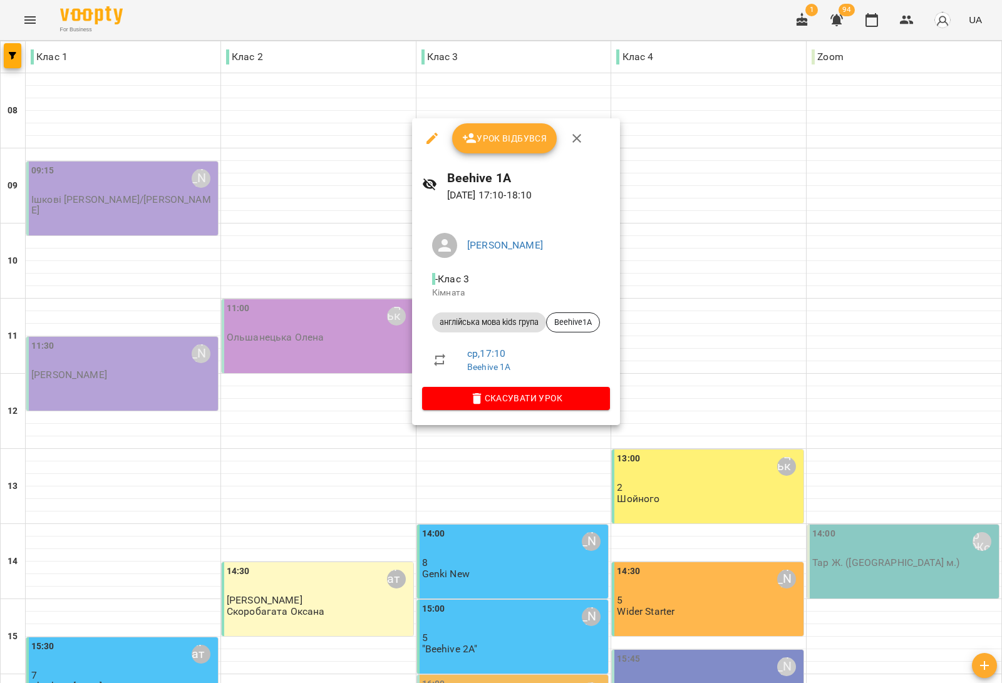
click at [719, 414] on div at bounding box center [501, 341] width 1002 height 683
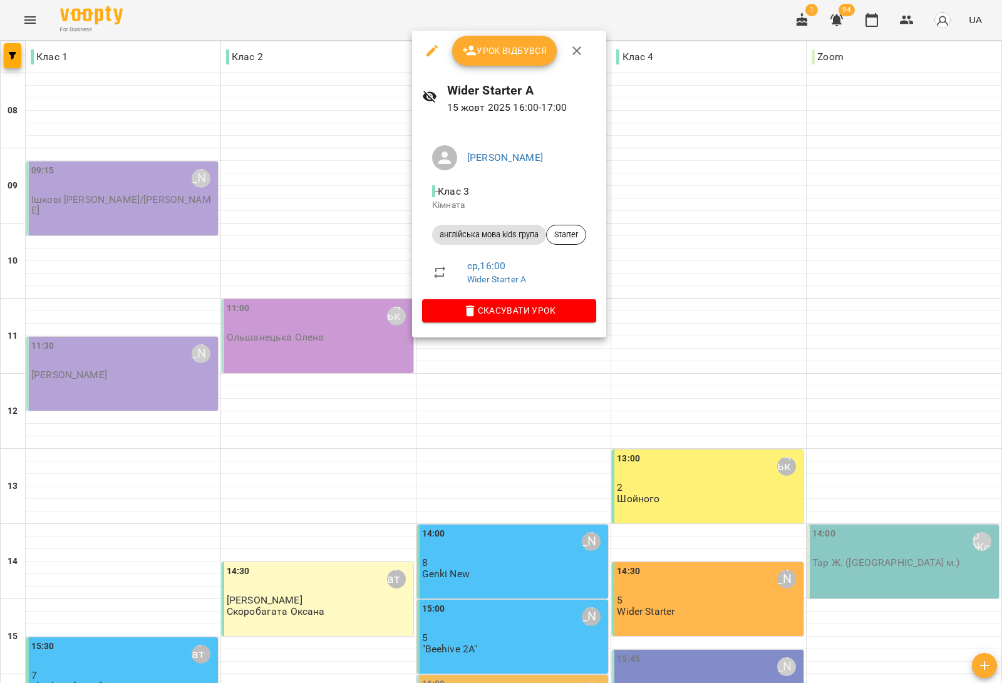
click at [381, 407] on div at bounding box center [501, 341] width 1002 height 683
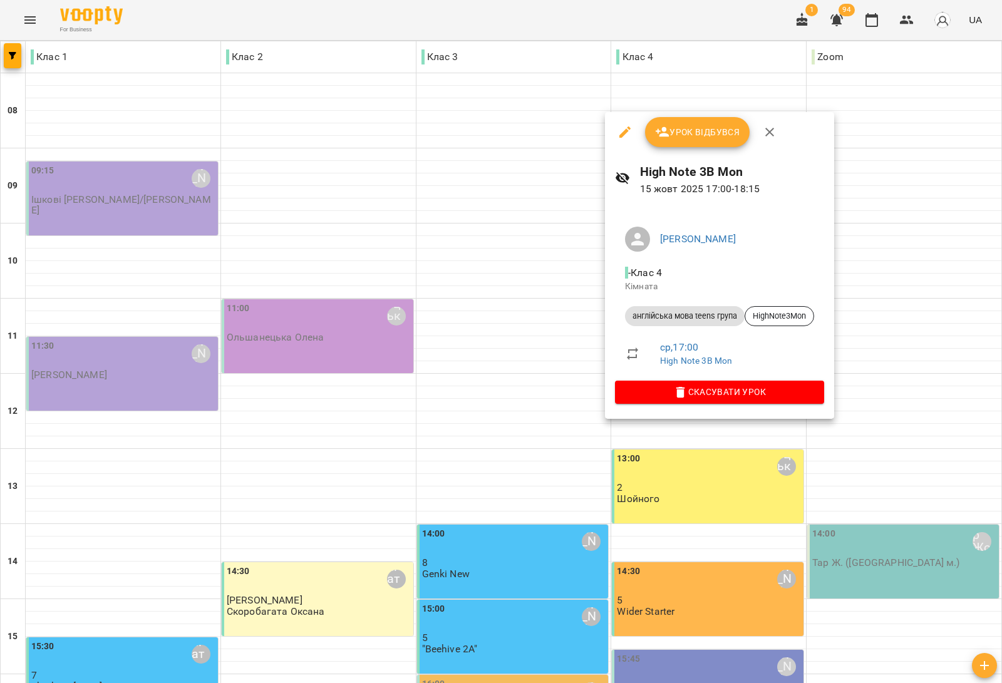
click at [263, 429] on div at bounding box center [501, 341] width 1002 height 683
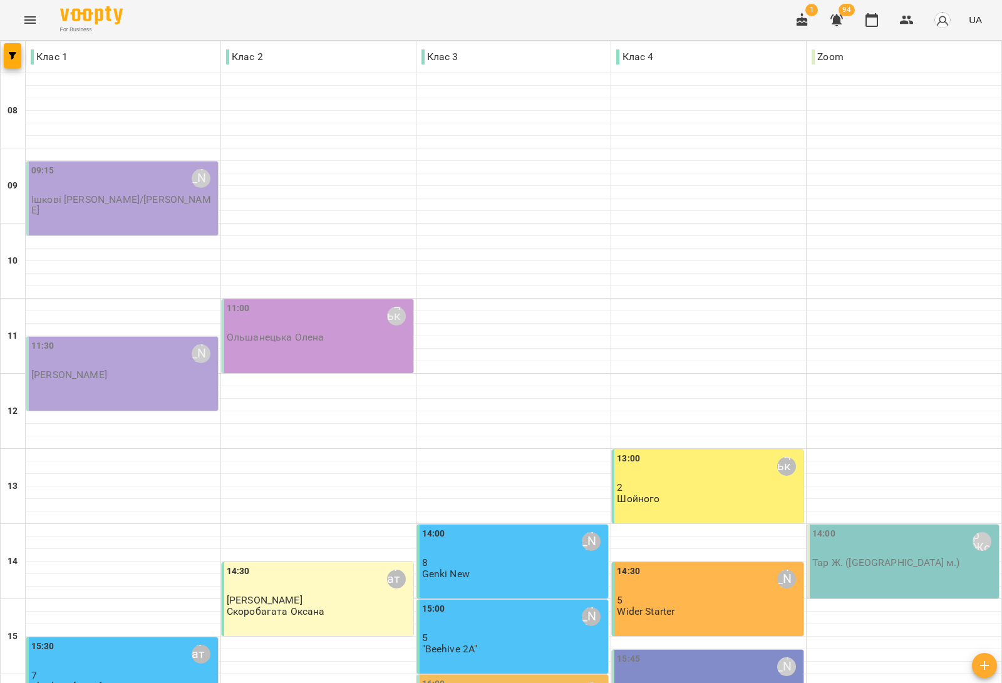
click at [731, 652] on div "15:45 Дем'янчук Катерина" at bounding box center [709, 666] width 184 height 29
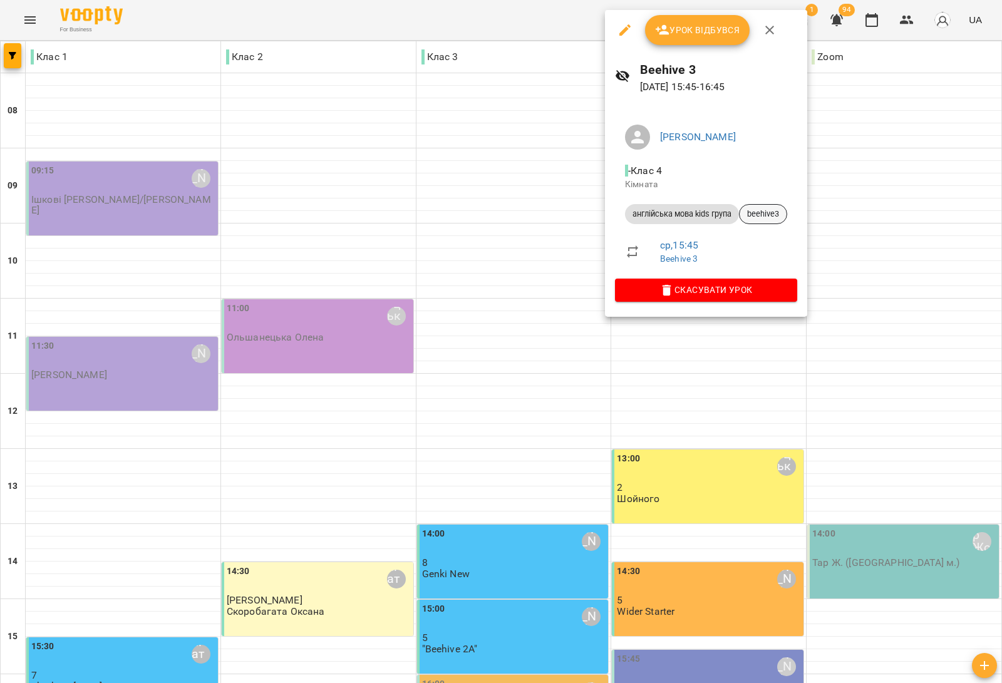
click at [776, 217] on span "beehive3" at bounding box center [762, 213] width 47 height 11
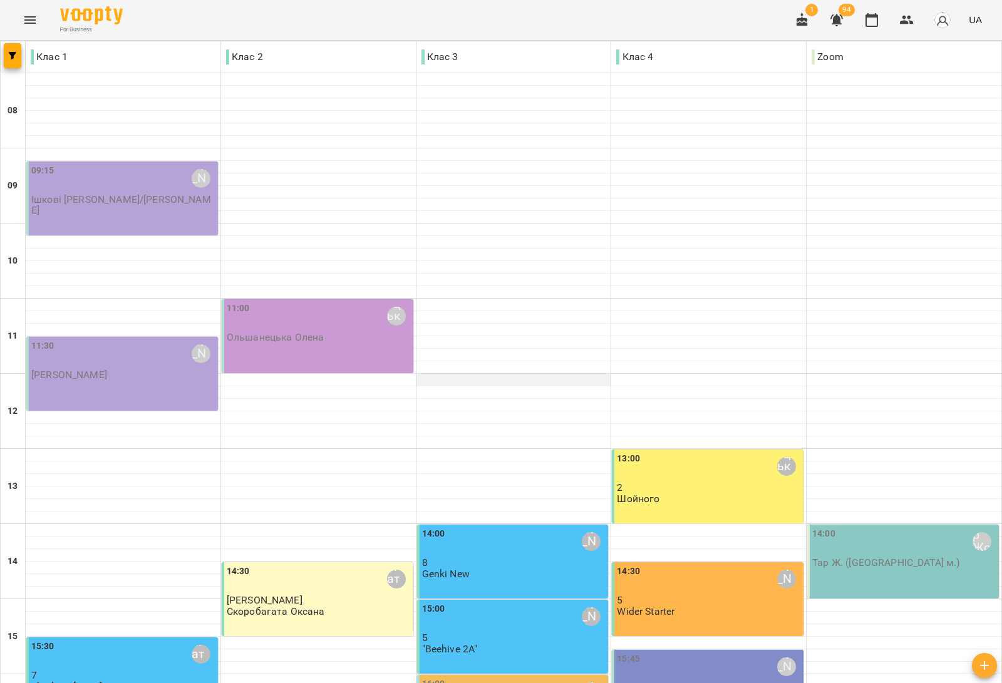
scroll to position [376, 0]
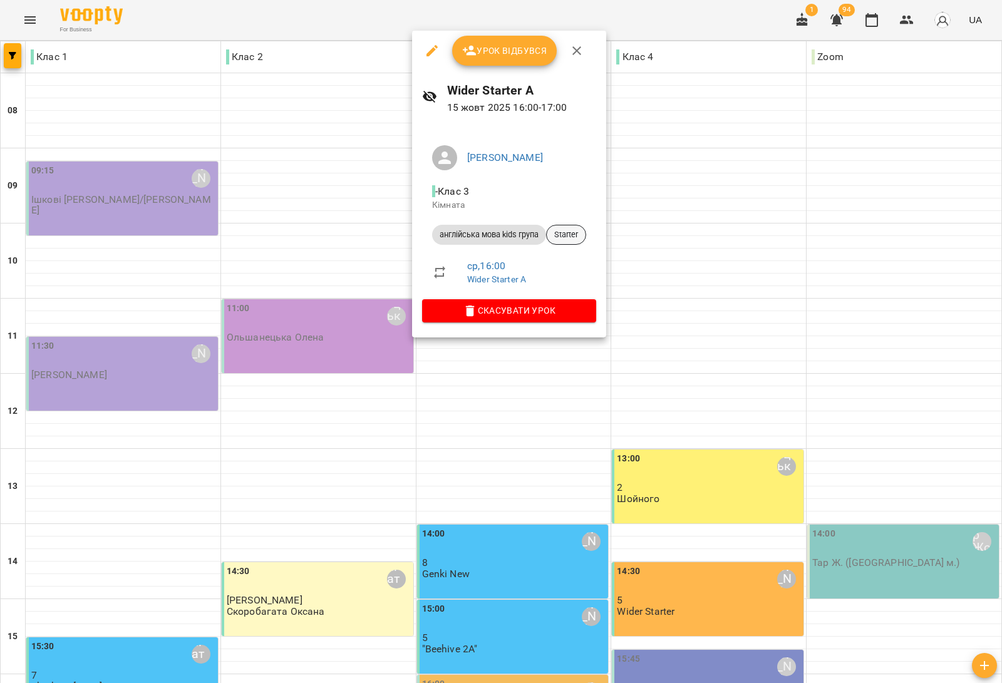
click at [562, 233] on span "Starter" at bounding box center [566, 234] width 39 height 11
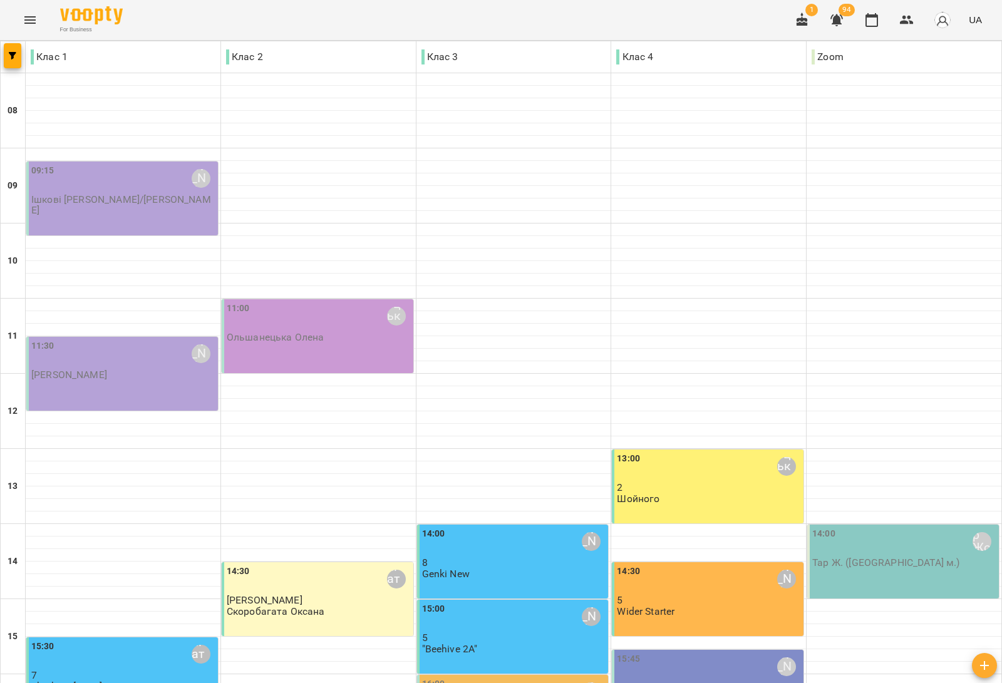
scroll to position [376, 0]
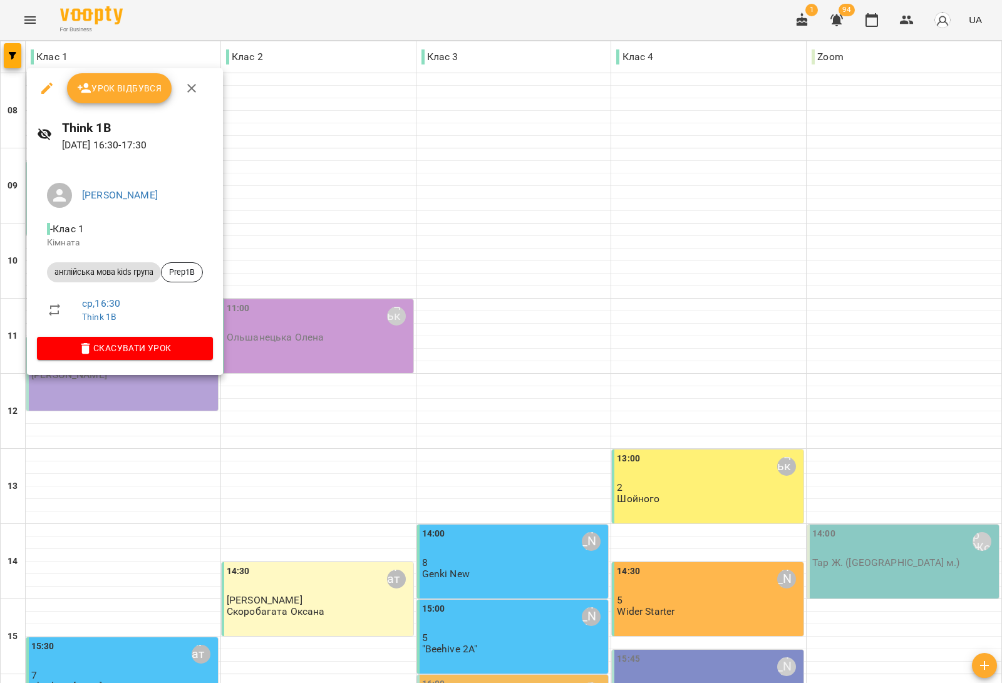
click at [342, 411] on div at bounding box center [501, 341] width 1002 height 683
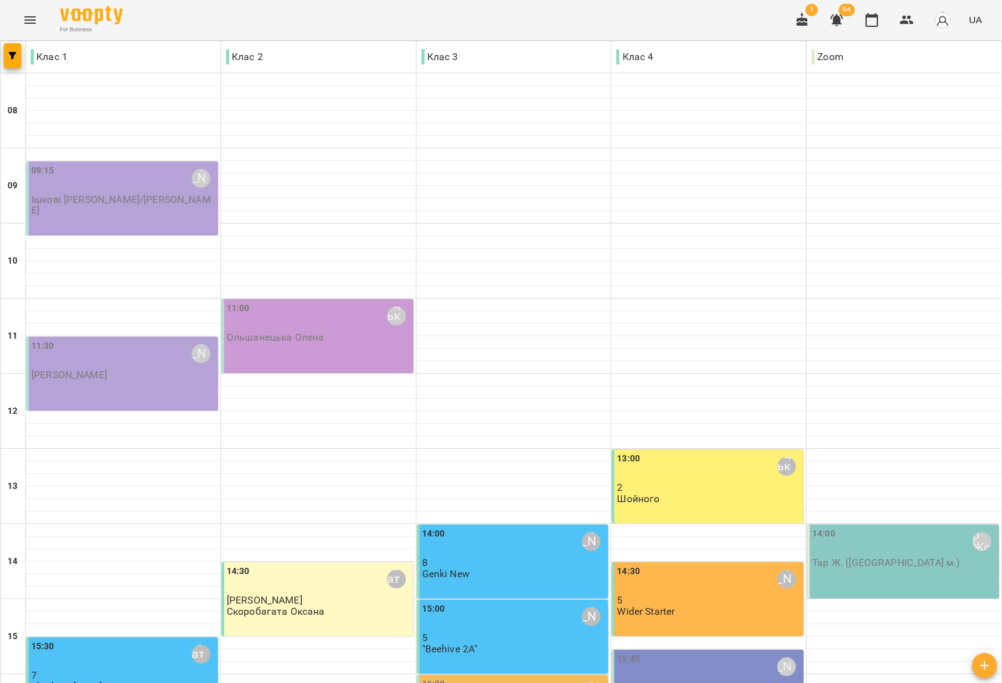
click at [455, 632] on p "5" at bounding box center [514, 637] width 184 height 11
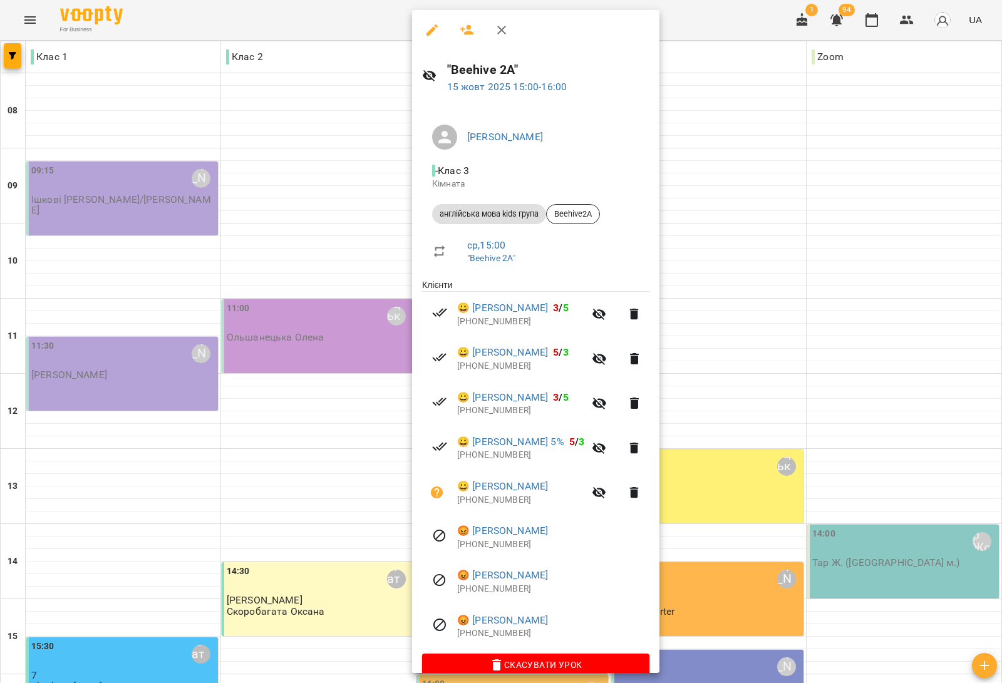
click at [290, 413] on div at bounding box center [501, 341] width 1002 height 683
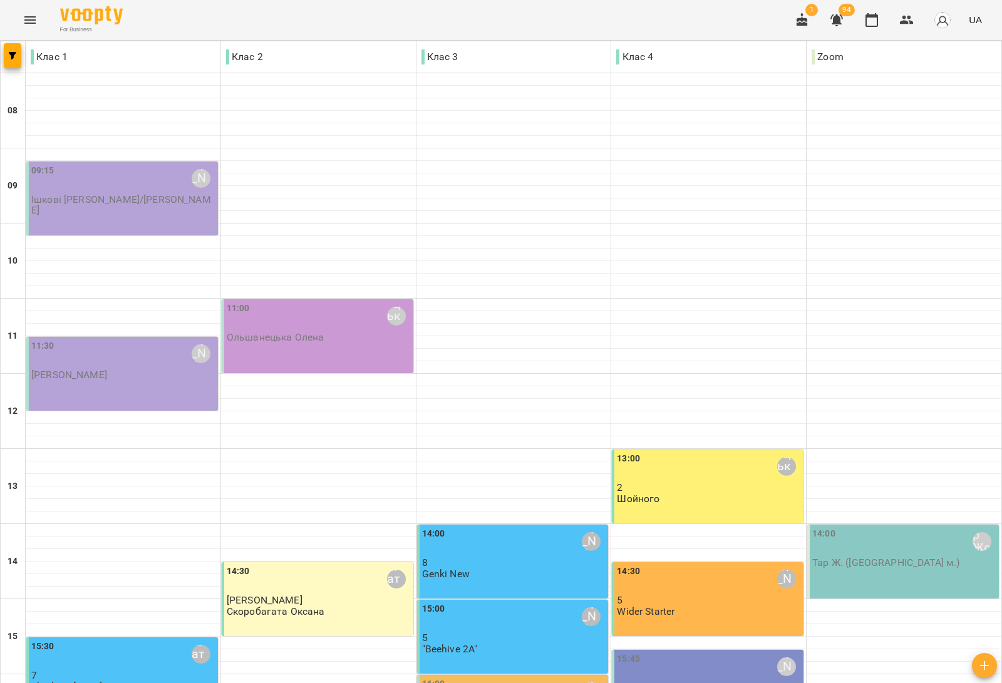
click at [439, 632] on p "5" at bounding box center [514, 637] width 184 height 11
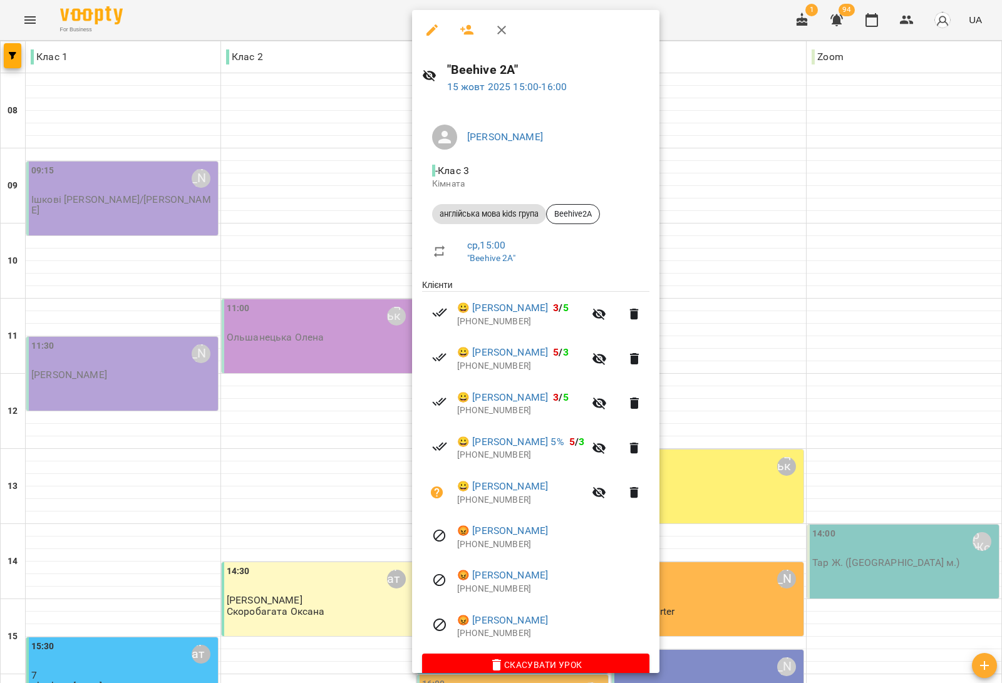
click at [266, 366] on div at bounding box center [501, 341] width 1002 height 683
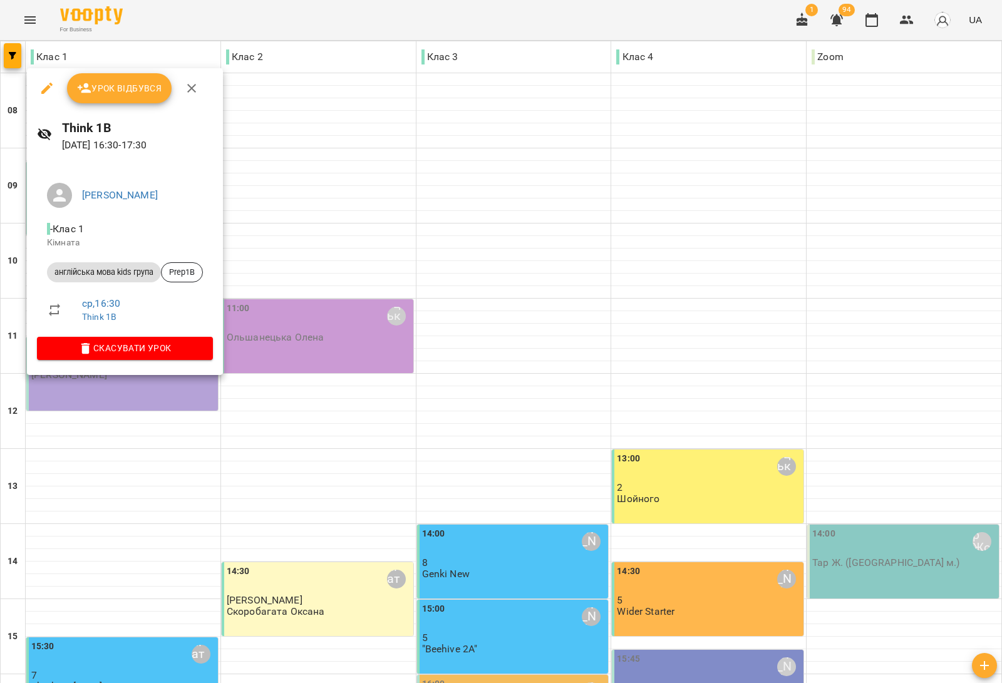
click at [295, 351] on div at bounding box center [501, 341] width 1002 height 683
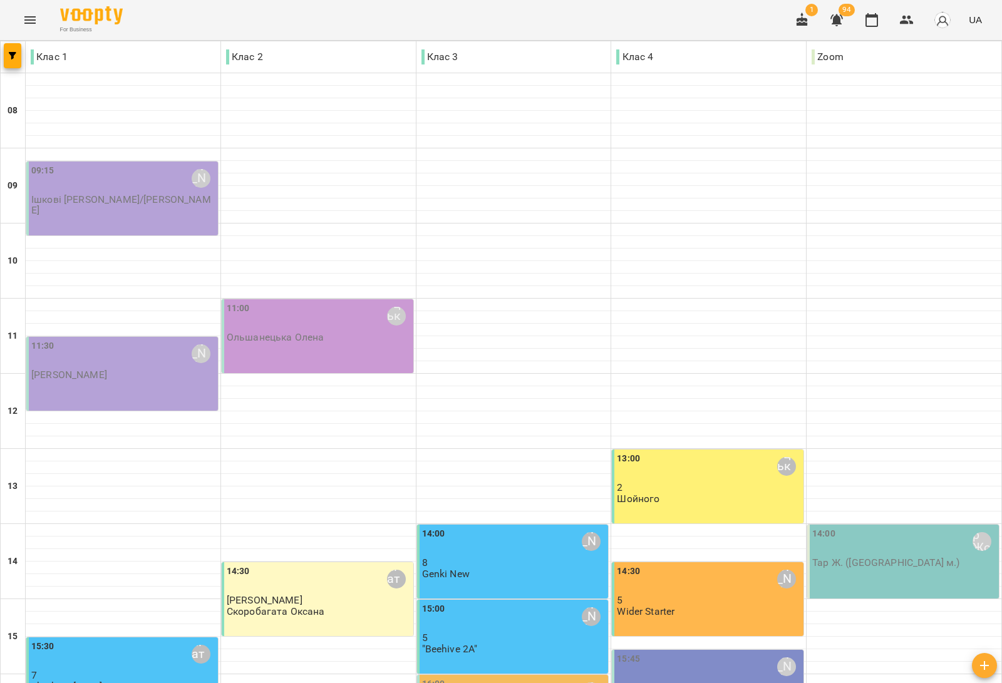
click at [126, 640] on div "15:30 Скоробагата Оксана 7 Think 1B Monday" at bounding box center [123, 666] width 184 height 53
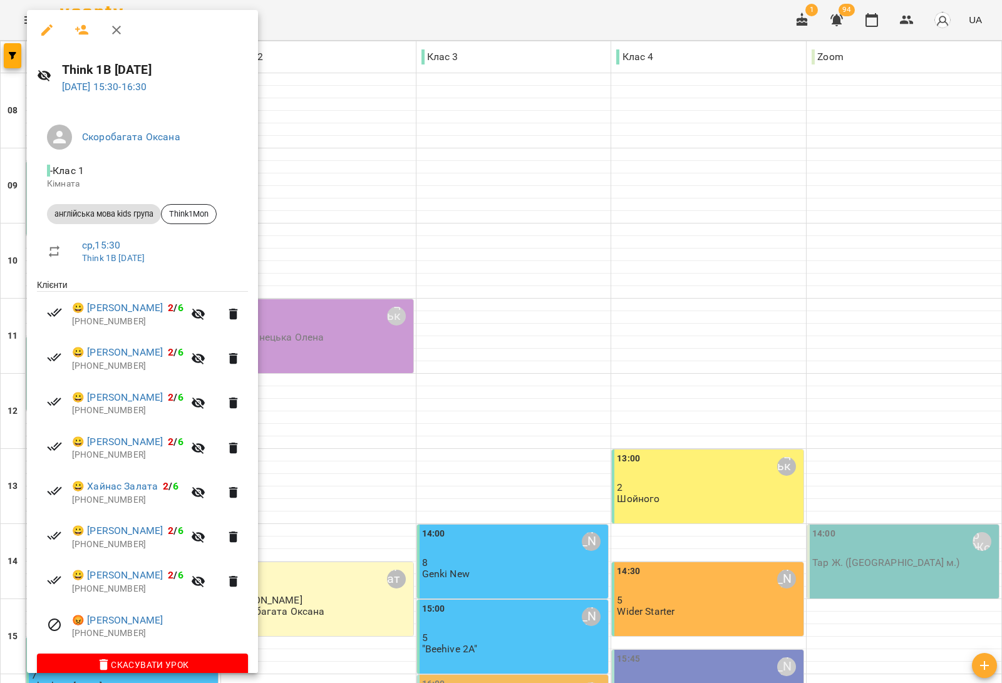
click at [329, 342] on div at bounding box center [501, 341] width 1002 height 683
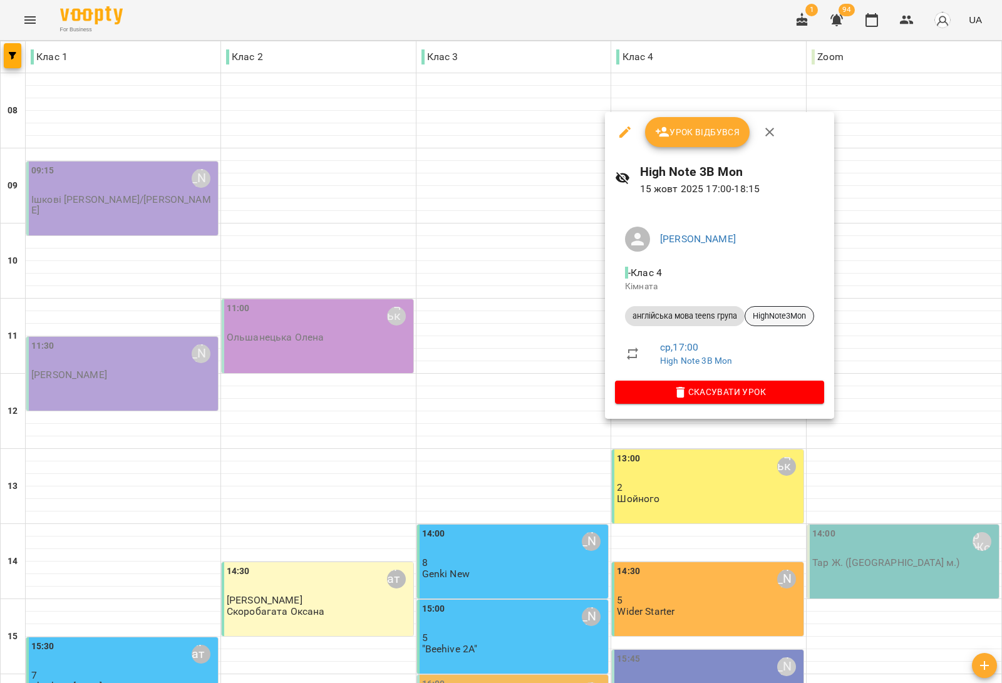
click at [796, 314] on span "HighNote3Mon" at bounding box center [779, 316] width 68 height 11
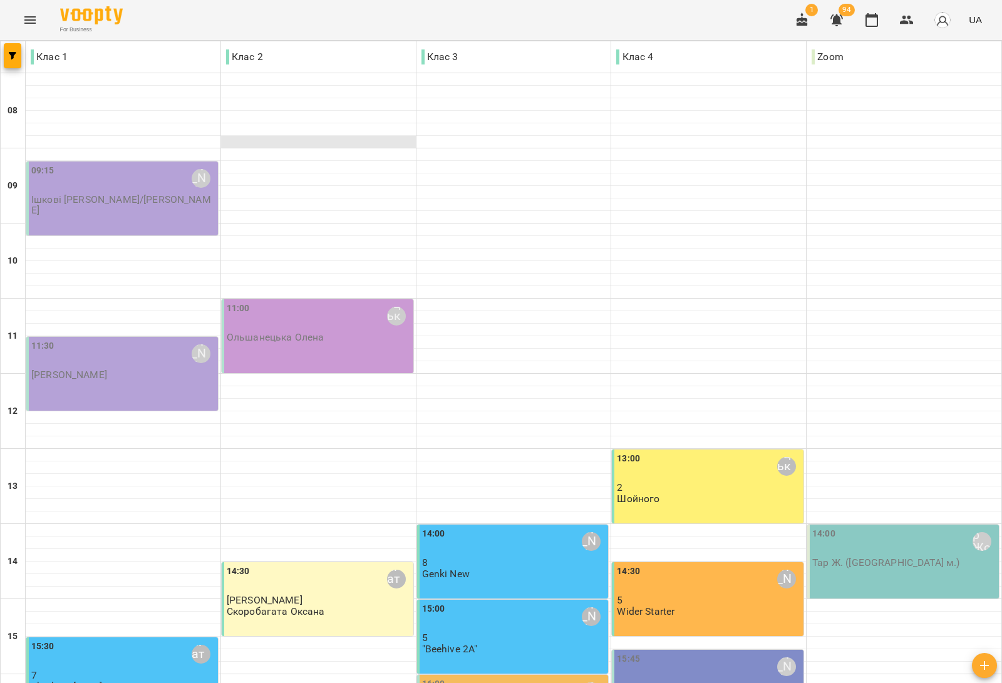
scroll to position [313, 0]
click at [703, 652] on div "15:45 Дем'янчук Катерина" at bounding box center [709, 667] width 184 height 30
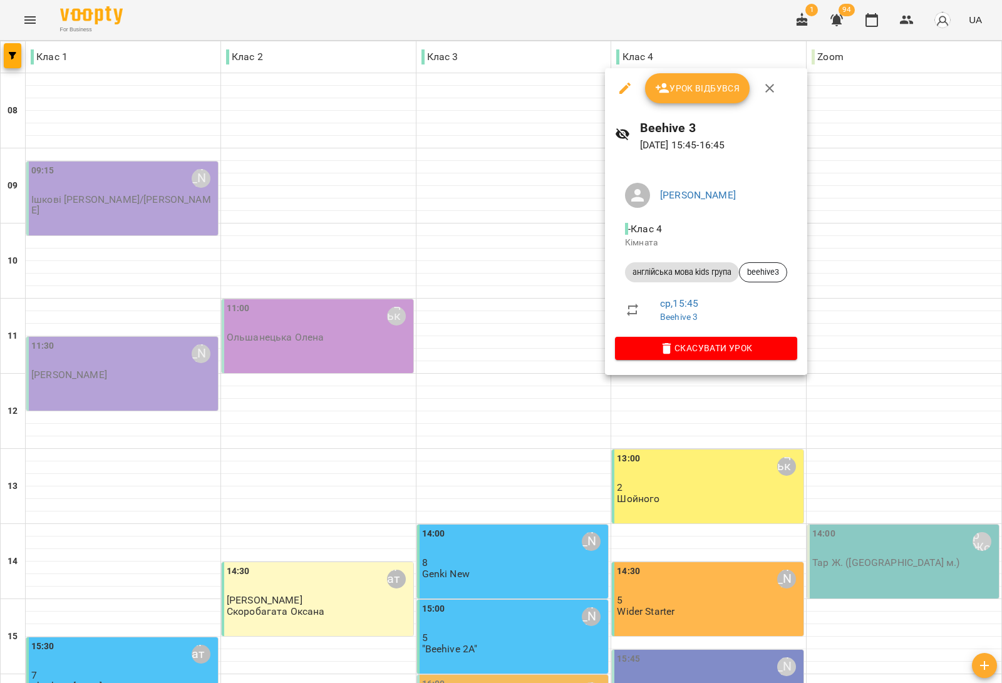
click at [537, 405] on div at bounding box center [501, 341] width 1002 height 683
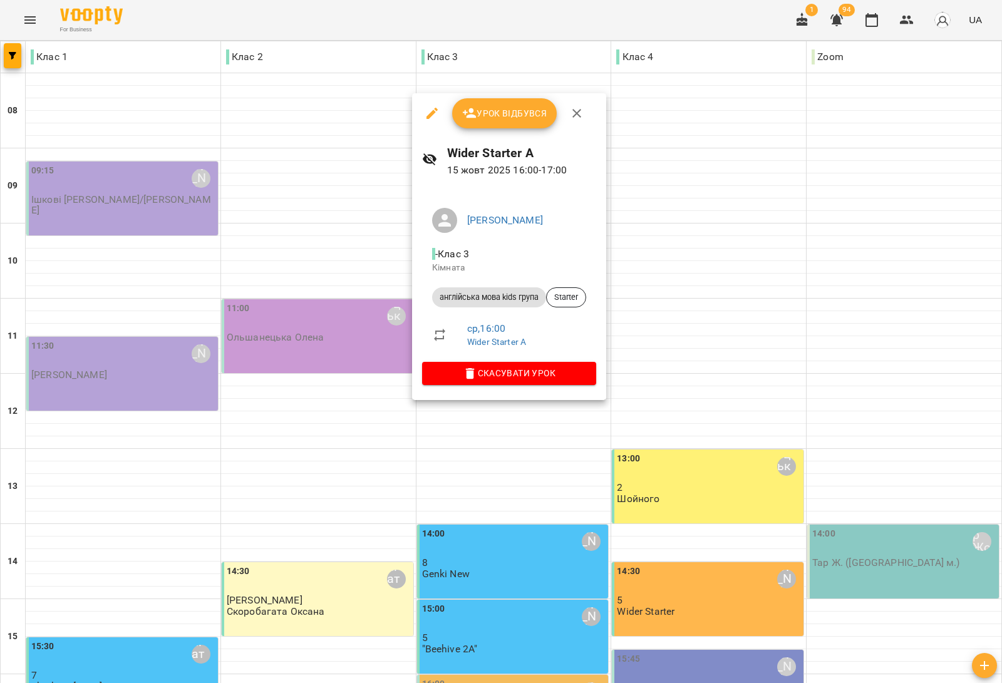
click at [950, 399] on div at bounding box center [501, 341] width 1002 height 683
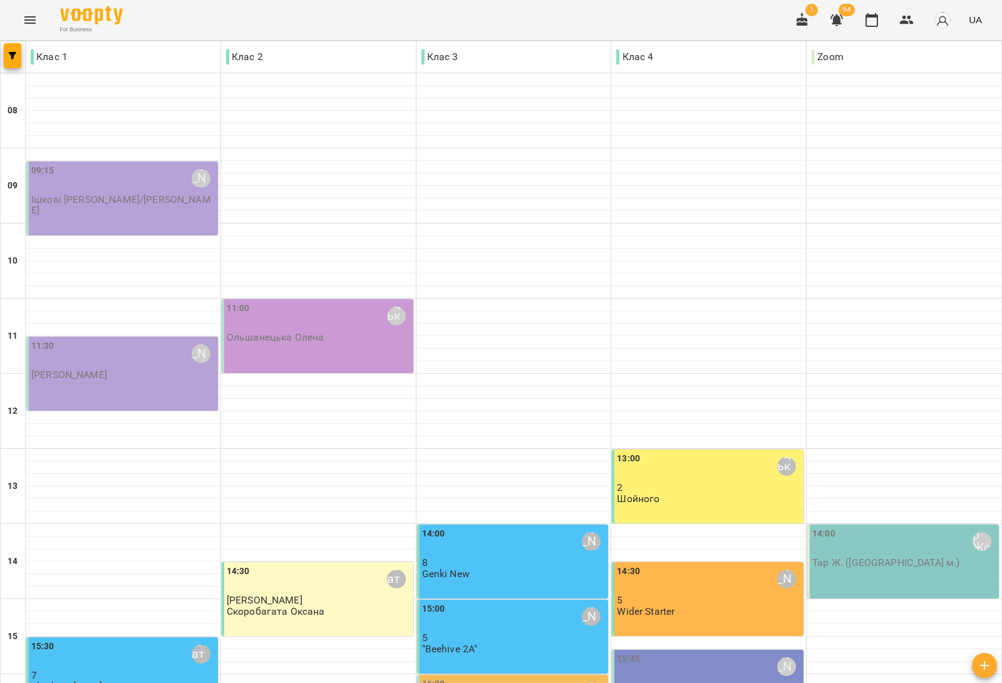
click at [697, 650] on div "15:45 Дем'янчук Катерина Beehive 3" at bounding box center [708, 687] width 192 height 74
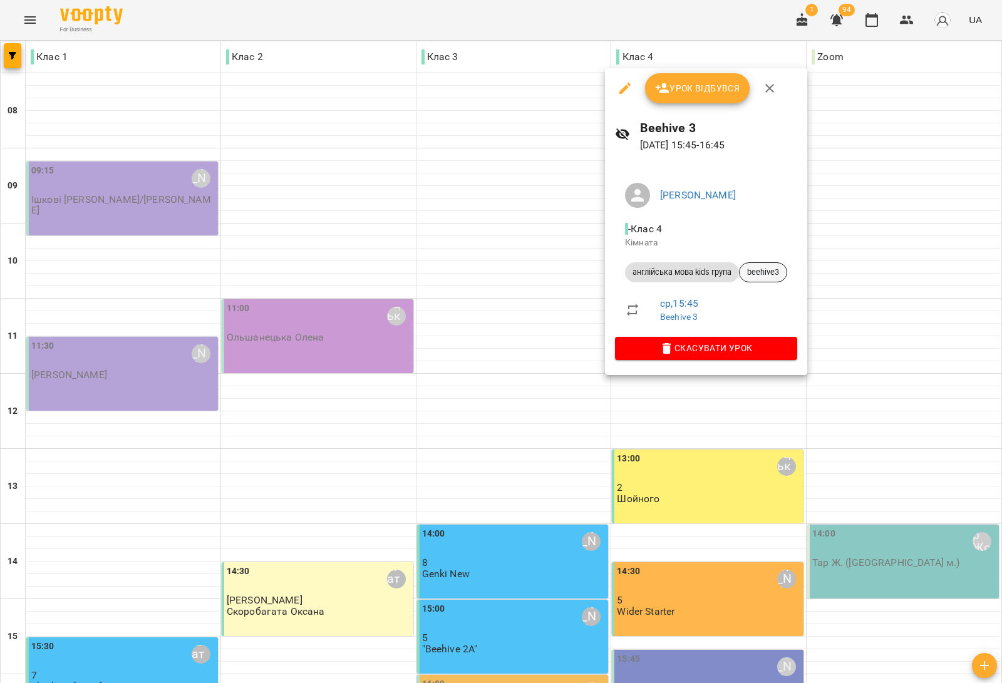
click at [772, 277] on span "beehive3" at bounding box center [762, 272] width 47 height 11
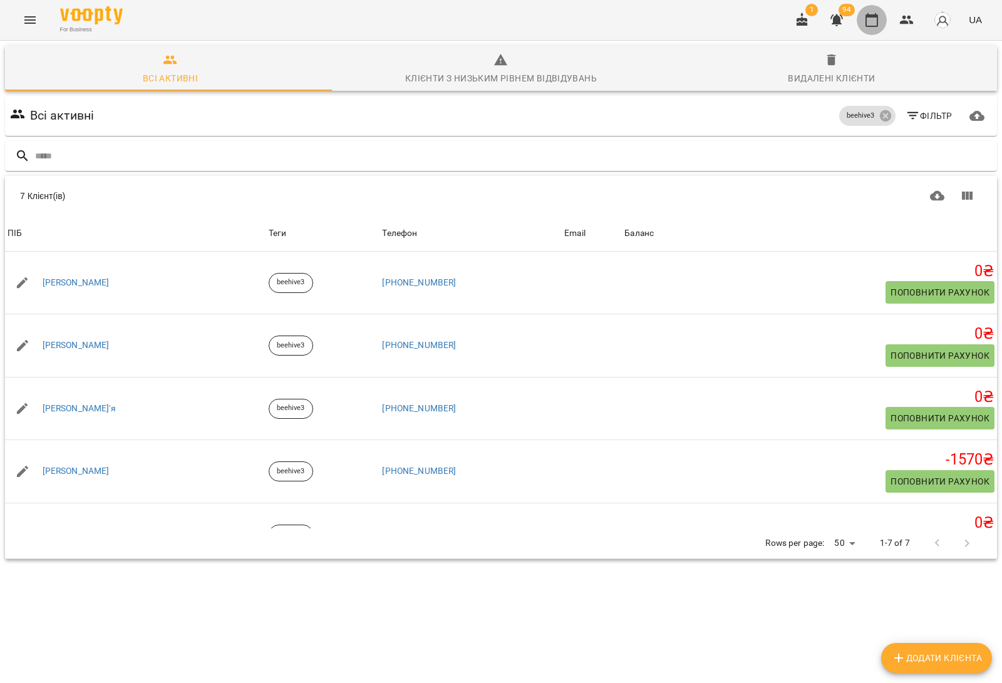
click at [875, 19] on icon "button" at bounding box center [871, 20] width 15 height 15
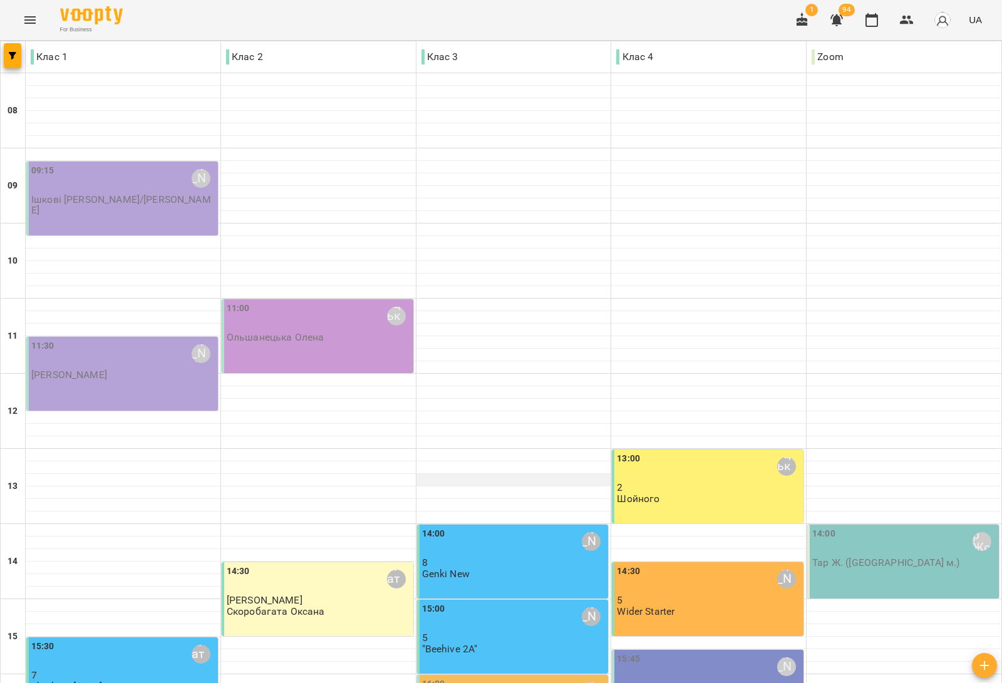
scroll to position [313, 0]
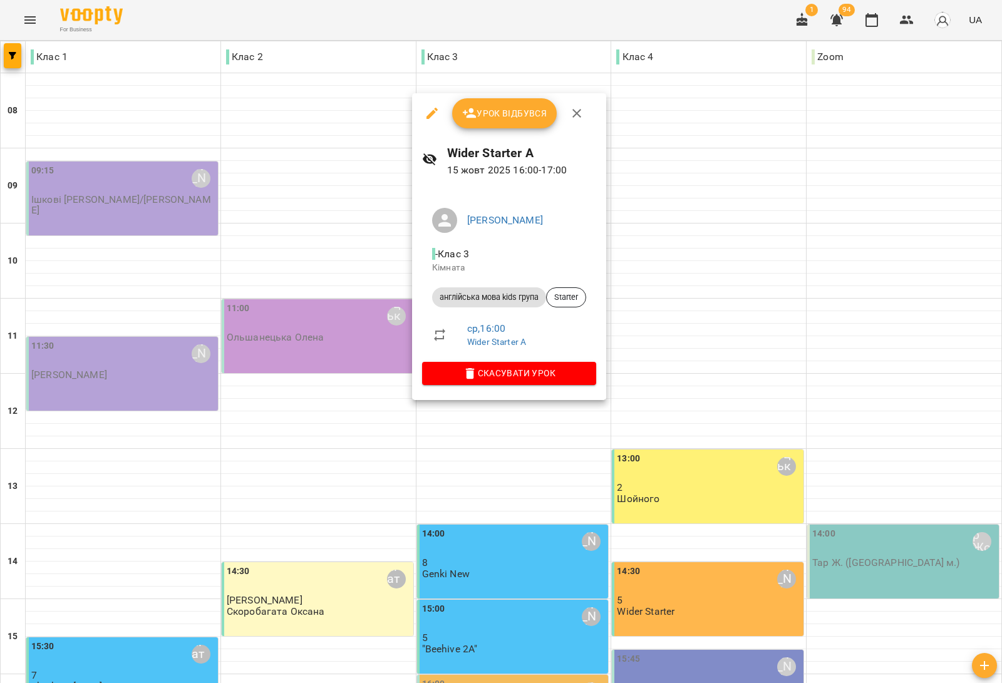
click at [364, 416] on div at bounding box center [501, 341] width 1002 height 683
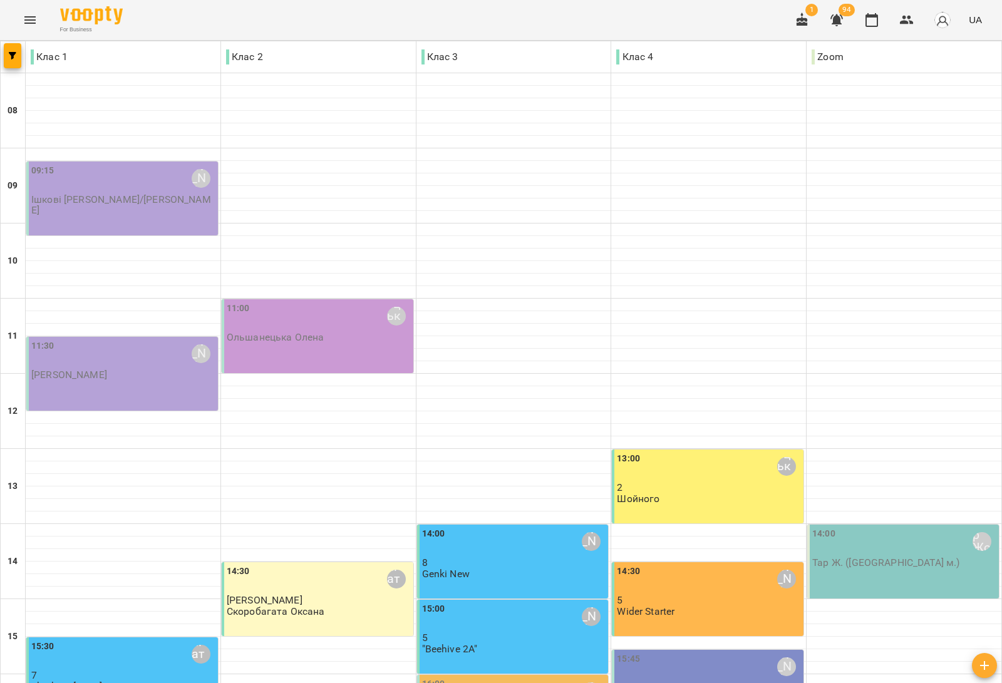
scroll to position [376, 0]
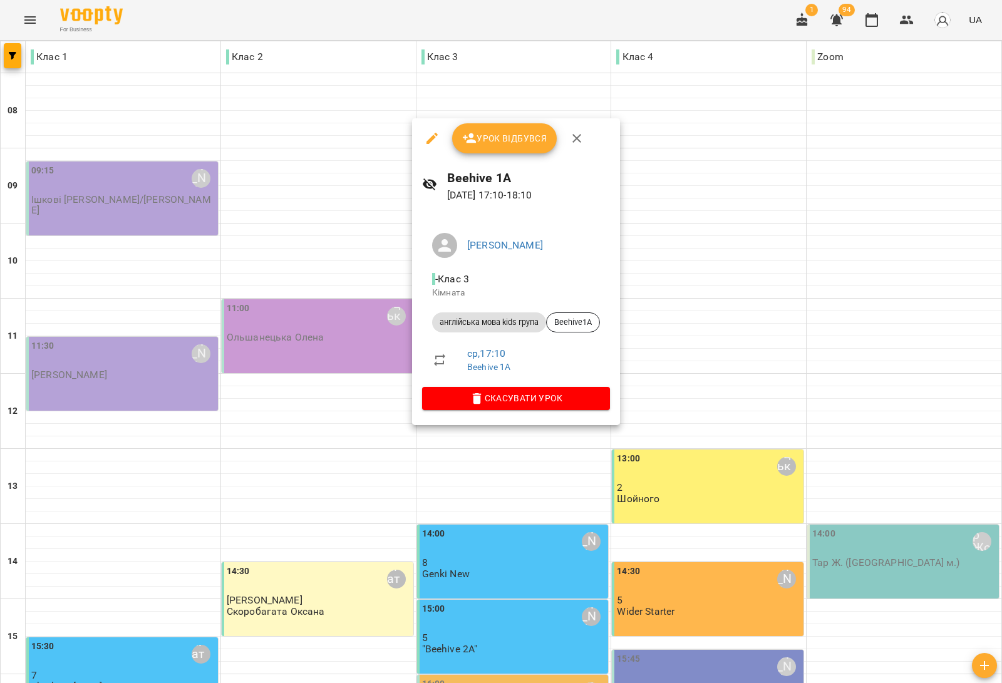
click at [338, 416] on div at bounding box center [501, 341] width 1002 height 683
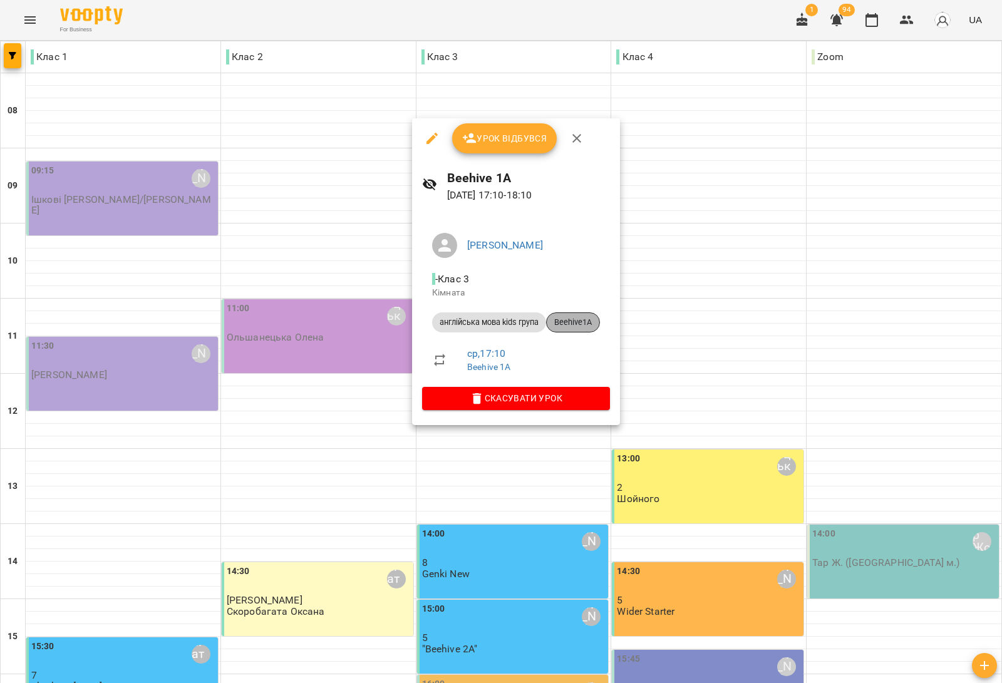
click at [588, 323] on span "Beehive1A" at bounding box center [573, 322] width 53 height 11
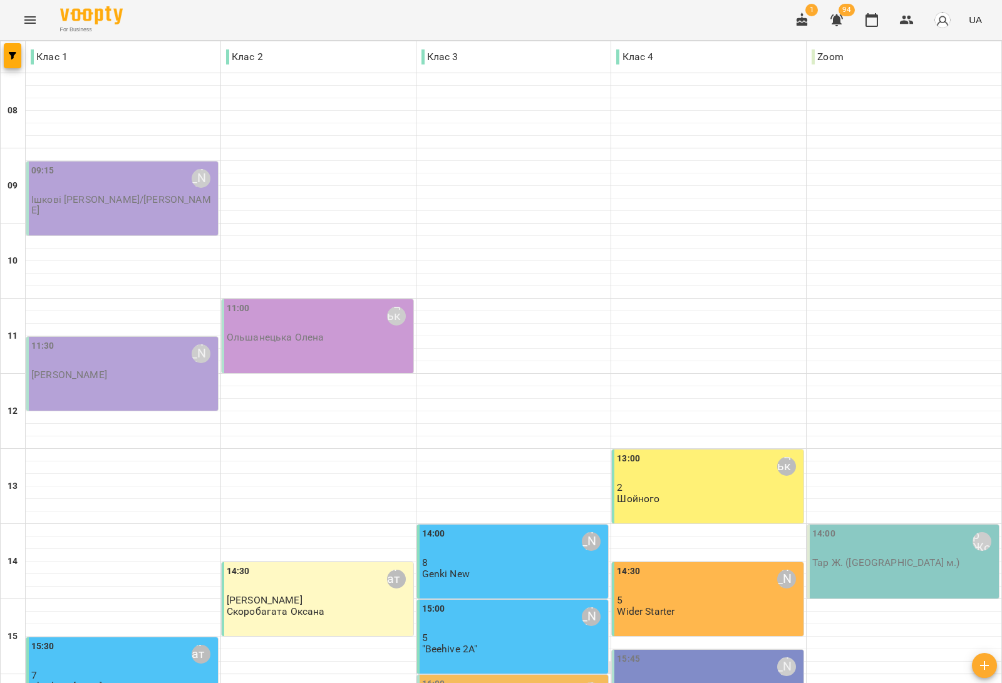
scroll to position [297, 0]
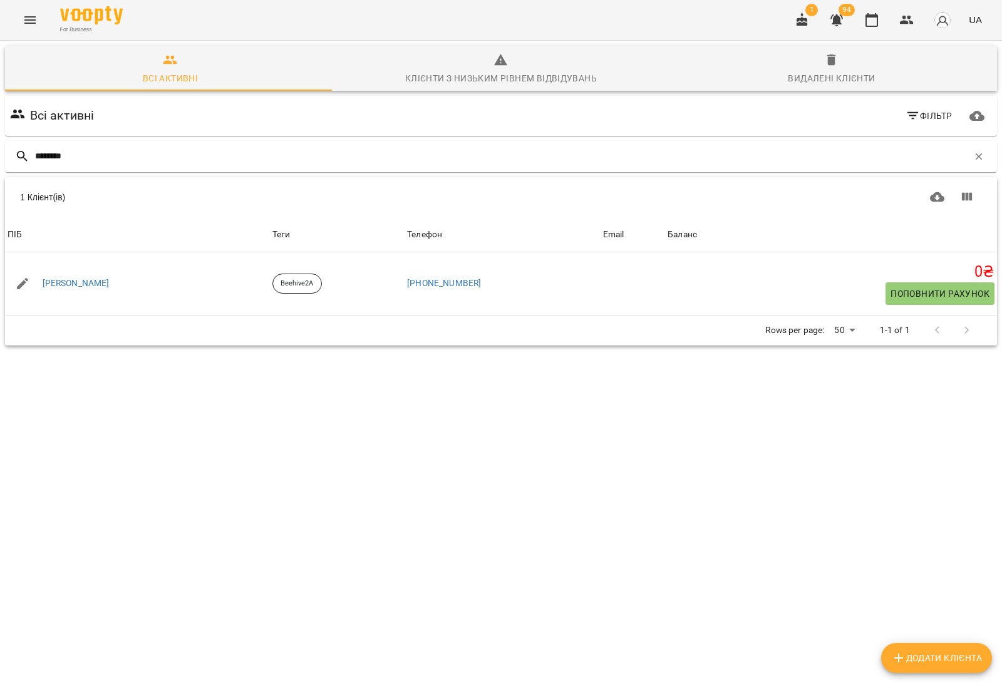
type input "********"
click at [973, 151] on icon "button" at bounding box center [978, 156] width 11 height 11
